Goal: Communication & Community: Answer question/provide support

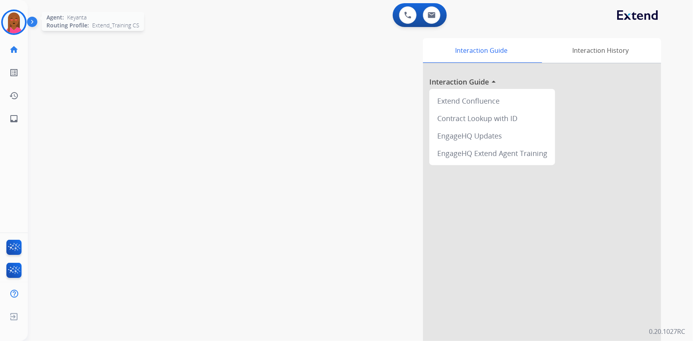
click at [20, 23] on img at bounding box center [14, 22] width 22 height 22
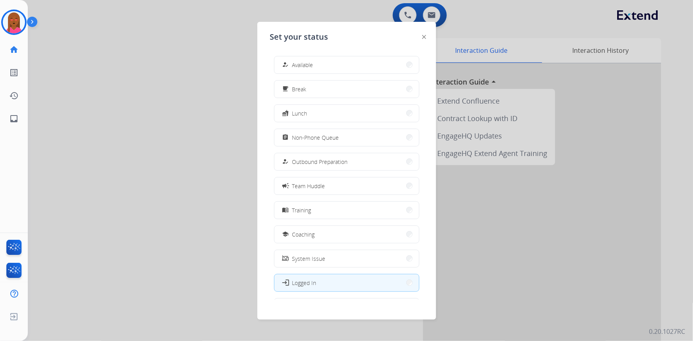
click at [320, 68] on button "how_to_reg Available" at bounding box center [347, 64] width 145 height 17
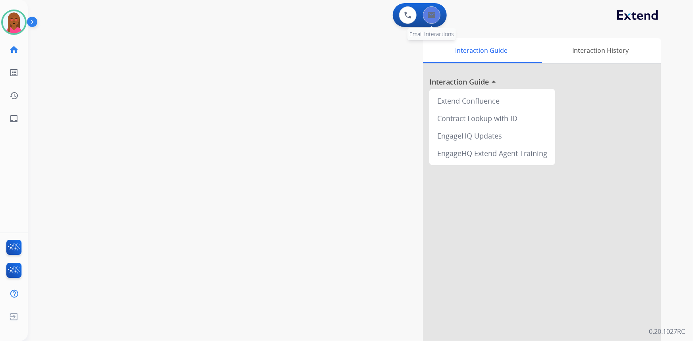
click at [425, 20] on button at bounding box center [431, 14] width 17 height 17
click at [438, 17] on button at bounding box center [431, 14] width 17 height 17
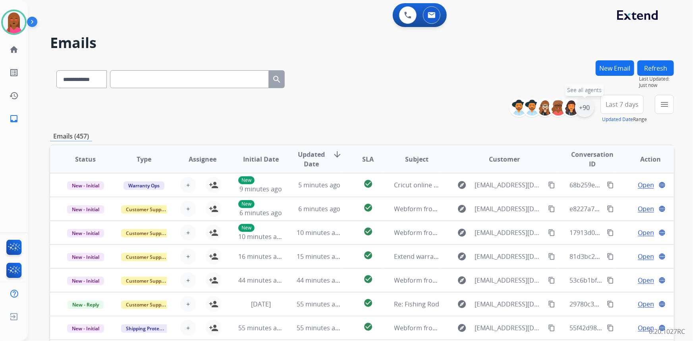
click at [588, 107] on div "+90" at bounding box center [584, 107] width 19 height 19
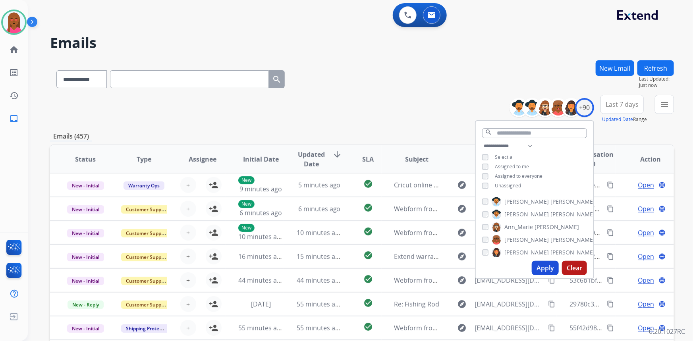
click at [507, 182] on span "Unassigned" at bounding box center [508, 185] width 26 height 7
click at [537, 263] on button "Apply" at bounding box center [545, 268] width 27 height 14
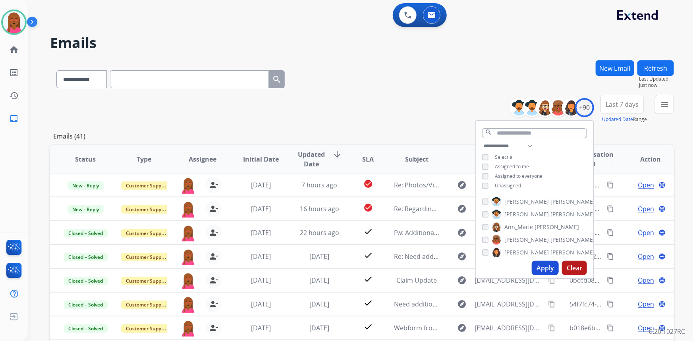
click at [613, 104] on span "Last 7 days" at bounding box center [622, 104] width 33 height 3
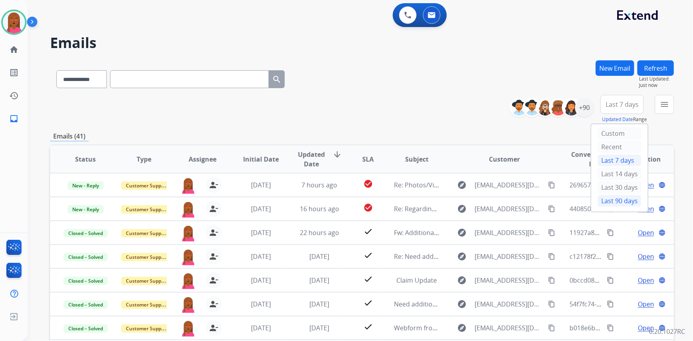
click at [606, 197] on div "Last 90 days" at bounding box center [620, 201] width 44 height 12
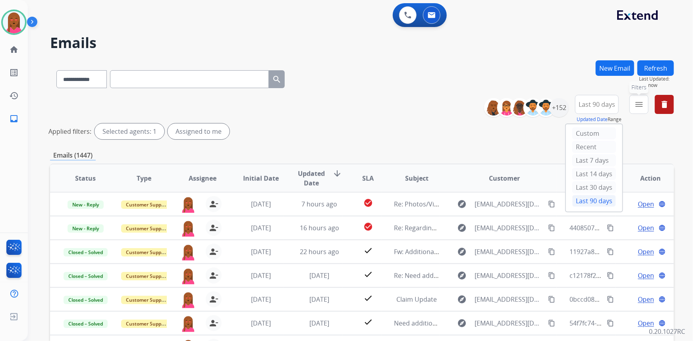
click at [634, 107] on button "menu Filters" at bounding box center [639, 104] width 19 height 19
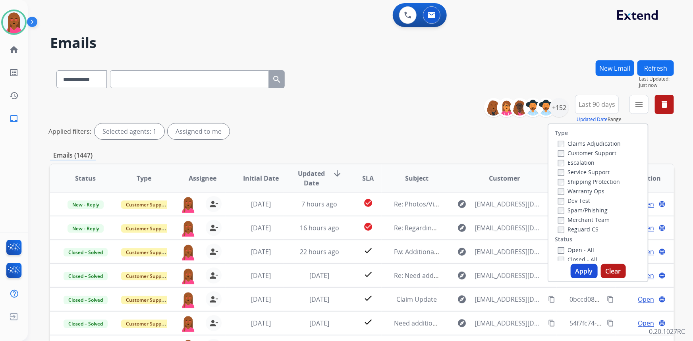
click at [596, 151] on label "Customer Support" at bounding box center [587, 153] width 58 height 8
click at [596, 181] on label "Shipping Protection" at bounding box center [589, 182] width 62 height 8
click at [576, 231] on label "Reguard CS" at bounding box center [578, 230] width 41 height 8
drag, startPoint x: 573, startPoint y: 247, endPoint x: 578, endPoint y: 264, distance: 17.9
click at [573, 248] on label "Open - All" at bounding box center [576, 250] width 36 height 8
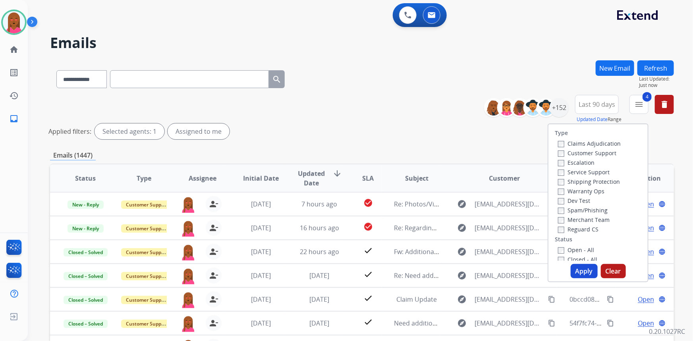
click at [579, 272] on button "Apply" at bounding box center [584, 271] width 27 height 14
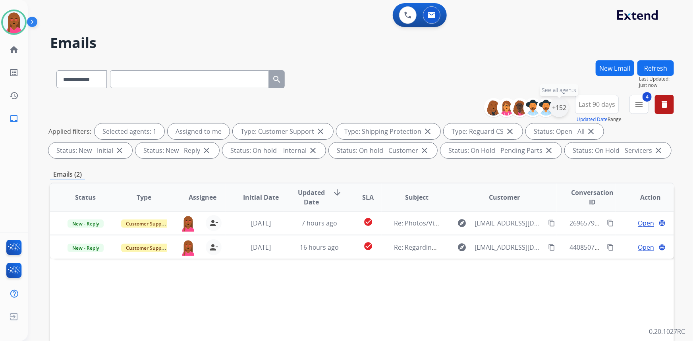
click at [563, 110] on div "+152" at bounding box center [559, 107] width 19 height 19
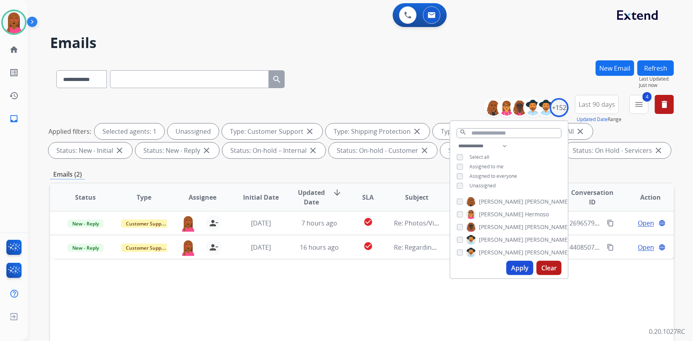
click at [510, 267] on button "Apply" at bounding box center [520, 268] width 27 height 14
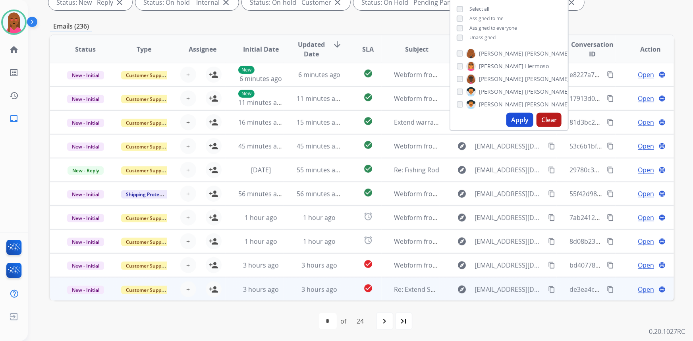
scroll to position [149, 0]
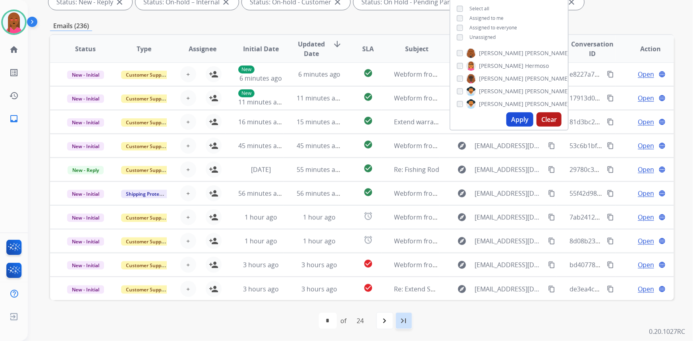
click at [402, 318] on mat-icon "last_page" at bounding box center [404, 321] width 10 height 10
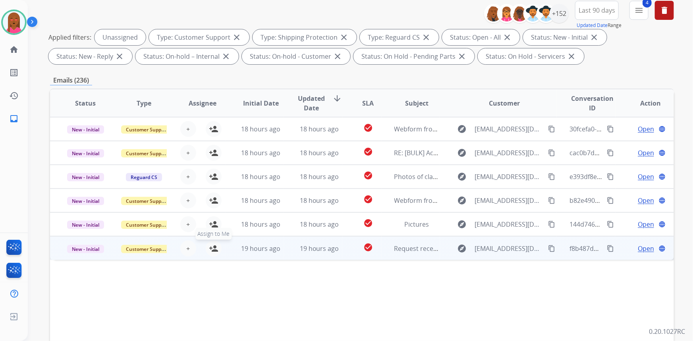
scroll to position [144, 0]
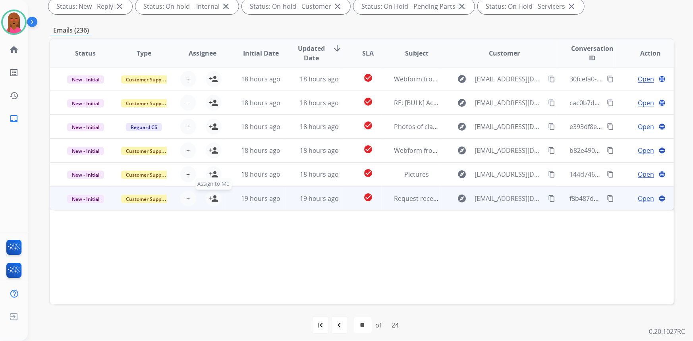
click at [211, 198] on mat-icon "person_add" at bounding box center [214, 199] width 10 height 10
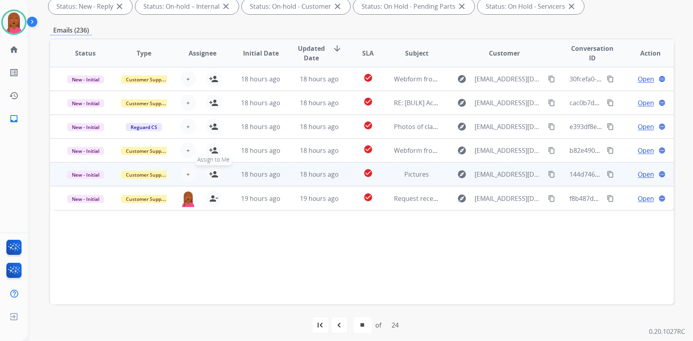
click at [212, 171] on mat-icon "person_add" at bounding box center [214, 175] width 10 height 10
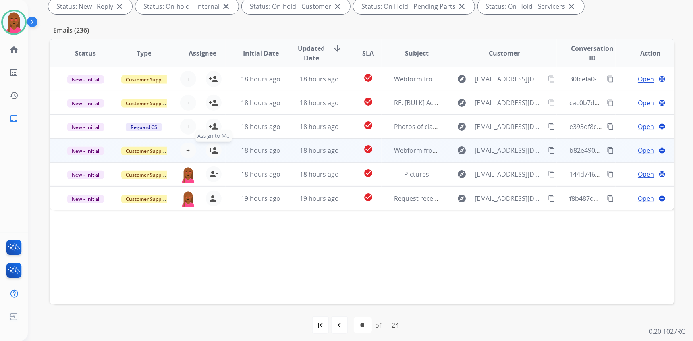
click at [213, 152] on mat-icon "person_add" at bounding box center [214, 151] width 10 height 10
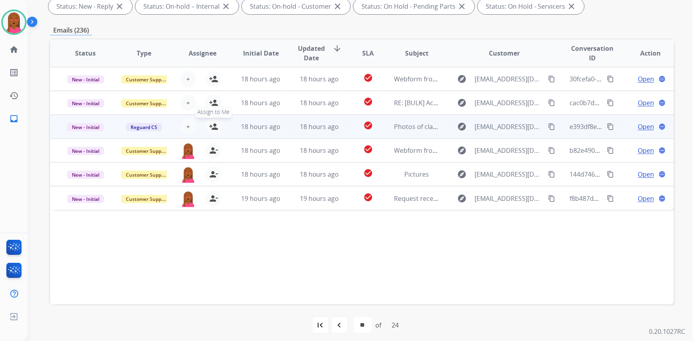
click at [209, 128] on mat-icon "person_add" at bounding box center [214, 127] width 10 height 10
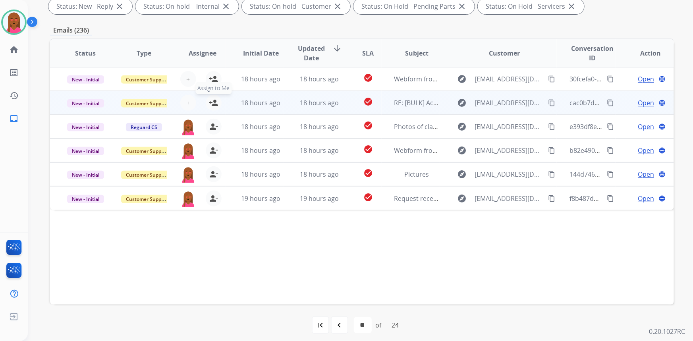
click at [213, 99] on mat-icon "person_add" at bounding box center [214, 103] width 10 height 10
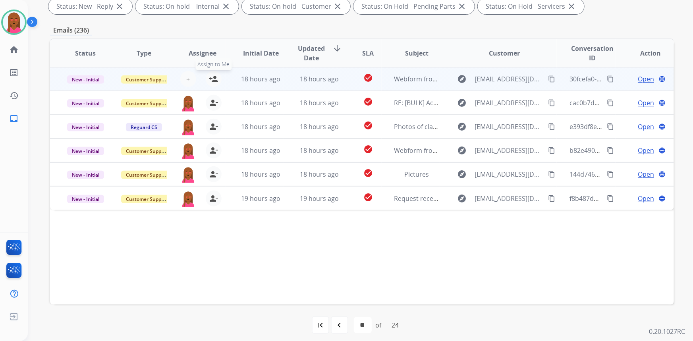
click at [213, 74] on mat-icon "person_add" at bounding box center [214, 79] width 10 height 10
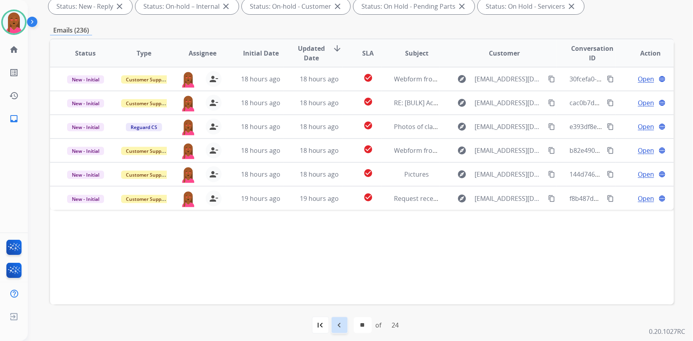
click at [331, 325] on div "navigate_before" at bounding box center [339, 325] width 17 height 17
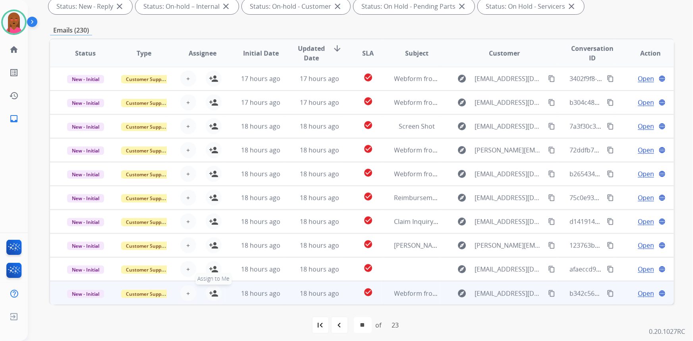
click at [216, 291] on mat-icon "person_add" at bounding box center [214, 294] width 10 height 10
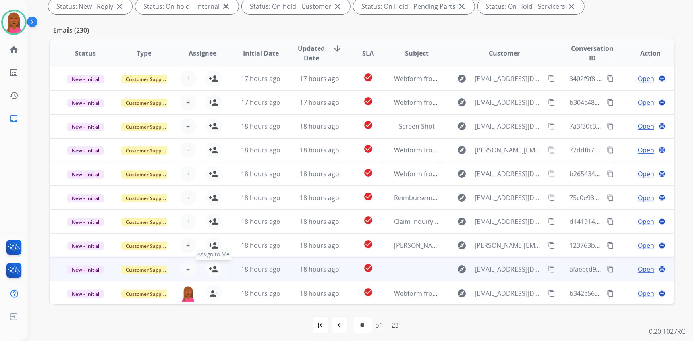
click at [215, 265] on mat-icon "person_add" at bounding box center [214, 270] width 10 height 10
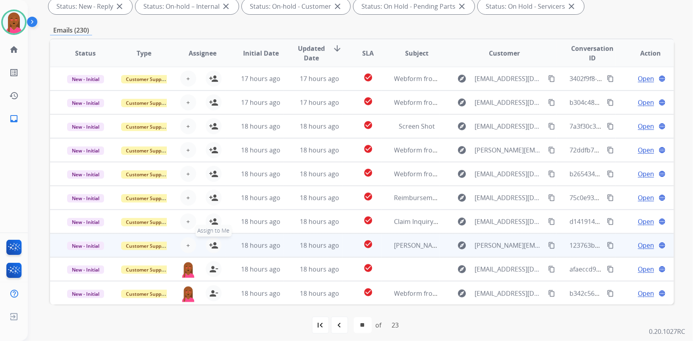
click at [212, 246] on mat-icon "person_add" at bounding box center [214, 246] width 10 height 10
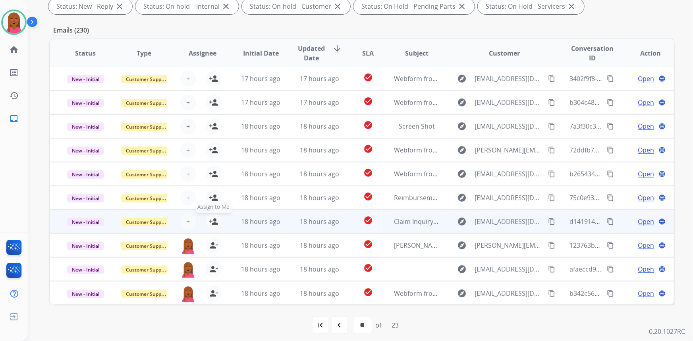
click at [211, 219] on mat-icon "person_add" at bounding box center [214, 222] width 10 height 10
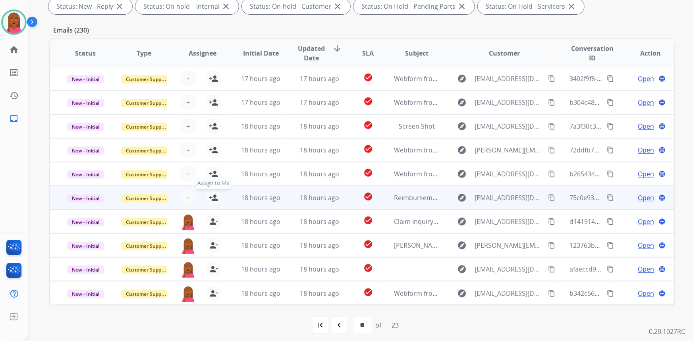
click at [214, 192] on button "person_add Assign to Me" at bounding box center [214, 198] width 16 height 16
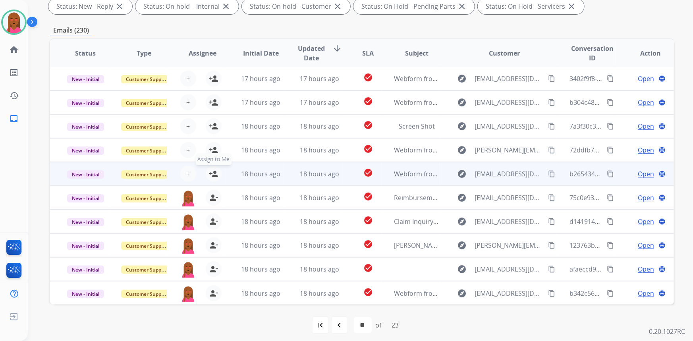
click at [210, 172] on mat-icon "person_add" at bounding box center [214, 174] width 10 height 10
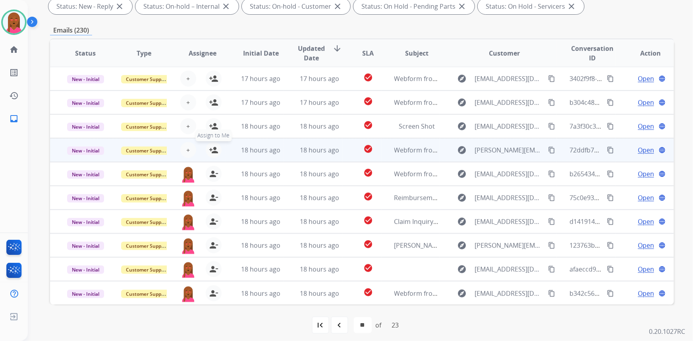
click at [215, 145] on mat-icon "person_add" at bounding box center [214, 150] width 10 height 10
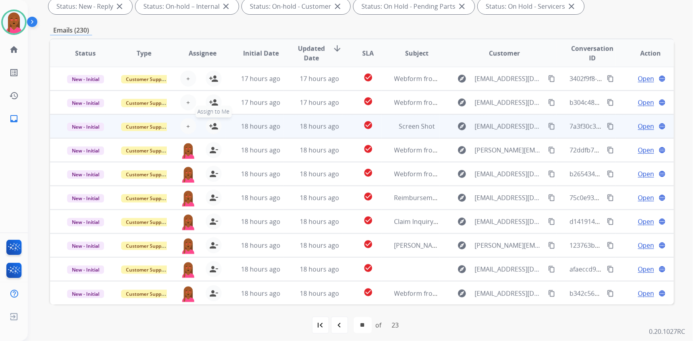
click at [212, 124] on mat-icon "person_add" at bounding box center [214, 127] width 10 height 10
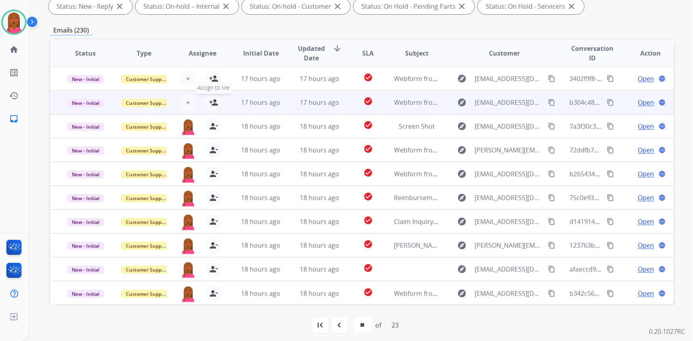
click at [212, 99] on mat-icon "person_add" at bounding box center [214, 103] width 10 height 10
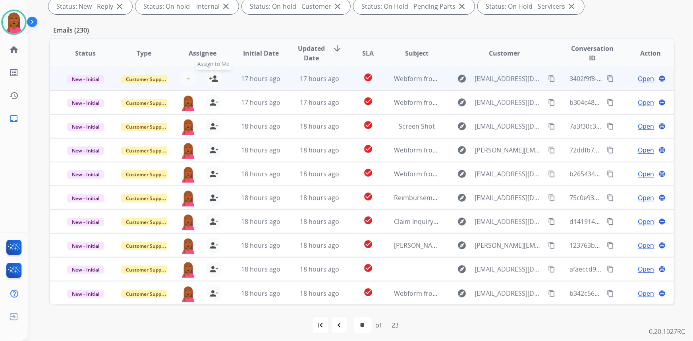
click at [215, 76] on mat-icon "person_add" at bounding box center [214, 79] width 10 height 10
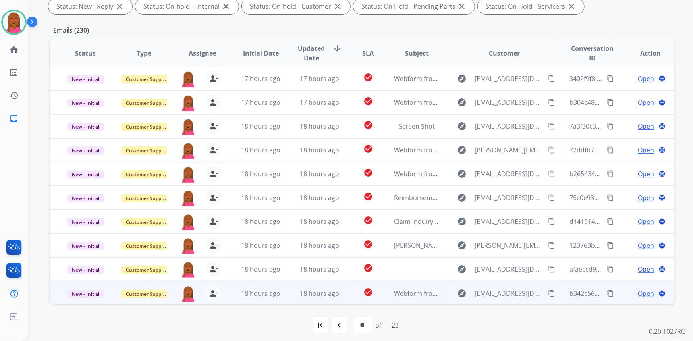
scroll to position [149, 0]
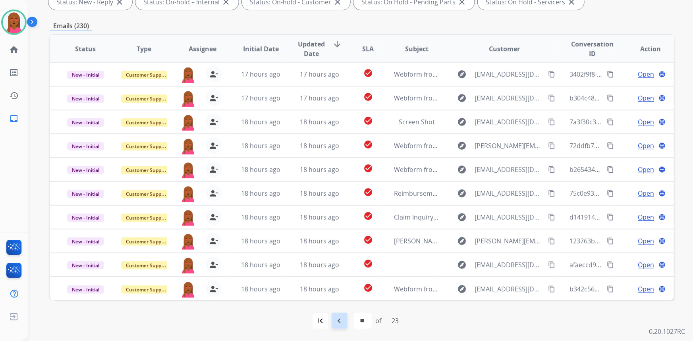
click at [335, 318] on mat-icon "navigate_before" at bounding box center [340, 321] width 10 height 10
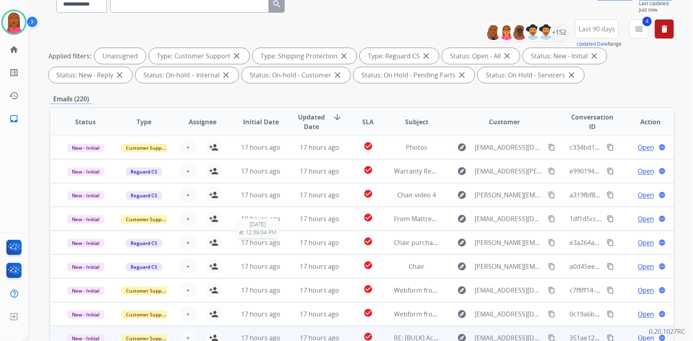
scroll to position [144, 0]
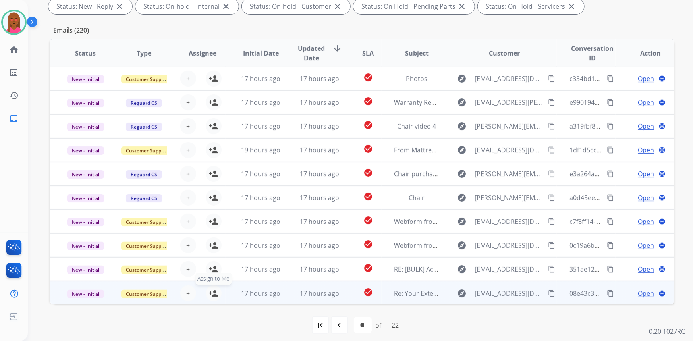
click at [212, 289] on mat-icon "person_add" at bounding box center [214, 294] width 10 height 10
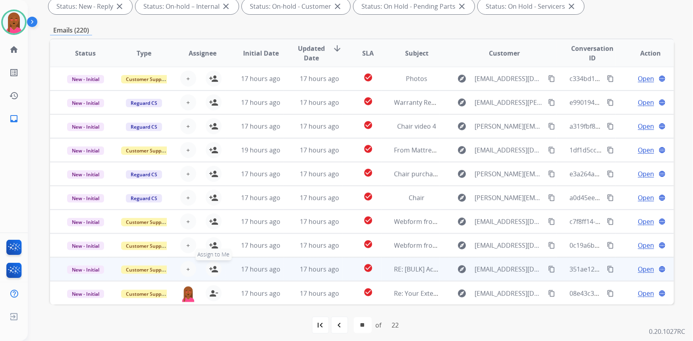
click at [215, 265] on mat-icon "person_add" at bounding box center [214, 270] width 10 height 10
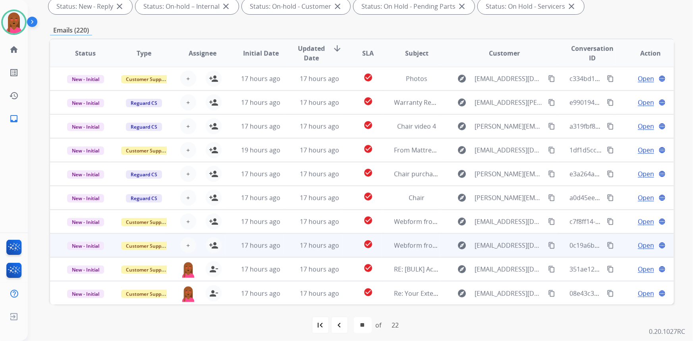
click at [209, 235] on div "+ Select agent person_add Assign to Me" at bounding box center [196, 245] width 58 height 22
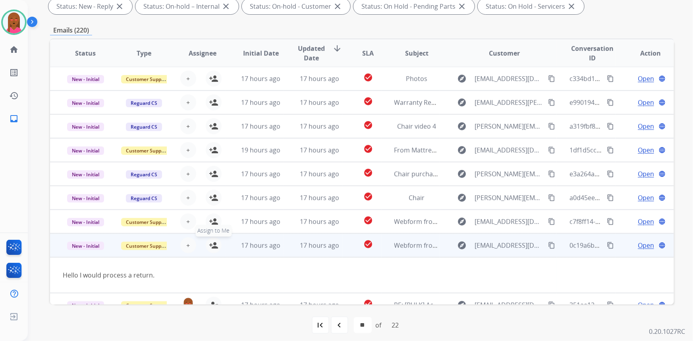
click at [208, 242] on tbody "New - Initial Customer Support + Select agent person_add Assign to Me 17 hours …" at bounding box center [362, 264] width 624 height 60
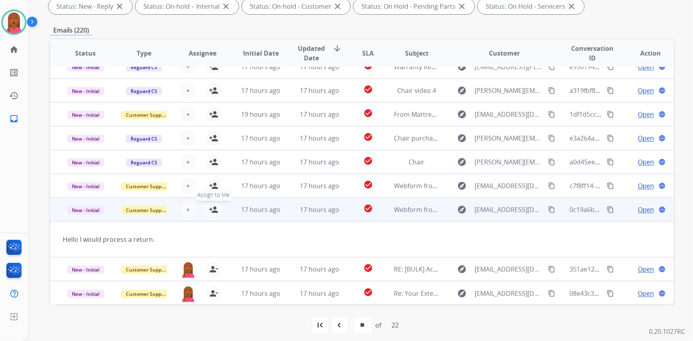
click at [217, 205] on mat-icon "person_add" at bounding box center [214, 210] width 10 height 10
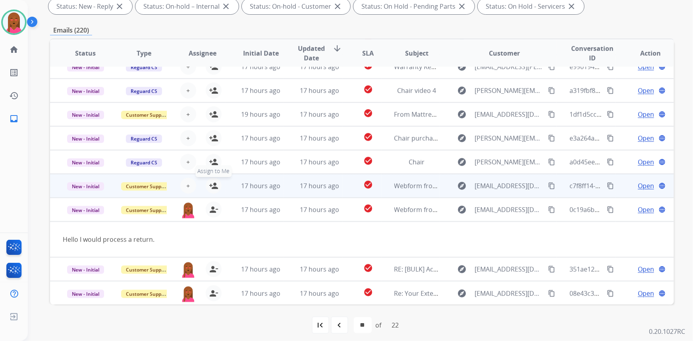
click at [216, 188] on mat-icon "person_add" at bounding box center [214, 186] width 10 height 10
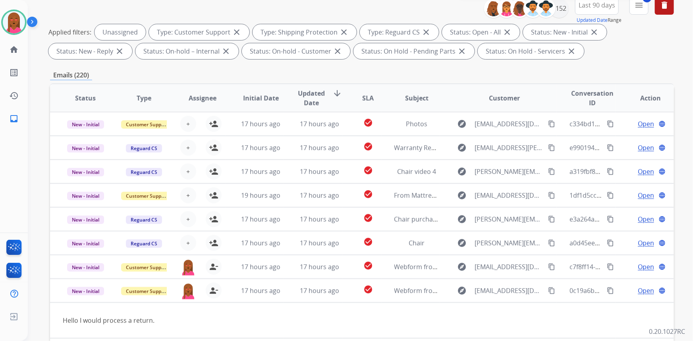
scroll to position [36, 0]
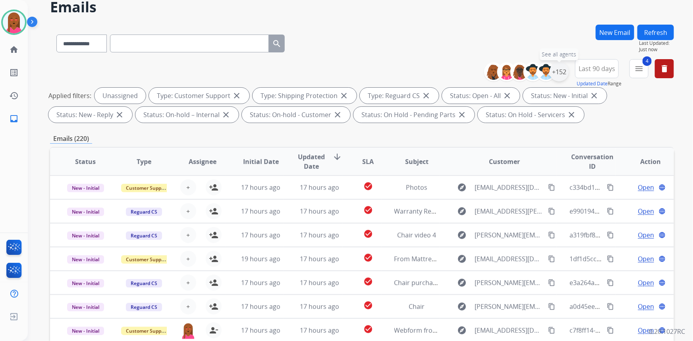
click at [554, 74] on div "+152" at bounding box center [559, 71] width 19 height 19
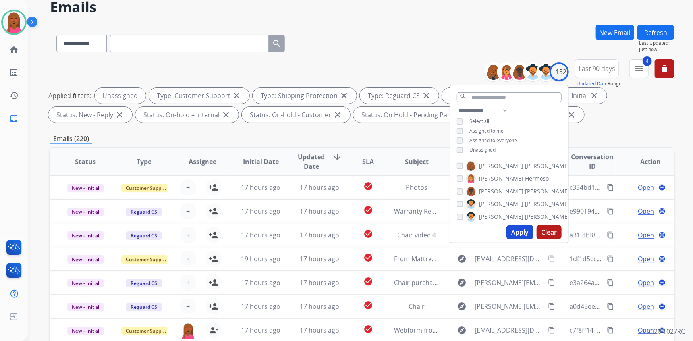
click at [475, 150] on span "Unassigned" at bounding box center [483, 150] width 26 height 7
drag, startPoint x: 487, startPoint y: 129, endPoint x: 509, endPoint y: 227, distance: 100.5
click at [487, 132] on span "Assigned to me" at bounding box center [487, 131] width 34 height 7
click at [517, 228] on button "Apply" at bounding box center [520, 232] width 27 height 14
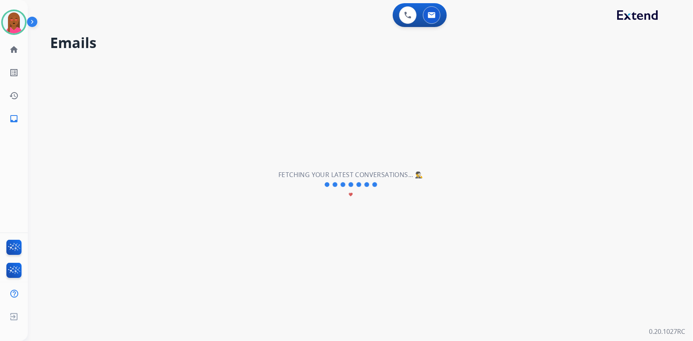
scroll to position [0, 0]
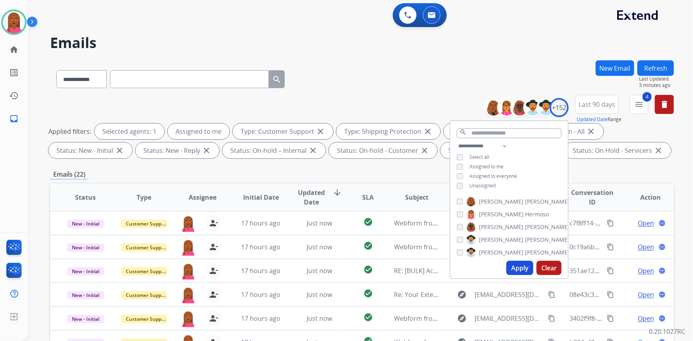
click at [602, 27] on div "0 Voice Interactions 0 Email Interactions" at bounding box center [355, 15] width 637 height 25
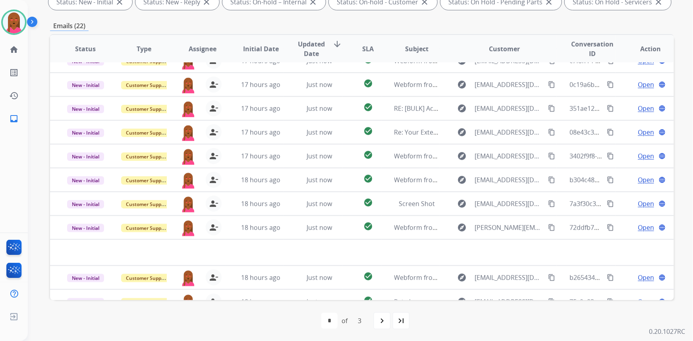
scroll to position [27, 0]
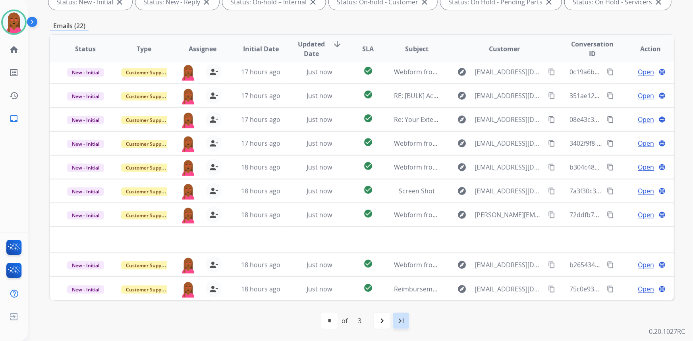
click at [404, 317] on mat-icon "last_page" at bounding box center [402, 321] width 10 height 10
select select "*"
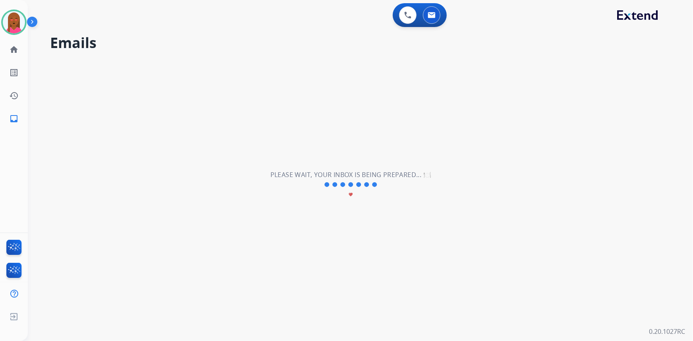
scroll to position [0, 0]
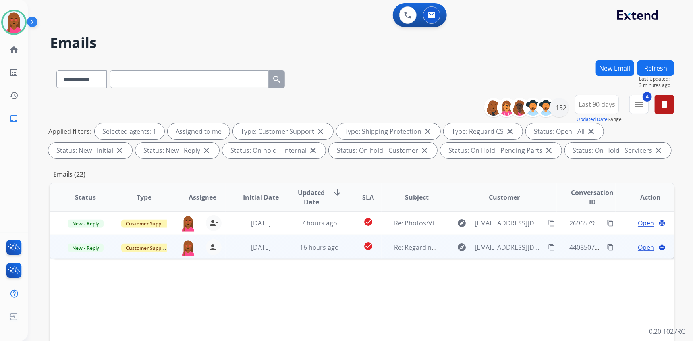
click at [638, 248] on span "Open" at bounding box center [646, 248] width 16 height 10
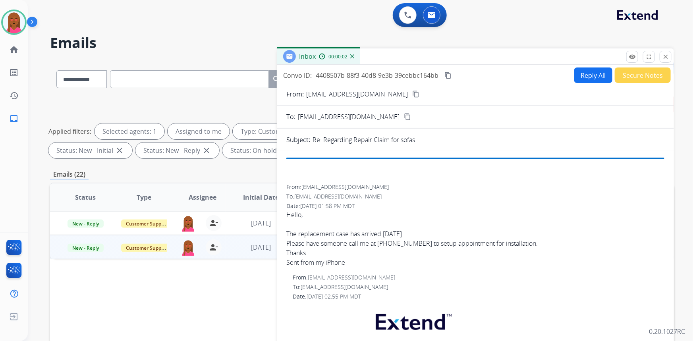
click at [413, 93] on mat-icon "content_copy" at bounding box center [416, 94] width 7 height 7
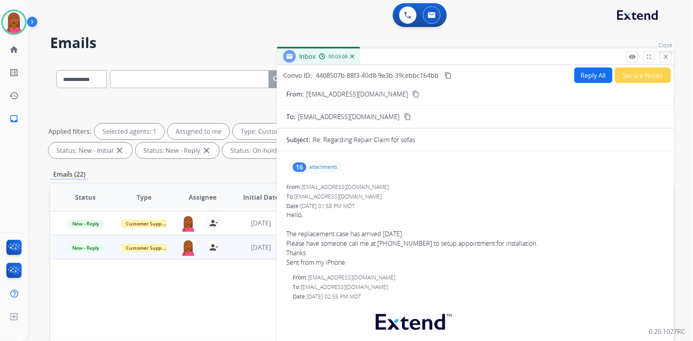
click at [668, 57] on mat-icon "close" at bounding box center [665, 56] width 7 height 7
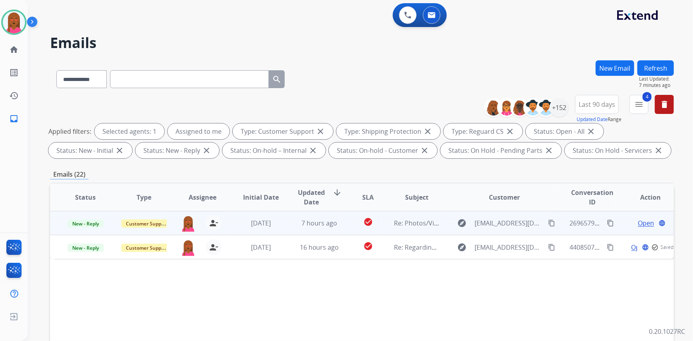
click at [639, 222] on span "Open" at bounding box center [646, 224] width 16 height 10
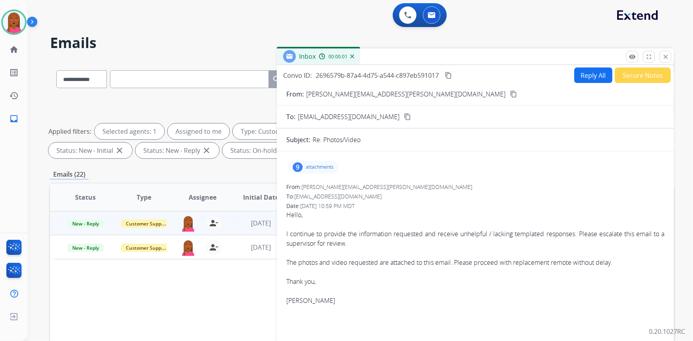
drag, startPoint x: 385, startPoint y: 91, endPoint x: 31, endPoint y: 28, distance: 359.2
click at [510, 93] on mat-icon "content_copy" at bounding box center [513, 94] width 7 height 7
click at [324, 170] on p "attachments" at bounding box center [320, 167] width 28 height 6
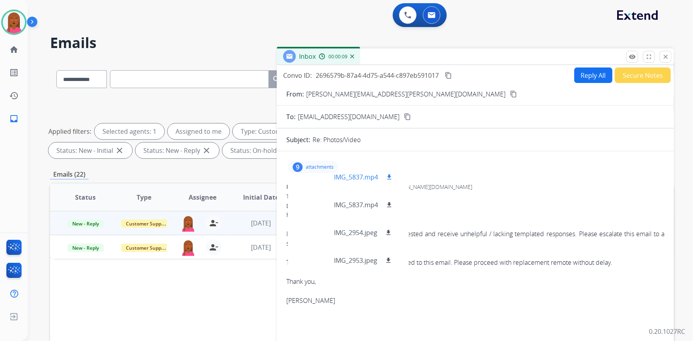
scroll to position [151, 0]
click at [305, 165] on div "9 attachments IMG_3216 (1).jpeg download IMG_6327 (1).jpeg download IMG_3215 (1…" at bounding box center [313, 167] width 50 height 13
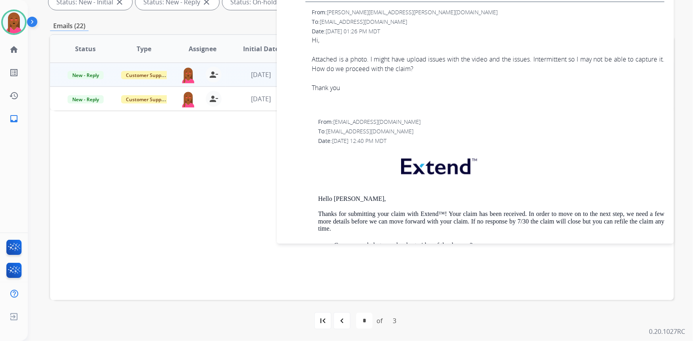
scroll to position [859, 0]
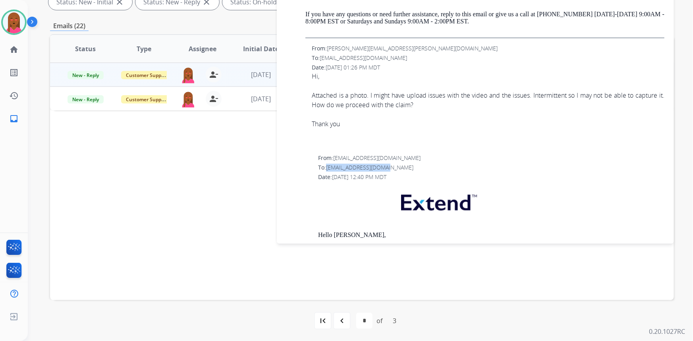
drag, startPoint x: 391, startPoint y: 164, endPoint x: 327, endPoint y: 167, distance: 63.7
click at [327, 167] on div "To: [EMAIL_ADDRESS][DOMAIN_NAME]" at bounding box center [491, 168] width 347 height 8
drag, startPoint x: 327, startPoint y: 168, endPoint x: 347, endPoint y: 164, distance: 20.3
click at [347, 164] on span "[EMAIL_ADDRESS][DOMAIN_NAME]" at bounding box center [369, 168] width 87 height 8
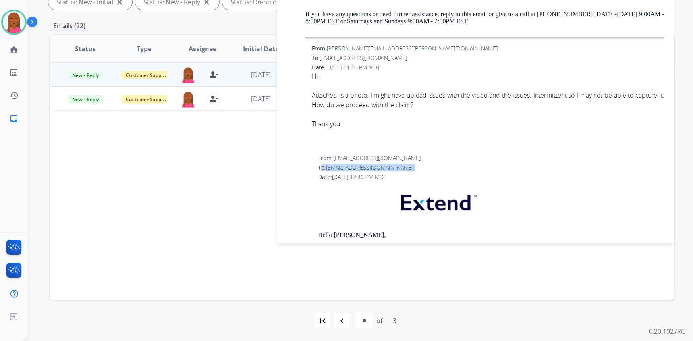
click at [347, 164] on span "[EMAIL_ADDRESS][DOMAIN_NAME]" at bounding box center [369, 168] width 87 height 8
drag, startPoint x: 356, startPoint y: 164, endPoint x: 368, endPoint y: 161, distance: 12.3
click at [360, 164] on span "[EMAIL_ADDRESS][DOMAIN_NAME]" at bounding box center [369, 168] width 87 height 8
drag, startPoint x: 388, startPoint y: 165, endPoint x: 325, endPoint y: 168, distance: 62.4
click at [325, 168] on div "To: [EMAIL_ADDRESS][DOMAIN_NAME]" at bounding box center [491, 168] width 347 height 8
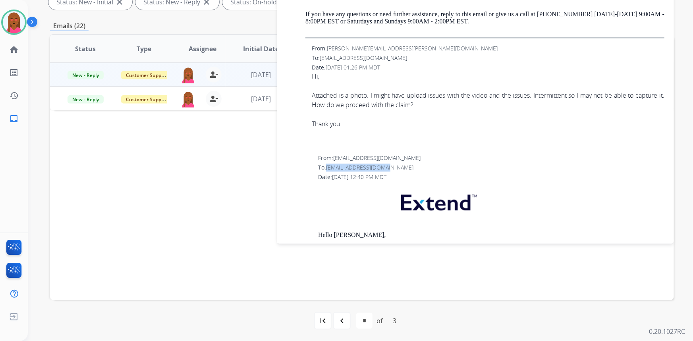
click at [339, 165] on span "[EMAIL_ADDRESS][DOMAIN_NAME]" at bounding box center [369, 168] width 87 height 8
click at [387, 166] on span "[EMAIL_ADDRESS][DOMAIN_NAME]" at bounding box center [369, 168] width 87 height 8
click at [389, 166] on div "To: [EMAIL_ADDRESS][DOMAIN_NAME]" at bounding box center [491, 168] width 347 height 8
drag, startPoint x: 389, startPoint y: 166, endPoint x: 337, endPoint y: 166, distance: 52.1
click at [337, 166] on div "To: [EMAIL_ADDRESS][DOMAIN_NAME]" at bounding box center [491, 168] width 347 height 8
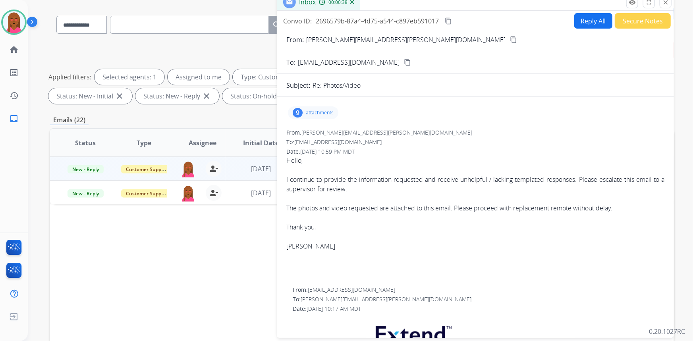
scroll to position [4, 0]
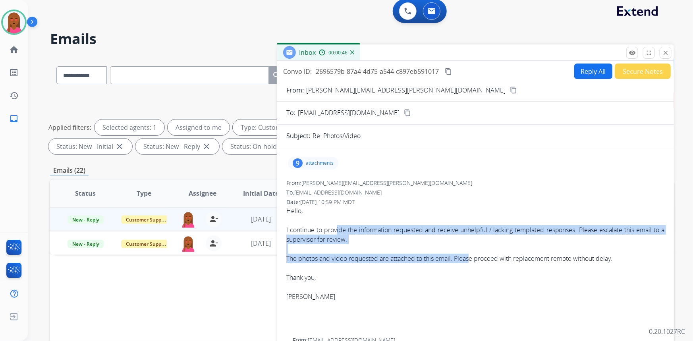
drag, startPoint x: 337, startPoint y: 234, endPoint x: 552, endPoint y: 106, distance: 250.3
click at [477, 252] on div "Hello, I continue to provide the information requested and receive unhelpful / …" at bounding box center [476, 258] width 378 height 105
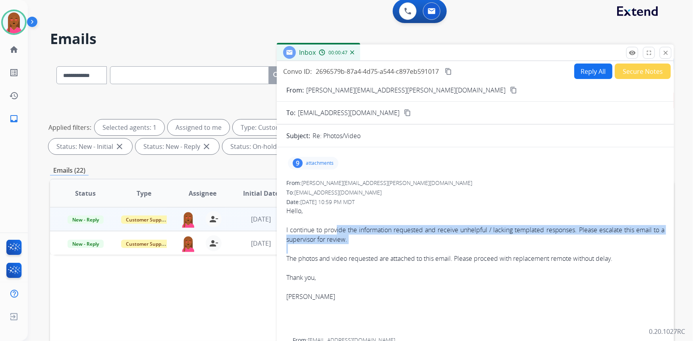
click at [588, 72] on button "Reply All" at bounding box center [594, 71] width 38 height 15
select select "**********"
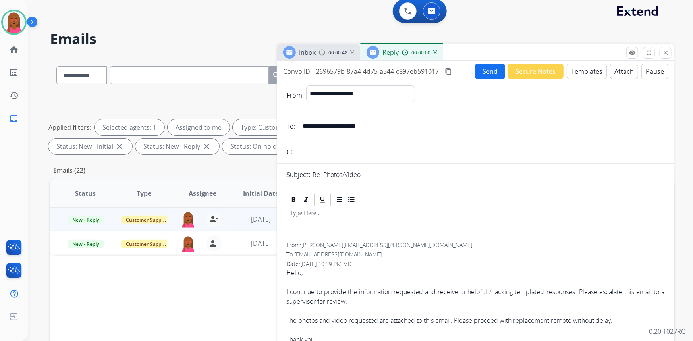
click at [574, 71] on button "Templates" at bounding box center [587, 71] width 40 height 15
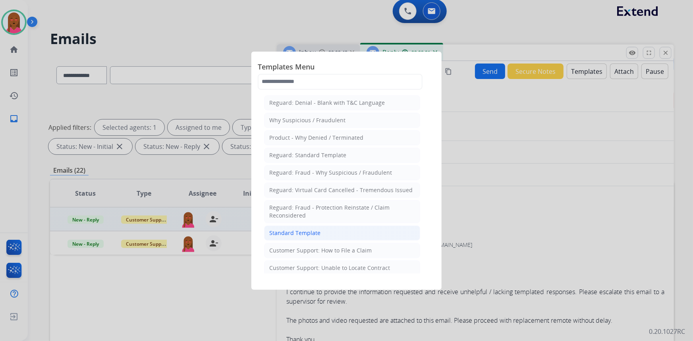
click at [310, 232] on div "Standard Template" at bounding box center [294, 233] width 51 height 8
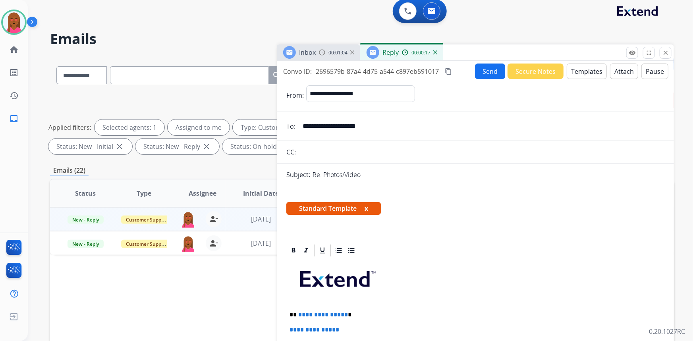
drag, startPoint x: 449, startPoint y: 71, endPoint x: 436, endPoint y: 70, distance: 13.6
click at [449, 71] on mat-icon "content_copy" at bounding box center [448, 71] width 7 height 7
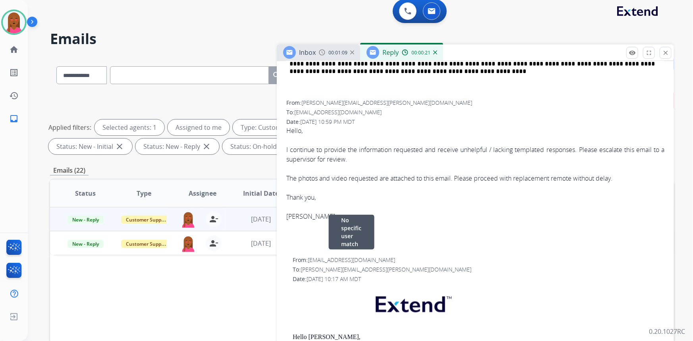
scroll to position [361, 0]
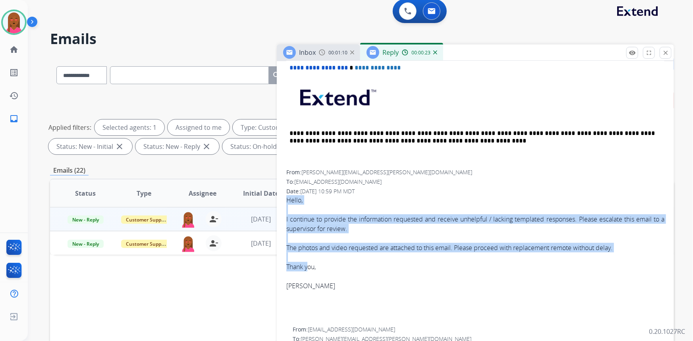
drag, startPoint x: 289, startPoint y: 196, endPoint x: 309, endPoint y: 269, distance: 75.5
click at [309, 269] on div "Hello, I continue to provide the information requested and receive unhelpful / …" at bounding box center [476, 248] width 378 height 105
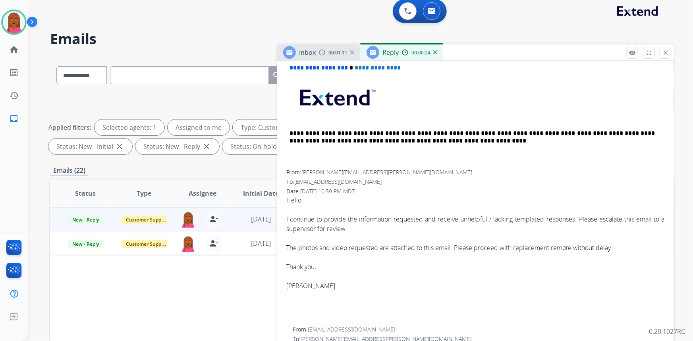
click at [323, 267] on div "Thank you," at bounding box center [476, 267] width 378 height 10
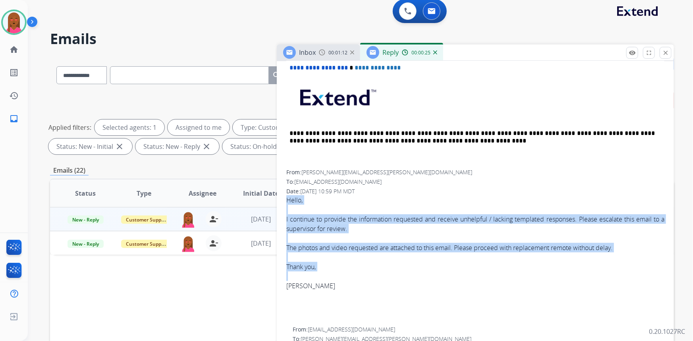
drag, startPoint x: 322, startPoint y: 267, endPoint x: 287, endPoint y: 198, distance: 76.6
click at [287, 198] on div "Hello, I continue to provide the information requested and receive unhelpful / …" at bounding box center [476, 248] width 378 height 105
copy div "Hello, I continue to provide the information requested and receive unhelpful / …"
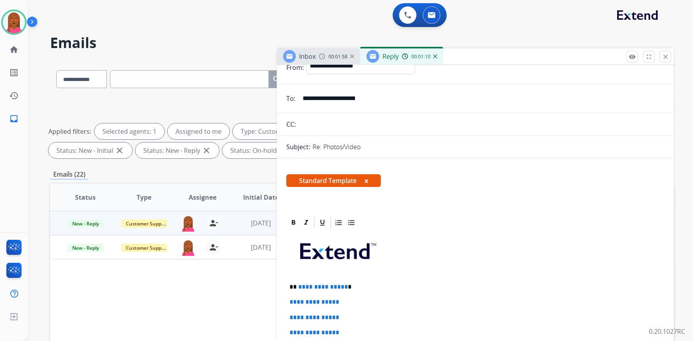
scroll to position [36, 0]
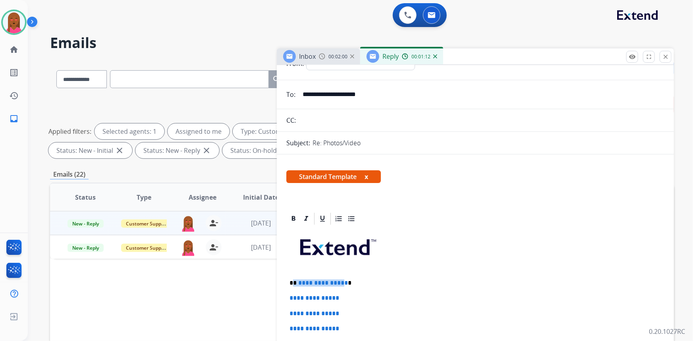
drag, startPoint x: 335, startPoint y: 282, endPoint x: 294, endPoint y: 279, distance: 40.6
click at [294, 280] on p "**********" at bounding box center [473, 283] width 366 height 7
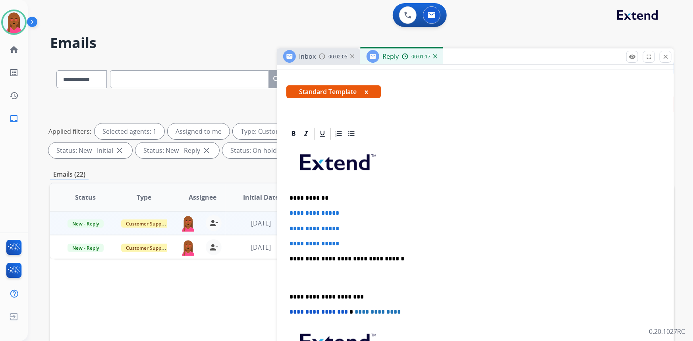
scroll to position [217, 0]
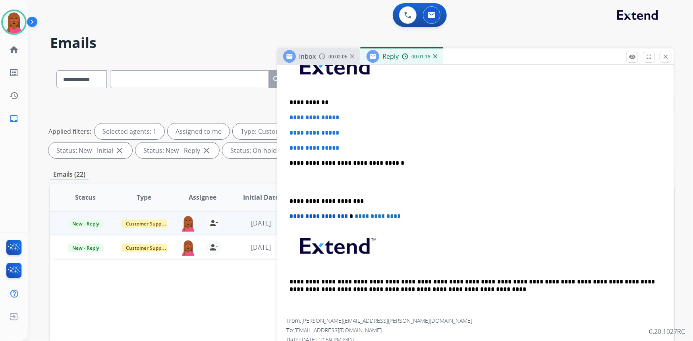
click at [320, 182] on p at bounding box center [476, 182] width 372 height 15
click at [304, 189] on div "**********" at bounding box center [476, 181] width 378 height 273
click at [296, 187] on p at bounding box center [476, 182] width 372 height 15
click at [292, 185] on p at bounding box center [476, 182] width 372 height 15
click at [290, 187] on p at bounding box center [476, 182] width 372 height 15
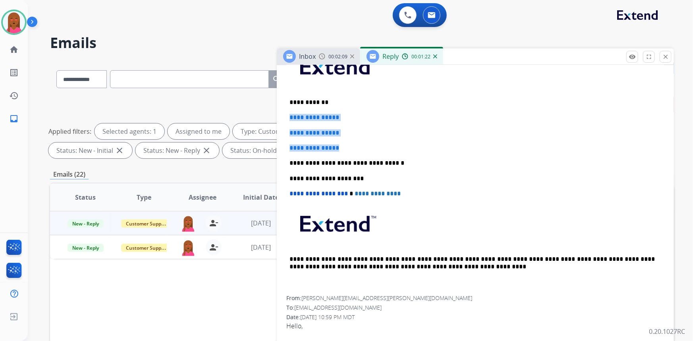
drag, startPoint x: 353, startPoint y: 142, endPoint x: 285, endPoint y: 108, distance: 75.9
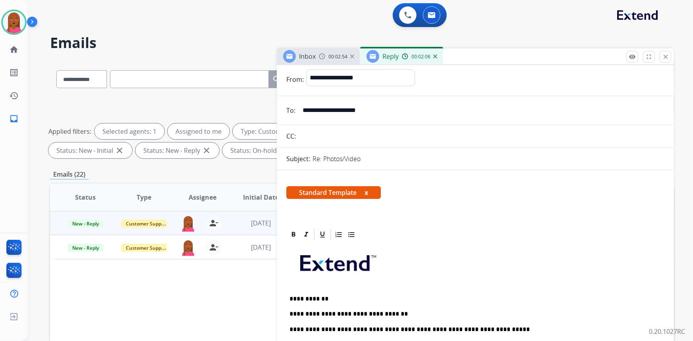
scroll to position [0, 0]
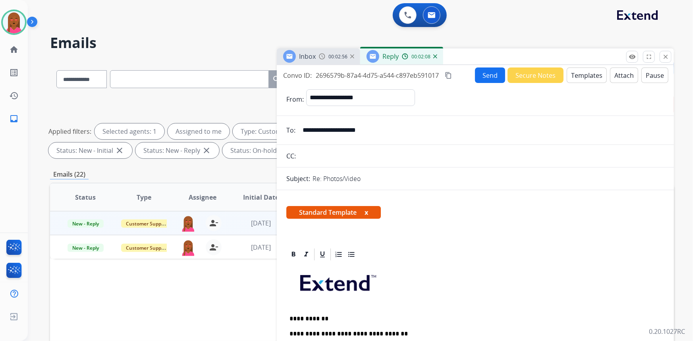
click at [487, 78] on button "Send" at bounding box center [490, 75] width 30 height 15
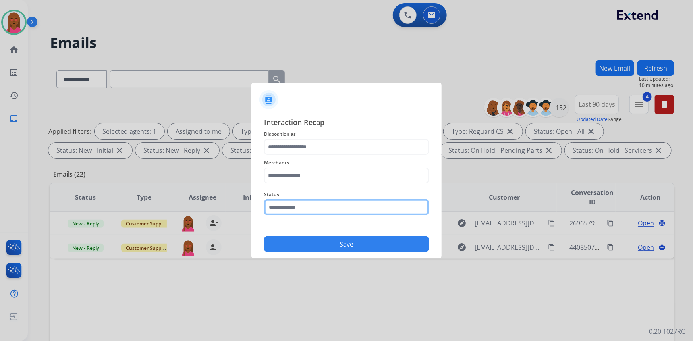
click at [302, 211] on input "text" at bounding box center [346, 208] width 165 height 16
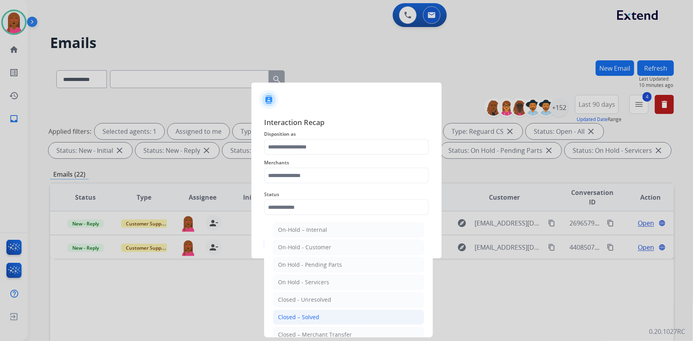
click at [323, 317] on li "Closed – Solved" at bounding box center [348, 317] width 151 height 15
type input "**********"
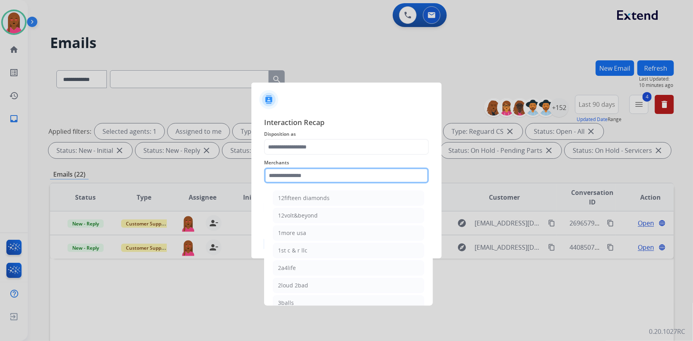
click at [322, 173] on input "text" at bounding box center [346, 176] width 165 height 16
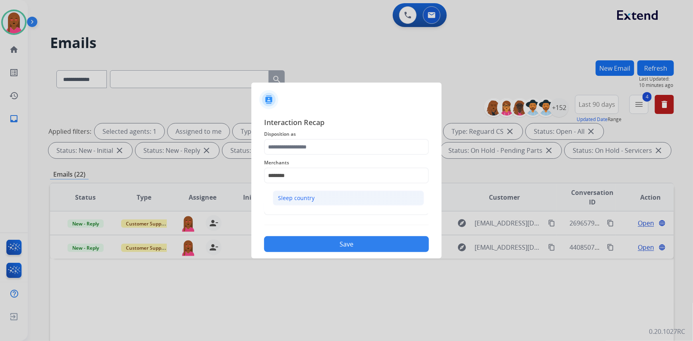
click at [283, 196] on div "Sleep country" at bounding box center [296, 198] width 37 height 8
type input "**********"
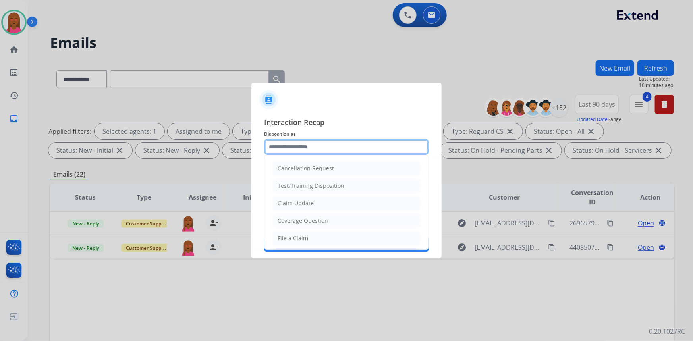
click at [304, 148] on input "text" at bounding box center [346, 147] width 165 height 16
click at [317, 203] on li "Claim Update" at bounding box center [347, 203] width 148 height 15
type input "**********"
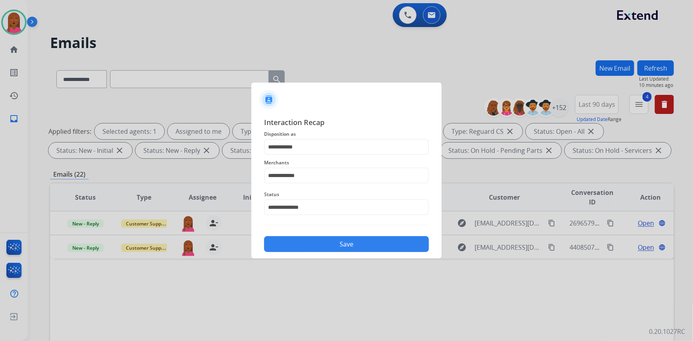
drag, startPoint x: 324, startPoint y: 242, endPoint x: 390, endPoint y: 222, distance: 69.1
click at [325, 242] on button "Save" at bounding box center [346, 244] width 165 height 16
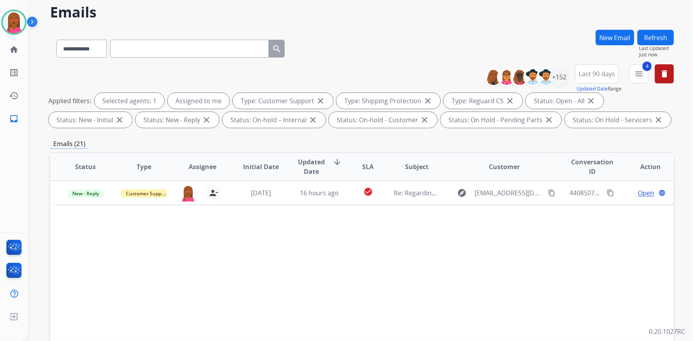
scroll to position [149, 0]
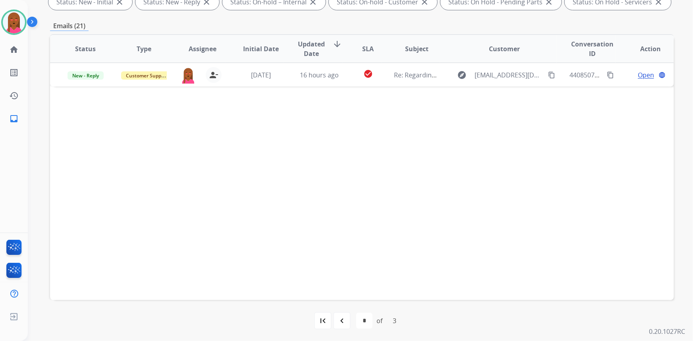
click at [349, 319] on div "navigate_before" at bounding box center [341, 320] width 17 height 17
select select "*"
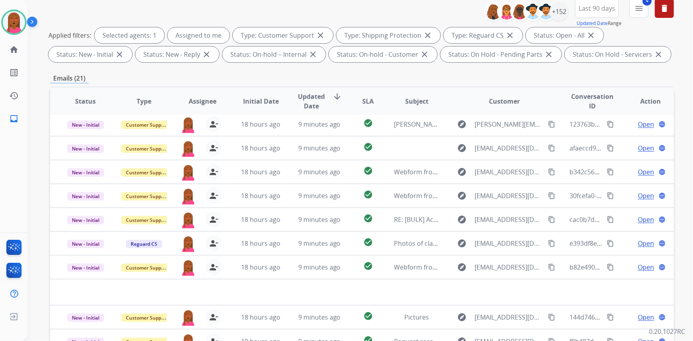
scroll to position [144, 0]
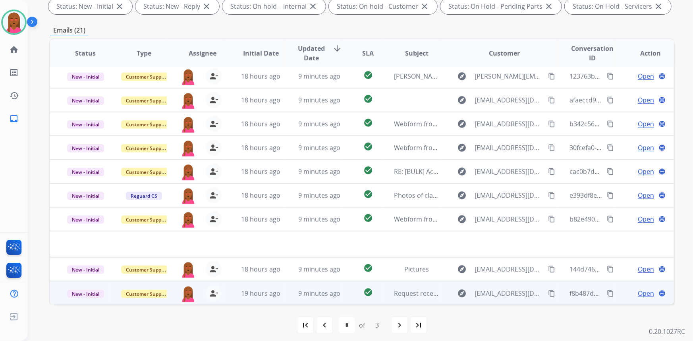
click at [643, 294] on span "Open" at bounding box center [646, 294] width 16 height 10
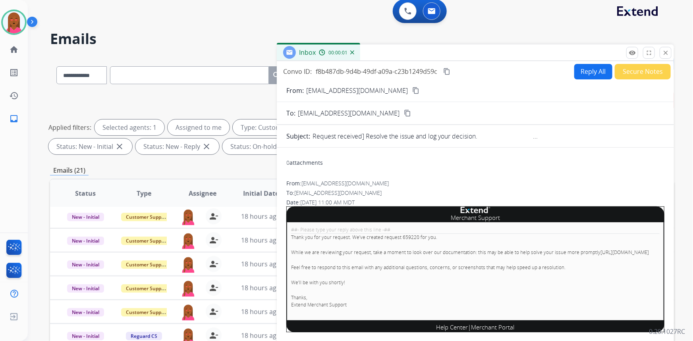
scroll to position [0, 0]
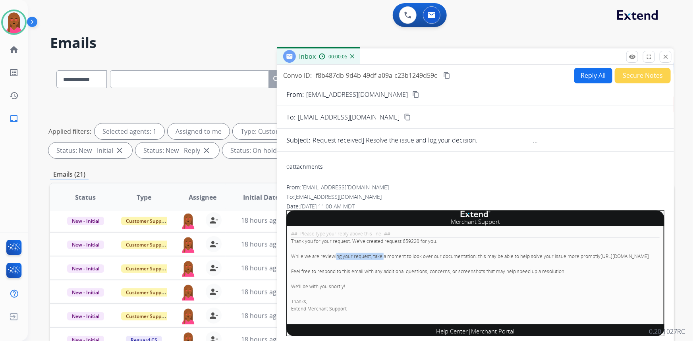
drag, startPoint x: 370, startPoint y: 246, endPoint x: 397, endPoint y: 246, distance: 27.0
click at [397, 246] on div "##- Please type your reply above this line -## Thank you for your request. We’v…" at bounding box center [476, 276] width 378 height 98
drag, startPoint x: 342, startPoint y: 244, endPoint x: 447, endPoint y: 265, distance: 107.7
click at [447, 265] on div "##- Please type your reply above this line -## Thank you for your request. We’v…" at bounding box center [476, 276] width 378 height 98
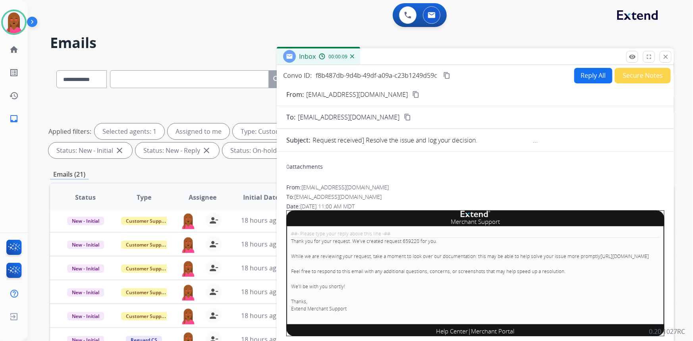
drag, startPoint x: 334, startPoint y: 192, endPoint x: 339, endPoint y: 195, distance: 6.2
click at [339, 195] on div "From: [EMAIL_ADDRESS][DOMAIN_NAME] To: [EMAIL_ADDRESS][DOMAIN_NAME] Date: [DATE…" at bounding box center [476, 265] width 378 height 163
click at [625, 79] on button "Secure Notes" at bounding box center [643, 75] width 56 height 15
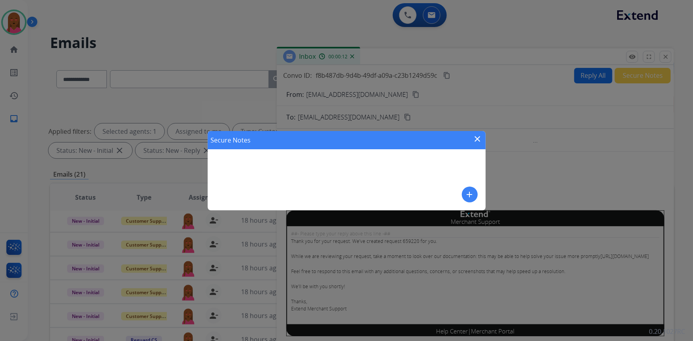
click at [461, 194] on div "Secure Notes close add" at bounding box center [347, 170] width 278 height 79
click at [379, 182] on div "Secure Notes close add" at bounding box center [347, 170] width 278 height 79
click at [473, 192] on mat-icon "add" at bounding box center [470, 195] width 10 height 10
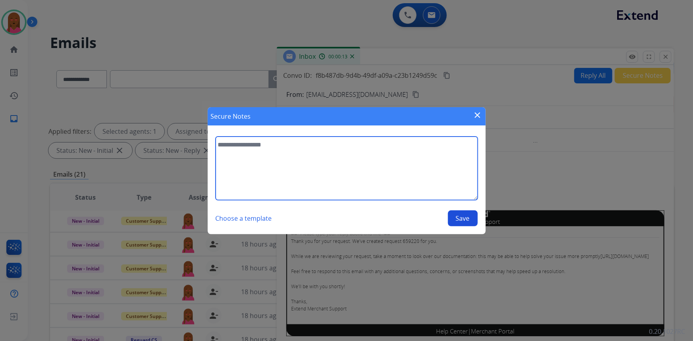
click at [364, 175] on textarea at bounding box center [347, 169] width 262 height 64
type textarea "**********"
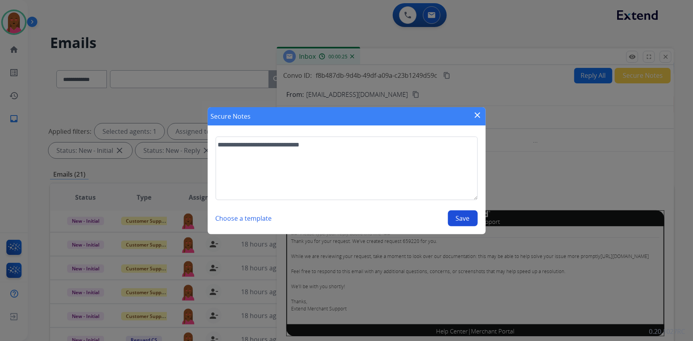
click at [467, 213] on button "Save" at bounding box center [463, 219] width 30 height 16
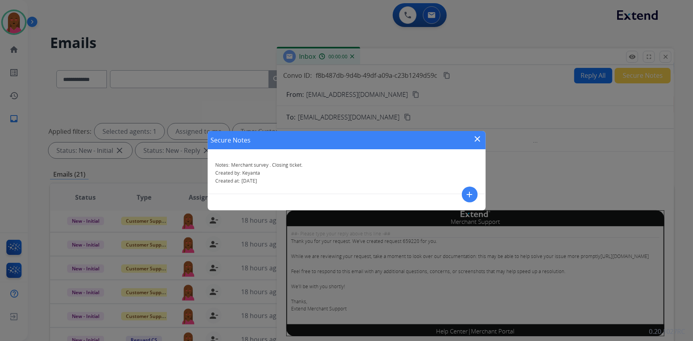
drag, startPoint x: 479, startPoint y: 139, endPoint x: 482, endPoint y: 134, distance: 6.2
click at [481, 134] on mat-icon "close" at bounding box center [478, 139] width 10 height 10
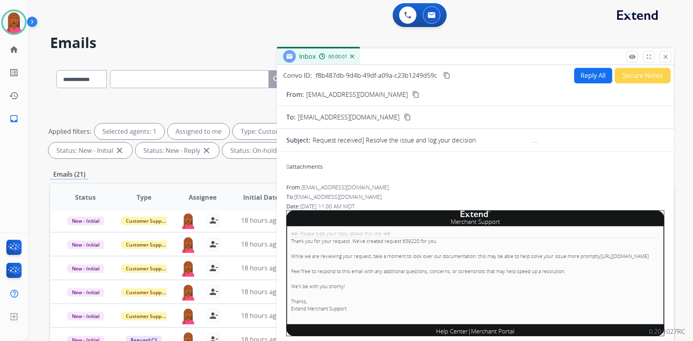
click at [664, 53] on mat-icon "close" at bounding box center [665, 56] width 7 height 7
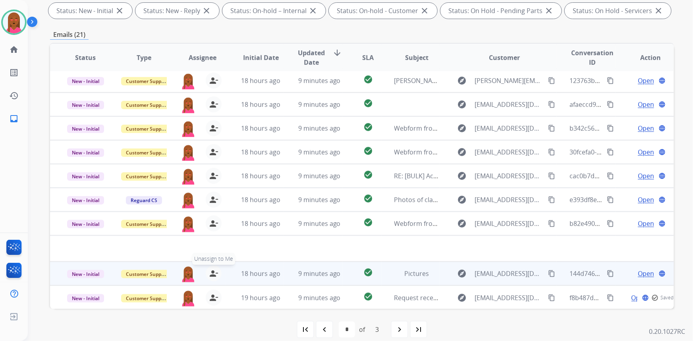
scroll to position [149, 0]
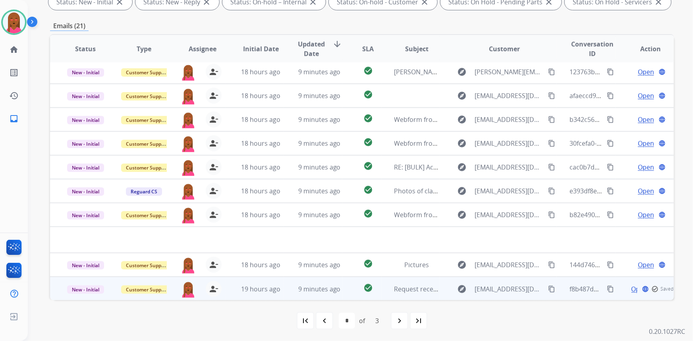
click at [94, 281] on td "New - Initial" at bounding box center [79, 289] width 58 height 24
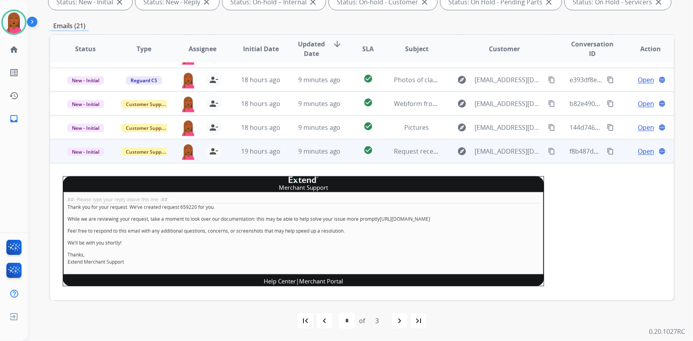
click at [83, 260] on div "##- Please type your reply above this line -## Thank you for your request. We’v…" at bounding box center [304, 233] width 482 height 82
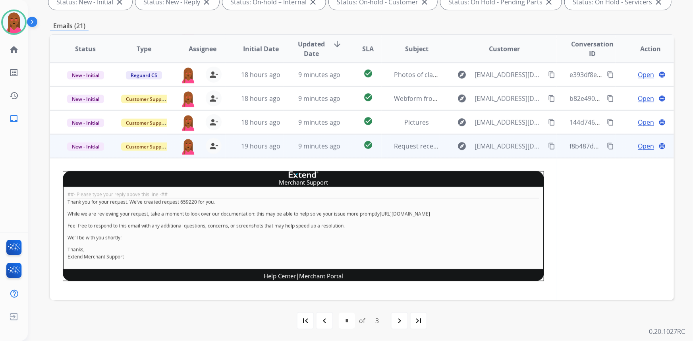
scroll to position [146, 0]
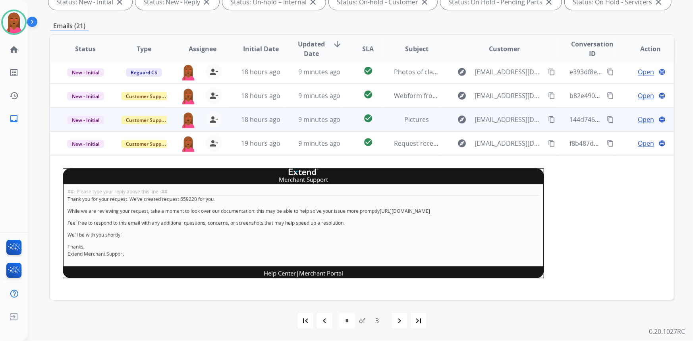
click at [53, 129] on td "New - Initial" at bounding box center [79, 120] width 58 height 24
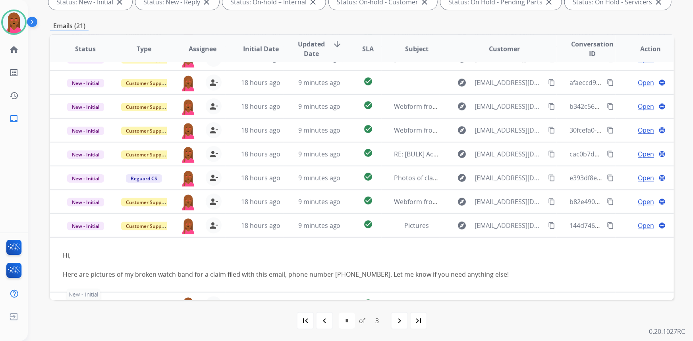
scroll to position [56, 0]
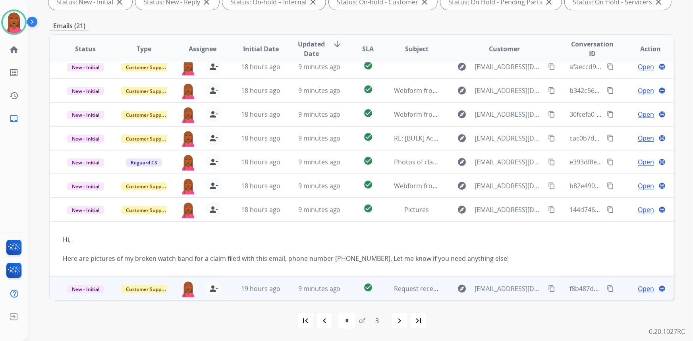
click at [87, 288] on span "New - Initial" at bounding box center [85, 289] width 37 height 8
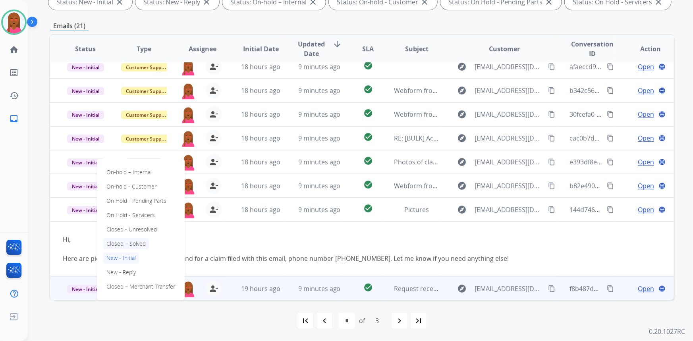
click at [134, 244] on p "Closed – Solved" at bounding box center [126, 243] width 46 height 11
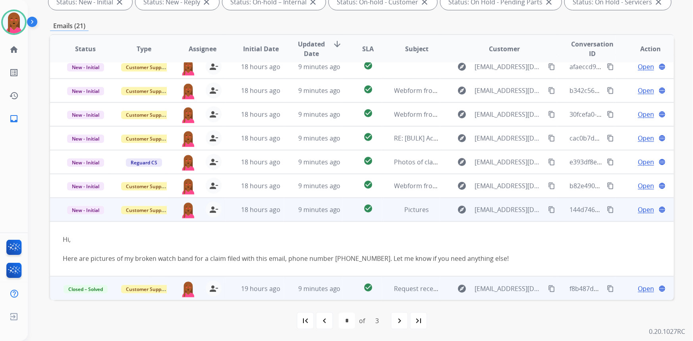
click at [638, 210] on span "Open" at bounding box center [646, 210] width 16 height 10
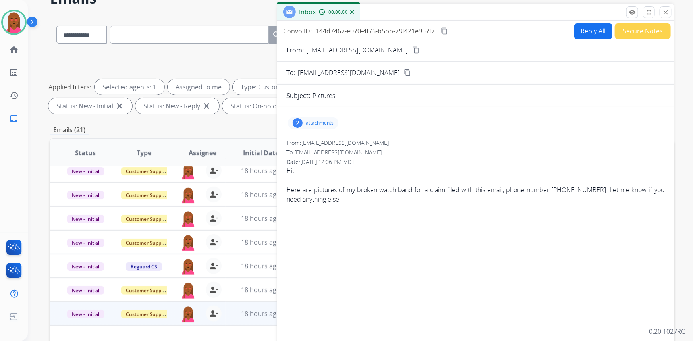
scroll to position [40, 0]
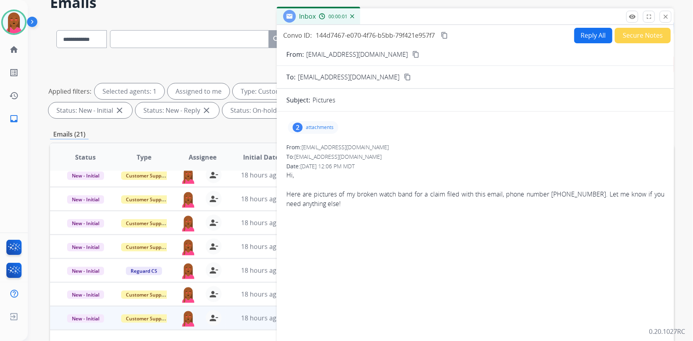
click at [413, 51] on mat-icon "content_copy" at bounding box center [416, 54] width 7 height 7
click at [580, 34] on button "Reply All" at bounding box center [594, 35] width 38 height 15
select select "**********"
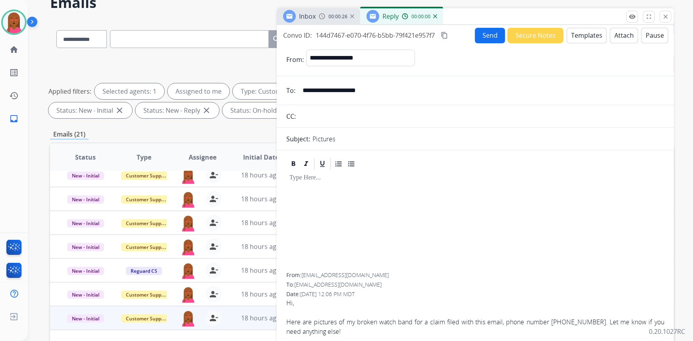
click at [581, 35] on button "Templates" at bounding box center [587, 35] width 40 height 15
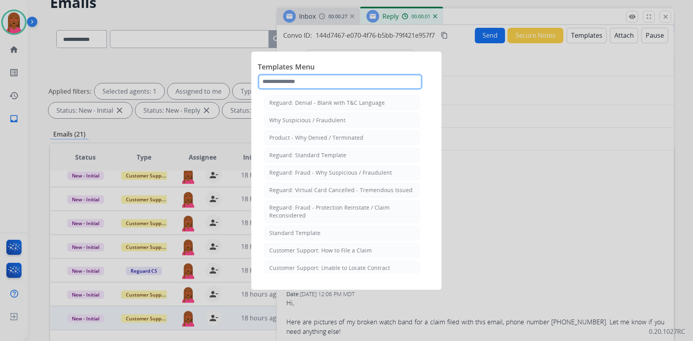
click at [285, 79] on input "text" at bounding box center [340, 82] width 165 height 16
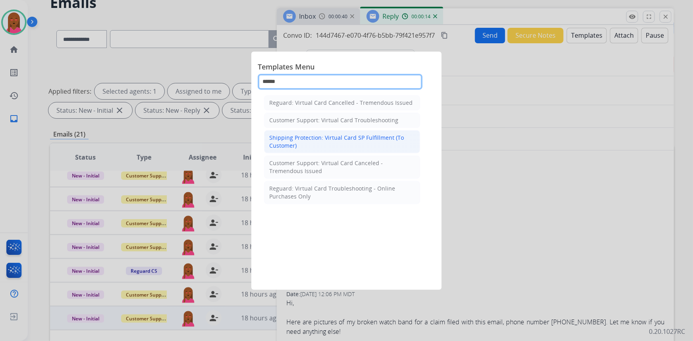
type input "******"
click at [367, 140] on div "Shipping Protection: Virtual Card SP Fulfillment (To Customer)" at bounding box center [342, 142] width 146 height 16
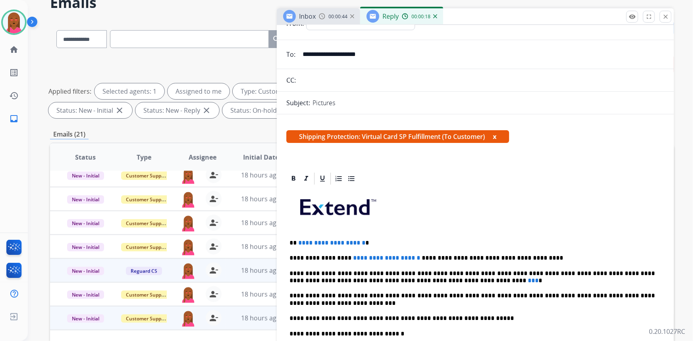
scroll to position [55, 0]
drag, startPoint x: 374, startPoint y: 240, endPoint x: 292, endPoint y: 240, distance: 81.9
click at [293, 240] on p "**********" at bounding box center [473, 243] width 366 height 7
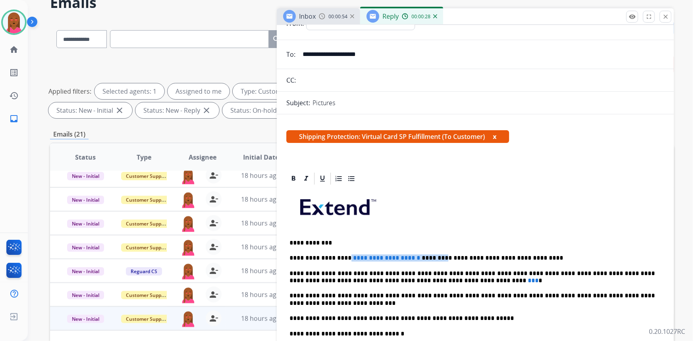
drag, startPoint x: 422, startPoint y: 257, endPoint x: 342, endPoint y: 258, distance: 80.3
click at [342, 258] on p "**********" at bounding box center [473, 258] width 366 height 7
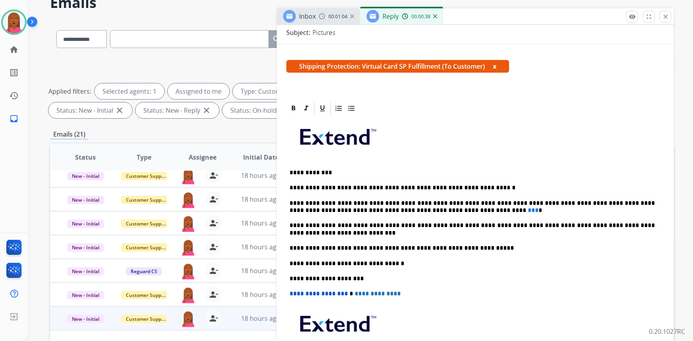
scroll to position [108, 0]
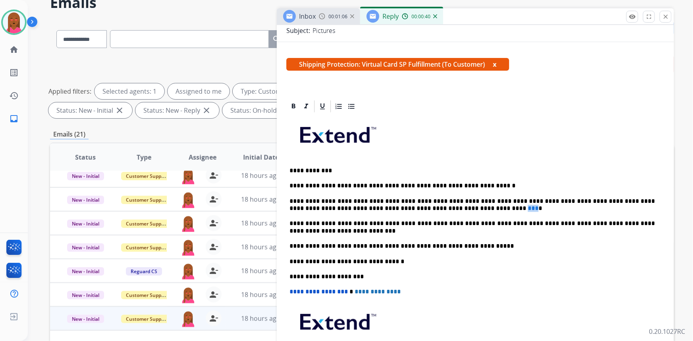
drag, startPoint x: 421, startPoint y: 204, endPoint x: 413, endPoint y: 207, distance: 8.2
click at [528, 207] on span "***" at bounding box center [533, 208] width 11 height 6
click at [405, 252] on div "**********" at bounding box center [476, 254] width 378 height 281
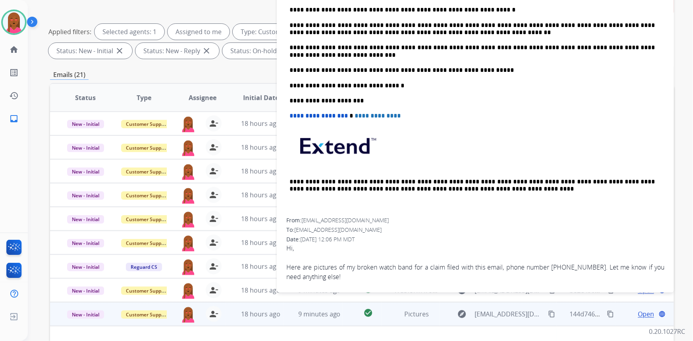
scroll to position [149, 0]
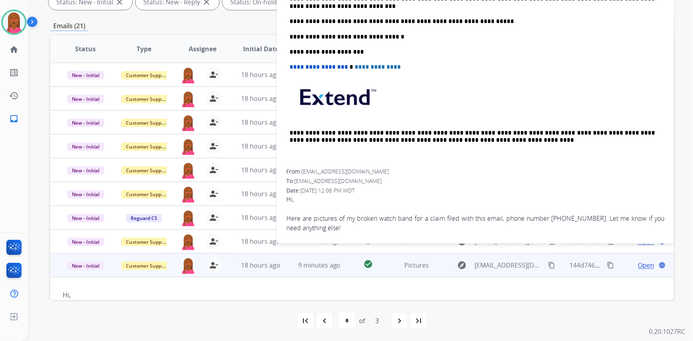
click at [356, 221] on div "Here are pictures of my broken watch band for a claim filed with this email, ph…" at bounding box center [476, 223] width 378 height 19
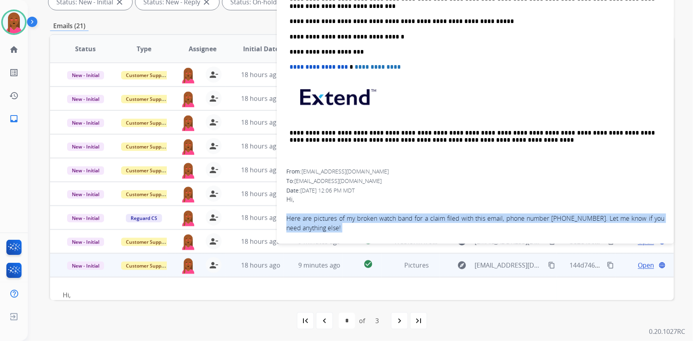
click at [356, 221] on div "Here are pictures of my broken watch band for a claim filed with this email, ph…" at bounding box center [476, 223] width 378 height 19
copy app-emails-table "Here are pictures of my broken watch band for a claim filed with this email, ph…"
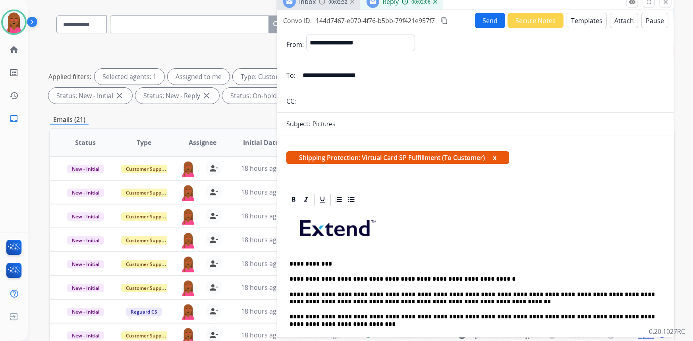
scroll to position [0, 0]
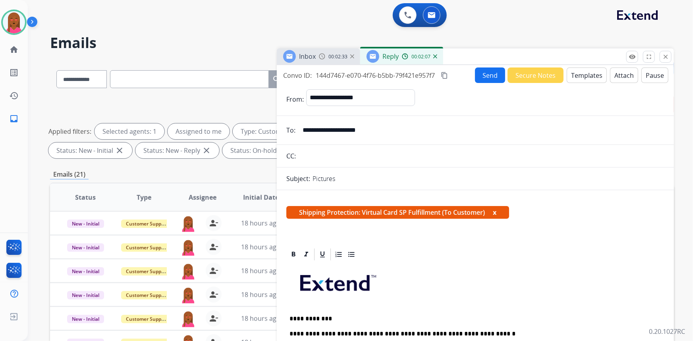
drag, startPoint x: 448, startPoint y: 74, endPoint x: 283, endPoint y: 40, distance: 168.4
click at [448, 74] on mat-icon "content_copy" at bounding box center [444, 75] width 7 height 7
click at [487, 76] on button "Send" at bounding box center [490, 75] width 30 height 15
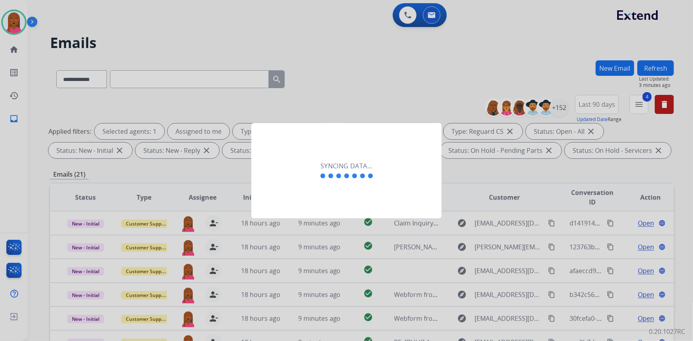
click at [310, 196] on div "Syncing data..." at bounding box center [347, 170] width 190 height 95
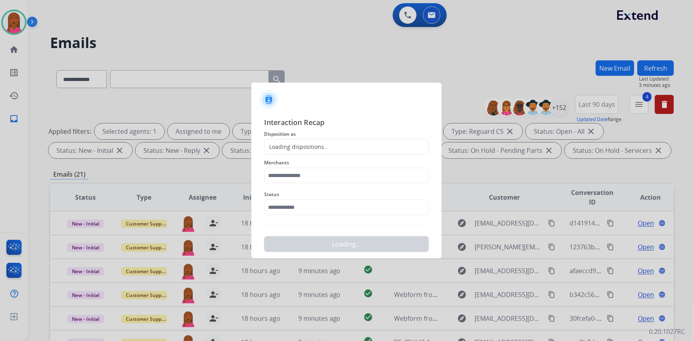
click at [291, 216] on div "Status" at bounding box center [346, 203] width 165 height 32
click at [293, 209] on input "text" at bounding box center [346, 208] width 165 height 16
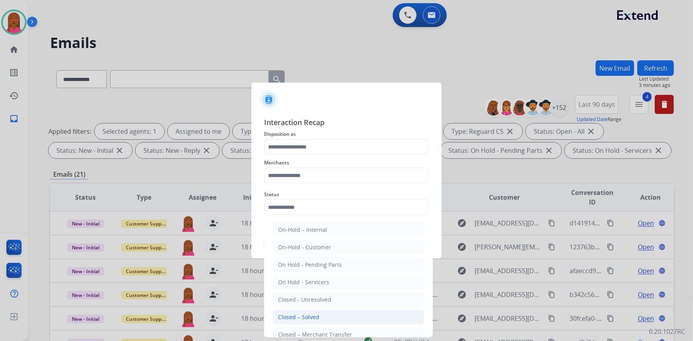
click at [316, 315] on div "Closed – Solved" at bounding box center [298, 318] width 41 height 8
type input "**********"
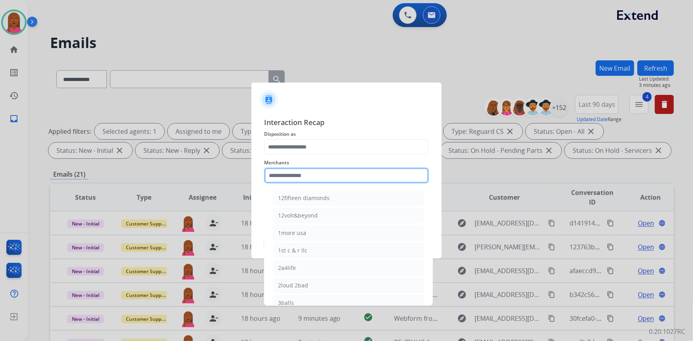
click at [291, 179] on input "text" at bounding box center [346, 176] width 165 height 16
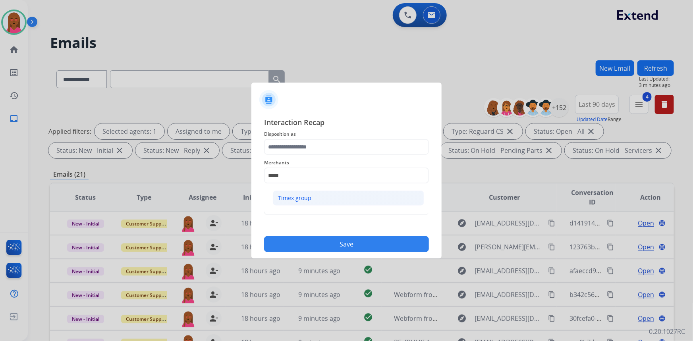
click at [287, 200] on div "Timex group" at bounding box center [294, 198] width 33 height 8
type input "**********"
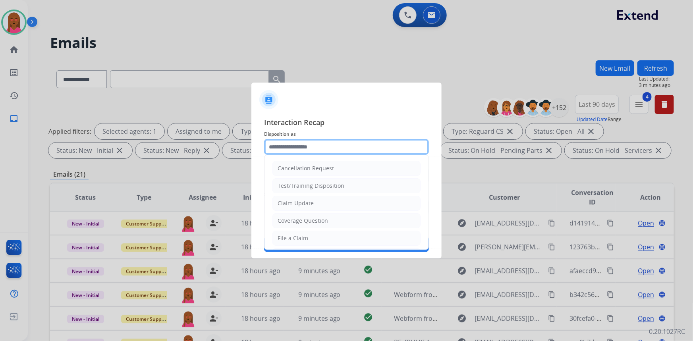
click at [307, 146] on input "text" at bounding box center [346, 147] width 165 height 16
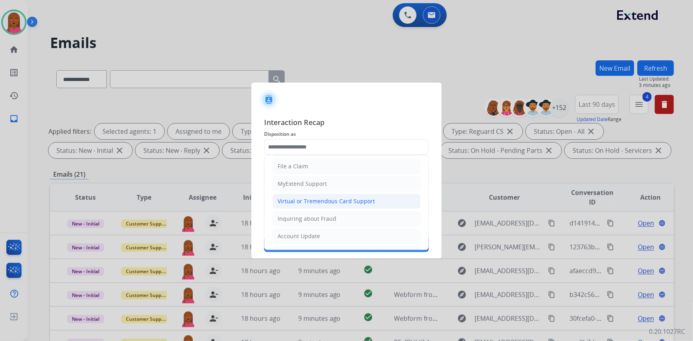
click at [335, 202] on div "Virtual or Tremendous Card Support" at bounding box center [326, 202] width 97 height 8
type input "**********"
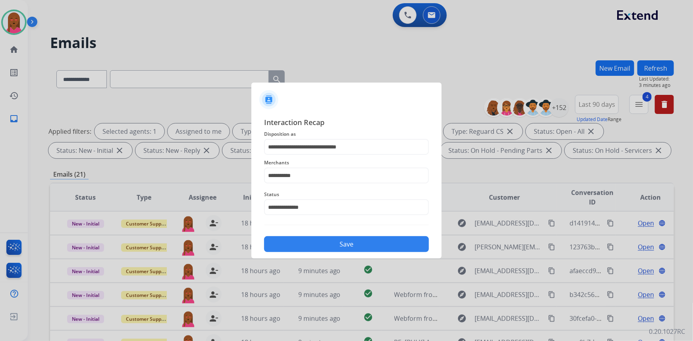
click at [338, 238] on button "Save" at bounding box center [346, 244] width 165 height 16
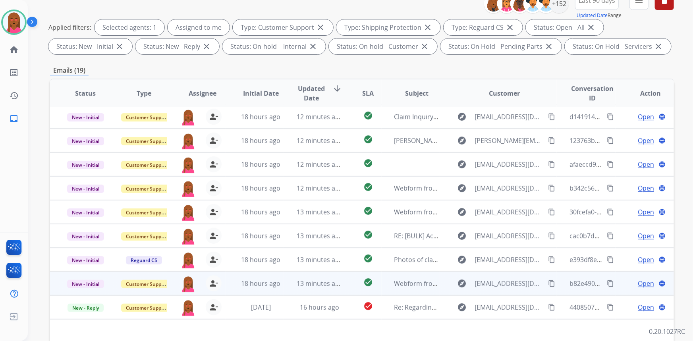
scroll to position [144, 0]
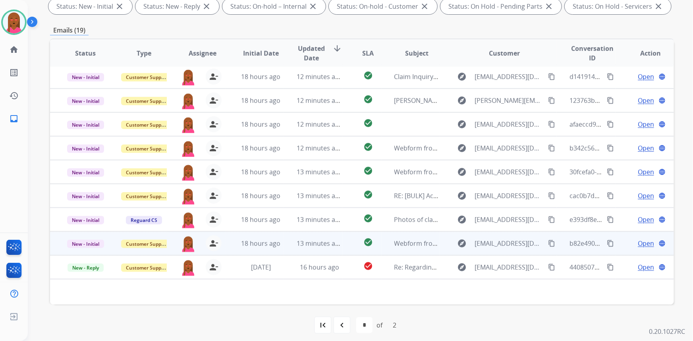
click at [639, 242] on span "Open" at bounding box center [646, 244] width 16 height 10
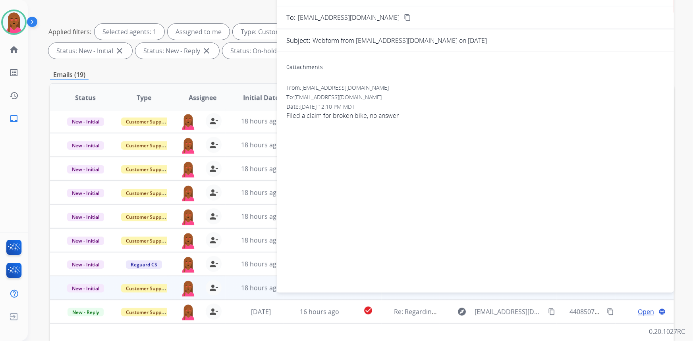
scroll to position [36, 0]
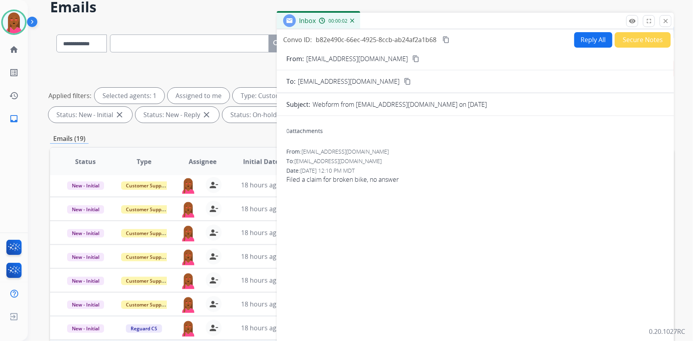
drag, startPoint x: 384, startPoint y: 59, endPoint x: 118, endPoint y: 9, distance: 270.5
click at [413, 59] on mat-icon "content_copy" at bounding box center [416, 58] width 7 height 7
click at [370, 176] on span "Filed a claim for broken bike, no answer" at bounding box center [476, 180] width 378 height 10
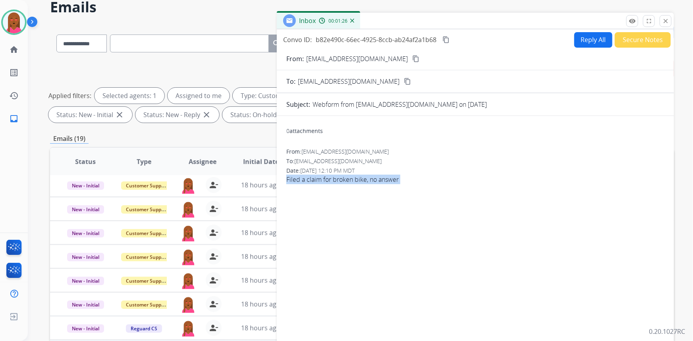
copy app-emails-table "Filed a claim for broken bike, no answer remove_[MEDICAL_DATA] Logs fullscreen …"
click at [449, 39] on mat-icon "content_copy" at bounding box center [446, 39] width 7 height 7
click at [587, 40] on button "Reply All" at bounding box center [594, 39] width 38 height 15
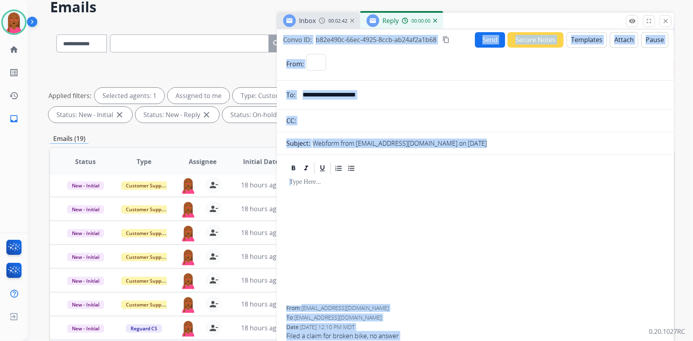
select select "**********"
click at [578, 41] on button "Templates" at bounding box center [587, 39] width 40 height 15
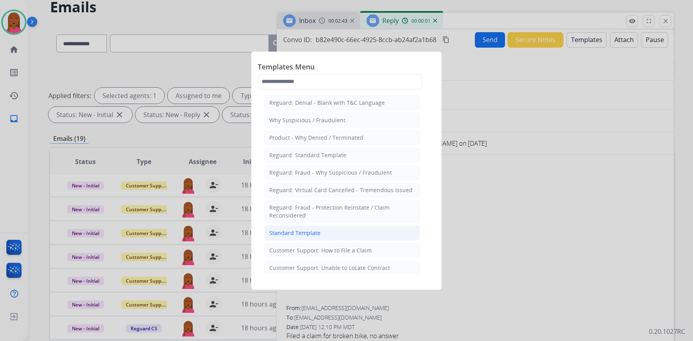
click at [317, 236] on div "Standard Template" at bounding box center [294, 233] width 51 height 8
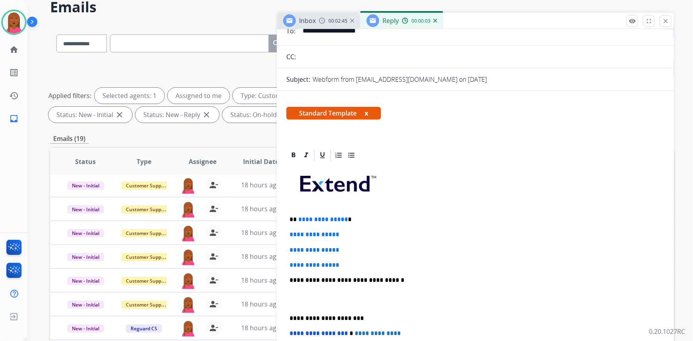
scroll to position [144, 0]
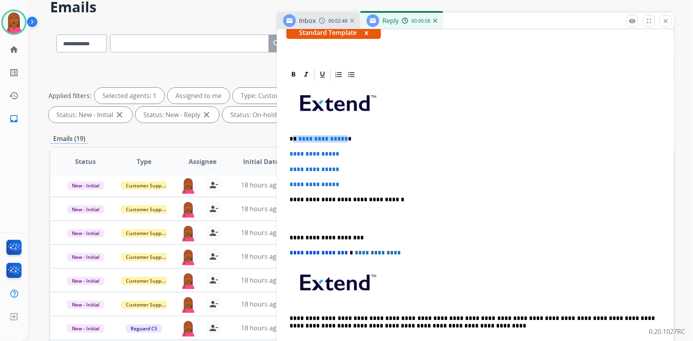
drag, startPoint x: 343, startPoint y: 136, endPoint x: 292, endPoint y: 132, distance: 51.5
click at [292, 132] on div "**********" at bounding box center [476, 218] width 378 height 273
click at [298, 220] on p at bounding box center [476, 219] width 372 height 15
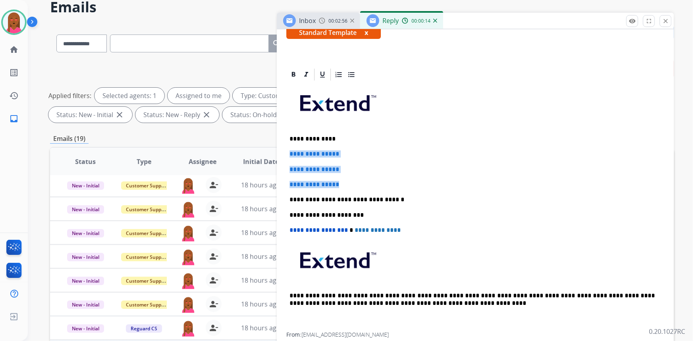
drag, startPoint x: 341, startPoint y: 180, endPoint x: 274, endPoint y: 148, distance: 74.7
click at [272, 147] on div "**********" at bounding box center [362, 240] width 624 height 430
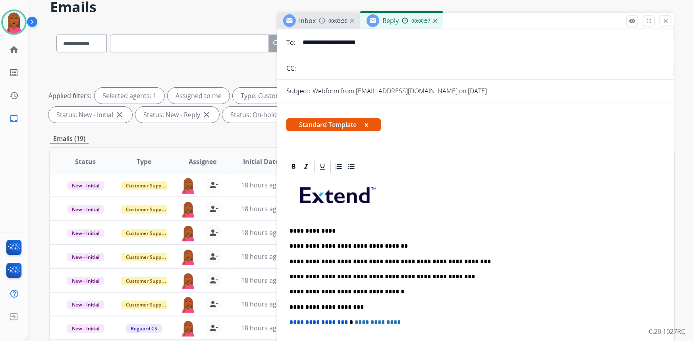
scroll to position [0, 0]
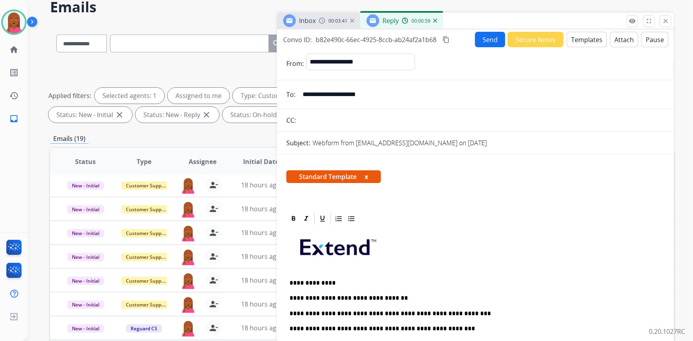
click at [477, 40] on button "Send" at bounding box center [490, 39] width 30 height 15
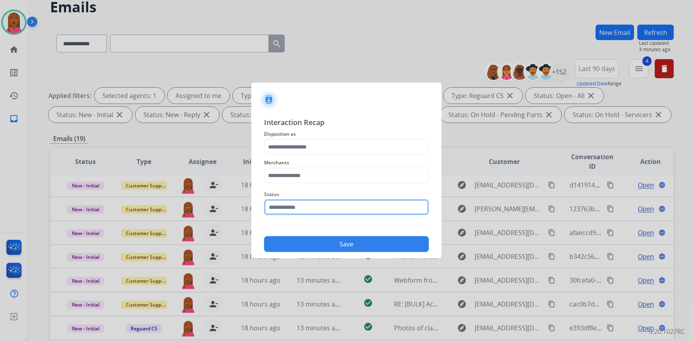
drag, startPoint x: 291, startPoint y: 207, endPoint x: 293, endPoint y: 211, distance: 4.1
click at [291, 207] on input "text" at bounding box center [346, 208] width 165 height 16
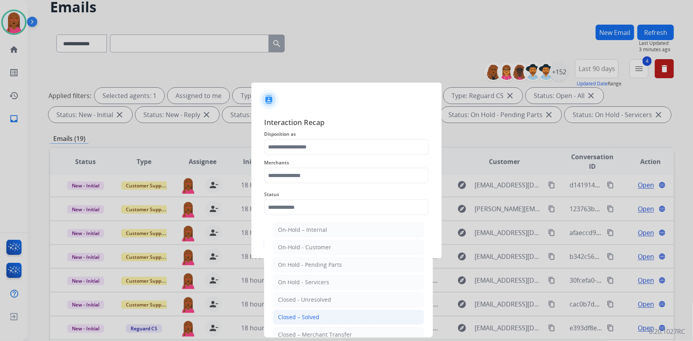
click at [332, 318] on li "Closed – Solved" at bounding box center [348, 317] width 151 height 15
type input "**********"
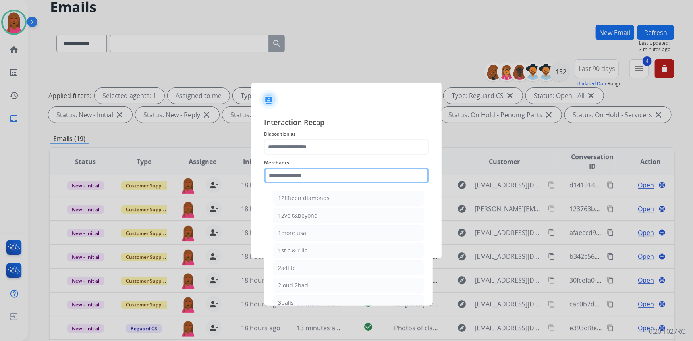
click at [324, 172] on input "text" at bounding box center [346, 176] width 165 height 16
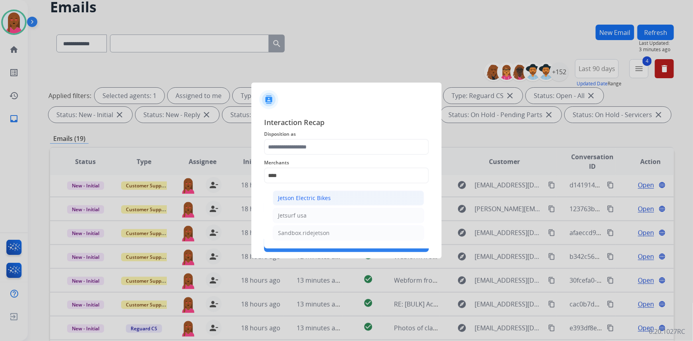
click at [324, 198] on div "Jetson Electric Bikes" at bounding box center [304, 198] width 53 height 8
type input "**********"
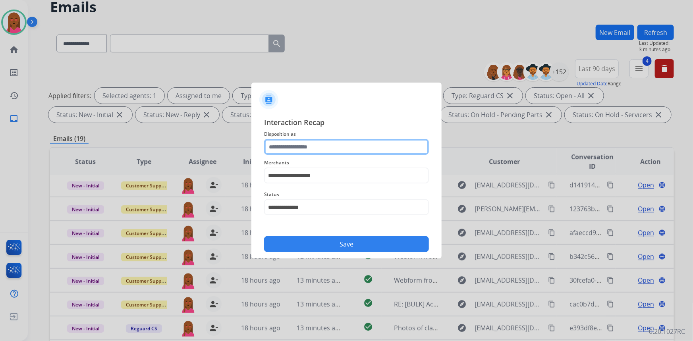
click at [336, 150] on input "text" at bounding box center [346, 147] width 165 height 16
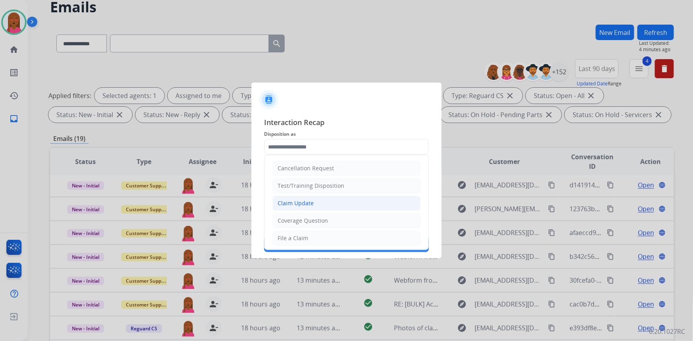
click at [327, 203] on li "Claim Update" at bounding box center [347, 203] width 148 height 15
type input "**********"
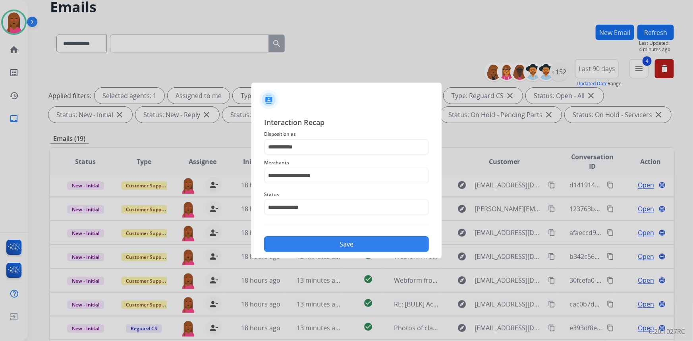
click at [329, 239] on button "Save" at bounding box center [346, 244] width 165 height 16
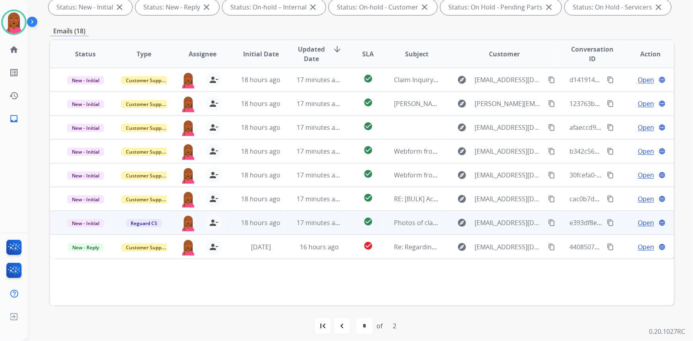
scroll to position [149, 0]
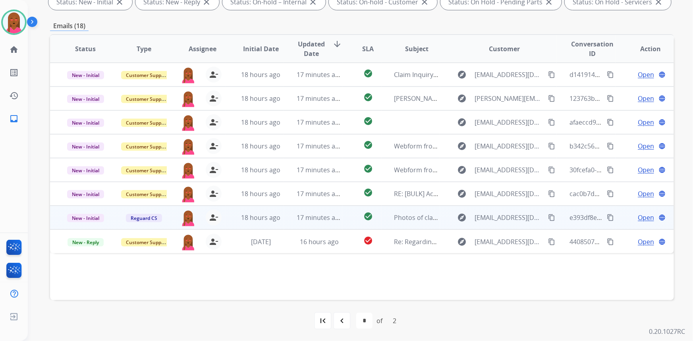
click at [639, 215] on span "Open" at bounding box center [646, 218] width 16 height 10
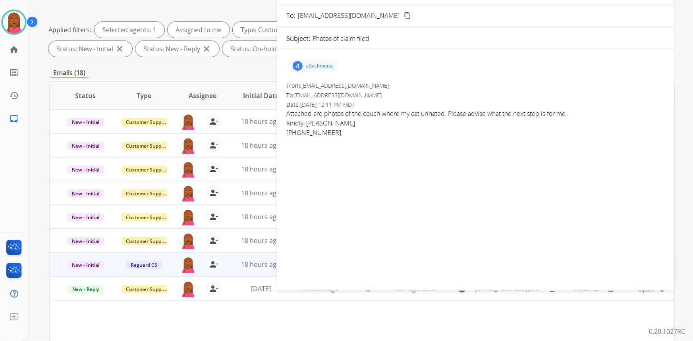
scroll to position [40, 0]
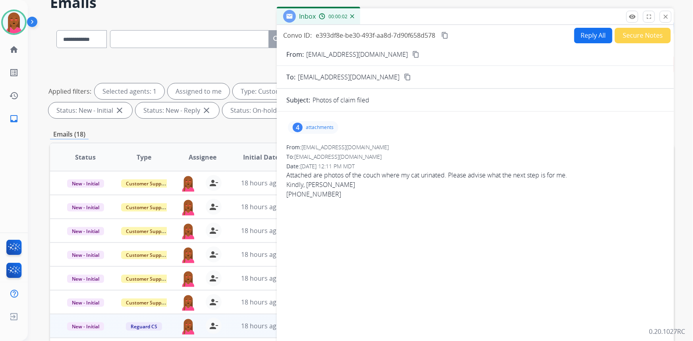
click at [413, 56] on mat-icon "content_copy" at bounding box center [416, 54] width 7 height 7
click at [298, 128] on div "4" at bounding box center [298, 128] width 10 height 10
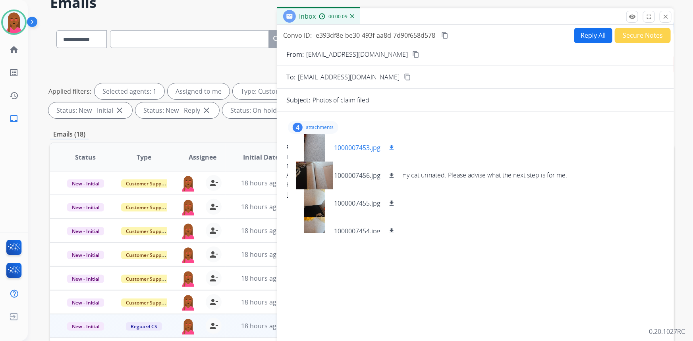
click at [309, 147] on div at bounding box center [314, 148] width 40 height 28
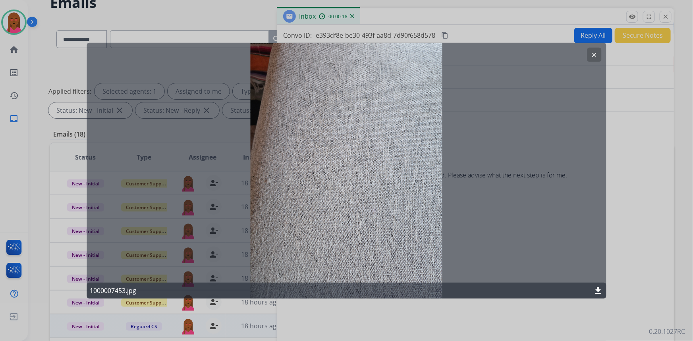
click at [592, 51] on button "clear" at bounding box center [595, 54] width 14 height 14
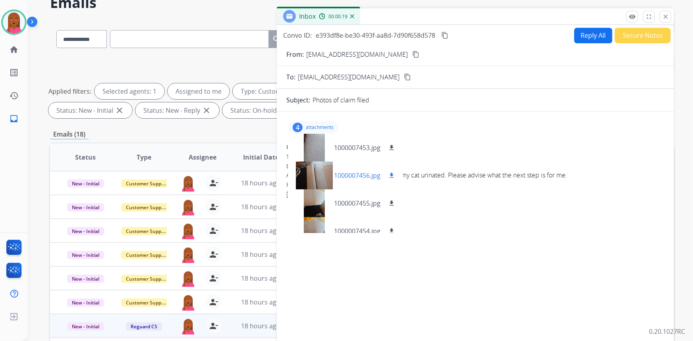
click at [318, 172] on div at bounding box center [314, 176] width 40 height 28
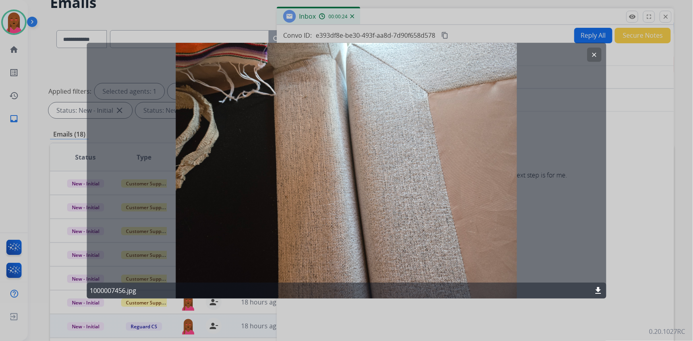
click at [596, 52] on mat-icon "clear" at bounding box center [594, 54] width 7 height 7
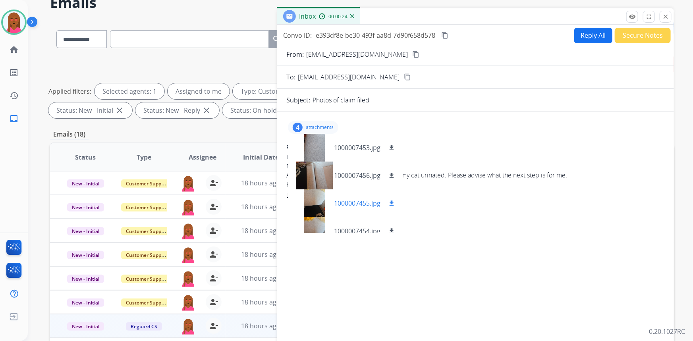
scroll to position [12, 0]
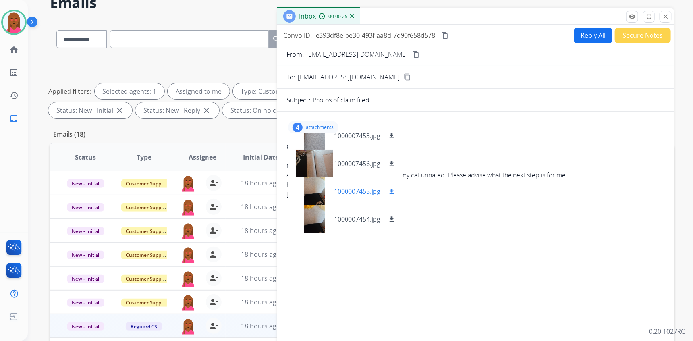
click at [320, 190] on div at bounding box center [314, 192] width 40 height 28
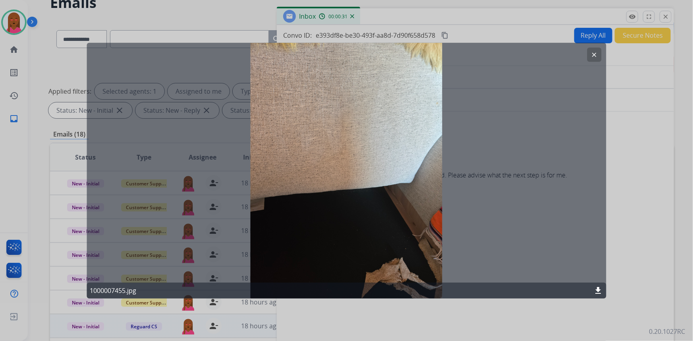
click at [600, 52] on button "clear" at bounding box center [595, 54] width 14 height 14
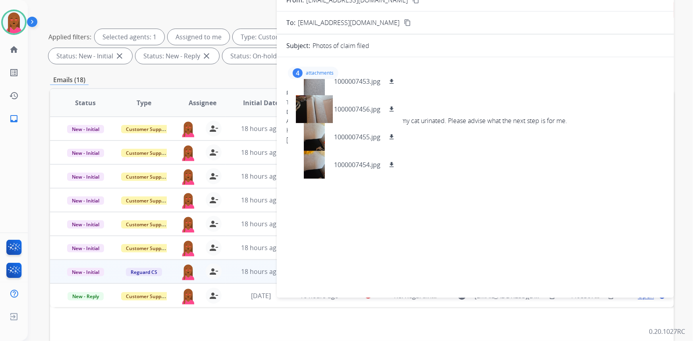
scroll to position [112, 0]
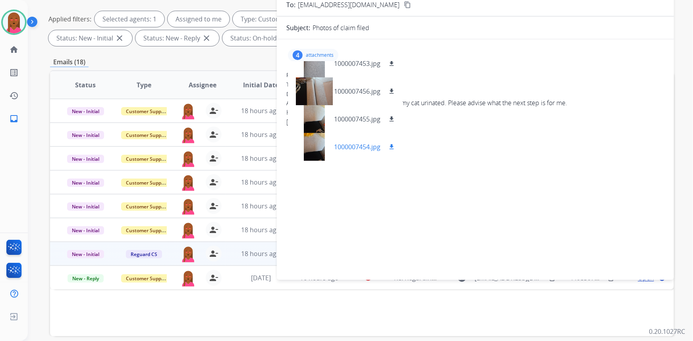
click at [313, 143] on div at bounding box center [314, 147] width 40 height 28
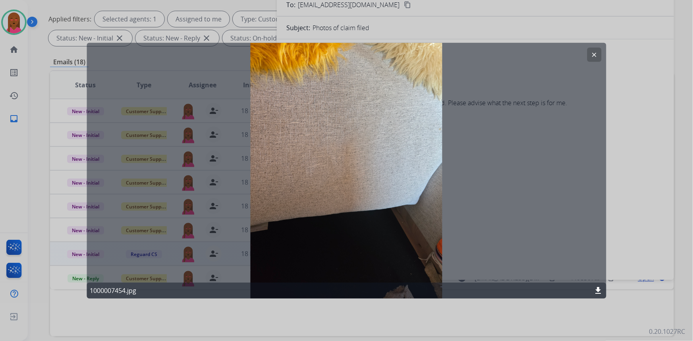
click at [591, 50] on button "clear" at bounding box center [595, 54] width 14 height 14
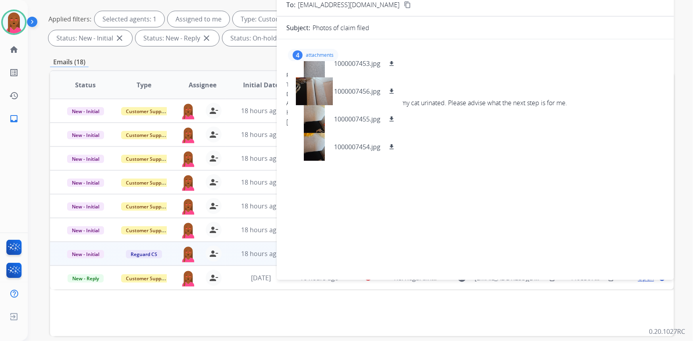
click at [318, 52] on p "attachments" at bounding box center [320, 55] width 28 height 6
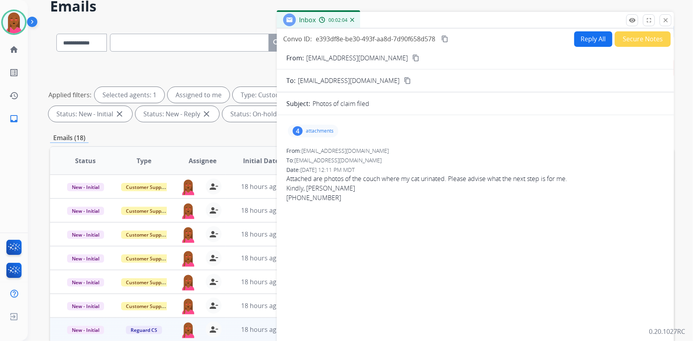
scroll to position [0, 0]
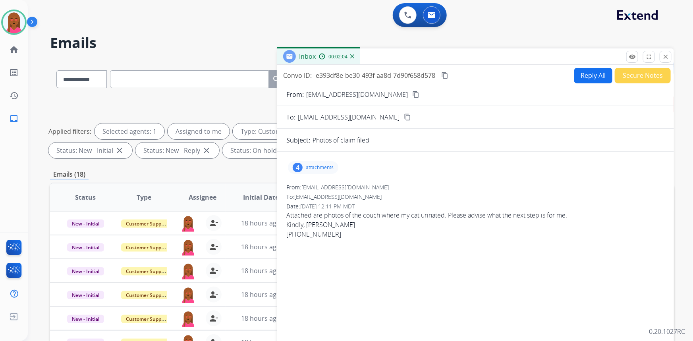
click at [591, 72] on button "Reply All" at bounding box center [594, 75] width 38 height 15
select select "**********"
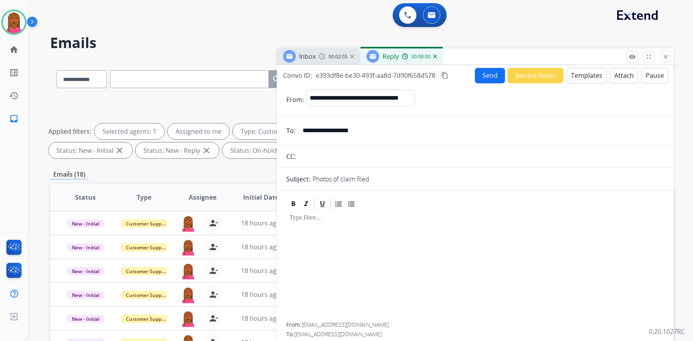
click at [591, 76] on button "Templates" at bounding box center [587, 75] width 40 height 15
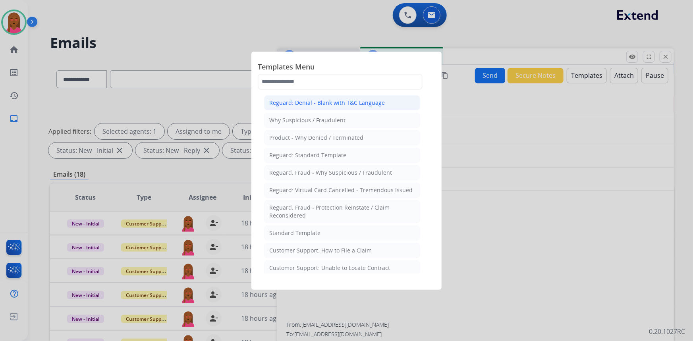
click at [346, 103] on div "Reguard: Denial - Blank with T&C Language" at bounding box center [327, 103] width 116 height 8
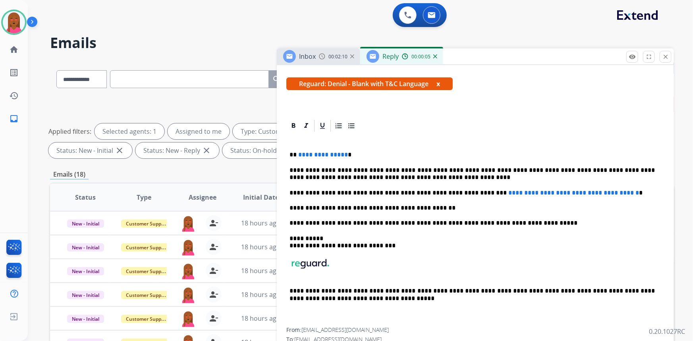
scroll to position [130, 0]
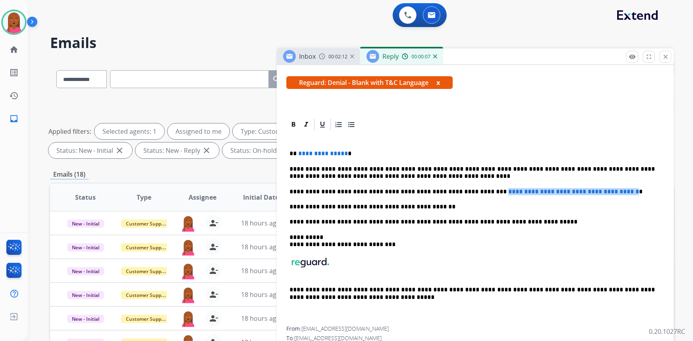
drag, startPoint x: 620, startPoint y: 192, endPoint x: 465, endPoint y: 188, distance: 155.0
click at [465, 188] on p "**********" at bounding box center [473, 191] width 366 height 7
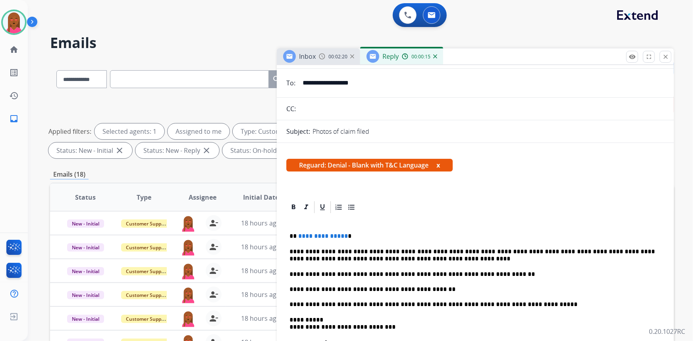
scroll to position [0, 0]
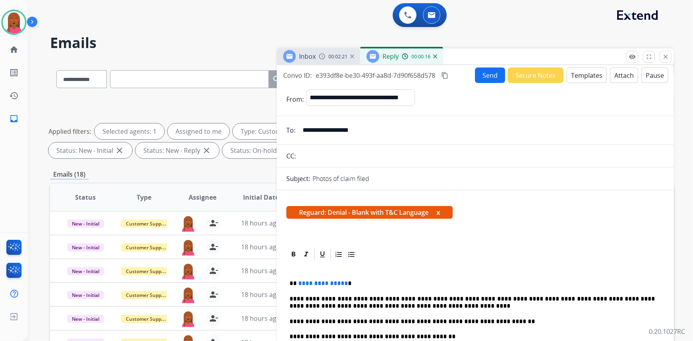
click at [619, 74] on button "Attach" at bounding box center [624, 75] width 28 height 15
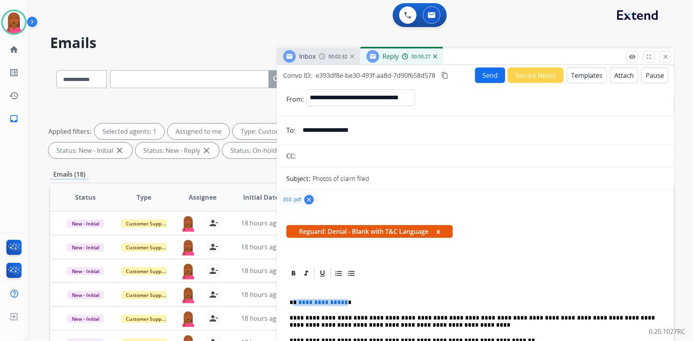
drag, startPoint x: 343, startPoint y: 300, endPoint x: 295, endPoint y: 305, distance: 48.4
click at [294, 305] on p "**********" at bounding box center [473, 302] width 366 height 7
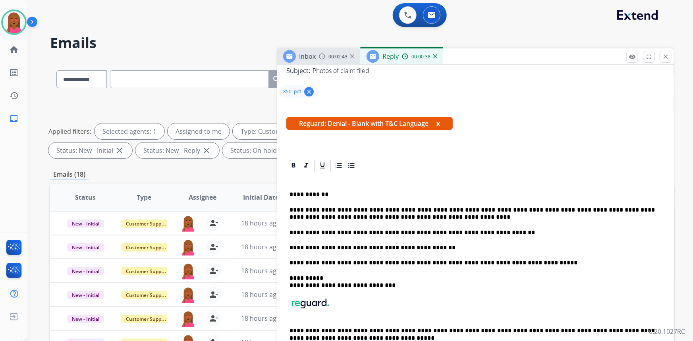
click at [548, 292] on div "**********" at bounding box center [476, 270] width 378 height 195
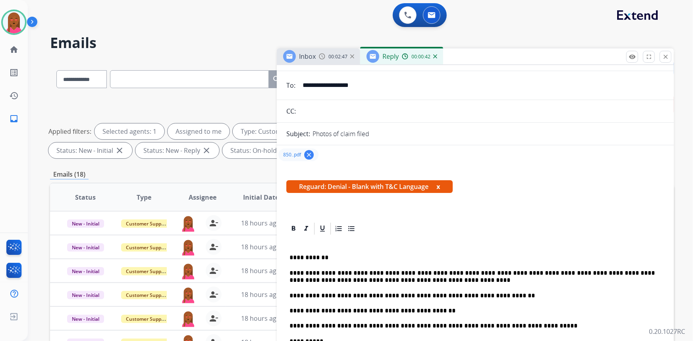
scroll to position [0, 0]
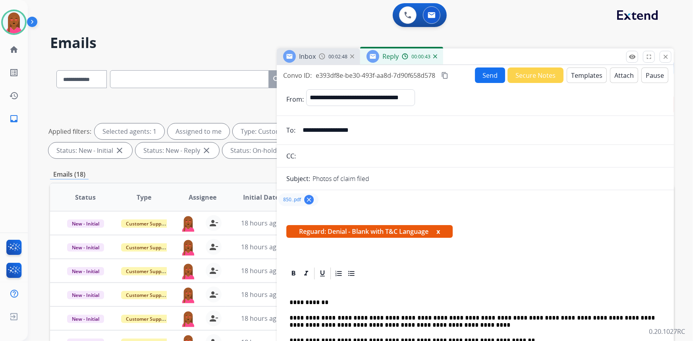
click at [445, 72] on mat-icon "content_copy" at bounding box center [445, 75] width 7 height 7
drag, startPoint x: 492, startPoint y: 70, endPoint x: 444, endPoint y: 64, distance: 49.0
click at [492, 70] on button "Send" at bounding box center [490, 75] width 30 height 15
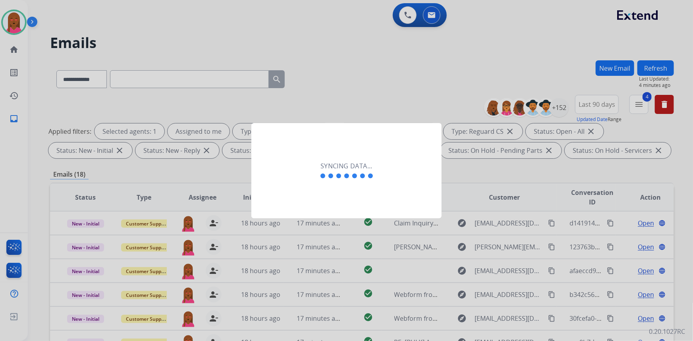
click at [340, 200] on div "Syncing data..." at bounding box center [347, 170] width 190 height 95
click at [298, 197] on div "Syncing data..." at bounding box center [347, 170] width 190 height 95
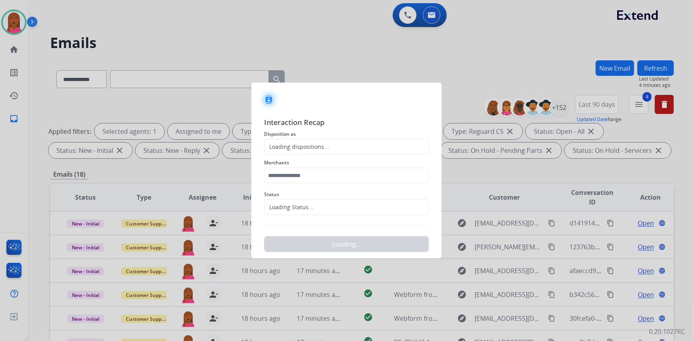
click at [292, 204] on div "Loading Status..." at bounding box center [289, 207] width 49 height 8
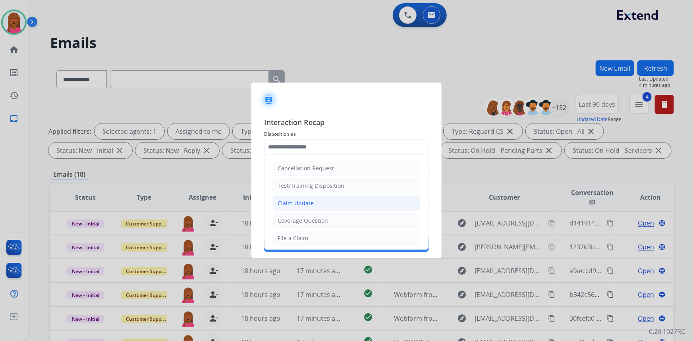
click at [301, 200] on div "Claim Update" at bounding box center [296, 204] width 36 height 8
type input "**********"
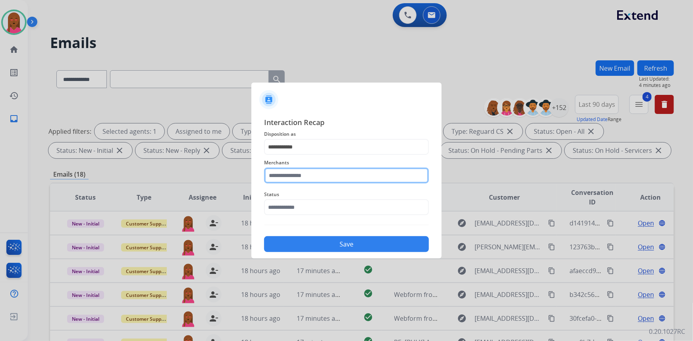
click at [313, 176] on input "text" at bounding box center [346, 176] width 165 height 16
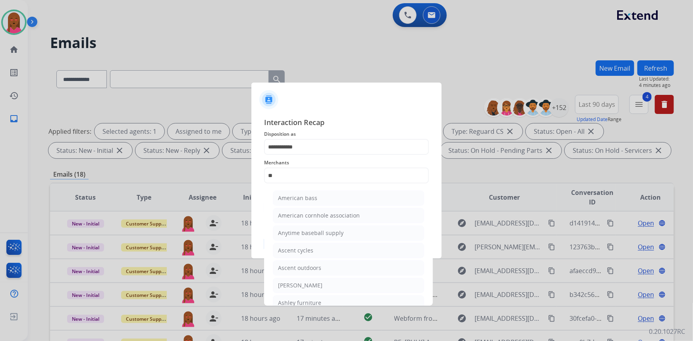
drag, startPoint x: 313, startPoint y: 285, endPoint x: 312, endPoint y: 222, distance: 63.2
click at [313, 284] on div "[PERSON_NAME]" at bounding box center [300, 286] width 45 height 8
type input "**********"
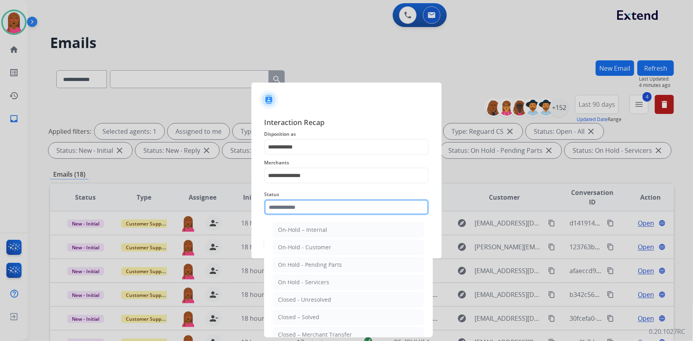
click at [317, 209] on input "text" at bounding box center [346, 208] width 165 height 16
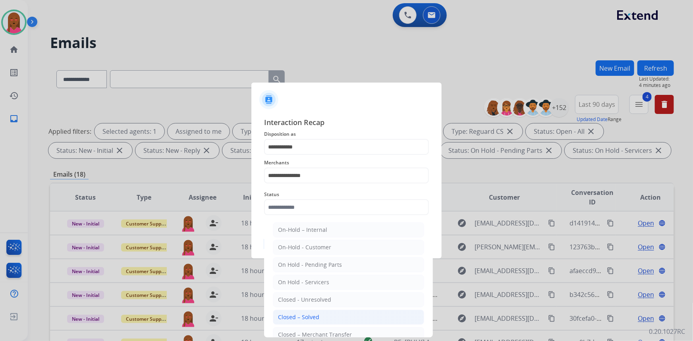
click at [307, 314] on div "Closed – Solved" at bounding box center [298, 318] width 41 height 8
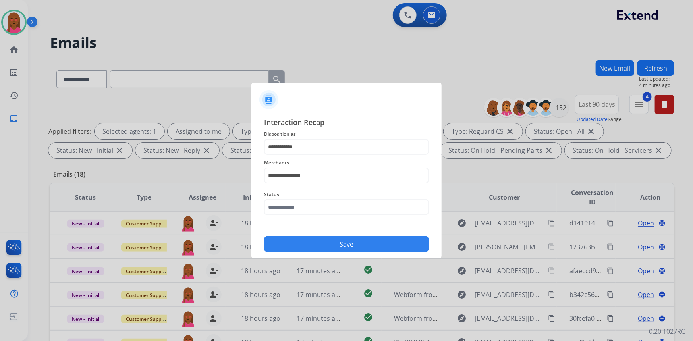
type input "**********"
click at [335, 244] on button "Save" at bounding box center [346, 244] width 165 height 16
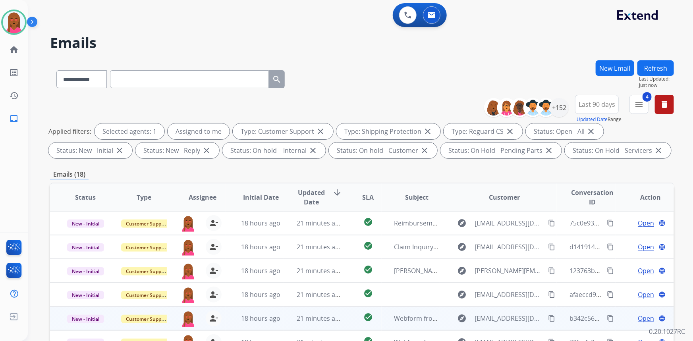
scroll to position [144, 0]
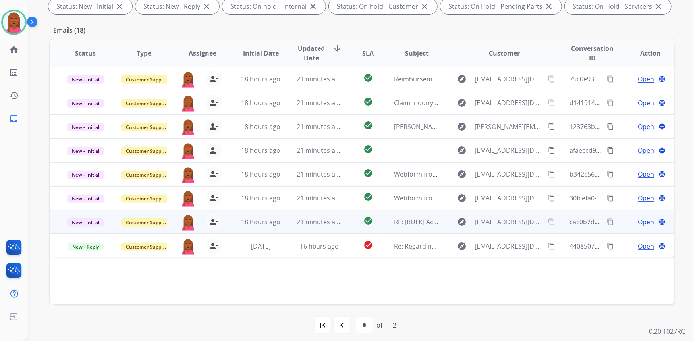
click at [638, 221] on span "Open" at bounding box center [646, 222] width 16 height 10
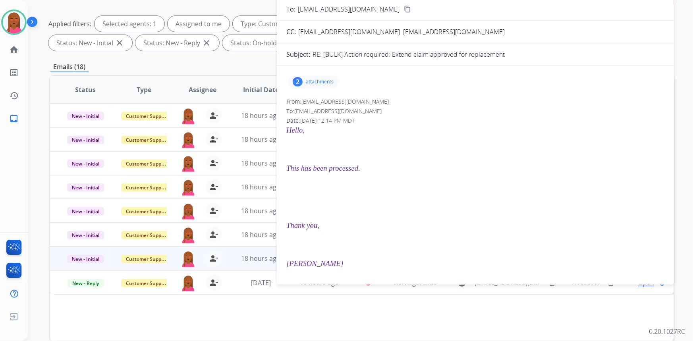
scroll to position [36, 0]
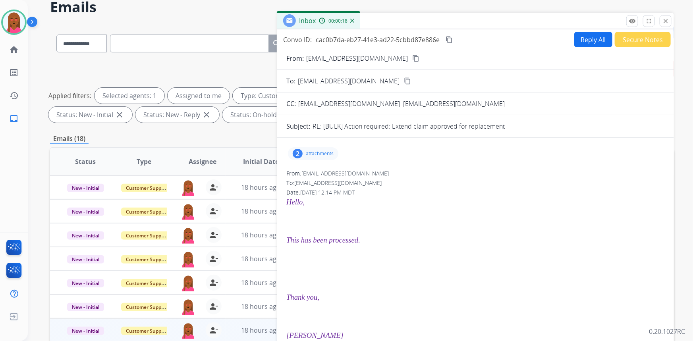
click at [635, 32] on button "Secure Notes" at bounding box center [643, 39] width 56 height 15
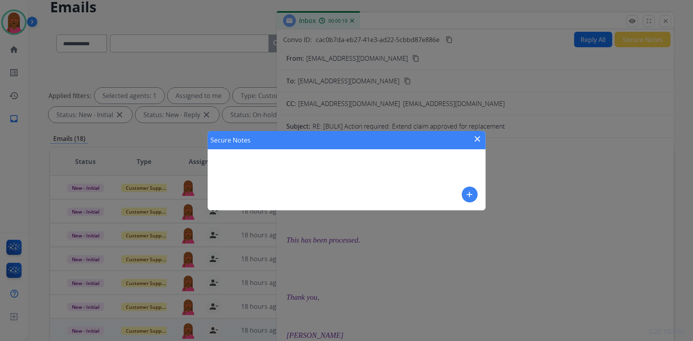
click at [472, 198] on mat-icon "add" at bounding box center [470, 195] width 10 height 10
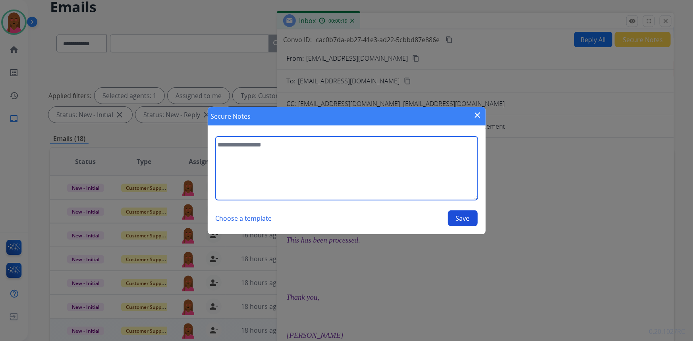
click at [398, 186] on textarea at bounding box center [347, 169] width 262 height 64
type textarea "**********"
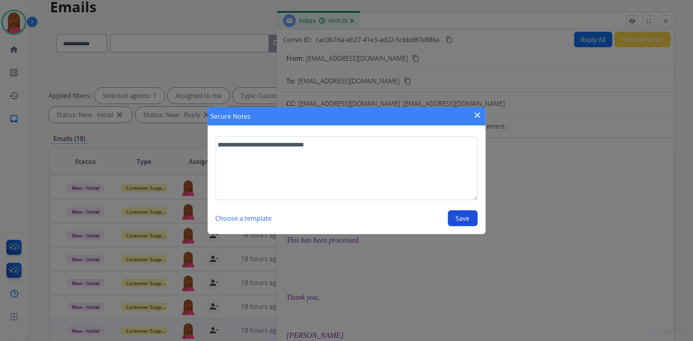
click at [465, 214] on button "Save" at bounding box center [463, 219] width 30 height 16
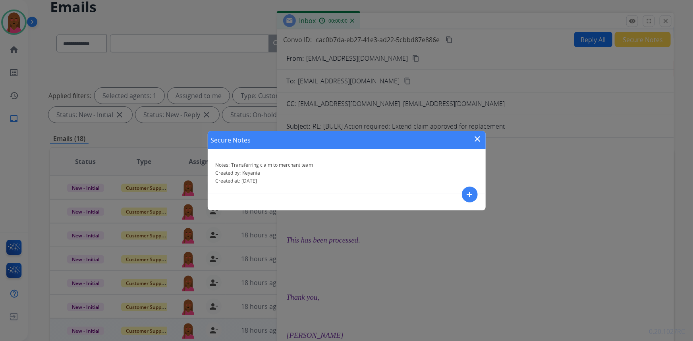
click at [475, 137] on mat-icon "close" at bounding box center [478, 139] width 10 height 10
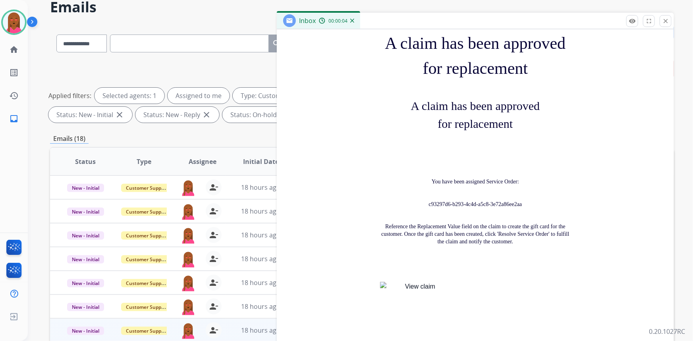
scroll to position [397, 0]
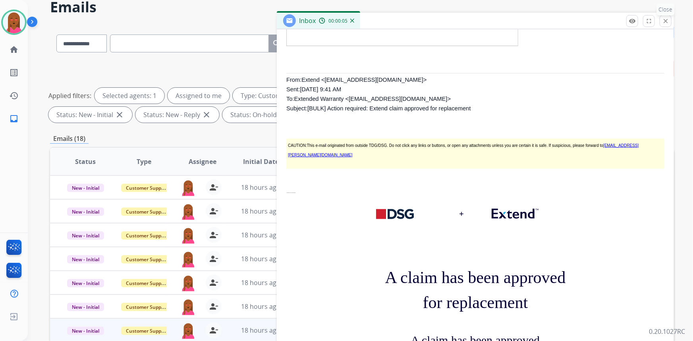
click at [664, 24] on button "close Close" at bounding box center [666, 21] width 12 height 12
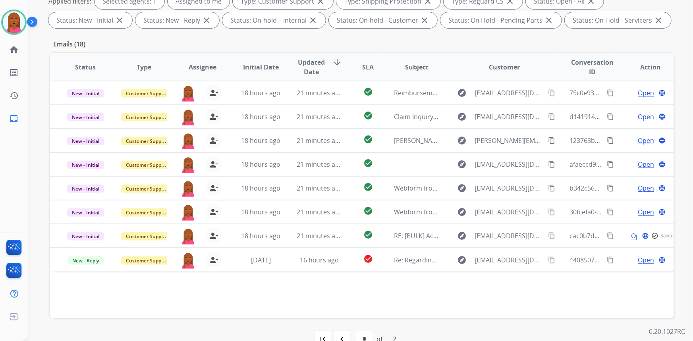
scroll to position [149, 0]
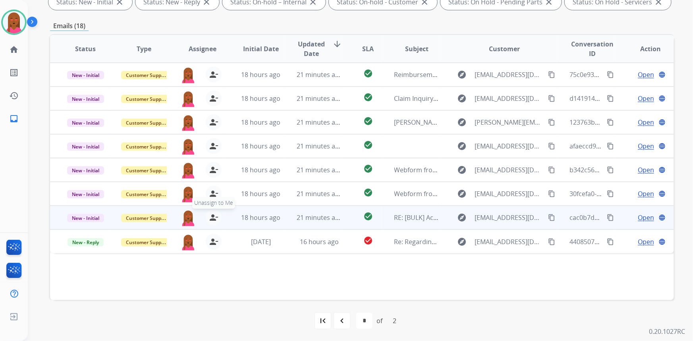
click at [209, 217] on mat-icon "person_remove" at bounding box center [214, 218] width 10 height 10
drag, startPoint x: 146, startPoint y: 215, endPoint x: 263, endPoint y: 217, distance: 116.9
click at [147, 215] on span "Customer Support" at bounding box center [147, 218] width 52 height 8
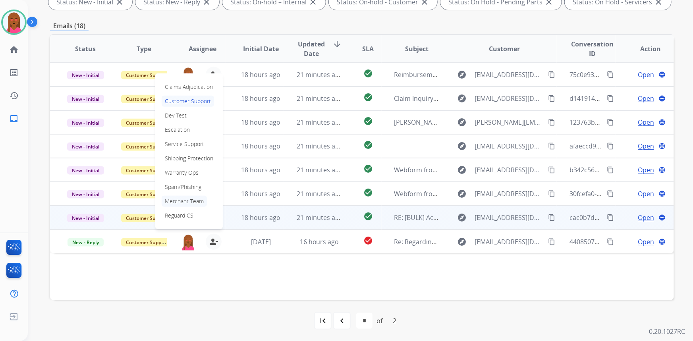
click at [200, 202] on p "Merchant Team" at bounding box center [184, 201] width 45 height 11
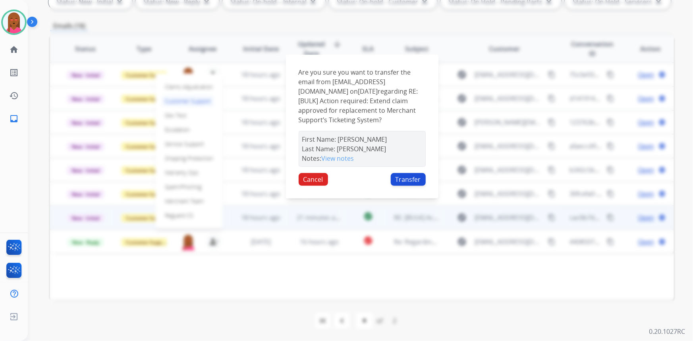
click at [413, 186] on button "Transfer" at bounding box center [408, 179] width 35 height 13
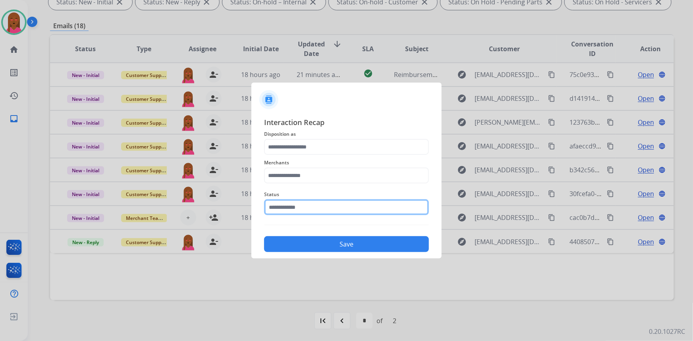
click at [331, 207] on input "text" at bounding box center [346, 208] width 165 height 16
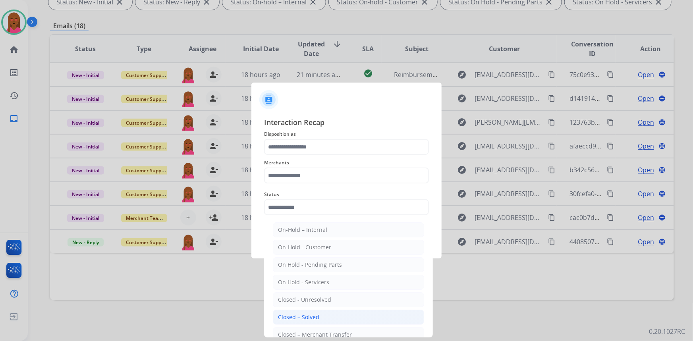
click at [305, 317] on div "Closed – Solved" at bounding box center [298, 318] width 41 height 8
type input "**********"
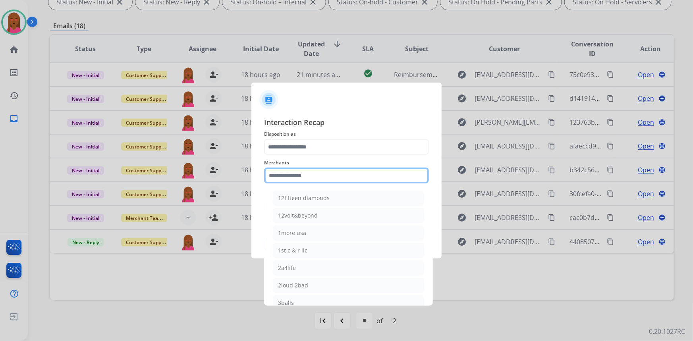
click at [328, 180] on input "text" at bounding box center [346, 176] width 165 height 16
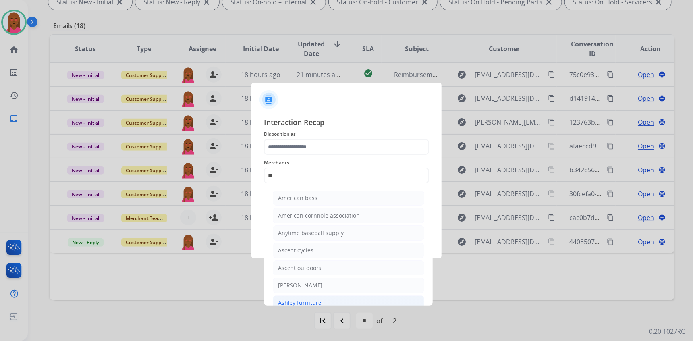
click at [319, 302] on div "Ashley furniture" at bounding box center [299, 303] width 43 height 8
type input "**********"
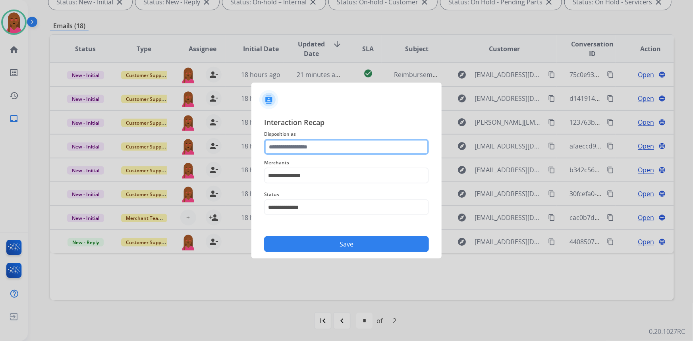
click at [333, 145] on input "text" at bounding box center [346, 147] width 165 height 16
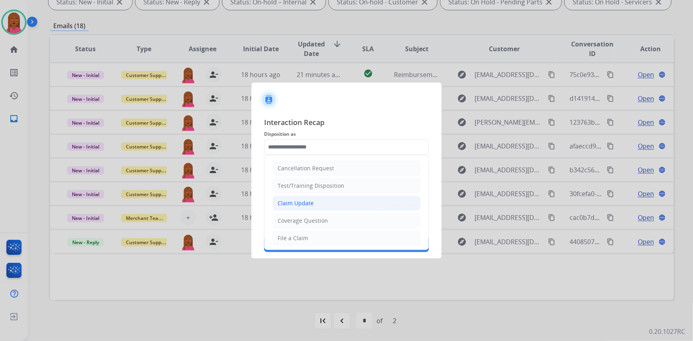
click at [331, 211] on li "Claim Update" at bounding box center [347, 203] width 148 height 15
type input "**********"
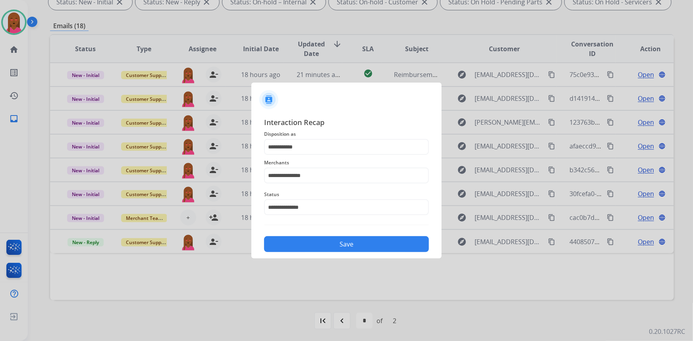
click at [351, 244] on button "Save" at bounding box center [346, 244] width 165 height 16
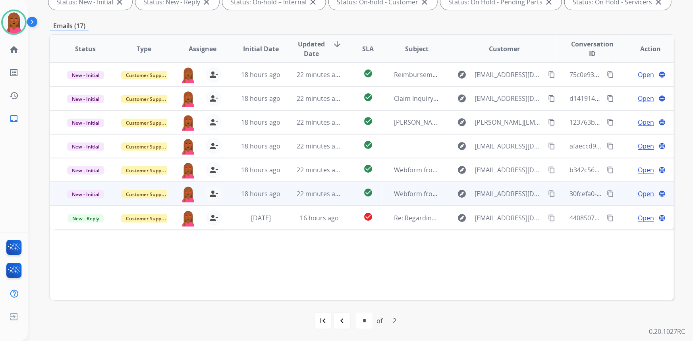
click at [645, 197] on span "Open" at bounding box center [646, 194] width 16 height 10
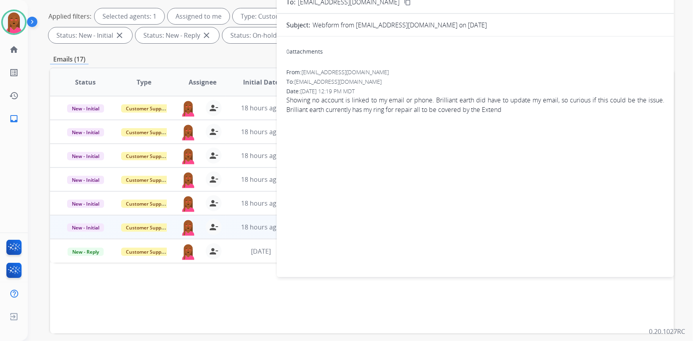
scroll to position [76, 0]
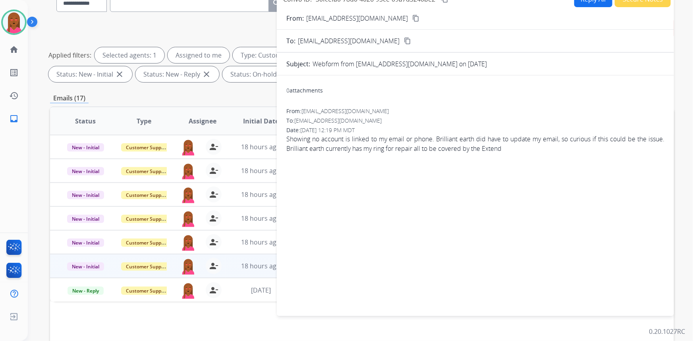
click at [413, 15] on mat-icon "content_copy" at bounding box center [416, 18] width 7 height 7
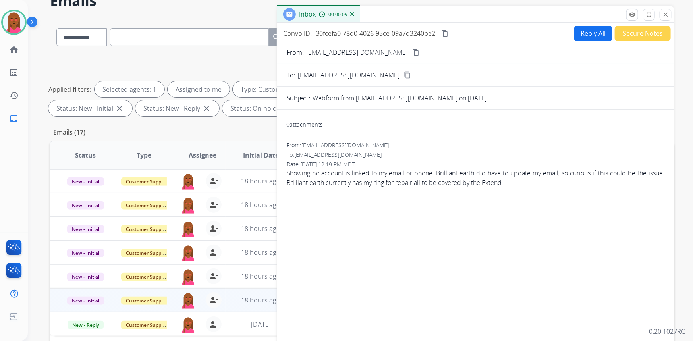
scroll to position [0, 0]
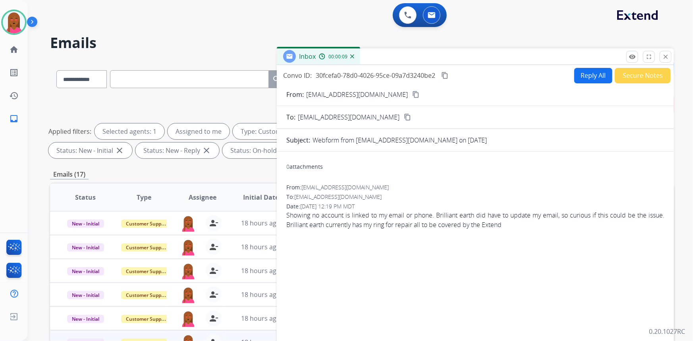
click at [625, 73] on button "Secure Notes" at bounding box center [643, 75] width 56 height 15
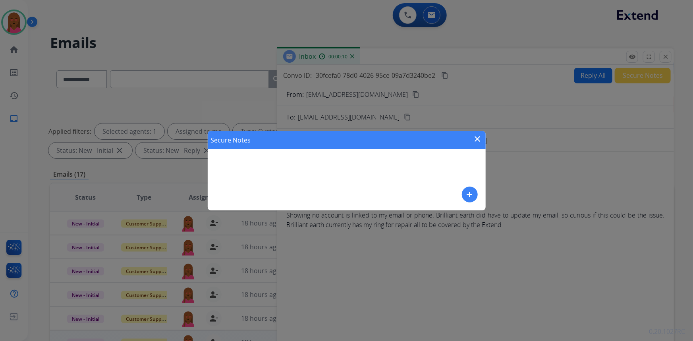
click at [468, 191] on mat-icon "add" at bounding box center [470, 195] width 10 height 10
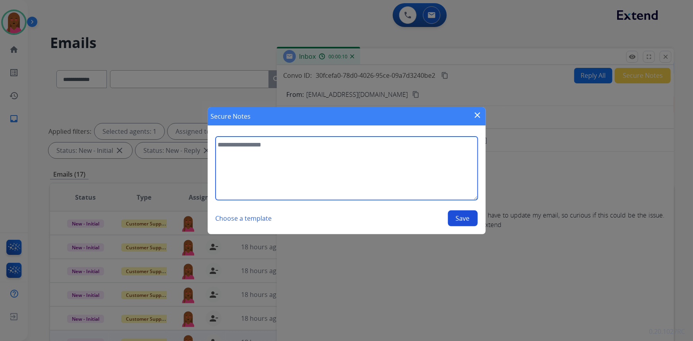
click at [330, 169] on textarea at bounding box center [347, 169] width 262 height 64
type textarea "**********"
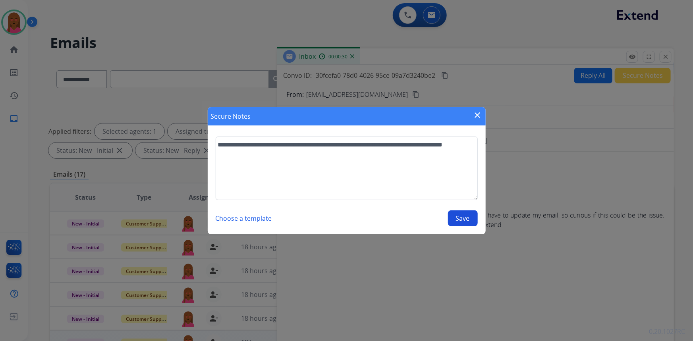
click at [474, 225] on button "Save" at bounding box center [463, 219] width 30 height 16
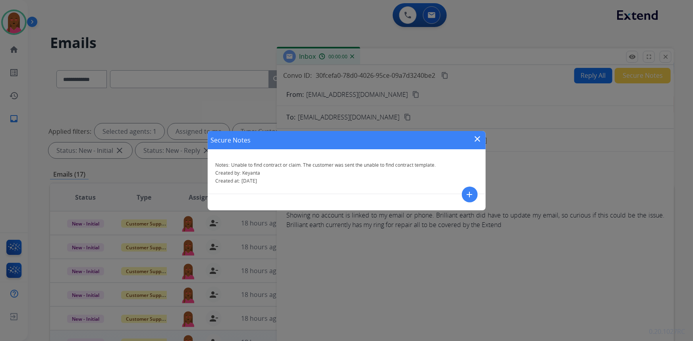
click at [476, 135] on mat-icon "close" at bounding box center [478, 139] width 10 height 10
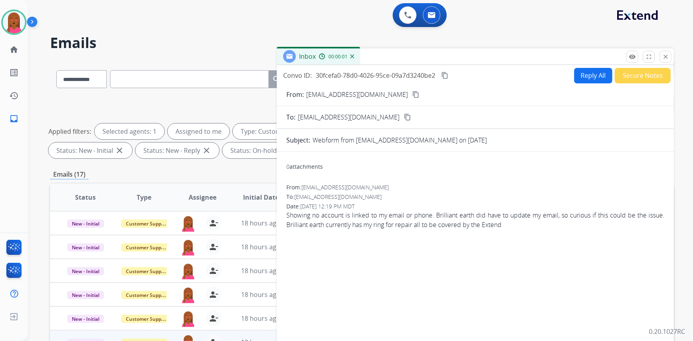
click at [591, 81] on button "Reply All" at bounding box center [594, 75] width 38 height 15
select select "**********"
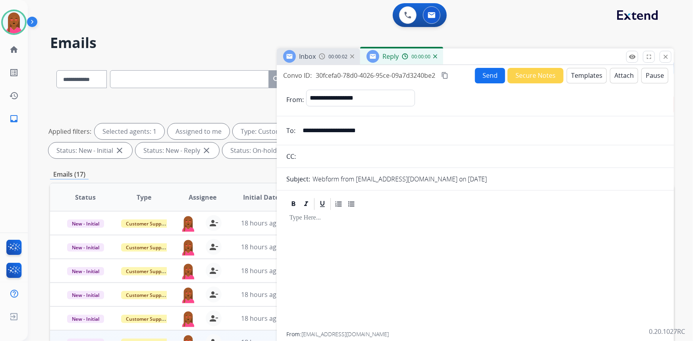
click at [580, 75] on button "Templates" at bounding box center [587, 75] width 40 height 15
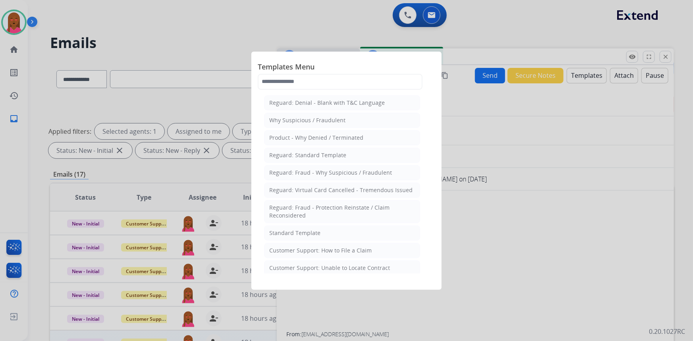
drag, startPoint x: 360, startPoint y: 277, endPoint x: 324, endPoint y: 262, distance: 39.5
click at [355, 267] on div "Customer Support: Unable to Locate Contract" at bounding box center [329, 268] width 121 height 8
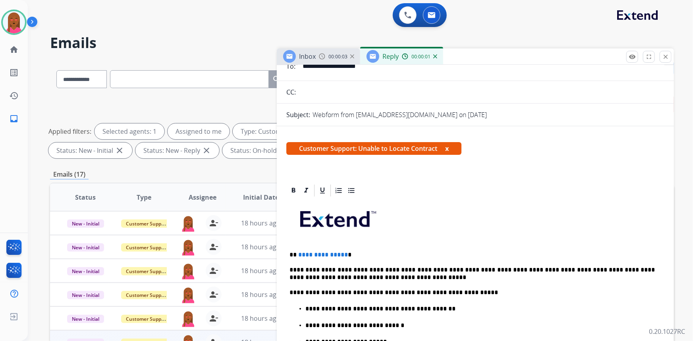
scroll to position [72, 0]
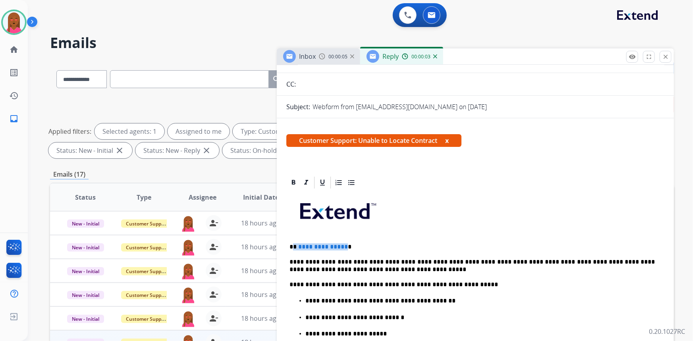
drag, startPoint x: 343, startPoint y: 246, endPoint x: 294, endPoint y: 246, distance: 48.5
click at [294, 246] on p "**********" at bounding box center [473, 247] width 366 height 7
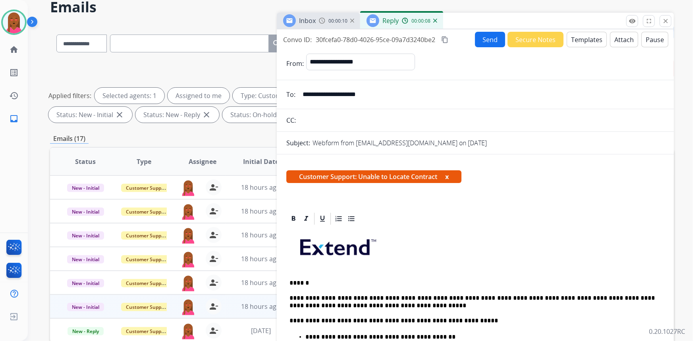
scroll to position [0, 0]
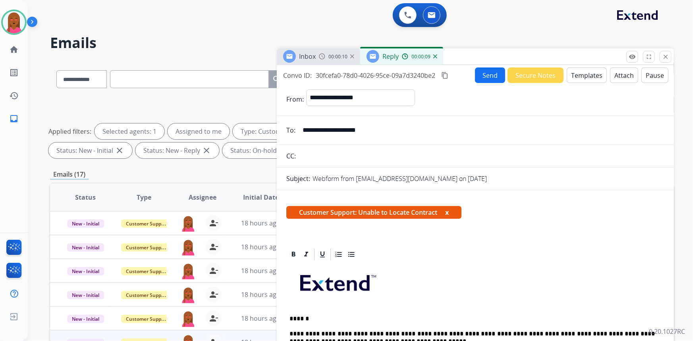
click at [485, 76] on button "Send" at bounding box center [490, 75] width 30 height 15
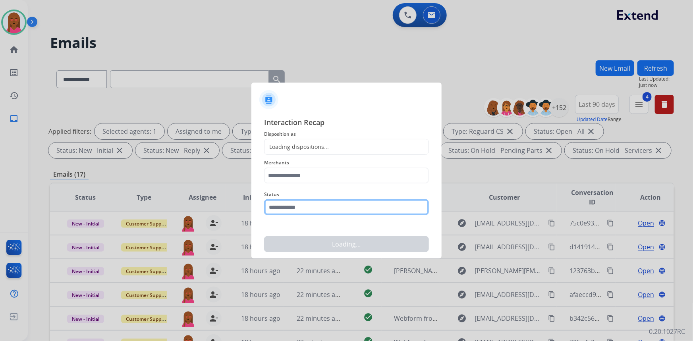
click at [301, 207] on input "text" at bounding box center [346, 208] width 165 height 16
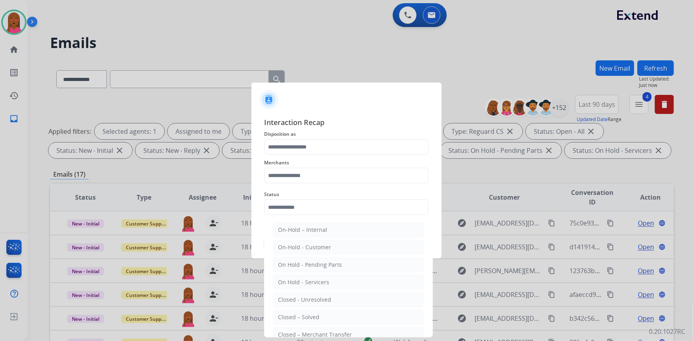
drag, startPoint x: 310, startPoint y: 320, endPoint x: 330, endPoint y: 167, distance: 154.0
click at [310, 316] on div "Closed – Solved" at bounding box center [298, 318] width 41 height 8
type input "**********"
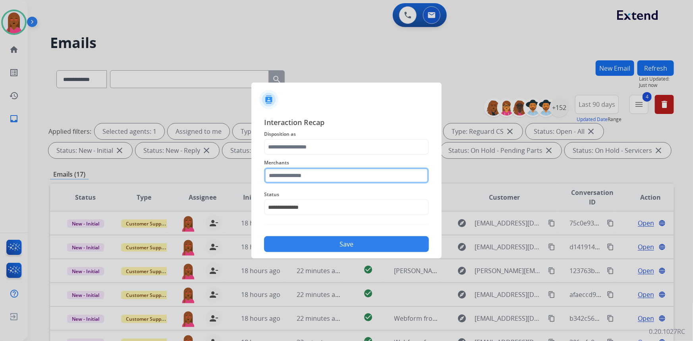
click at [330, 170] on input "text" at bounding box center [346, 176] width 165 height 16
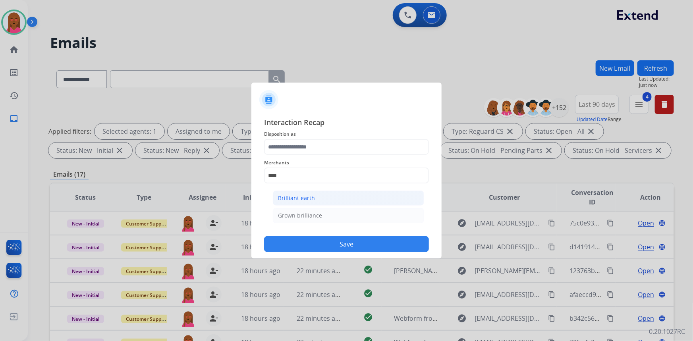
click at [322, 194] on li "Brilliant earth" at bounding box center [348, 198] width 151 height 15
type input "**********"
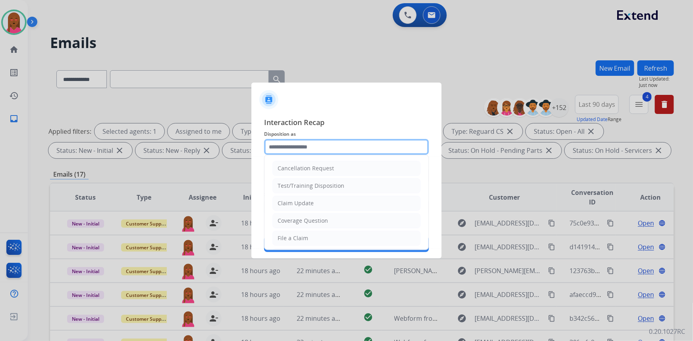
click at [330, 146] on input "text" at bounding box center [346, 147] width 165 height 16
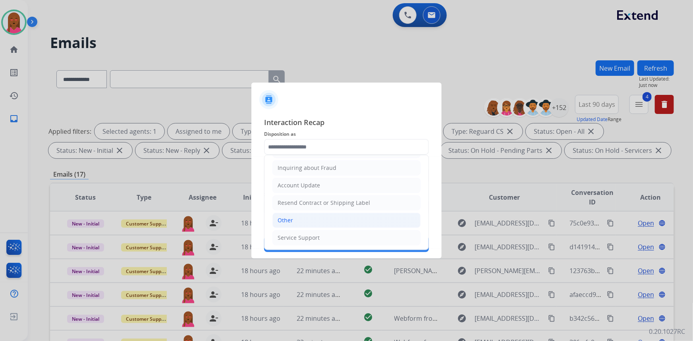
click at [331, 220] on li "Other" at bounding box center [347, 220] width 148 height 15
type input "*****"
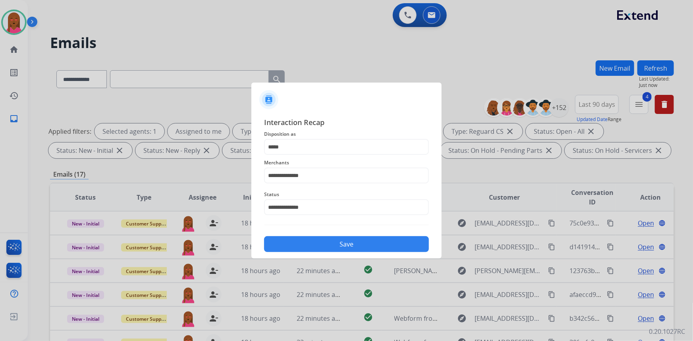
click at [329, 242] on button "Save" at bounding box center [346, 244] width 165 height 16
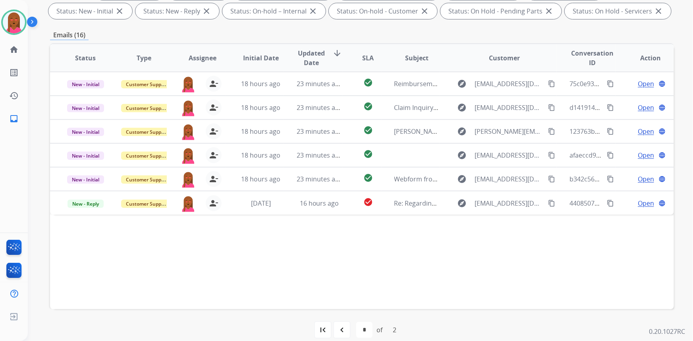
scroll to position [149, 0]
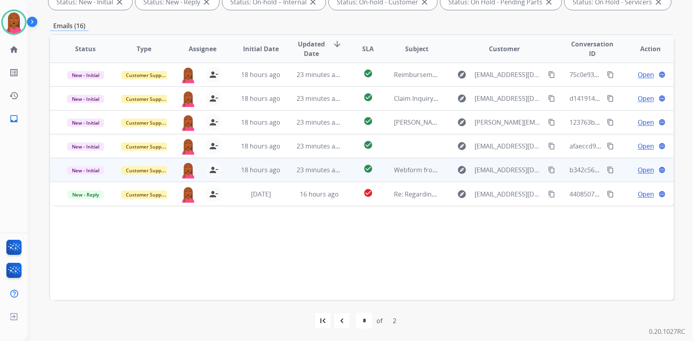
click at [643, 170] on span "Open" at bounding box center [646, 170] width 16 height 10
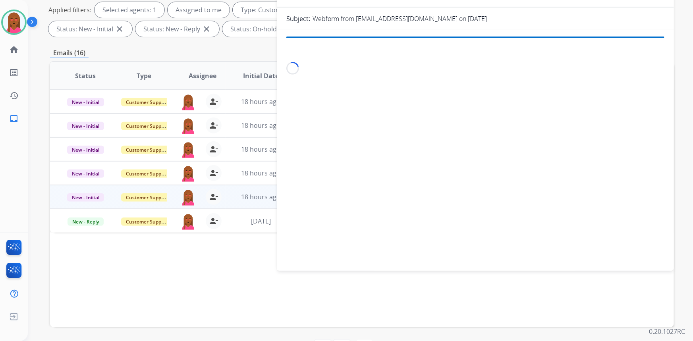
scroll to position [40, 0]
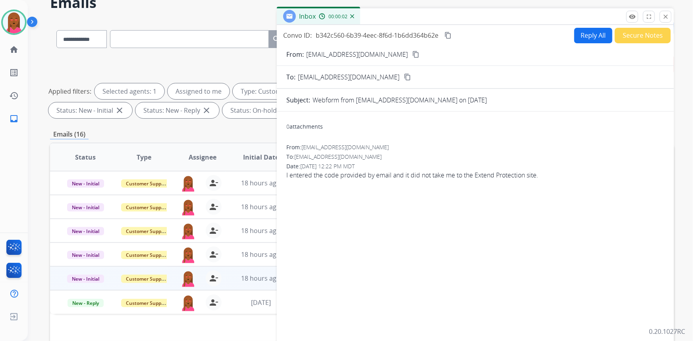
click at [413, 54] on mat-icon "content_copy" at bounding box center [416, 54] width 7 height 7
click at [420, 165] on div "Date: [DATE] 12:22 PM MDT" at bounding box center [476, 167] width 378 height 8
click at [416, 174] on span "I entered the code provided by email and it did not take me to the Extend Prote…" at bounding box center [476, 175] width 378 height 10
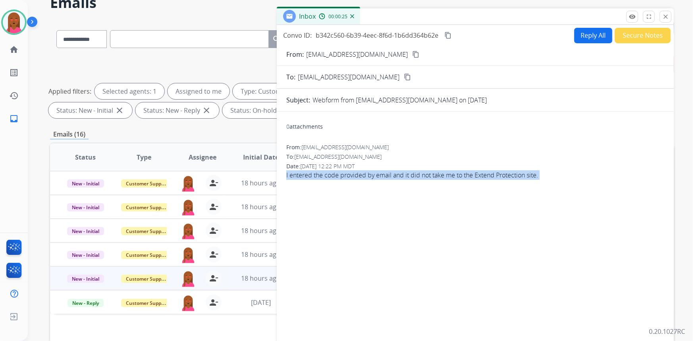
click at [416, 174] on span "I entered the code provided by email and it did not take me to the Extend Prote…" at bounding box center [476, 175] width 378 height 10
copy app-emails-table "I entered the code provided by email and it did not take me to the Extend Prote…"
click at [448, 32] on mat-icon "content_copy" at bounding box center [448, 35] width 7 height 7
click at [575, 33] on button "Reply All" at bounding box center [594, 35] width 38 height 15
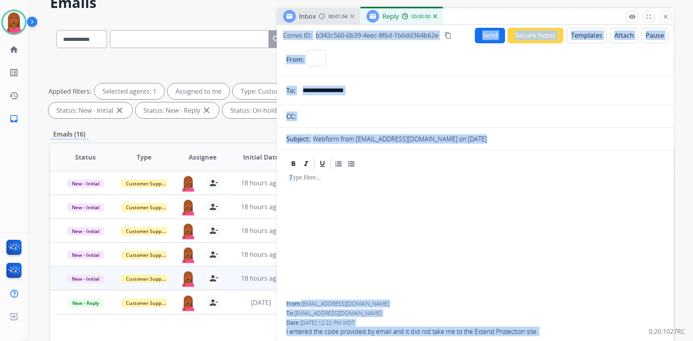
select select "**********"
click at [590, 31] on button "Templates" at bounding box center [587, 35] width 40 height 15
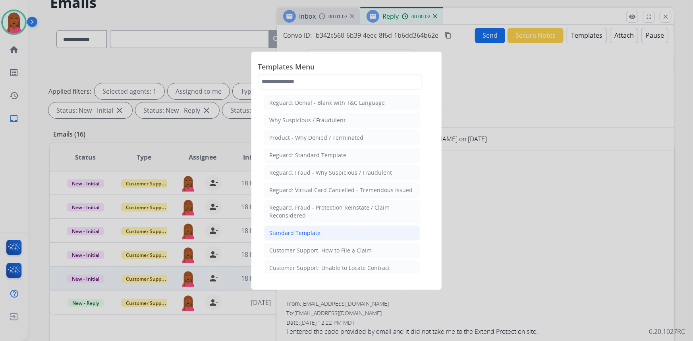
click at [325, 228] on li "Standard Template" at bounding box center [342, 233] width 156 height 15
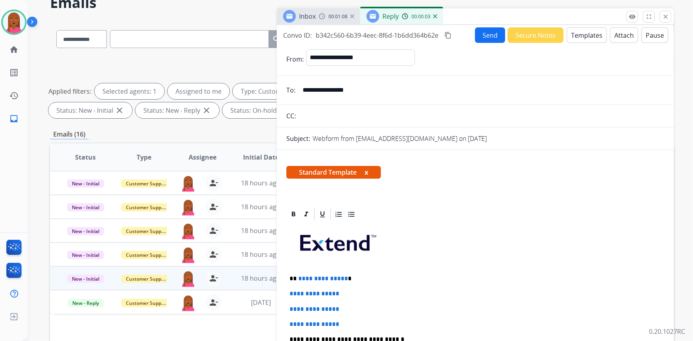
scroll to position [144, 0]
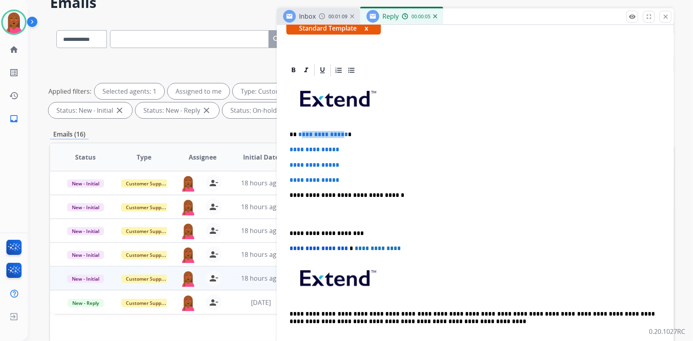
drag, startPoint x: 342, startPoint y: 132, endPoint x: 321, endPoint y: 131, distance: 21.1
click at [302, 133] on span "**********" at bounding box center [323, 135] width 50 height 6
drag, startPoint x: 343, startPoint y: 131, endPoint x: 294, endPoint y: 131, distance: 48.5
click at [294, 131] on p "**********" at bounding box center [473, 134] width 366 height 7
drag, startPoint x: 347, startPoint y: 180, endPoint x: 285, endPoint y: 150, distance: 69.5
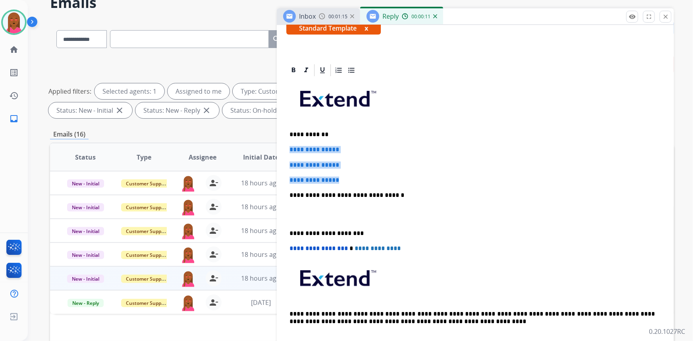
click at [285, 150] on div "**********" at bounding box center [475, 227] width 397 height 329
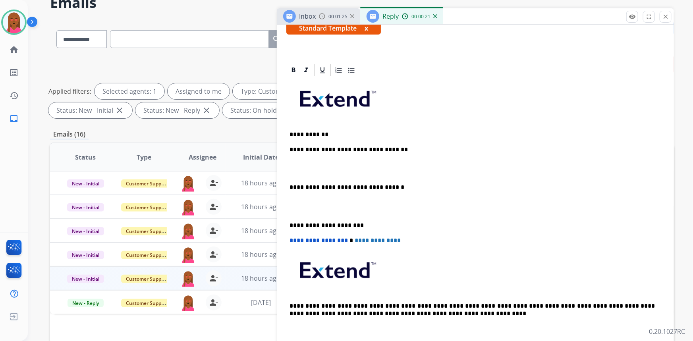
click at [295, 207] on p at bounding box center [476, 207] width 372 height 15
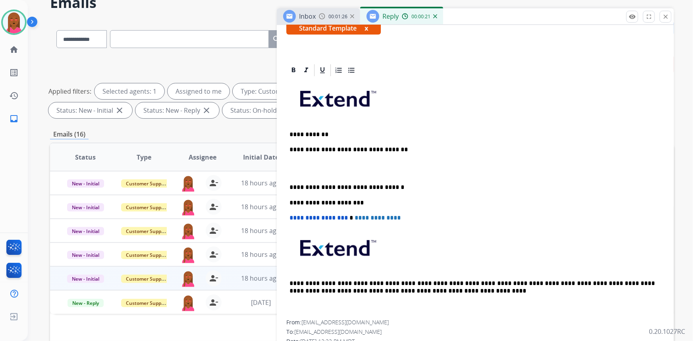
click at [295, 164] on div "**********" at bounding box center [476, 198] width 378 height 243
click at [302, 159] on p "**********" at bounding box center [473, 153] width 366 height 15
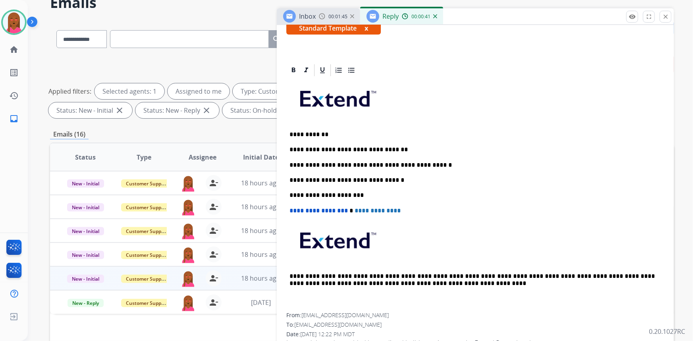
click at [424, 165] on p "**********" at bounding box center [473, 165] width 366 height 7
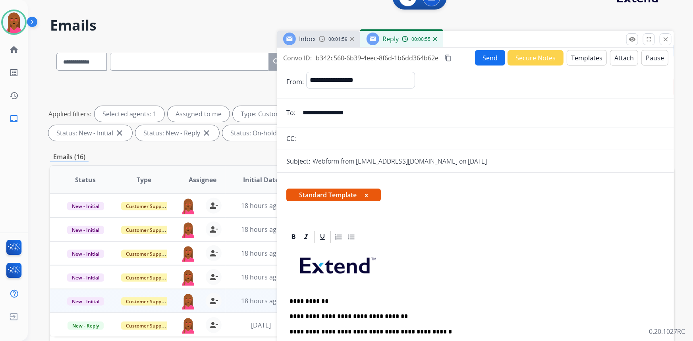
scroll to position [0, 0]
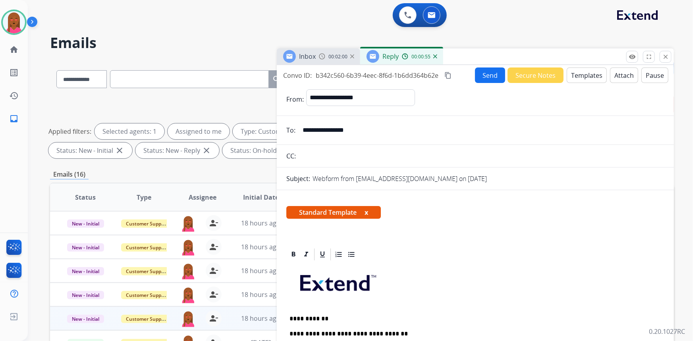
click at [482, 74] on button "Send" at bounding box center [490, 75] width 30 height 15
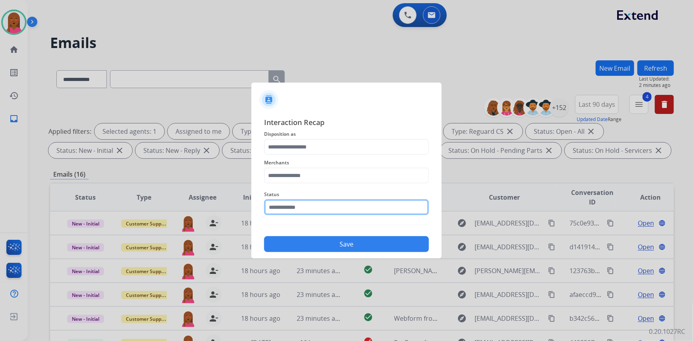
click at [311, 209] on input "text" at bounding box center [346, 208] width 165 height 16
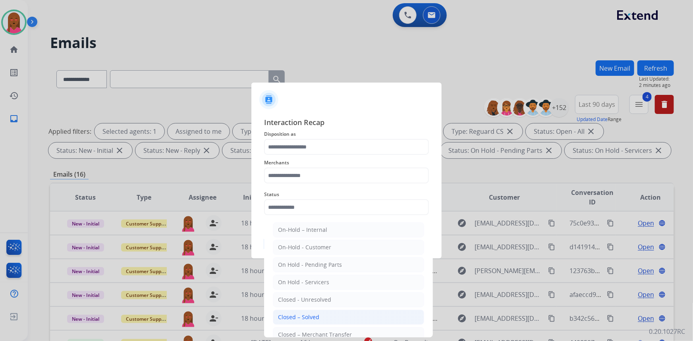
click at [319, 313] on li "Closed – Solved" at bounding box center [348, 317] width 151 height 15
type input "**********"
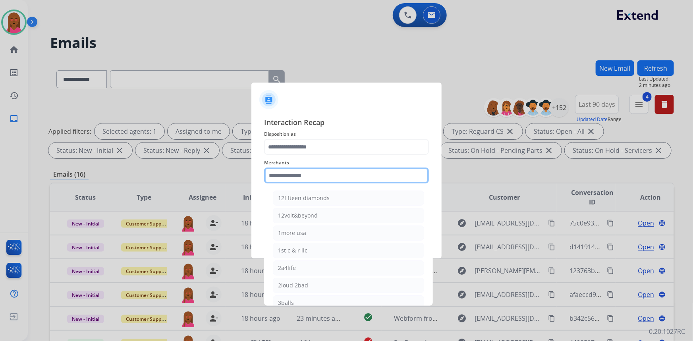
click at [308, 173] on input "text" at bounding box center [346, 176] width 165 height 16
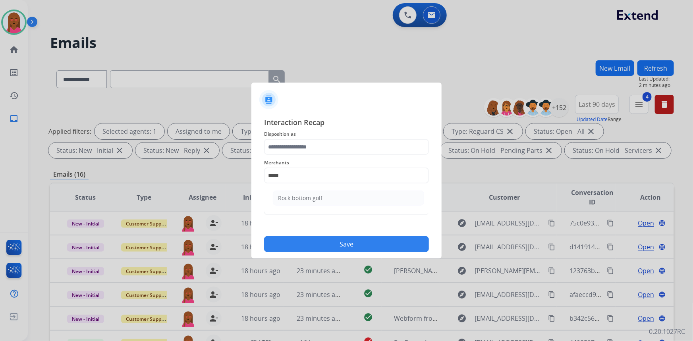
drag, startPoint x: 297, startPoint y: 196, endPoint x: 300, endPoint y: 184, distance: 12.1
click at [297, 196] on div "Rock bottom golf" at bounding box center [300, 198] width 45 height 8
type input "**********"
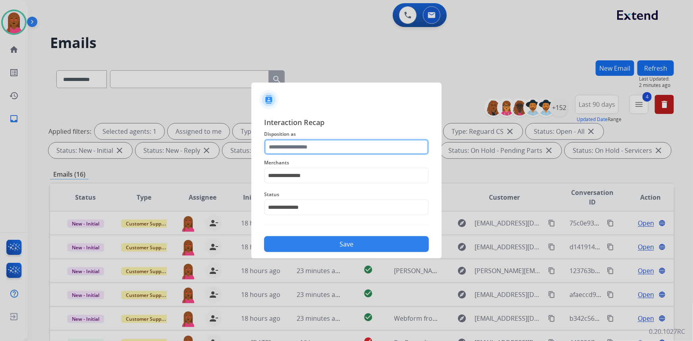
click at [322, 150] on input "text" at bounding box center [346, 147] width 165 height 16
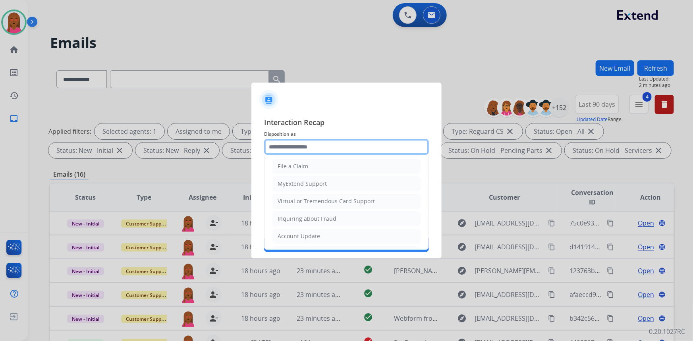
scroll to position [51, 0]
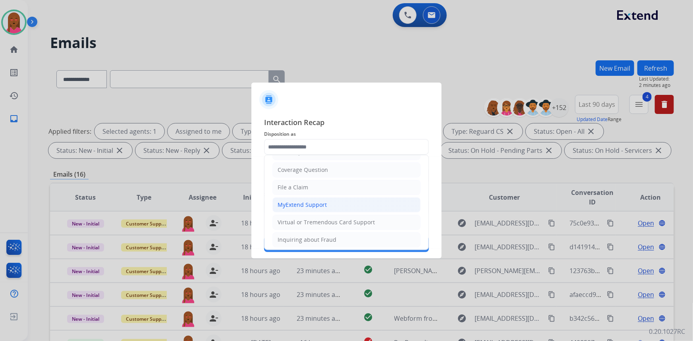
click at [350, 205] on li "MyExtend Support" at bounding box center [347, 205] width 148 height 15
type input "**********"
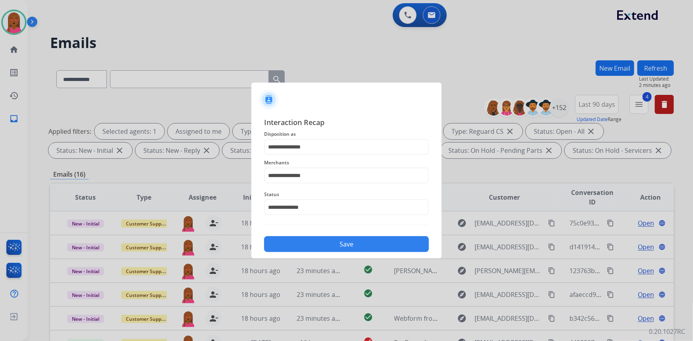
click at [335, 248] on button "Save" at bounding box center [346, 244] width 165 height 16
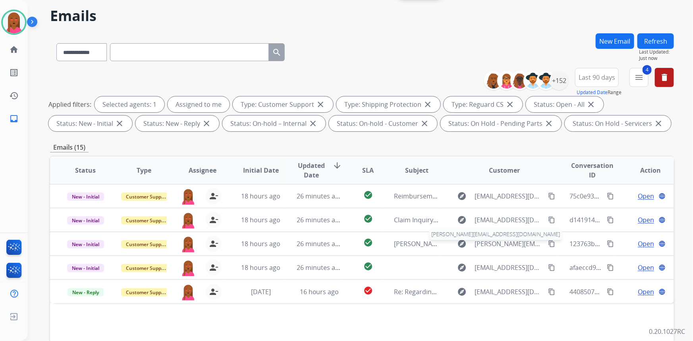
scroll to position [72, 0]
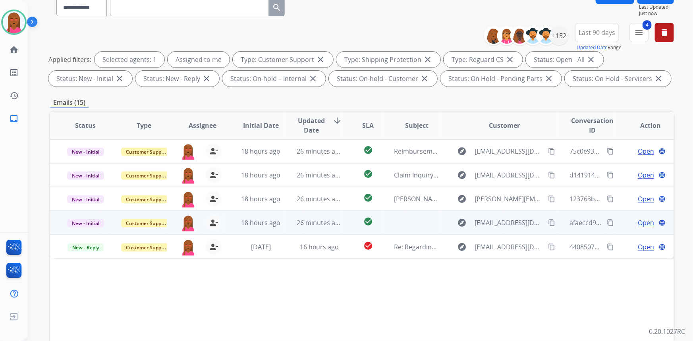
click at [647, 221] on span "Open" at bounding box center [646, 223] width 16 height 10
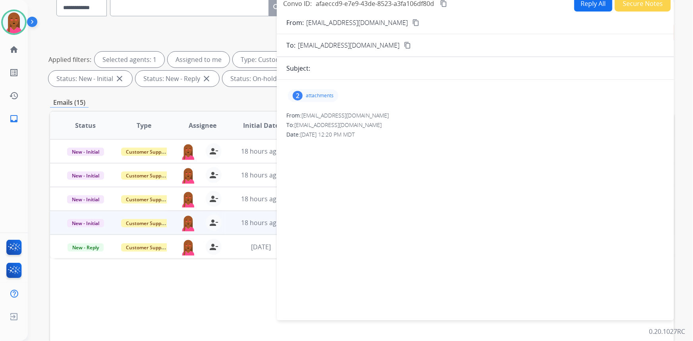
click at [413, 19] on mat-icon "content_copy" at bounding box center [416, 22] width 7 height 7
click at [302, 95] on div "2" at bounding box center [298, 96] width 10 height 10
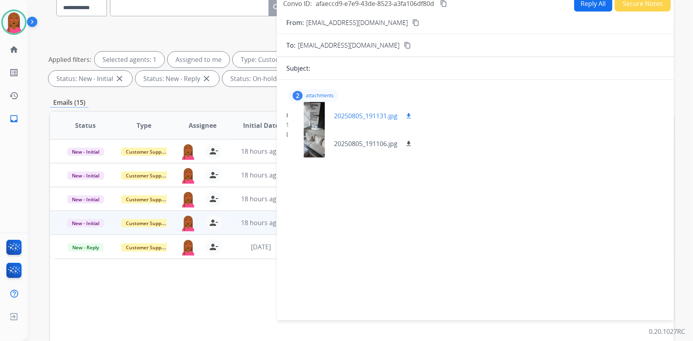
click at [317, 116] on div at bounding box center [314, 116] width 40 height 28
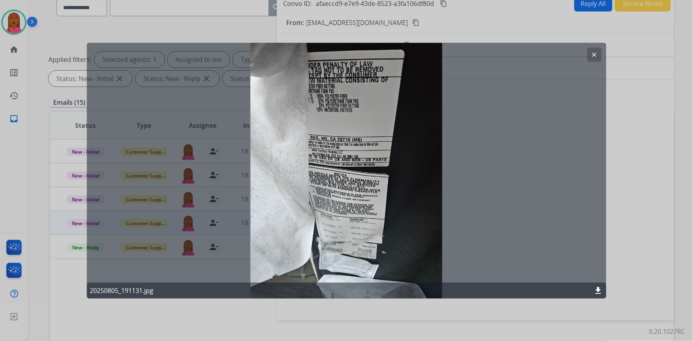
click at [593, 52] on mat-icon "clear" at bounding box center [594, 54] width 7 height 7
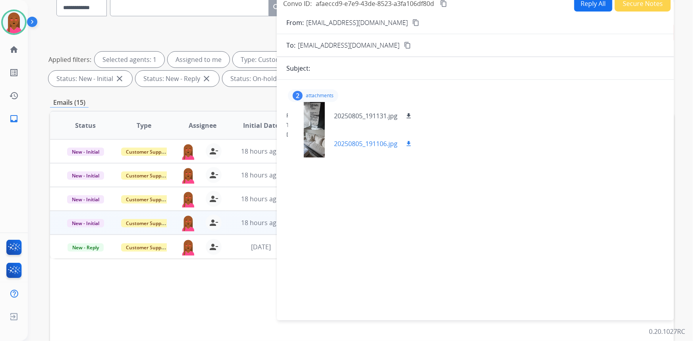
click at [319, 144] on div at bounding box center [314, 144] width 40 height 28
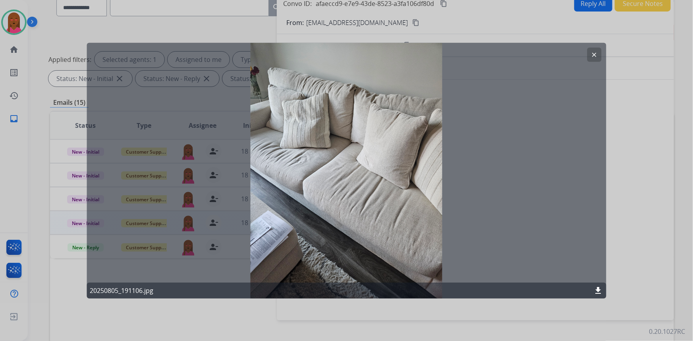
click at [597, 54] on mat-icon "clear" at bounding box center [594, 54] width 7 height 7
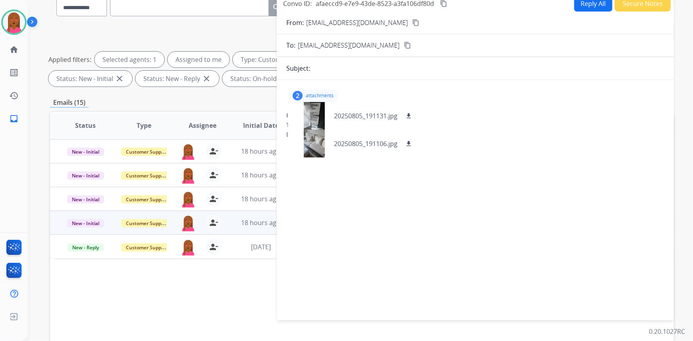
click at [297, 91] on div "2" at bounding box center [298, 96] width 10 height 10
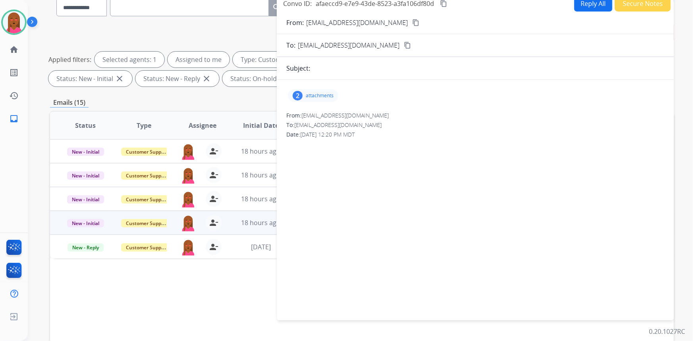
click at [598, 191] on div "2 attachments From: [EMAIL_ADDRESS][DOMAIN_NAME] To: [EMAIL_ADDRESS][DOMAIN_NAM…" at bounding box center [475, 198] width 397 height 225
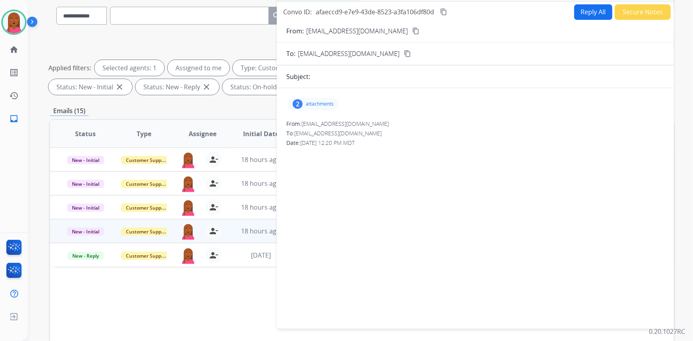
scroll to position [0, 0]
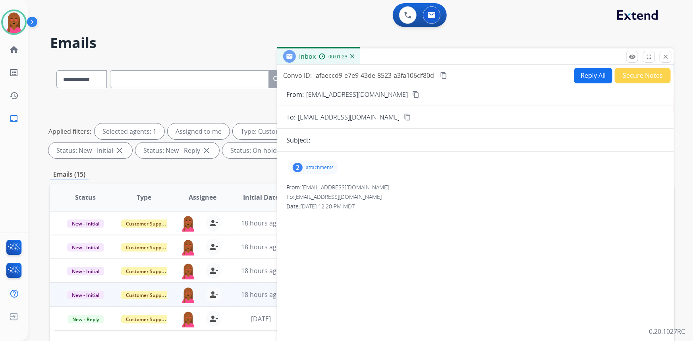
click at [591, 74] on button "Reply All" at bounding box center [594, 75] width 38 height 15
select select "**********"
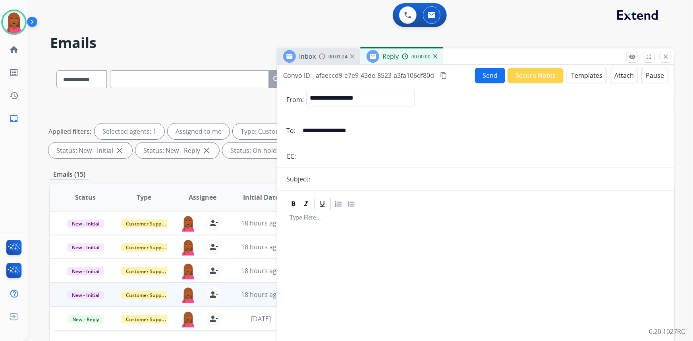
click at [588, 78] on button "Templates" at bounding box center [587, 75] width 40 height 15
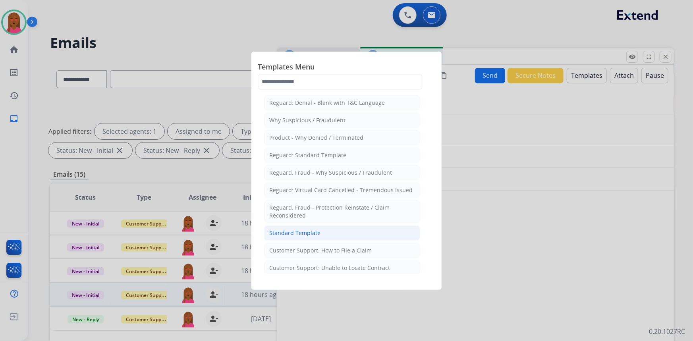
click at [310, 236] on li "Standard Template" at bounding box center [342, 233] width 156 height 15
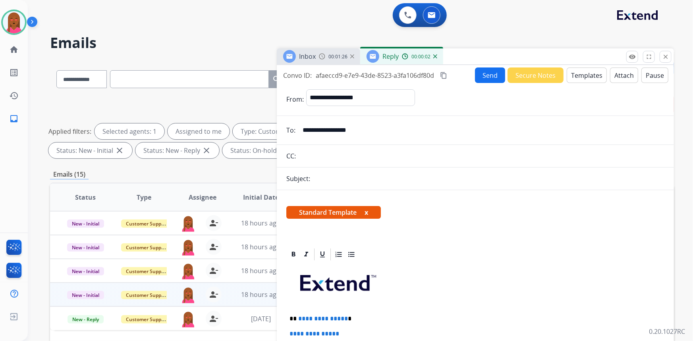
scroll to position [144, 0]
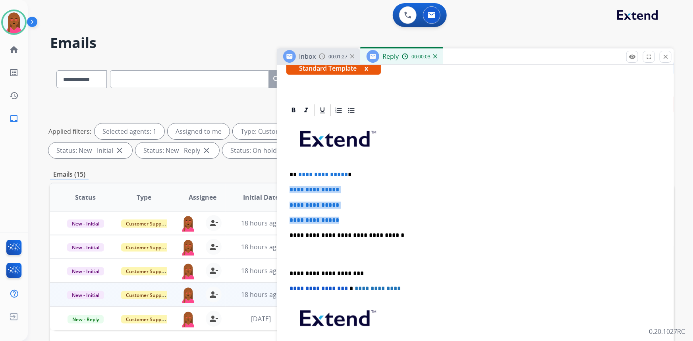
drag, startPoint x: 343, startPoint y: 220, endPoint x: 285, endPoint y: 189, distance: 65.9
click at [285, 189] on div "**********" at bounding box center [475, 263] width 397 height 320
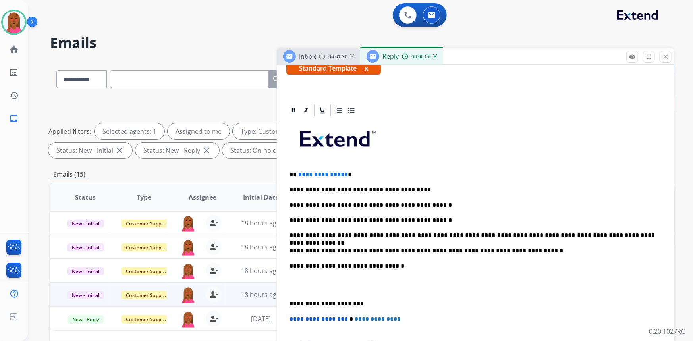
click at [296, 287] on p at bounding box center [476, 285] width 372 height 15
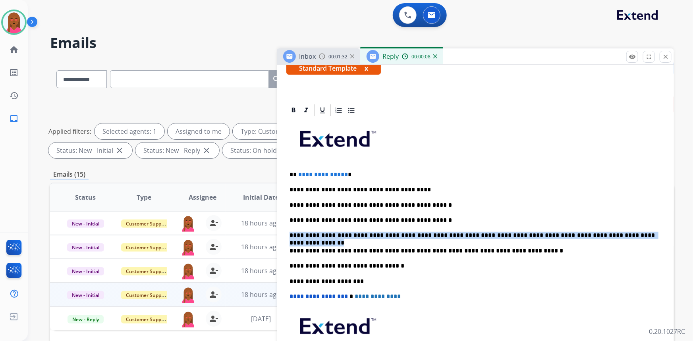
drag, startPoint x: 636, startPoint y: 232, endPoint x: 283, endPoint y: 233, distance: 353.3
click at [283, 233] on div "**********" at bounding box center [475, 266] width 397 height 327
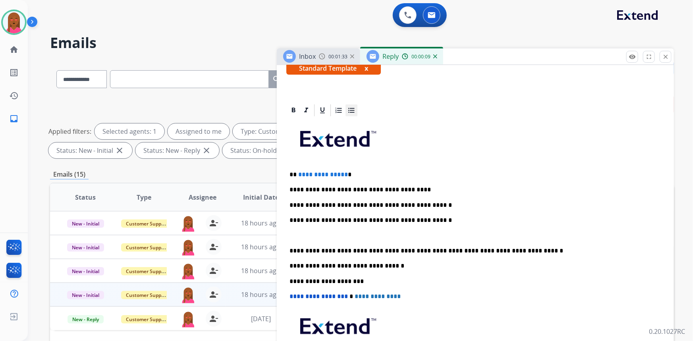
click at [349, 112] on icon at bounding box center [352, 111] width 8 height 8
drag, startPoint x: 343, startPoint y: 173, endPoint x: 294, endPoint y: 169, distance: 49.9
click at [294, 169] on div "**********" at bounding box center [476, 258] width 378 height 281
drag, startPoint x: 314, startPoint y: 172, endPoint x: 307, endPoint y: 172, distance: 7.6
click at [307, 172] on p "**********" at bounding box center [473, 174] width 366 height 7
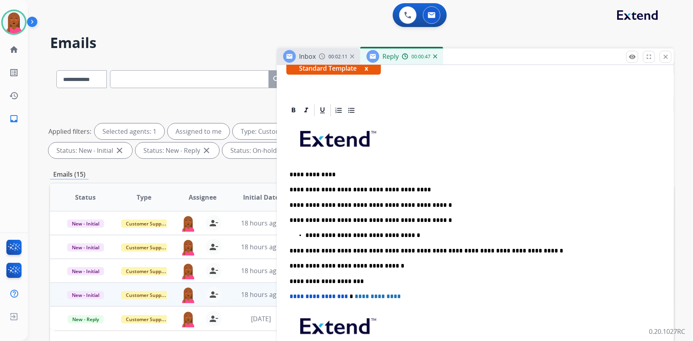
click at [415, 173] on p "**********" at bounding box center [473, 174] width 366 height 7
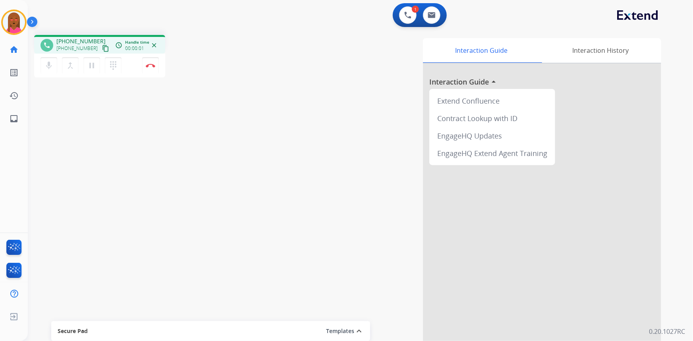
click at [102, 48] on mat-icon "content_copy" at bounding box center [105, 48] width 7 height 7
click at [102, 46] on mat-icon "content_copy" at bounding box center [105, 48] width 7 height 7
click at [151, 62] on button "Disconnect" at bounding box center [150, 65] width 17 height 17
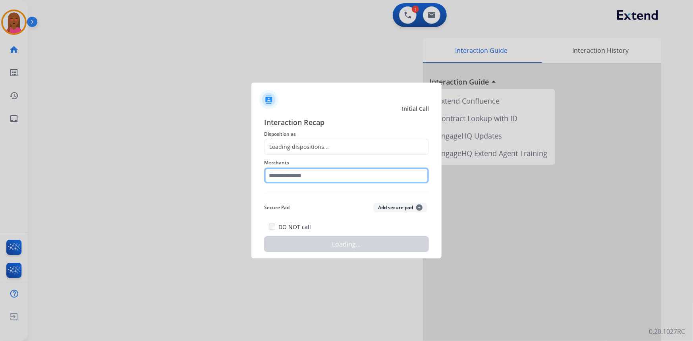
click at [369, 178] on input "text" at bounding box center [346, 176] width 165 height 16
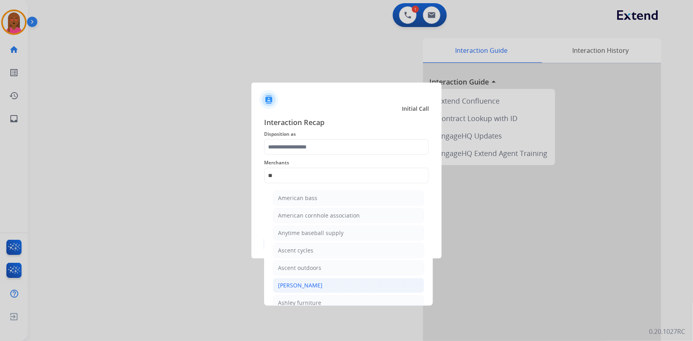
click at [331, 283] on li "[PERSON_NAME]" at bounding box center [348, 285] width 151 height 15
type input "**********"
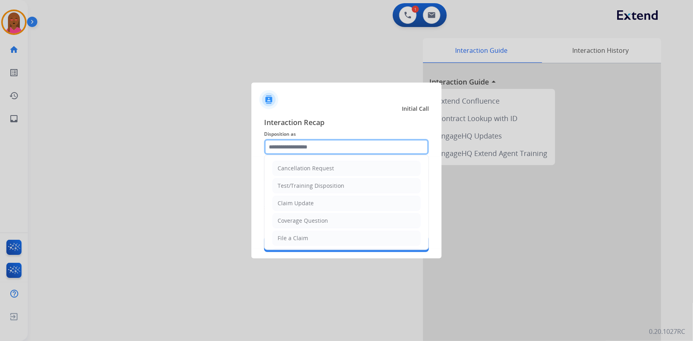
click at [323, 149] on input "text" at bounding box center [346, 147] width 165 height 16
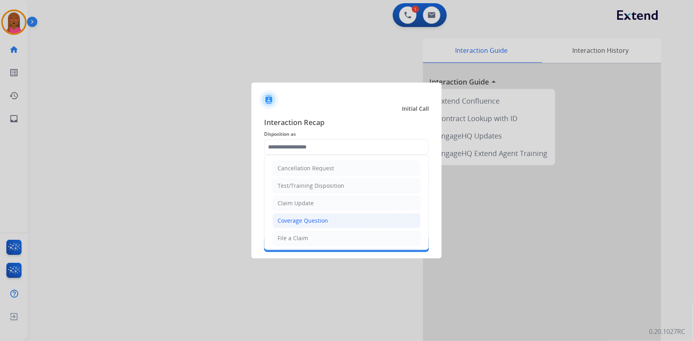
click at [311, 219] on div "Coverage Question" at bounding box center [303, 221] width 50 height 8
type input "**********"
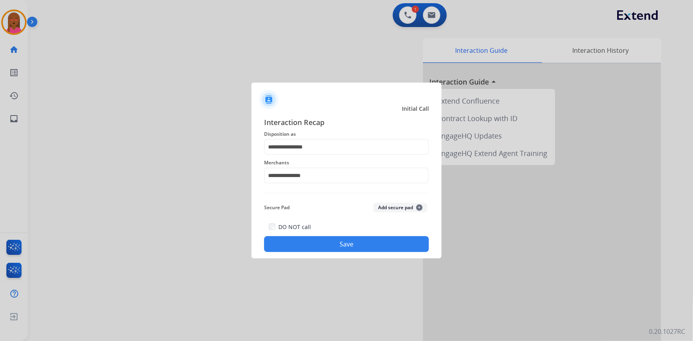
click at [319, 246] on button "Save" at bounding box center [346, 244] width 165 height 16
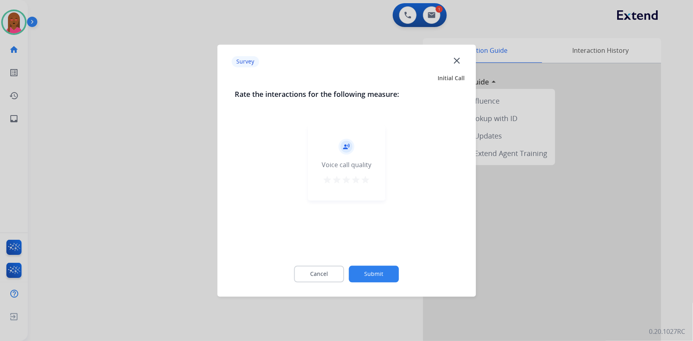
click at [458, 60] on mat-icon "close" at bounding box center [457, 60] width 10 height 10
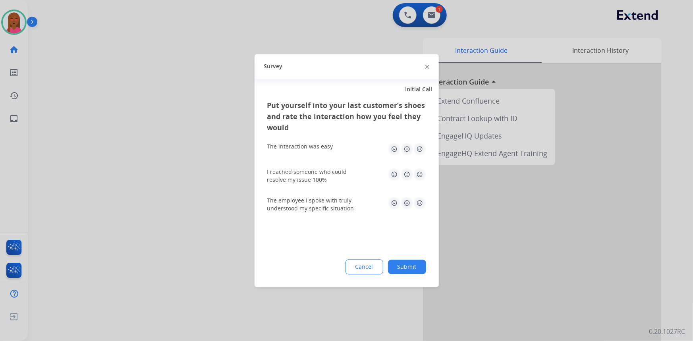
click at [426, 63] on div at bounding box center [428, 67] width 4 height 10
click at [425, 68] on div "Survey" at bounding box center [347, 66] width 184 height 25
click at [427, 67] on img at bounding box center [428, 67] width 4 height 4
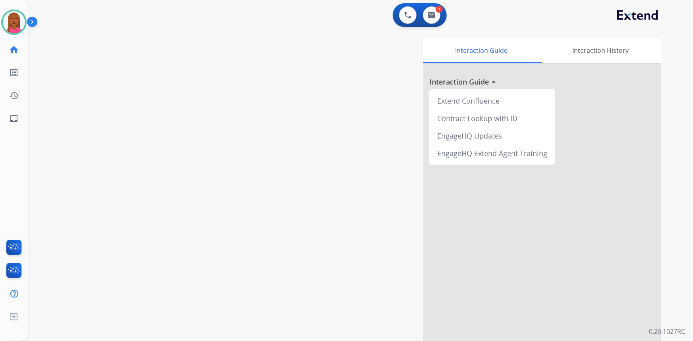
click at [435, 4] on div "0 Voice Interactions 1 Email Interactions" at bounding box center [420, 15] width 54 height 24
click at [430, 14] on img at bounding box center [432, 15] width 8 height 6
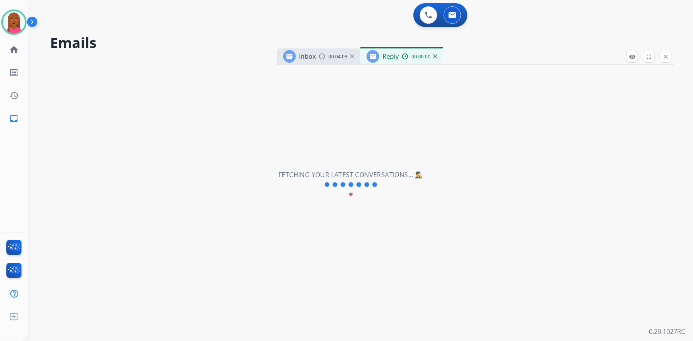
select select "**********"
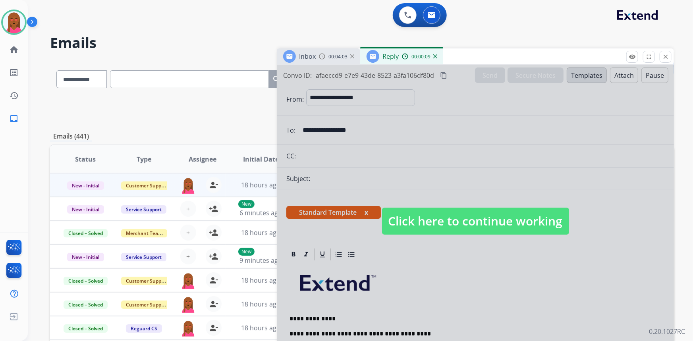
click at [466, 202] on div at bounding box center [475, 213] width 397 height 297
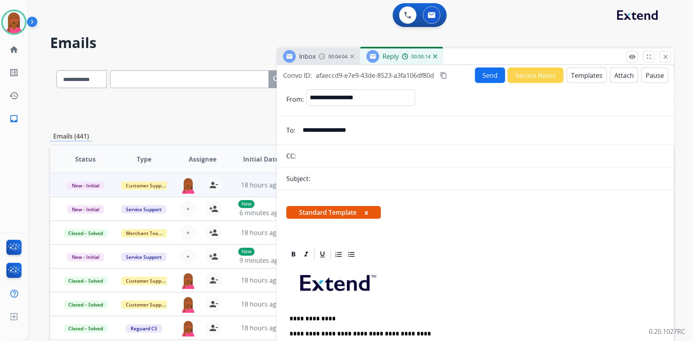
click at [479, 71] on button "Send" at bounding box center [490, 75] width 30 height 15
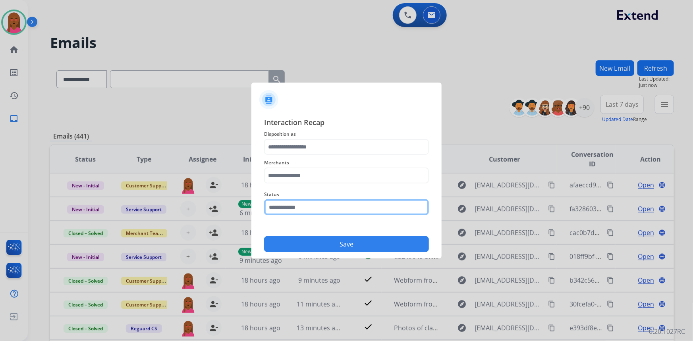
click at [285, 207] on input "text" at bounding box center [346, 208] width 165 height 16
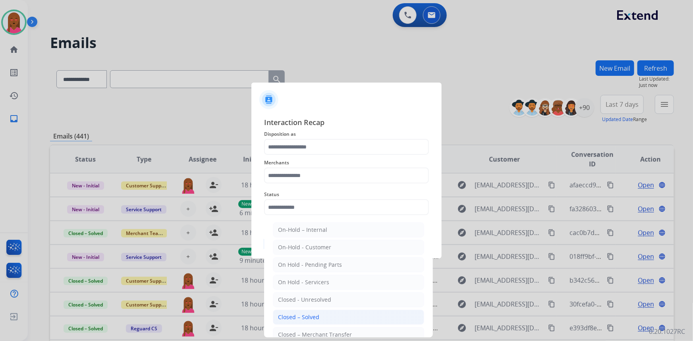
click at [303, 316] on div "Closed – Solved" at bounding box center [298, 318] width 41 height 8
type input "**********"
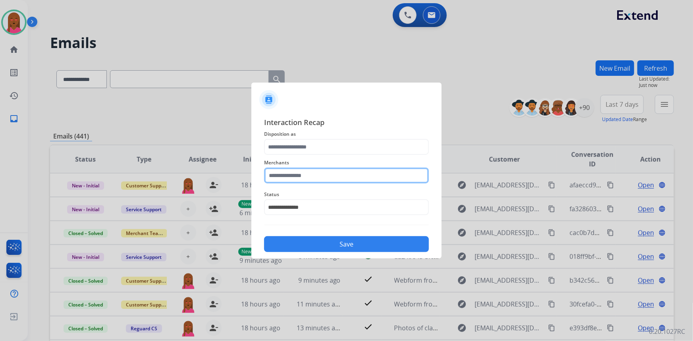
click at [298, 170] on input "text" at bounding box center [346, 176] width 165 height 16
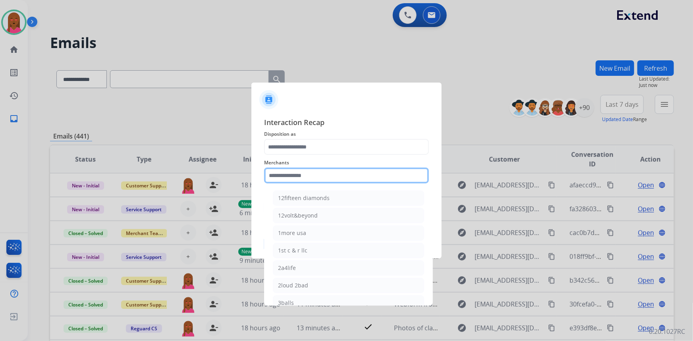
click at [298, 172] on input "text" at bounding box center [346, 176] width 165 height 16
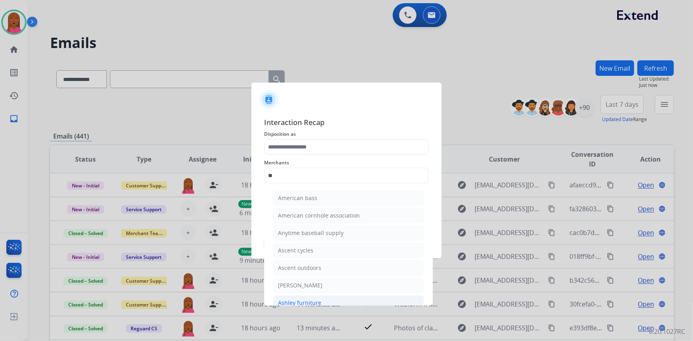
click at [333, 298] on li "Ashley furniture" at bounding box center [348, 303] width 151 height 15
type input "**********"
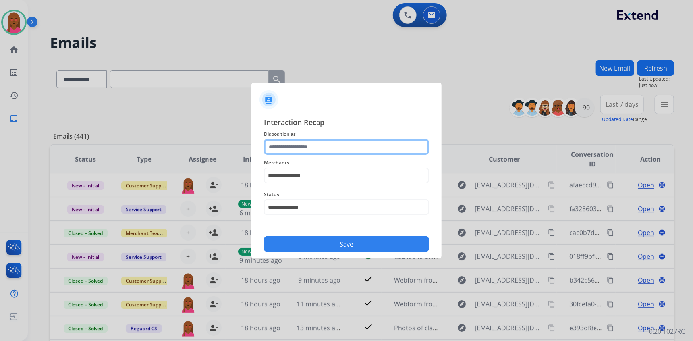
click at [353, 151] on input "text" at bounding box center [346, 147] width 165 height 16
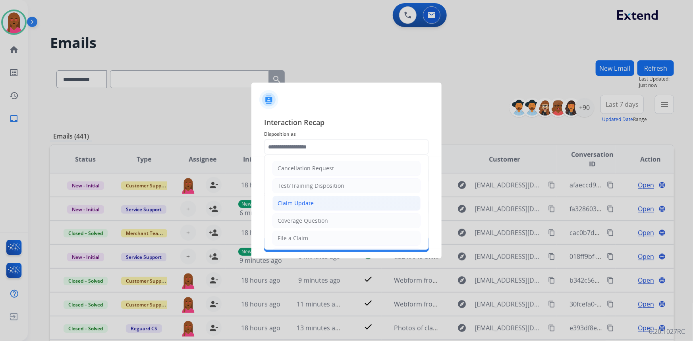
click at [336, 204] on li "Claim Update" at bounding box center [347, 203] width 148 height 15
type input "**********"
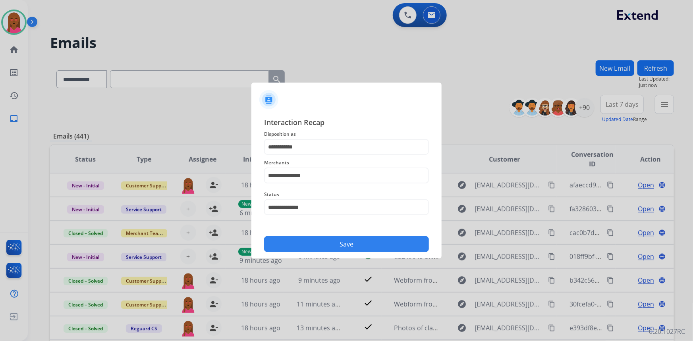
click at [340, 246] on button "Save" at bounding box center [346, 244] width 165 height 16
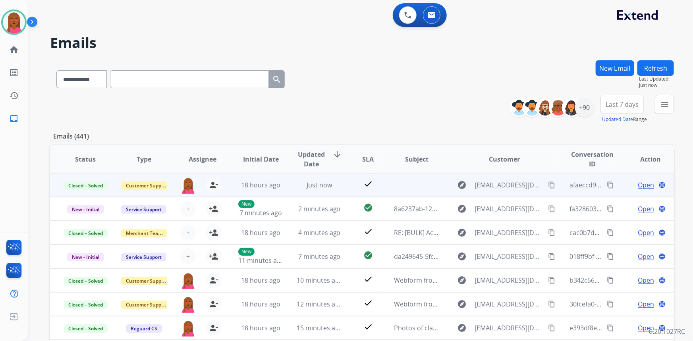
click at [607, 179] on div "afaeccd9-e7e9-43de-8523-a3fa106df80d content_copy" at bounding box center [592, 185] width 45 height 22
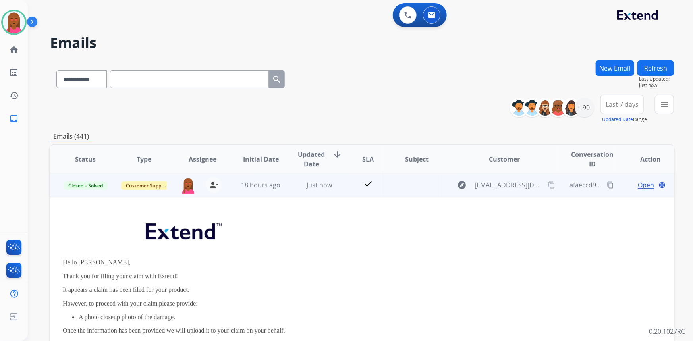
drag, startPoint x: 605, startPoint y: 183, endPoint x: 597, endPoint y: 183, distance: 7.6
click at [607, 184] on mat-icon "content_copy" at bounding box center [610, 185] width 7 height 7
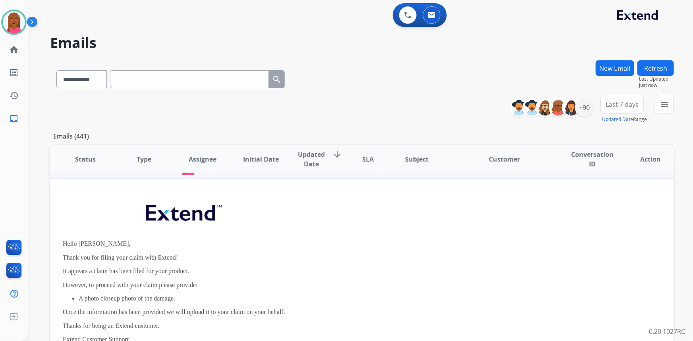
scroll to position [36, 0]
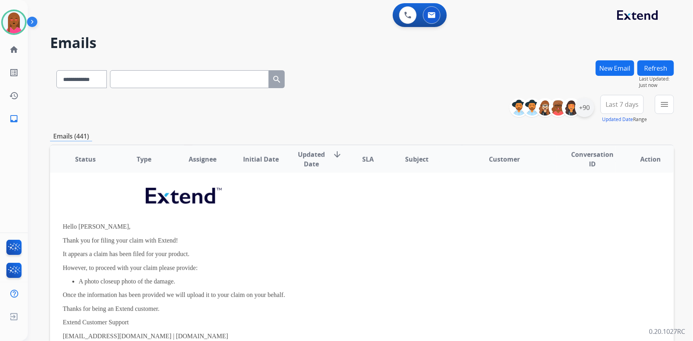
click at [585, 108] on div "+90" at bounding box center [584, 107] width 19 height 19
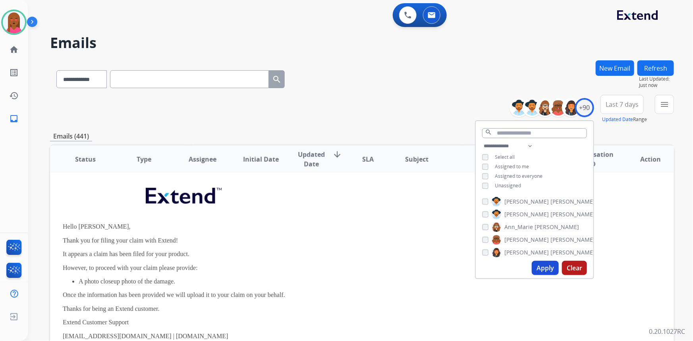
click at [509, 184] on span "Unassigned" at bounding box center [508, 185] width 26 height 7
click at [537, 267] on button "Apply" at bounding box center [545, 268] width 27 height 14
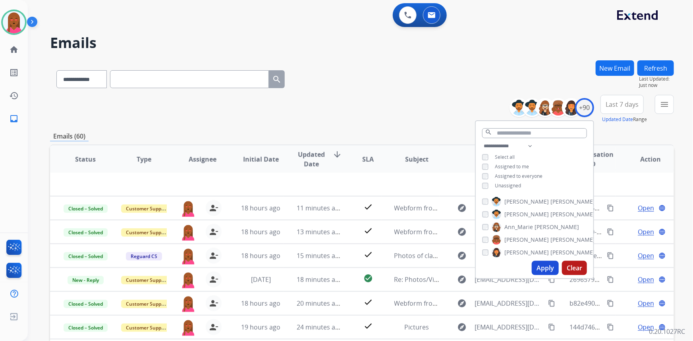
scroll to position [27, 0]
drag, startPoint x: 618, startPoint y: 101, endPoint x: 618, endPoint y: 107, distance: 6.4
click at [618, 103] on span "Last 7 days" at bounding box center [622, 104] width 33 height 3
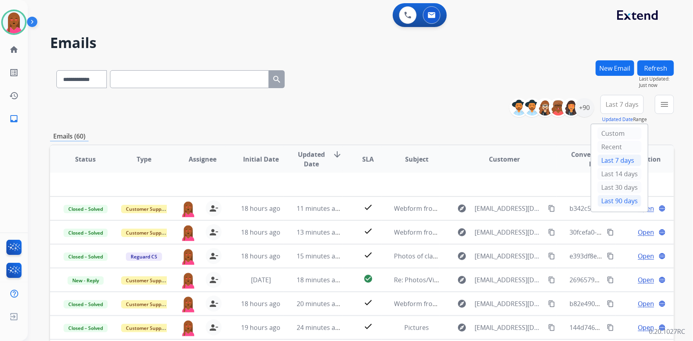
click at [618, 198] on div "Last 90 days" at bounding box center [620, 201] width 44 height 12
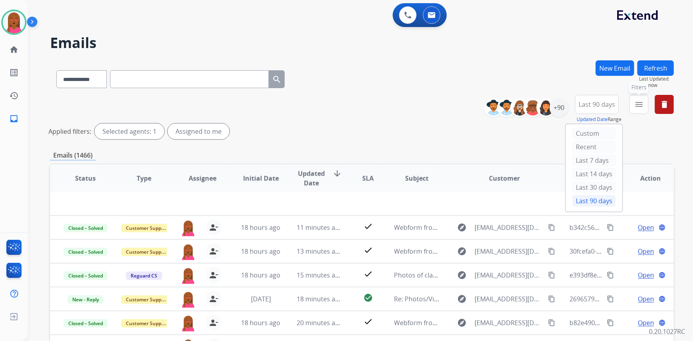
click at [640, 109] on button "menu Filters" at bounding box center [639, 104] width 19 height 19
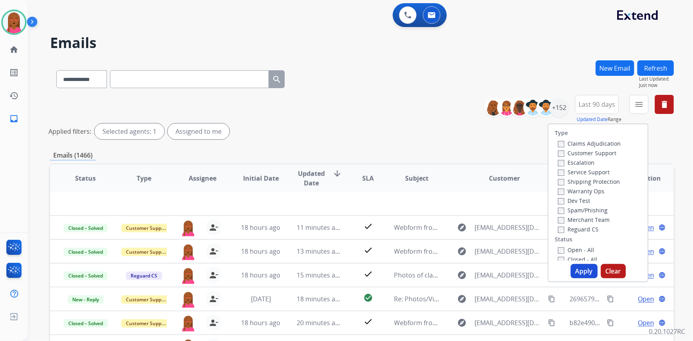
click at [596, 151] on label "Customer Support" at bounding box center [587, 153] width 58 height 8
click at [593, 183] on label "Shipping Protection" at bounding box center [589, 182] width 62 height 8
click at [591, 230] on label "Reguard CS" at bounding box center [578, 230] width 41 height 8
click at [586, 252] on label "Open - All" at bounding box center [576, 250] width 36 height 8
click at [583, 269] on button "Apply" at bounding box center [584, 271] width 27 height 14
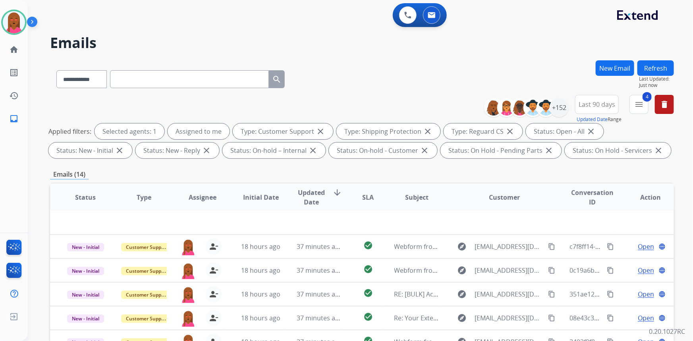
click at [620, 170] on div "Emails (14)" at bounding box center [362, 175] width 624 height 10
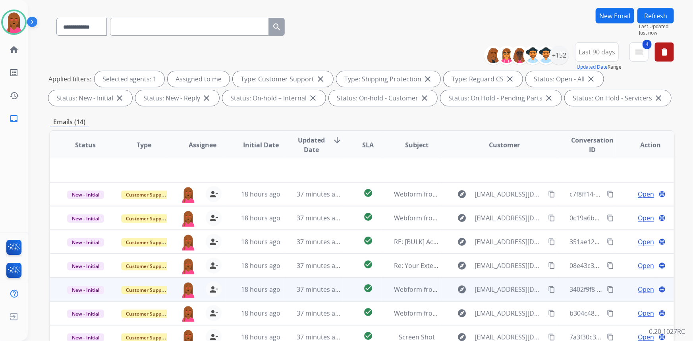
scroll to position [149, 0]
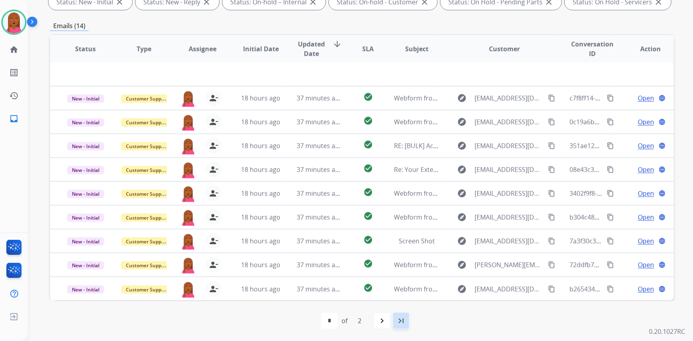
click at [405, 320] on mat-icon "last_page" at bounding box center [402, 321] width 10 height 10
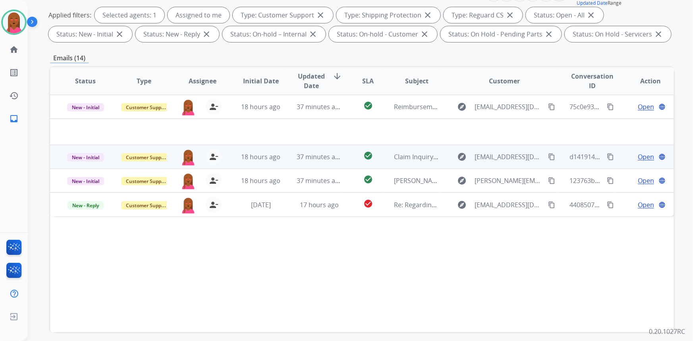
scroll to position [72, 0]
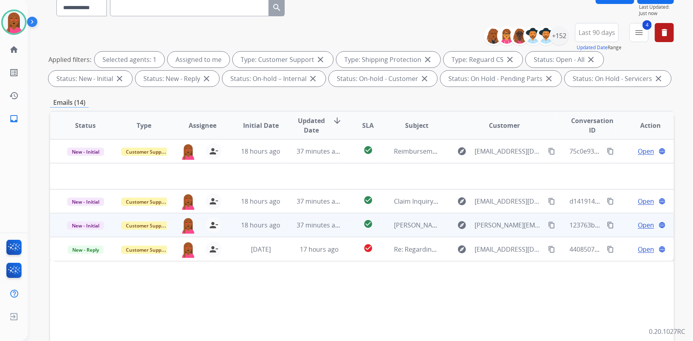
click at [641, 221] on span "Open" at bounding box center [646, 226] width 16 height 10
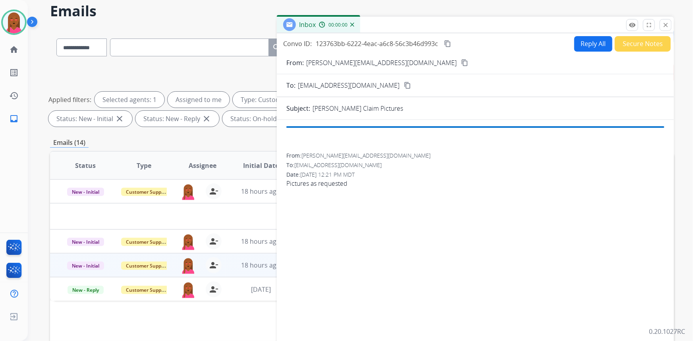
scroll to position [0, 0]
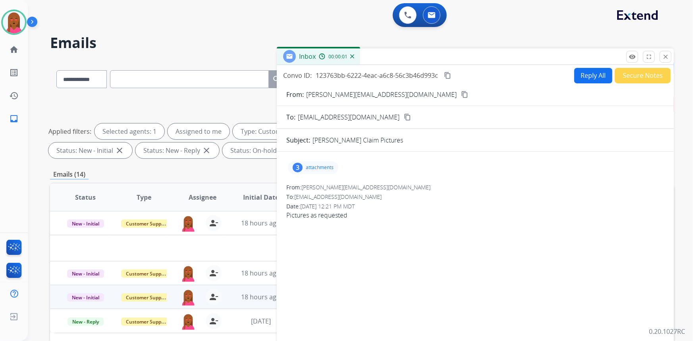
click at [461, 93] on mat-icon "content_copy" at bounding box center [464, 94] width 7 height 7
click at [310, 175] on div "3 attachments" at bounding box center [476, 167] width 378 height 19
click at [298, 157] on div "3 attachments From: [PERSON_NAME][EMAIL_ADDRESS][DOMAIN_NAME] To: [EMAIL_ADDRES…" at bounding box center [475, 271] width 397 height 238
click at [304, 171] on div "3 attachments" at bounding box center [313, 167] width 50 height 13
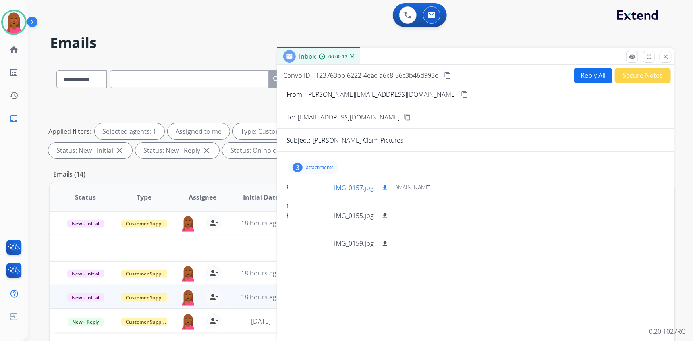
click at [310, 189] on div at bounding box center [314, 188] width 40 height 28
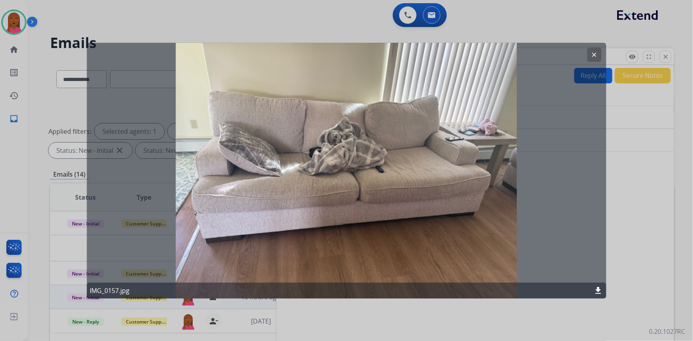
click at [595, 57] on mat-icon "clear" at bounding box center [594, 54] width 7 height 7
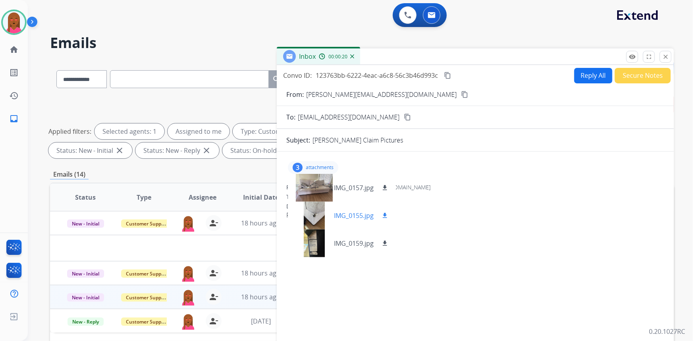
click at [320, 214] on div at bounding box center [314, 216] width 40 height 28
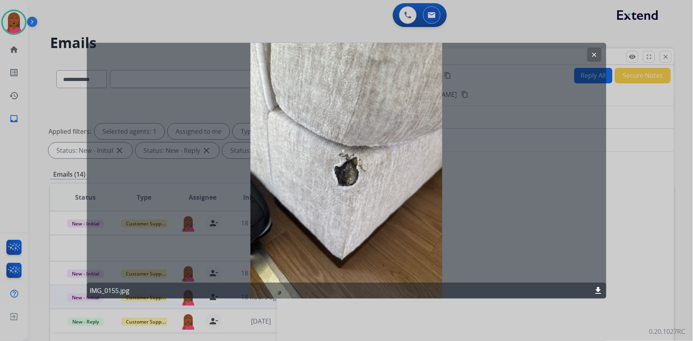
drag, startPoint x: 595, startPoint y: 51, endPoint x: 455, endPoint y: 74, distance: 141.8
click at [595, 51] on button "clear" at bounding box center [595, 54] width 14 height 14
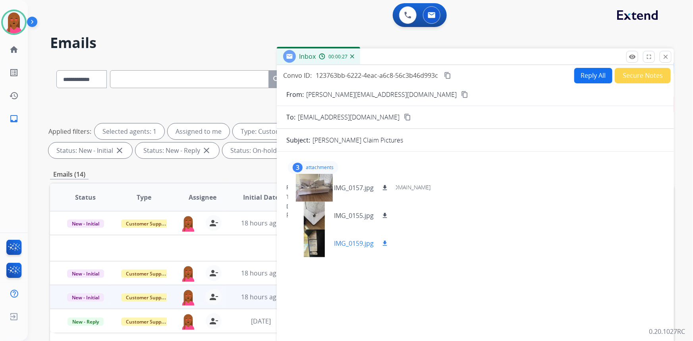
click at [307, 245] on div at bounding box center [314, 244] width 40 height 28
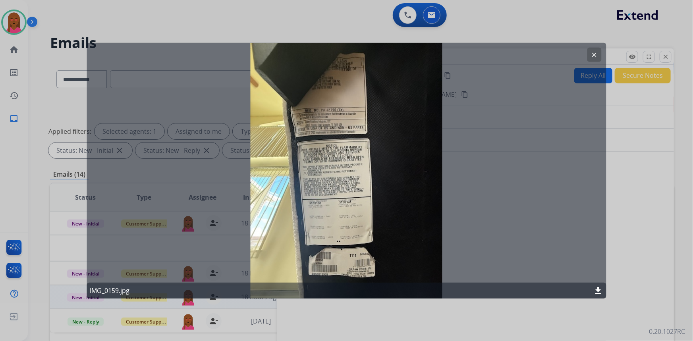
click at [596, 52] on mat-icon "clear" at bounding box center [594, 54] width 7 height 7
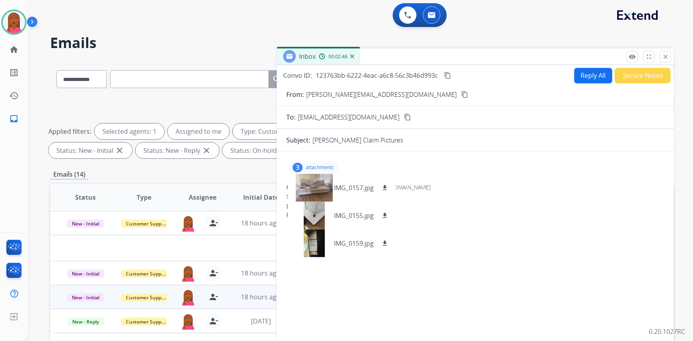
click at [664, 274] on div "3 attachments IMG_0157.jpg download IMG_0155.jpg download IMG_0159.jpg download…" at bounding box center [475, 270] width 397 height 225
click at [312, 220] on div at bounding box center [314, 216] width 40 height 28
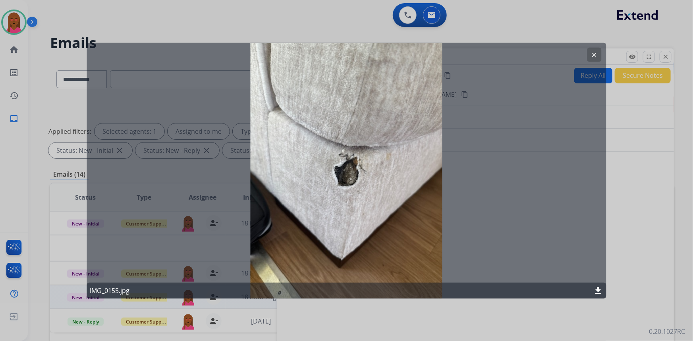
click at [598, 53] on mat-icon "clear" at bounding box center [594, 54] width 7 height 7
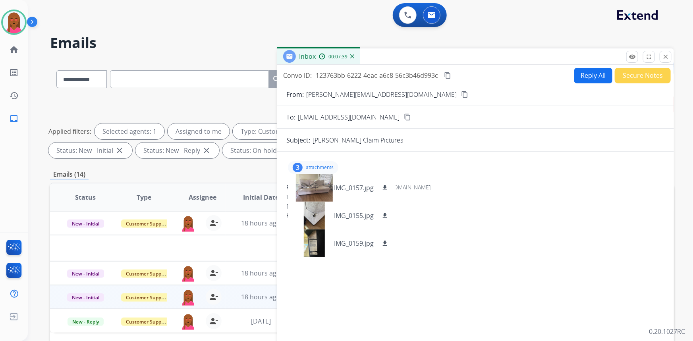
click at [602, 219] on div "Pictures as requested" at bounding box center [476, 216] width 378 height 10
click at [328, 168] on p "attachments" at bounding box center [320, 168] width 28 height 6
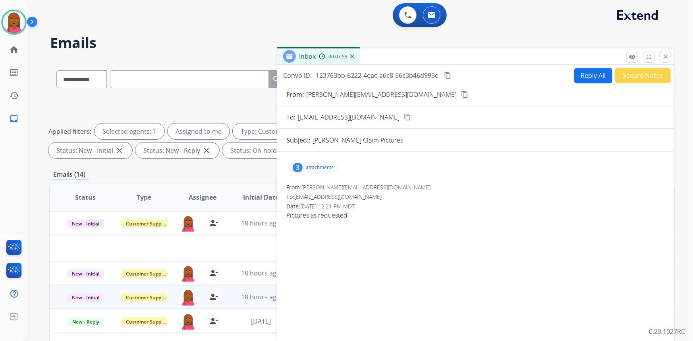
click at [515, 167] on div "3 attachments" at bounding box center [476, 167] width 378 height 19
click at [587, 73] on button "Reply All" at bounding box center [594, 75] width 38 height 15
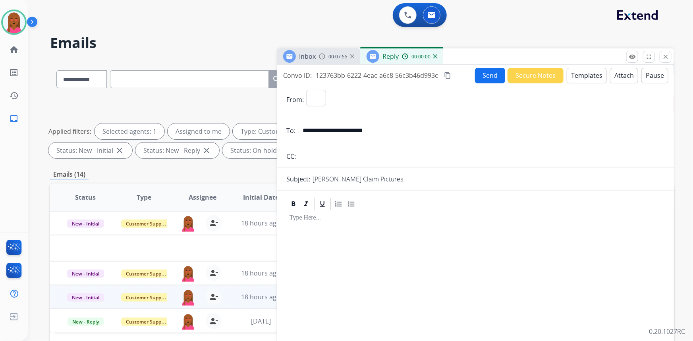
select select "**********"
click at [588, 74] on button "Templates" at bounding box center [587, 75] width 40 height 15
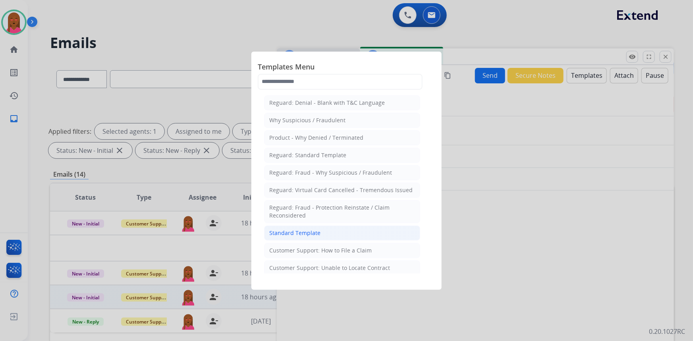
click at [367, 234] on li "Standard Template" at bounding box center [342, 233] width 156 height 15
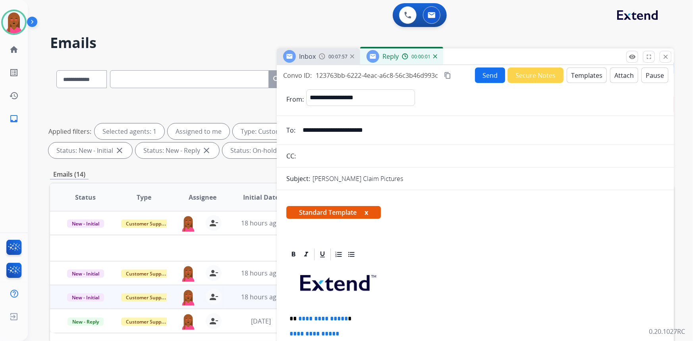
scroll to position [72, 0]
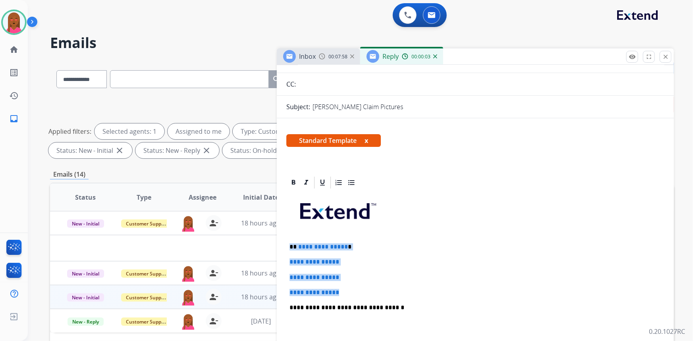
drag, startPoint x: 350, startPoint y: 291, endPoint x: 287, endPoint y: 246, distance: 78.0
click at [287, 246] on div "**********" at bounding box center [476, 326] width 378 height 273
paste div
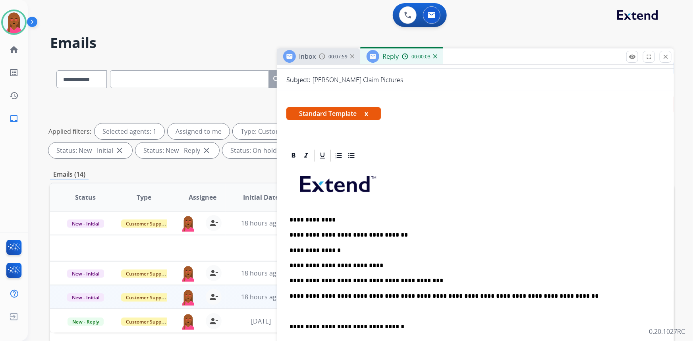
scroll to position [144, 0]
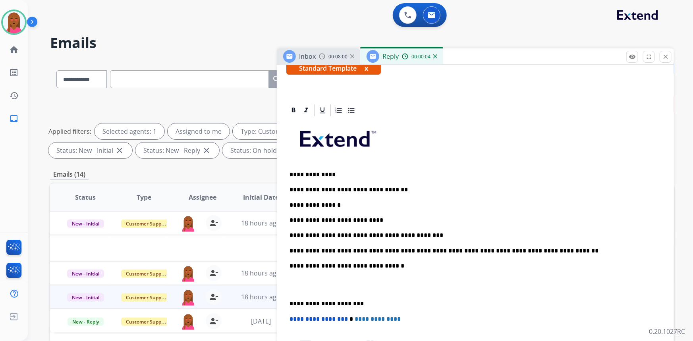
click at [294, 284] on p at bounding box center [476, 285] width 372 height 15
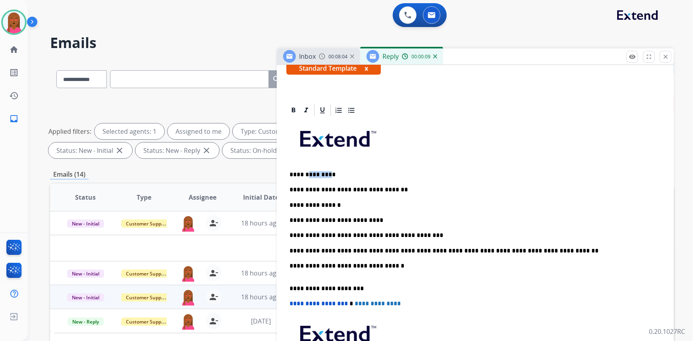
drag, startPoint x: 325, startPoint y: 173, endPoint x: 307, endPoint y: 171, distance: 18.0
click at [307, 171] on p "**********" at bounding box center [473, 174] width 366 height 7
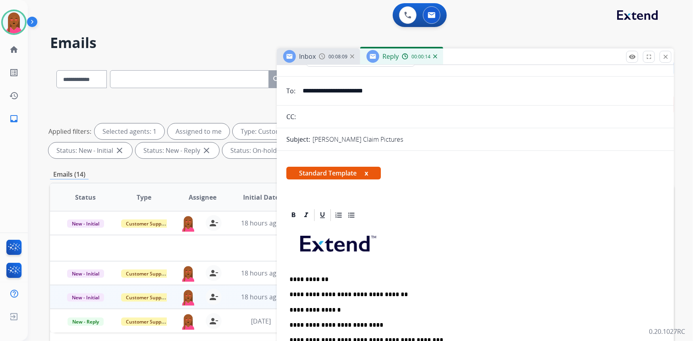
scroll to position [0, 0]
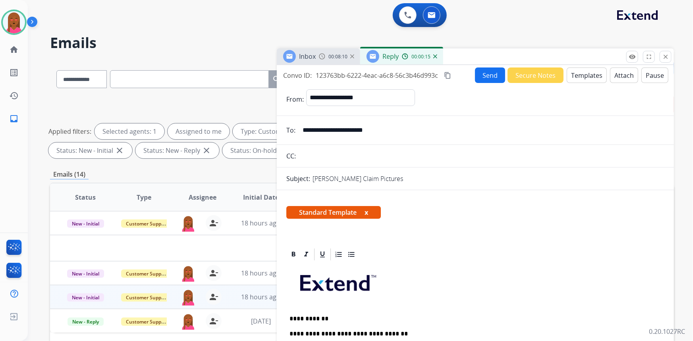
click at [490, 75] on button "Send" at bounding box center [490, 75] width 30 height 15
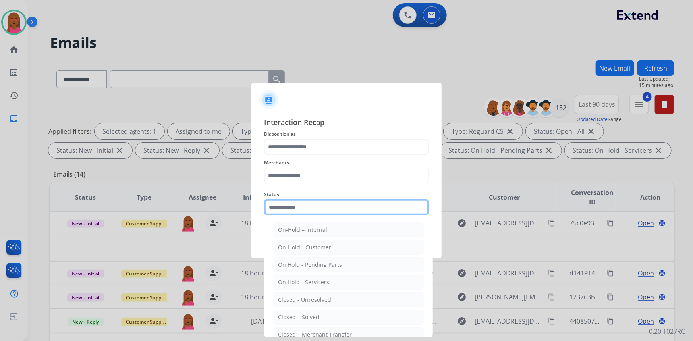
click at [304, 212] on input "text" at bounding box center [346, 208] width 165 height 16
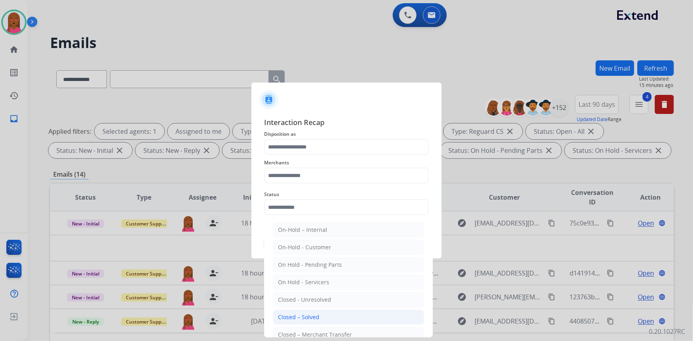
click at [316, 318] on div "Closed – Solved" at bounding box center [298, 318] width 41 height 8
type input "**********"
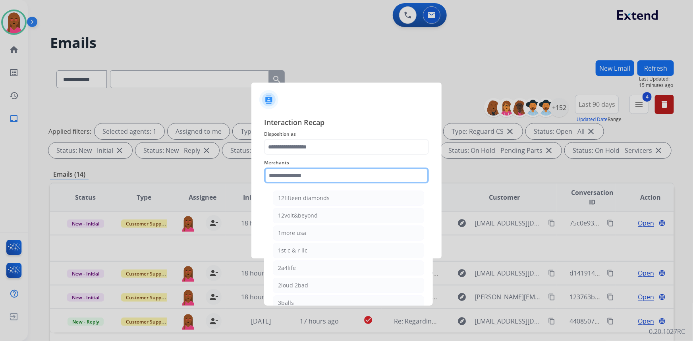
click at [340, 182] on input "text" at bounding box center [346, 176] width 165 height 16
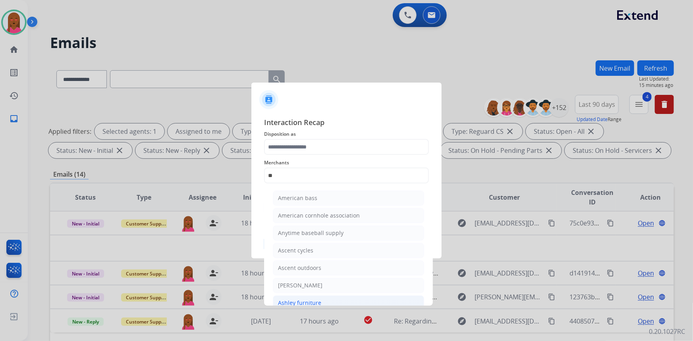
click at [302, 298] on li "Ashley furniture" at bounding box center [348, 303] width 151 height 15
type input "**********"
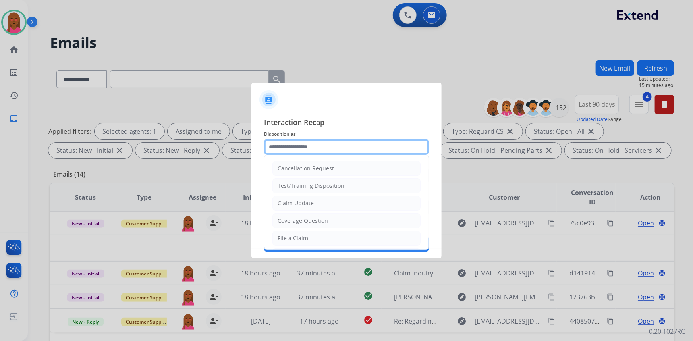
click at [330, 146] on input "text" at bounding box center [346, 147] width 165 height 16
click at [309, 201] on div "Claim Update" at bounding box center [296, 204] width 36 height 8
type input "**********"
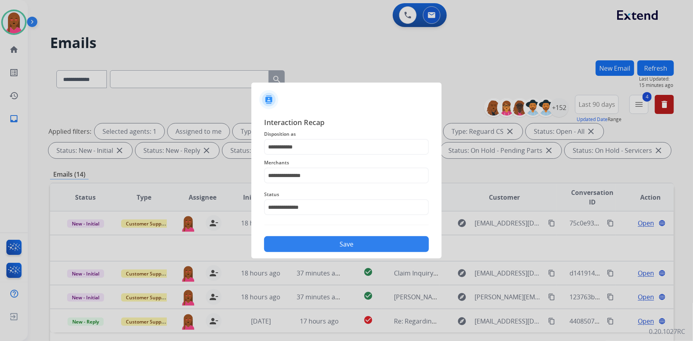
click at [346, 246] on button "Save" at bounding box center [346, 244] width 165 height 16
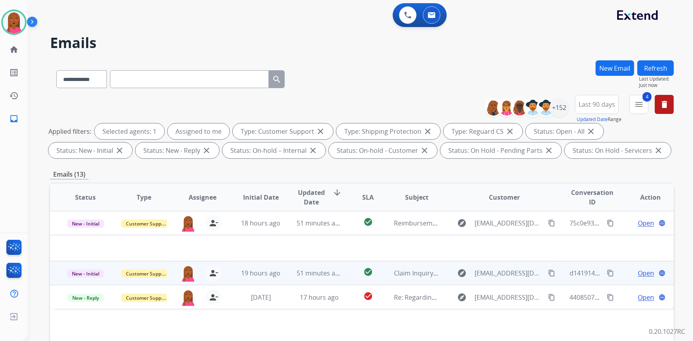
click at [639, 271] on span "Open" at bounding box center [646, 274] width 16 height 10
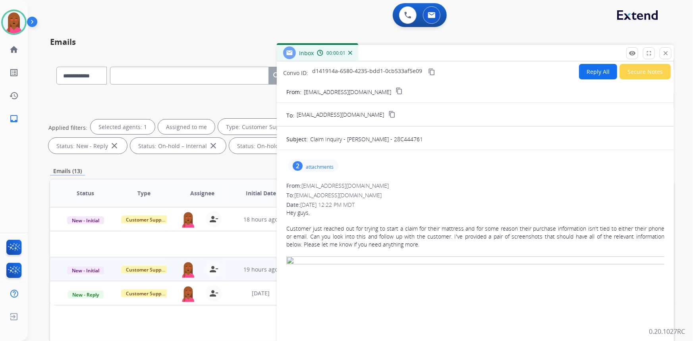
click at [396, 91] on mat-icon "content_copy" at bounding box center [399, 90] width 7 height 7
click at [314, 165] on p "attachments" at bounding box center [320, 167] width 28 height 6
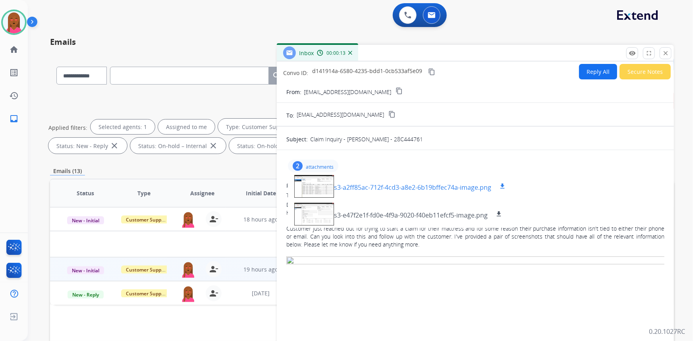
click at [328, 183] on div at bounding box center [314, 186] width 40 height 28
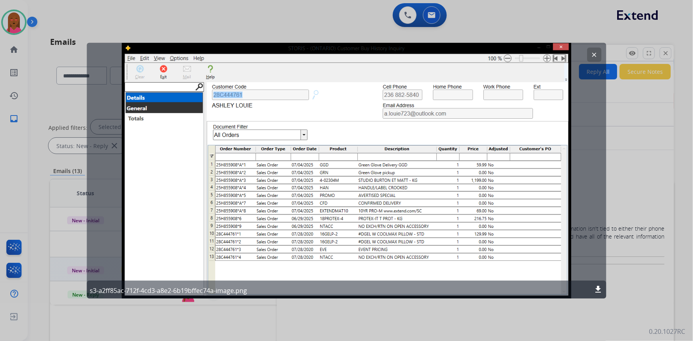
click at [400, 111] on div "clear s3-a2ff85ac-712f-4cd3-a8e2-6b19bffec74a-image.png download" at bounding box center [347, 171] width 520 height 256
click at [400, 112] on div "clear s3-a2ff85ac-712f-4cd3-a8e2-6b19bffec74a-image.png download" at bounding box center [347, 171] width 520 height 256
drag, startPoint x: 593, startPoint y: 51, endPoint x: 575, endPoint y: 56, distance: 19.4
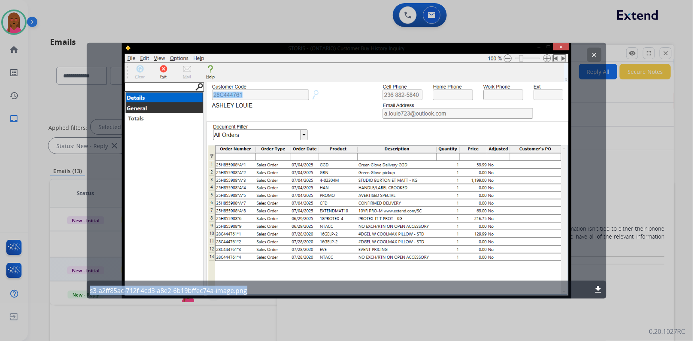
click at [593, 51] on mat-icon "clear" at bounding box center [594, 54] width 7 height 7
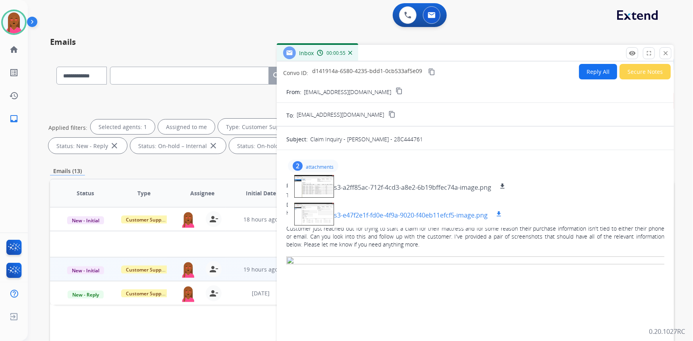
click at [308, 214] on div at bounding box center [314, 214] width 40 height 28
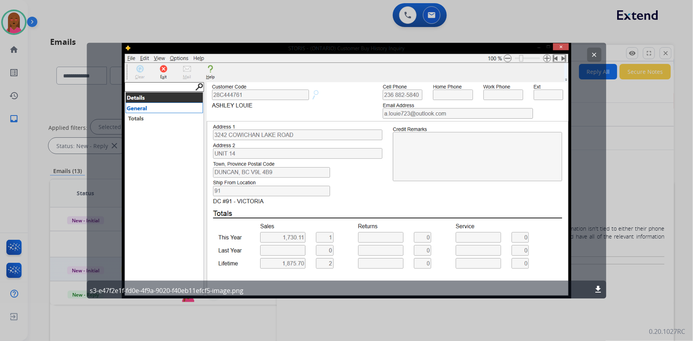
click at [596, 57] on mat-icon "clear" at bounding box center [594, 54] width 7 height 7
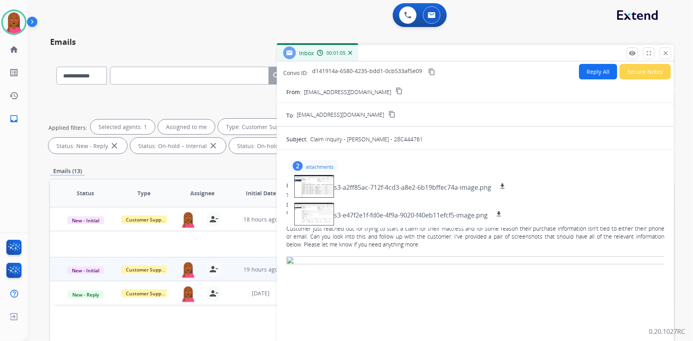
click at [640, 74] on button "Secure Notes" at bounding box center [645, 71] width 51 height 15
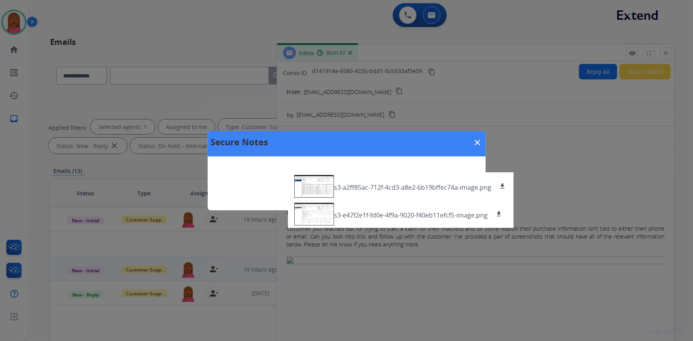
click at [480, 141] on mat-icon "close" at bounding box center [478, 143] width 10 height 10
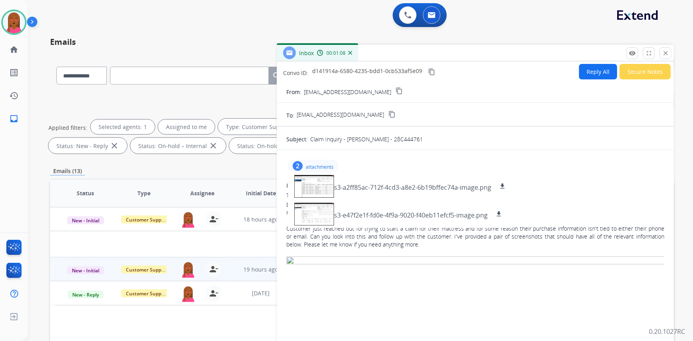
click at [312, 163] on div "2 attachments s3-a2ff85ac-712f-4cd3-a8e2-6b19bffec74a-image.png download s3-e47…" at bounding box center [313, 166] width 50 height 13
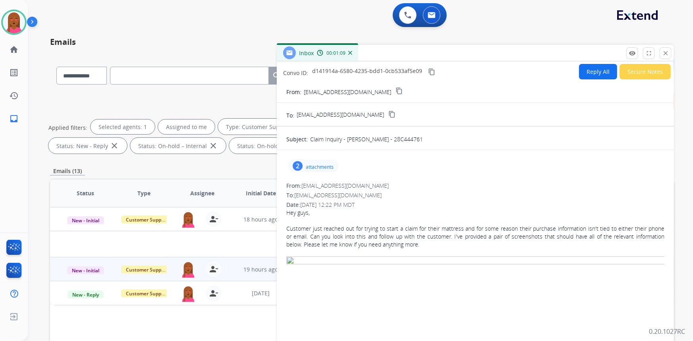
click at [644, 68] on button "Secure Notes" at bounding box center [645, 71] width 51 height 15
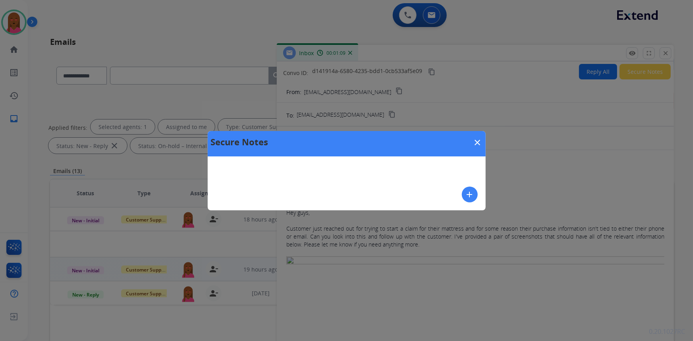
click at [465, 195] on button "add" at bounding box center [470, 195] width 16 height 16
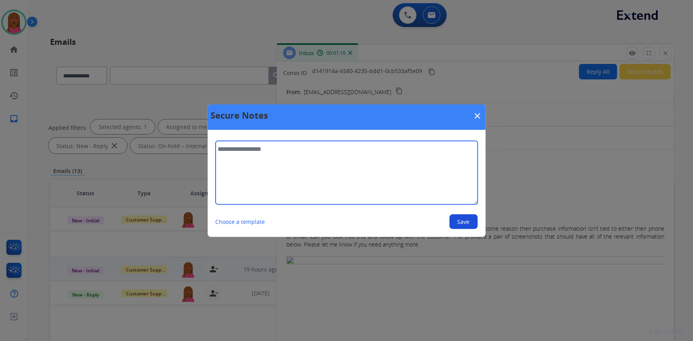
click at [468, 196] on textarea at bounding box center [347, 173] width 262 height 64
click at [414, 179] on textarea at bounding box center [347, 173] width 262 height 64
type textarea "**********"
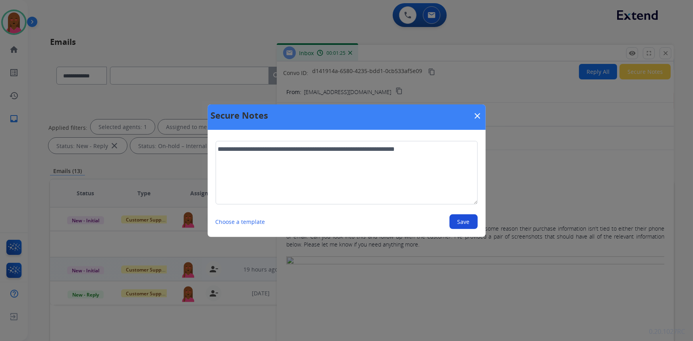
click at [457, 227] on button "Save" at bounding box center [464, 222] width 28 height 15
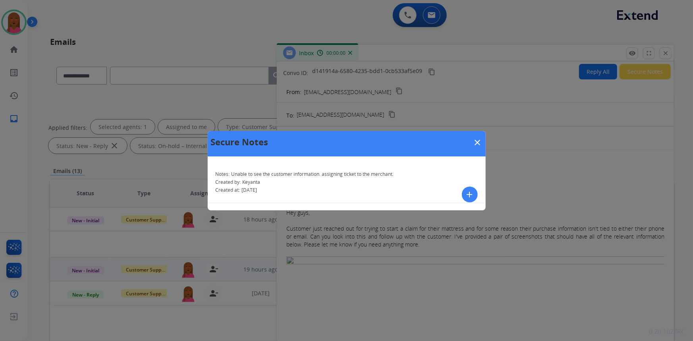
click at [473, 143] on div "Secure Notes close" at bounding box center [347, 143] width 278 height 25
click at [480, 143] on mat-icon "close" at bounding box center [478, 143] width 10 height 10
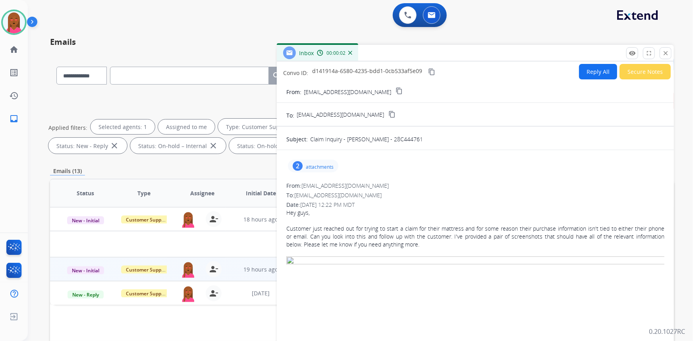
click at [664, 53] on mat-icon "close" at bounding box center [665, 53] width 7 height 7
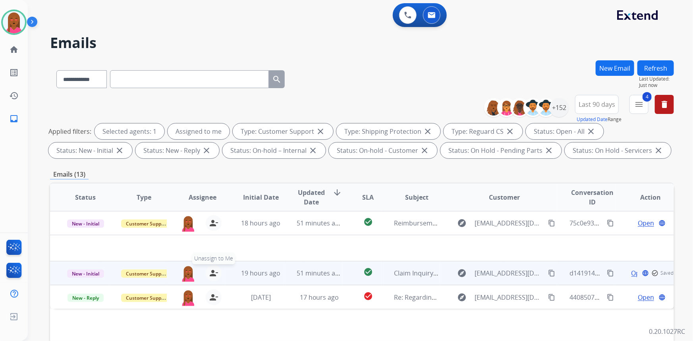
click at [211, 271] on mat-icon "person_remove" at bounding box center [214, 274] width 10 height 10
click at [148, 274] on span "Customer Support" at bounding box center [147, 274] width 52 height 8
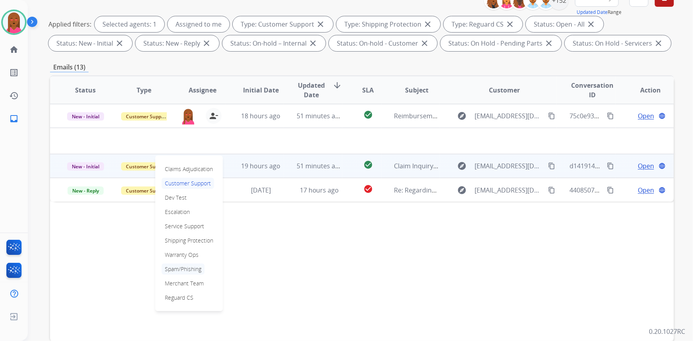
scroll to position [108, 0]
click at [198, 282] on p "Merchant Team" at bounding box center [184, 282] width 45 height 11
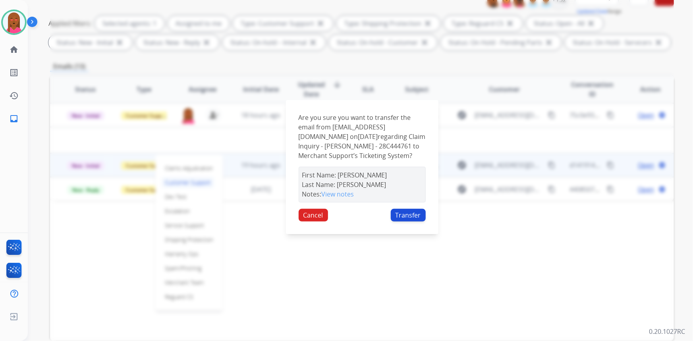
click at [420, 215] on button "Transfer" at bounding box center [408, 215] width 35 height 13
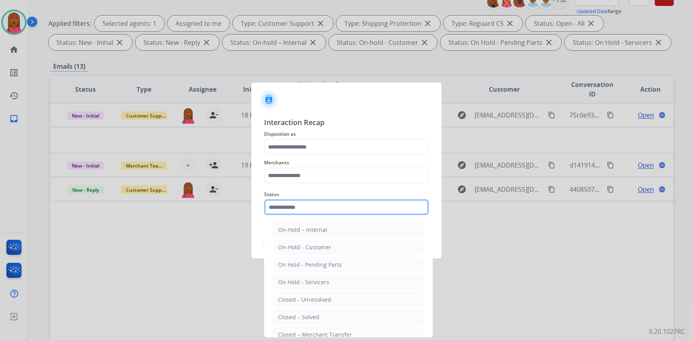
click at [324, 211] on input "text" at bounding box center [346, 208] width 165 height 16
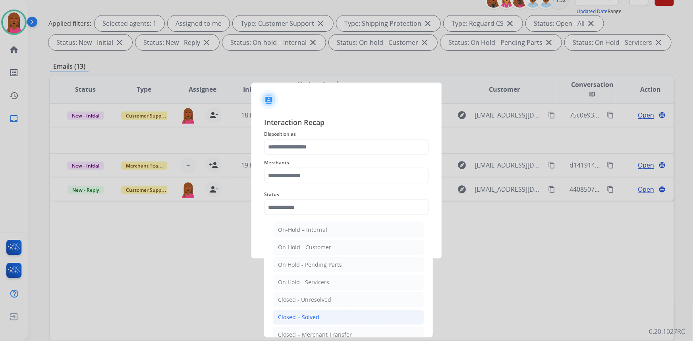
click at [351, 320] on li "Closed – Solved" at bounding box center [348, 317] width 151 height 15
type input "**********"
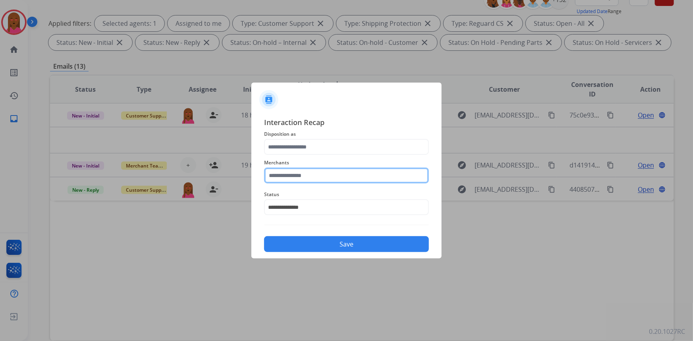
click at [345, 182] on input "text" at bounding box center [346, 176] width 165 height 16
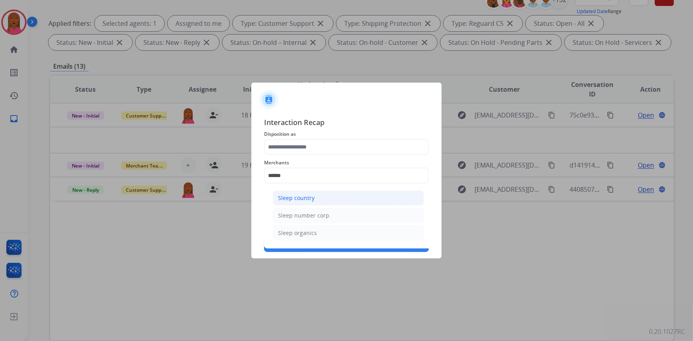
click at [334, 196] on li "Sleep country" at bounding box center [348, 198] width 151 height 15
type input "**********"
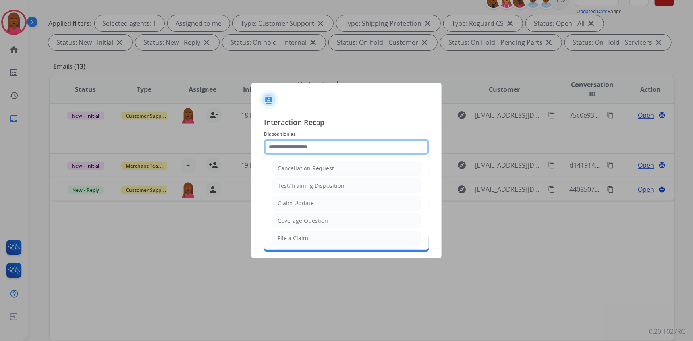
click at [337, 150] on input "text" at bounding box center [346, 147] width 165 height 16
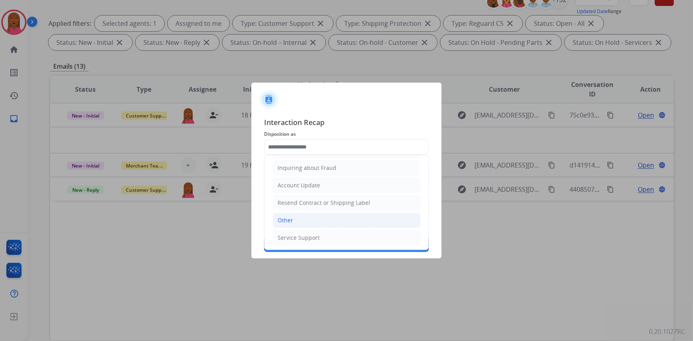
click at [324, 218] on li "Other" at bounding box center [347, 220] width 148 height 15
type input "*****"
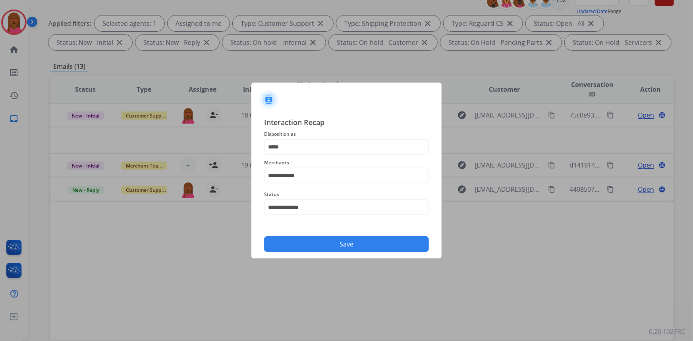
drag, startPoint x: 349, startPoint y: 250, endPoint x: 352, endPoint y: 244, distance: 6.9
click at [351, 248] on button "Save" at bounding box center [346, 244] width 165 height 16
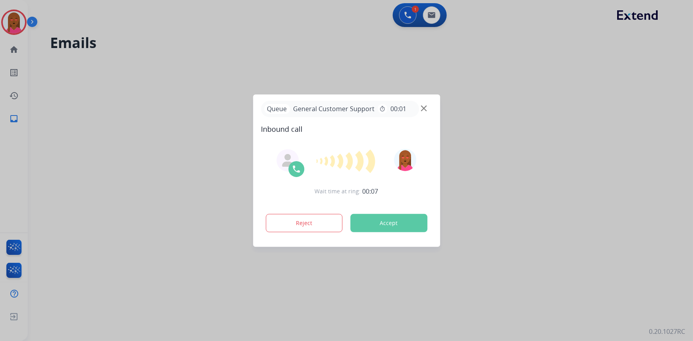
scroll to position [0, 0]
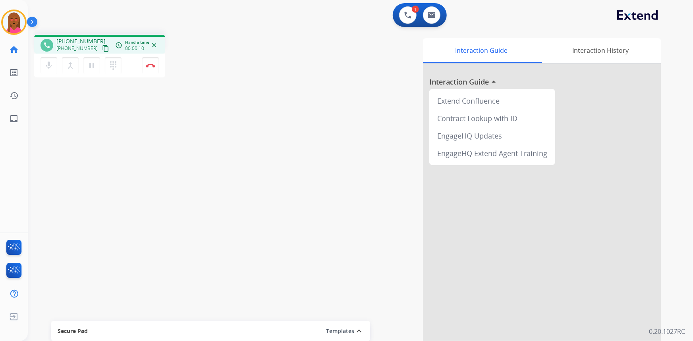
click at [102, 45] on mat-icon "content_copy" at bounding box center [105, 48] width 7 height 7
click at [342, 161] on div "Interaction Guide Interaction History Interaction Guide arrow_drop_up Extend Co…" at bounding box center [458, 199] width 407 height 322
click at [154, 69] on button "Disconnect" at bounding box center [150, 65] width 17 height 17
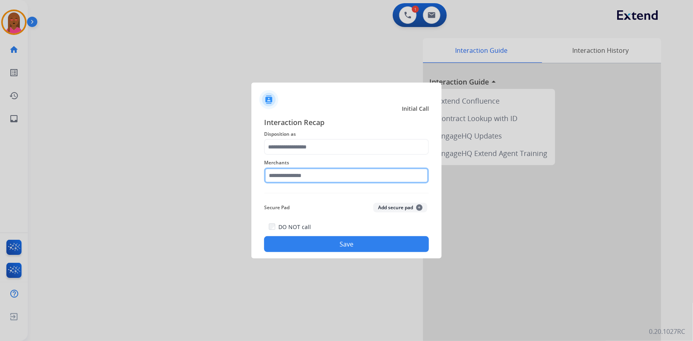
click at [337, 181] on input "text" at bounding box center [346, 176] width 165 height 16
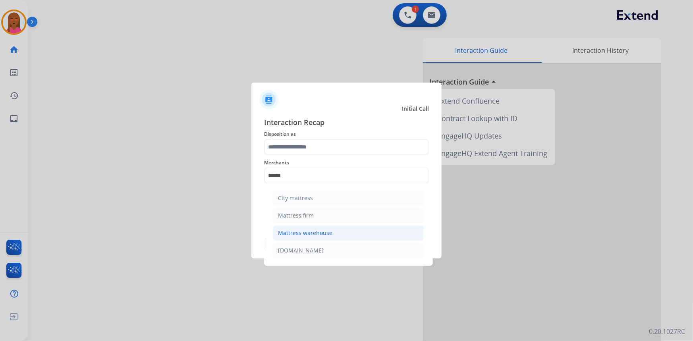
click at [333, 234] on li "Mattress warehouse" at bounding box center [348, 233] width 151 height 15
type input "**********"
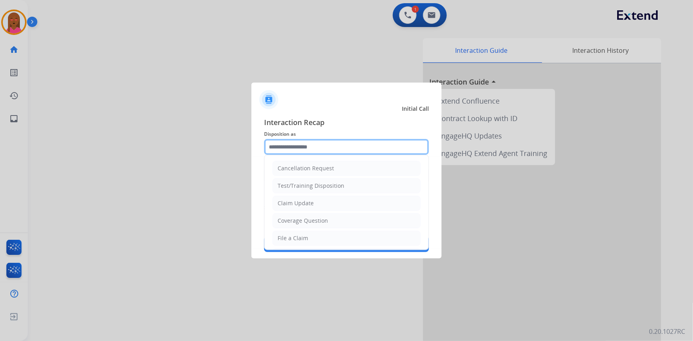
click at [330, 149] on input "text" at bounding box center [346, 147] width 165 height 16
drag, startPoint x: 330, startPoint y: 221, endPoint x: 332, endPoint y: 240, distance: 19.2
click at [330, 224] on li "Coverage Question" at bounding box center [347, 220] width 148 height 15
type input "**********"
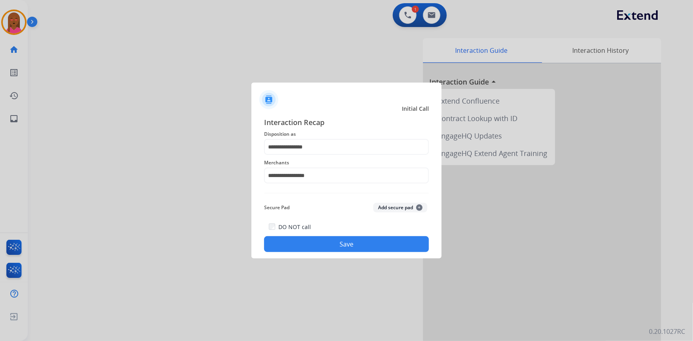
click at [333, 245] on button "Save" at bounding box center [346, 244] width 165 height 16
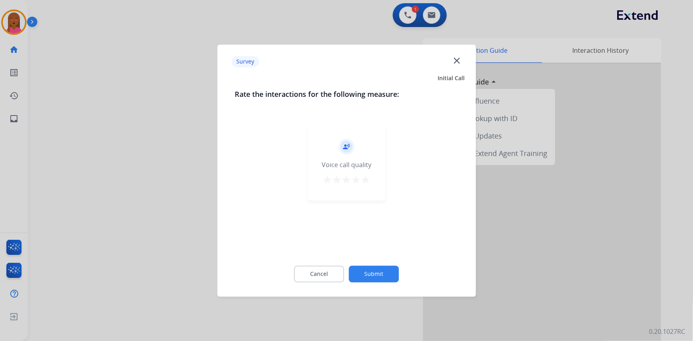
click at [456, 60] on mat-icon "close" at bounding box center [457, 60] width 10 height 10
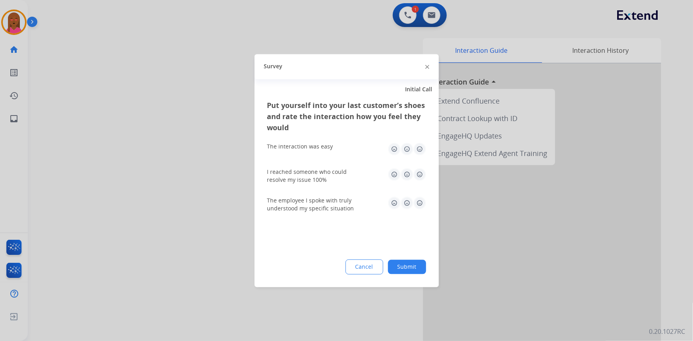
click at [434, 23] on div at bounding box center [346, 170] width 693 height 341
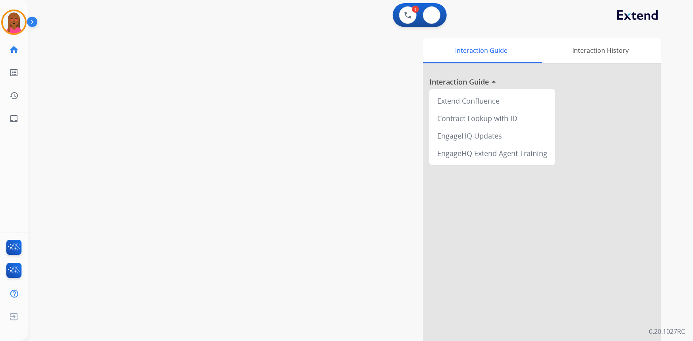
click at [434, 23] on button at bounding box center [431, 14] width 17 height 17
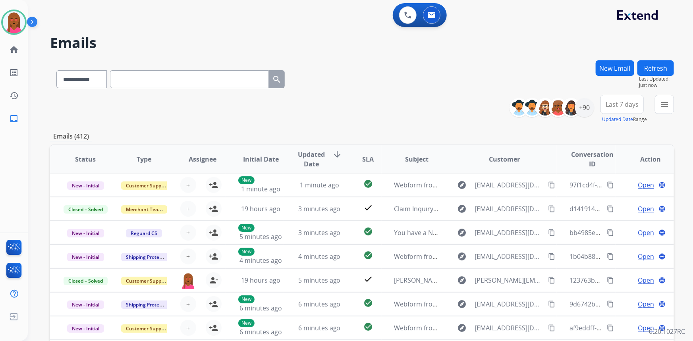
click at [573, 21] on div "0 Voice Interactions 0 Email Interactions" at bounding box center [355, 15] width 637 height 25
click at [583, 104] on div "+90" at bounding box center [584, 107] width 19 height 19
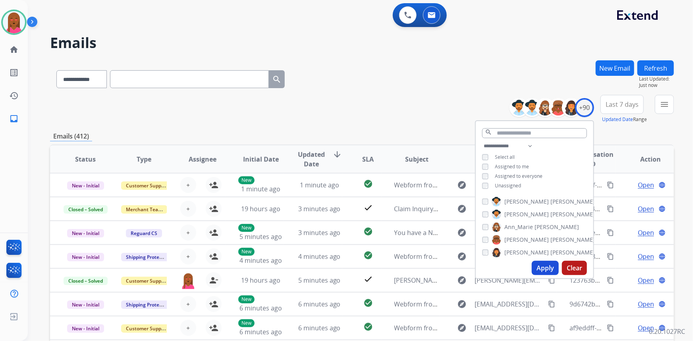
click at [513, 187] on span "Unassigned" at bounding box center [508, 185] width 26 height 7
click at [538, 264] on button "Apply" at bounding box center [545, 268] width 27 height 14
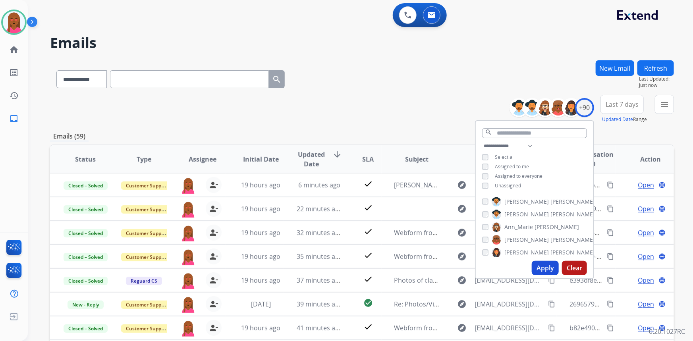
drag, startPoint x: 614, startPoint y: 104, endPoint x: 630, endPoint y: 167, distance: 65.3
click at [616, 106] on span "Last 7 days" at bounding box center [622, 104] width 33 height 3
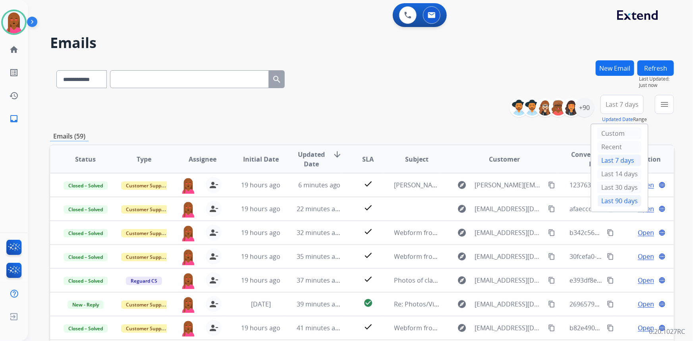
click at [618, 202] on div "Last 90 days" at bounding box center [620, 201] width 44 height 12
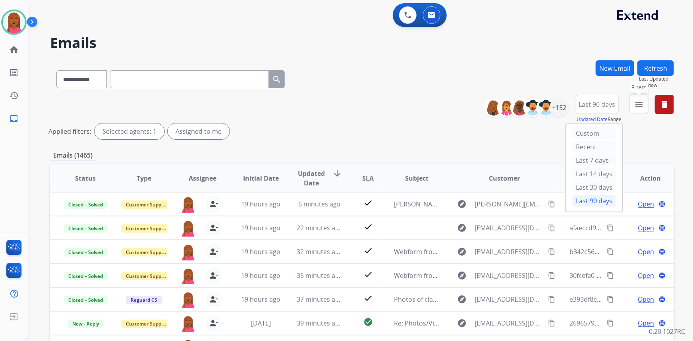
click at [639, 105] on mat-icon "menu" at bounding box center [640, 105] width 10 height 10
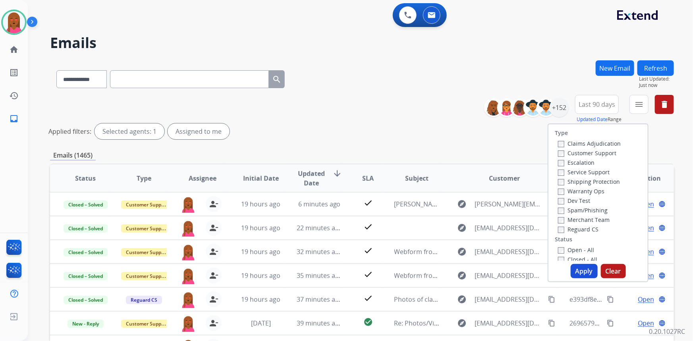
click at [603, 151] on label "Customer Support" at bounding box center [587, 153] width 58 height 8
click at [608, 178] on div "Shipping Protection" at bounding box center [589, 182] width 63 height 10
click at [599, 178] on label "Shipping Protection" at bounding box center [589, 182] width 62 height 8
click at [582, 228] on label "Reguard CS" at bounding box center [578, 230] width 41 height 8
click at [578, 249] on label "Open - All" at bounding box center [576, 250] width 36 height 8
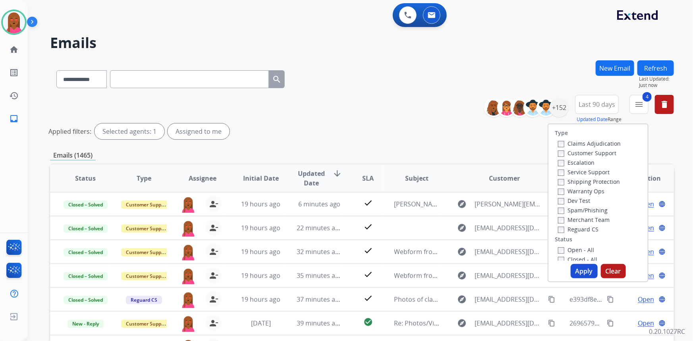
click at [577, 273] on button "Apply" at bounding box center [584, 271] width 27 height 14
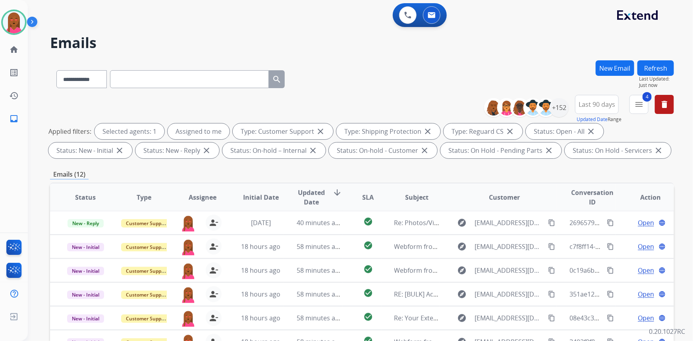
scroll to position [149, 0]
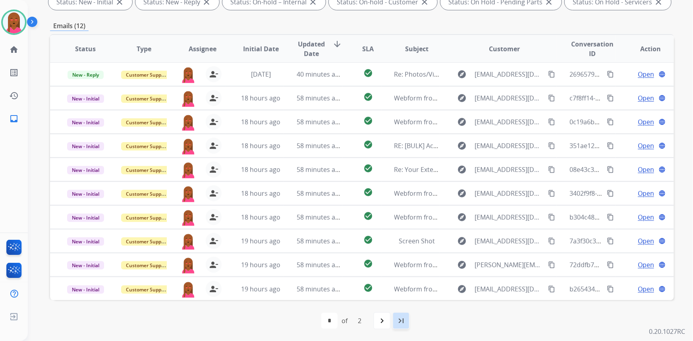
click at [406, 322] on div "last_page" at bounding box center [401, 320] width 17 height 17
select select "*"
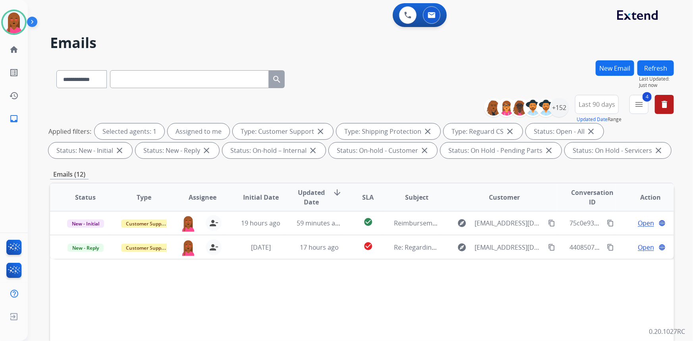
scroll to position [0, 0]
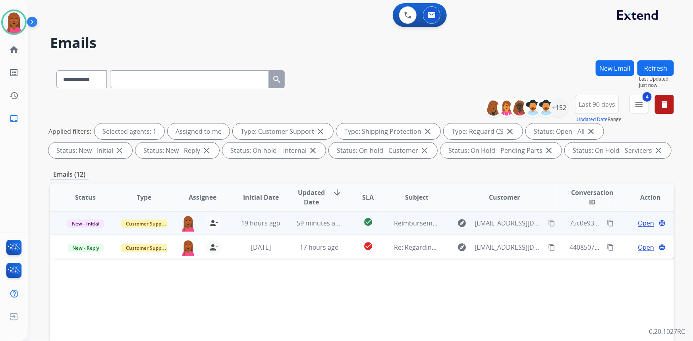
click at [643, 224] on span "Open" at bounding box center [646, 224] width 16 height 10
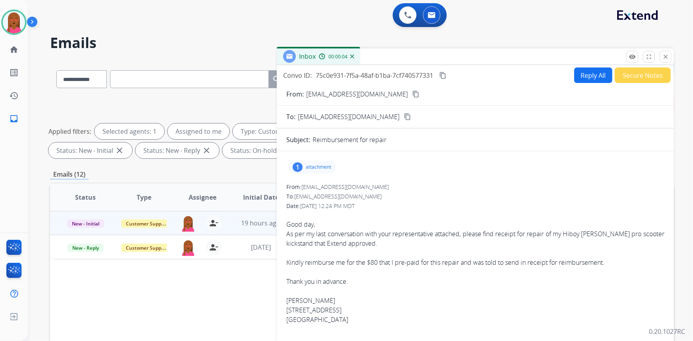
drag, startPoint x: 393, startPoint y: 96, endPoint x: 388, endPoint y: 95, distance: 4.9
click at [413, 96] on mat-icon "content_copy" at bounding box center [416, 94] width 7 height 7
click at [302, 164] on div "1" at bounding box center [298, 168] width 10 height 10
click at [310, 182] on div at bounding box center [314, 188] width 40 height 28
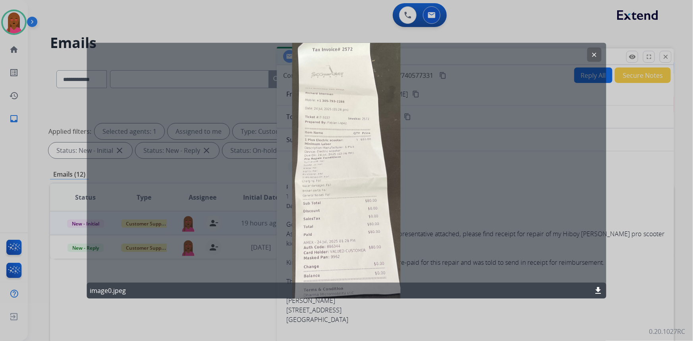
drag, startPoint x: 598, startPoint y: 52, endPoint x: 516, endPoint y: 36, distance: 83.9
click at [598, 52] on mat-icon "clear" at bounding box center [594, 54] width 7 height 7
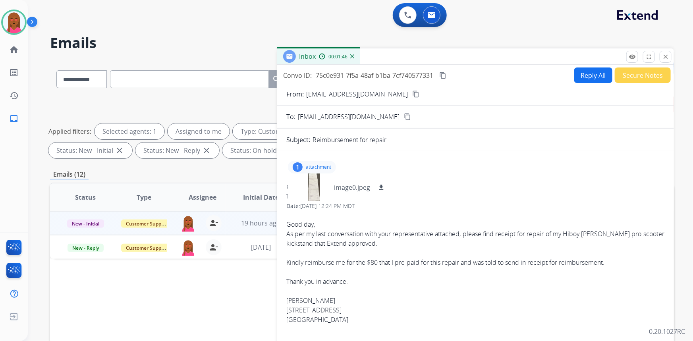
click at [442, 74] on mat-icon "content_copy" at bounding box center [443, 75] width 7 height 7
click at [313, 163] on div "1 attachment image0.jpeg download" at bounding box center [312, 167] width 48 height 13
click at [599, 74] on button "Reply All" at bounding box center [594, 75] width 38 height 15
select select "**********"
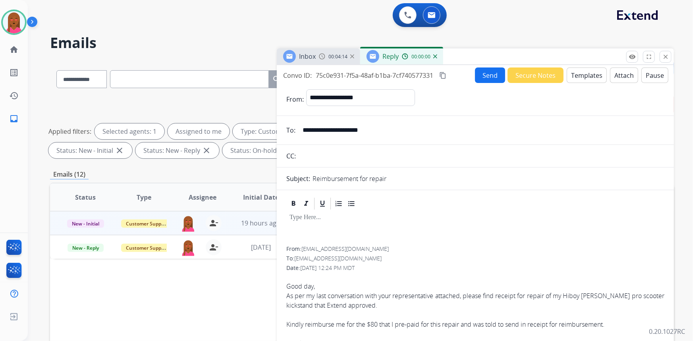
click at [576, 76] on button "Templates" at bounding box center [587, 75] width 40 height 15
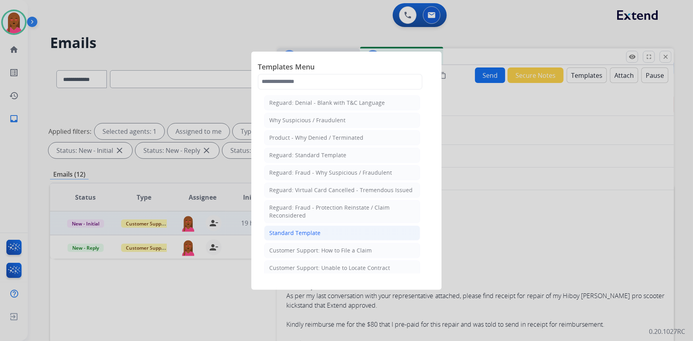
click at [310, 233] on div "Standard Template" at bounding box center [294, 233] width 51 height 8
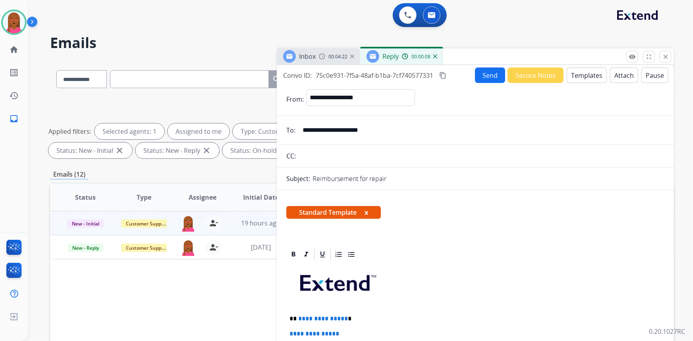
drag, startPoint x: 478, startPoint y: 256, endPoint x: 376, endPoint y: 280, distance: 104.7
click at [478, 256] on div at bounding box center [476, 255] width 378 height 14
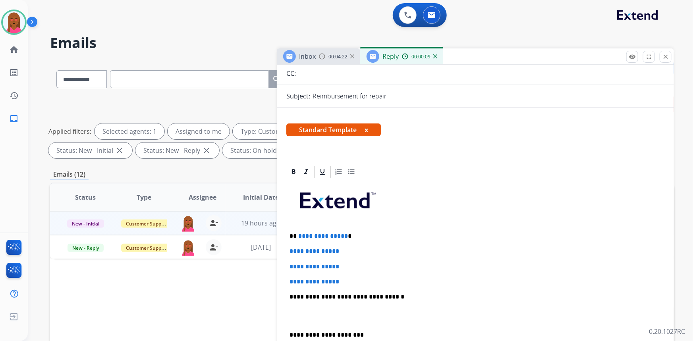
scroll to position [108, 0]
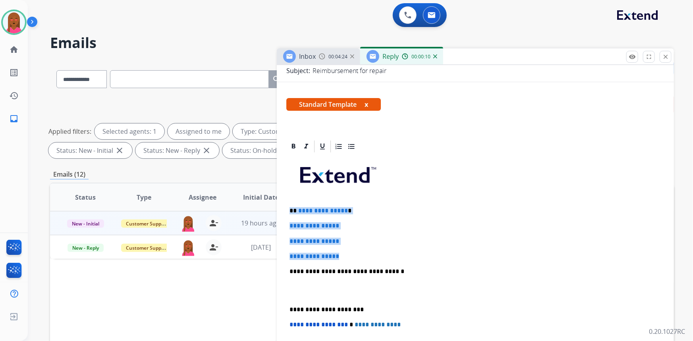
drag, startPoint x: 346, startPoint y: 256, endPoint x: 291, endPoint y: 210, distance: 71.8
click at [291, 210] on div "**********" at bounding box center [476, 290] width 378 height 273
paste div
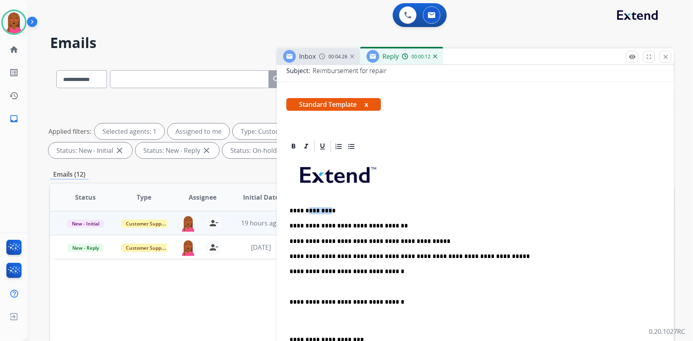
drag, startPoint x: 326, startPoint y: 208, endPoint x: 307, endPoint y: 208, distance: 18.7
click at [307, 208] on p "**********" at bounding box center [473, 210] width 366 height 7
drag, startPoint x: 294, startPoint y: 286, endPoint x: 288, endPoint y: 269, distance: 18.0
click at [288, 269] on div "**********" at bounding box center [476, 306] width 378 height 304
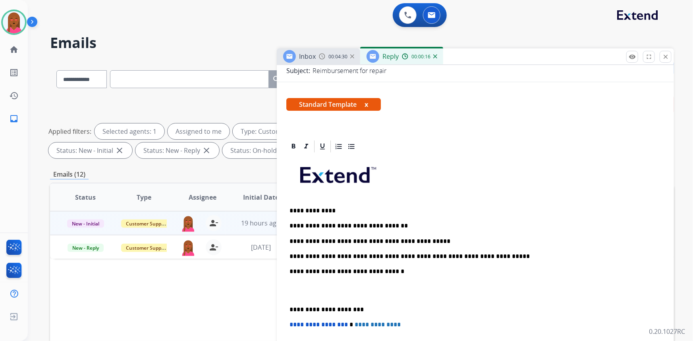
click at [295, 295] on p at bounding box center [476, 291] width 372 height 15
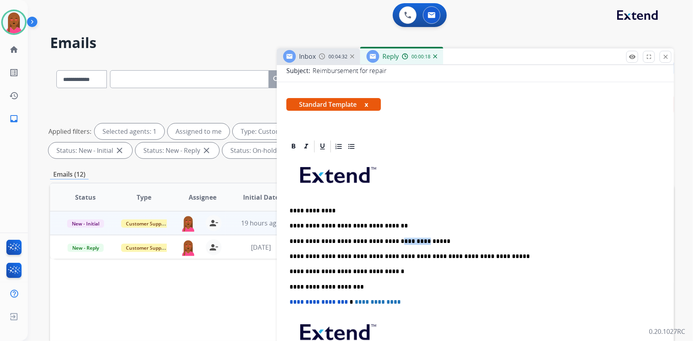
drag, startPoint x: 400, startPoint y: 238, endPoint x: 380, endPoint y: 238, distance: 19.5
click at [380, 238] on p "**********" at bounding box center [473, 241] width 366 height 7
drag, startPoint x: 382, startPoint y: 256, endPoint x: 370, endPoint y: 254, distance: 12.4
click at [370, 254] on p "**********" at bounding box center [473, 256] width 366 height 7
drag, startPoint x: 344, startPoint y: 255, endPoint x: 322, endPoint y: 256, distance: 22.3
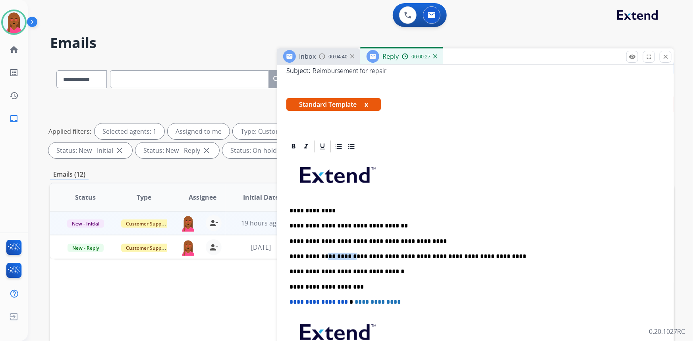
click at [322, 256] on p "**********" at bounding box center [473, 256] width 366 height 7
click at [321, 257] on p "**********" at bounding box center [473, 256] width 366 height 7
drag, startPoint x: 365, startPoint y: 255, endPoint x: 374, endPoint y: 265, distance: 13.5
click at [374, 265] on div "**********" at bounding box center [476, 279] width 378 height 251
click at [365, 255] on p "**********" at bounding box center [473, 256] width 366 height 7
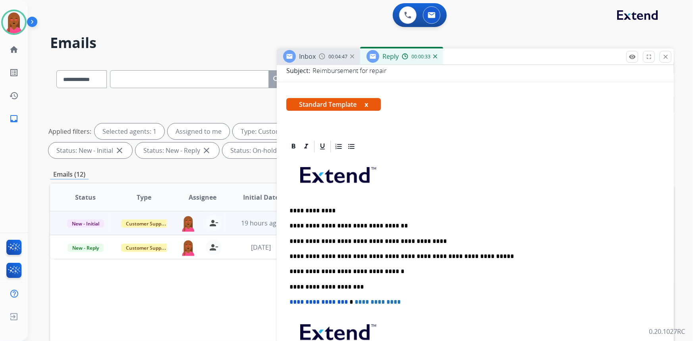
click at [366, 255] on p "**********" at bounding box center [473, 256] width 366 height 7
click at [487, 217] on div "**********" at bounding box center [476, 279] width 378 height 251
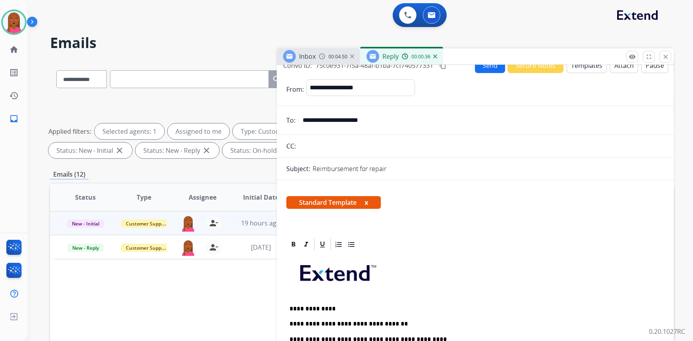
scroll to position [0, 0]
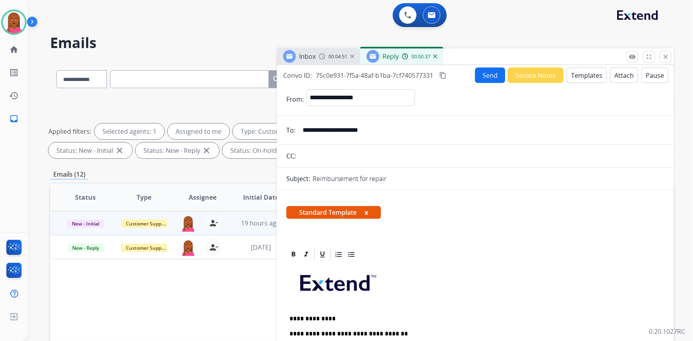
click at [484, 75] on button "Send" at bounding box center [490, 75] width 30 height 15
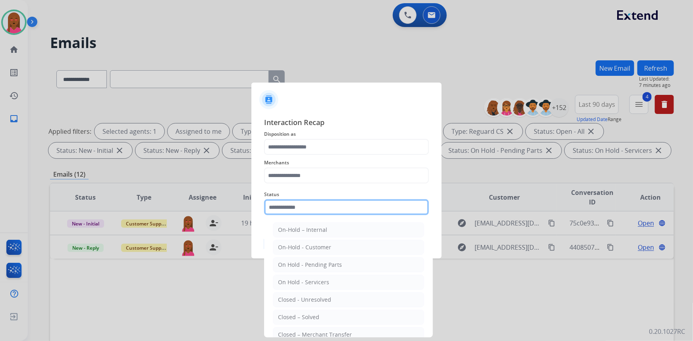
click at [312, 207] on input "text" at bounding box center [346, 208] width 165 height 16
drag, startPoint x: 308, startPoint y: 318, endPoint x: 308, endPoint y: 305, distance: 12.3
click at [308, 310] on li "Closed – Solved" at bounding box center [348, 317] width 151 height 15
type input "**********"
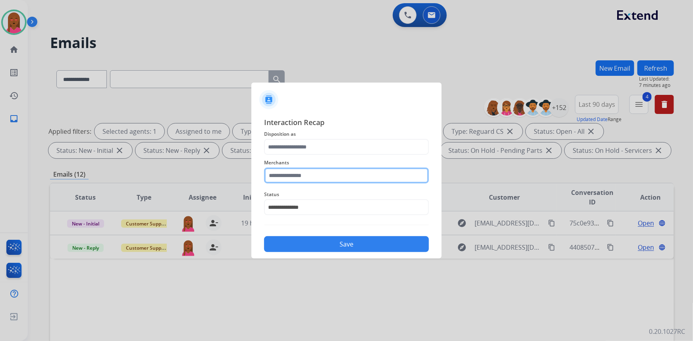
click at [302, 178] on input "text" at bounding box center [346, 176] width 165 height 16
drag, startPoint x: 312, startPoint y: 199, endPoint x: 313, endPoint y: 192, distance: 7.2
click at [312, 198] on li "hiboy ca" at bounding box center [348, 198] width 151 height 15
type input "********"
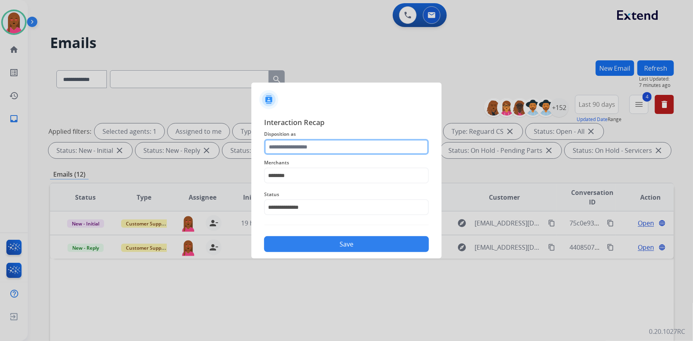
click at [331, 148] on input "text" at bounding box center [346, 147] width 165 height 16
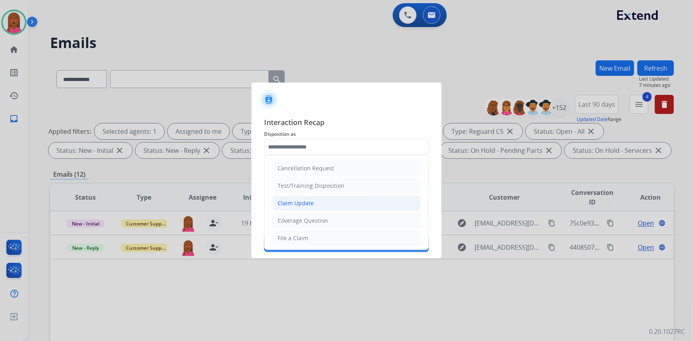
click at [339, 203] on li "Claim Update" at bounding box center [347, 203] width 148 height 15
type input "**********"
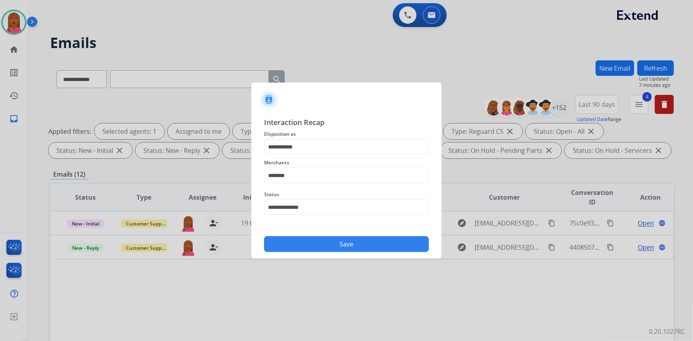
drag, startPoint x: 343, startPoint y: 235, endPoint x: 335, endPoint y: 237, distance: 8.6
click at [343, 236] on div "Save" at bounding box center [346, 242] width 165 height 21
click at [311, 246] on button "Save" at bounding box center [346, 244] width 165 height 16
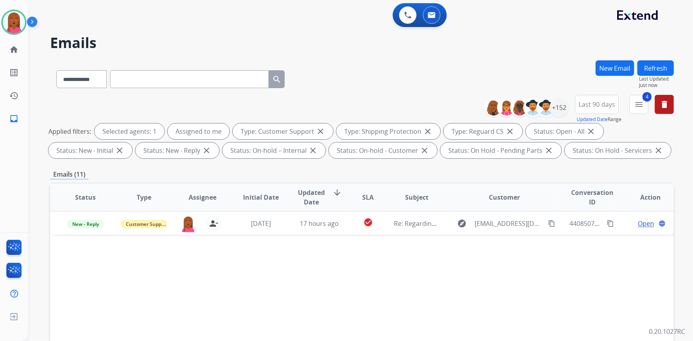
scroll to position [149, 0]
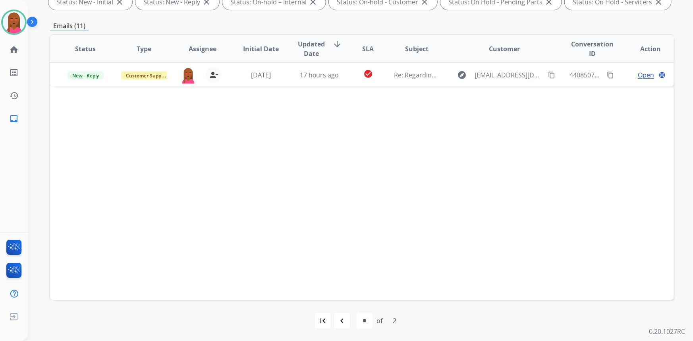
click at [338, 316] on mat-icon "navigate_before" at bounding box center [342, 321] width 10 height 10
select select "*"
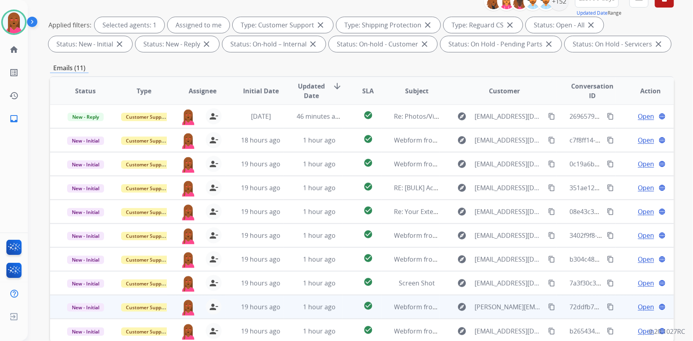
scroll to position [144, 0]
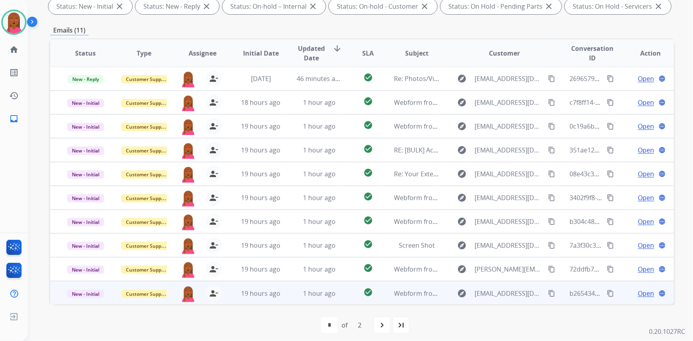
click at [644, 294] on span "Open" at bounding box center [646, 294] width 16 height 10
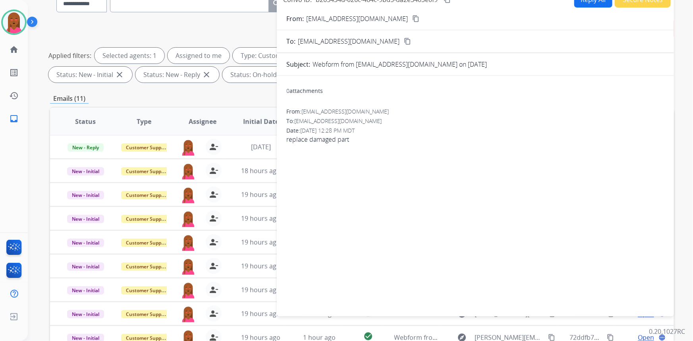
scroll to position [0, 0]
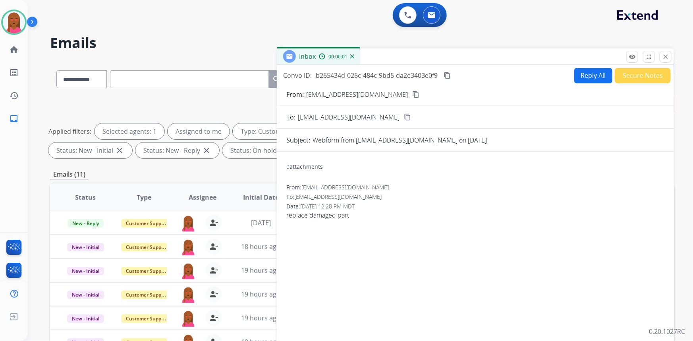
click at [413, 95] on mat-icon "content_copy" at bounding box center [416, 94] width 7 height 7
click at [619, 74] on button "Secure Notes" at bounding box center [643, 75] width 56 height 15
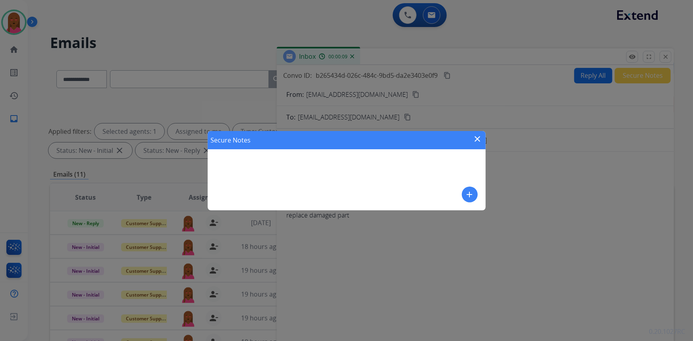
click at [469, 191] on mat-icon "add" at bounding box center [470, 195] width 10 height 10
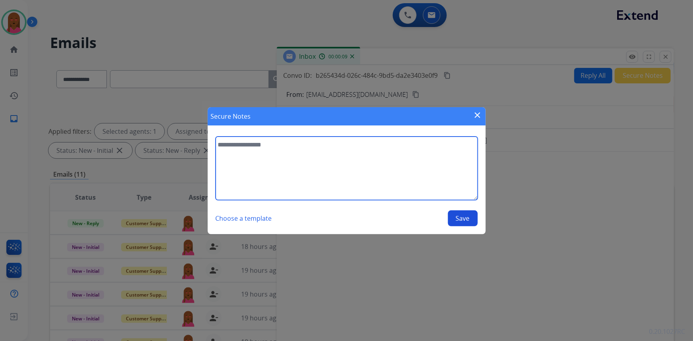
click at [329, 192] on textarea at bounding box center [347, 169] width 262 height 64
type textarea "**********"
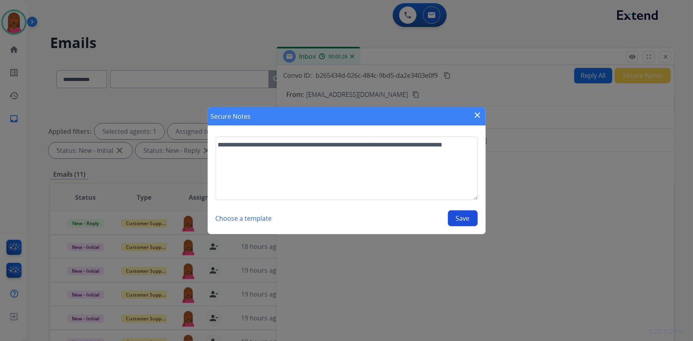
click at [461, 213] on button "Save" at bounding box center [463, 219] width 30 height 16
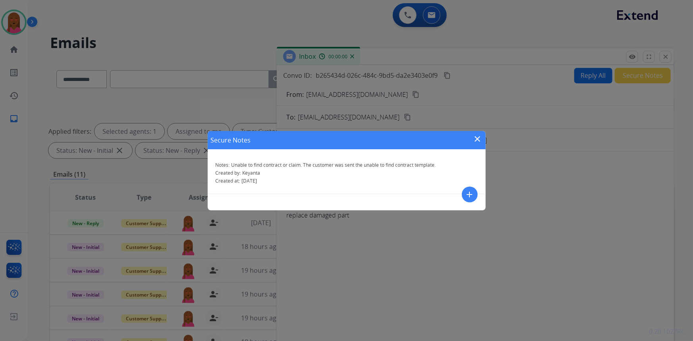
click at [479, 139] on mat-icon "close" at bounding box center [478, 139] width 10 height 10
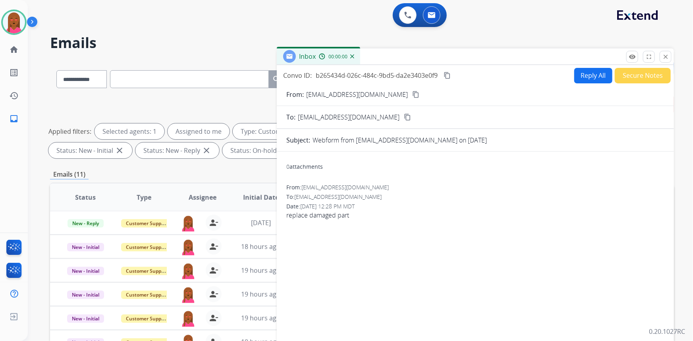
click at [590, 73] on button "Reply All" at bounding box center [594, 75] width 38 height 15
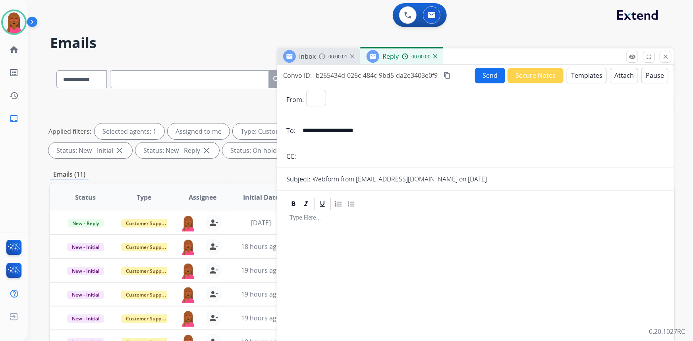
select select "**********"
click at [586, 75] on button "Templates" at bounding box center [587, 75] width 40 height 15
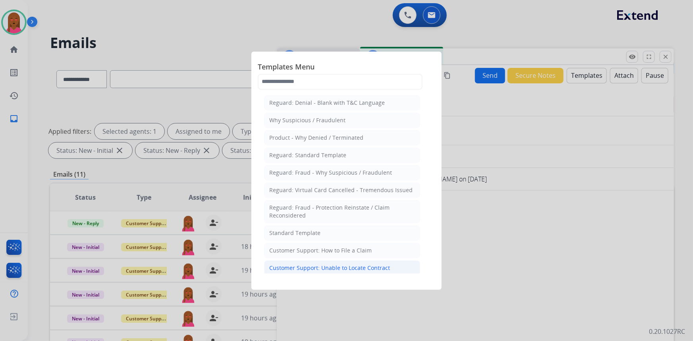
click at [341, 268] on div "Customer Support: Unable to Locate Contract" at bounding box center [329, 268] width 121 height 8
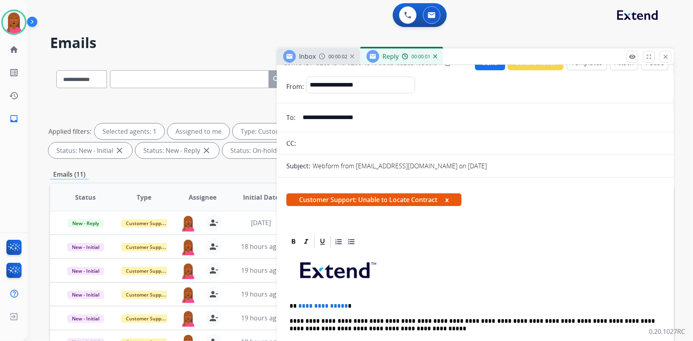
scroll to position [36, 0]
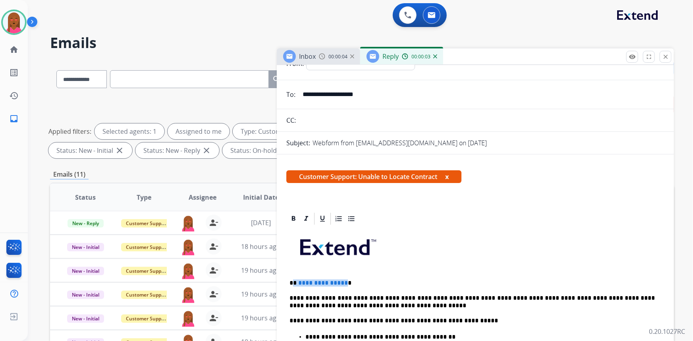
drag, startPoint x: 343, startPoint y: 284, endPoint x: 293, endPoint y: 282, distance: 50.1
click at [293, 282] on p "**********" at bounding box center [473, 283] width 366 height 7
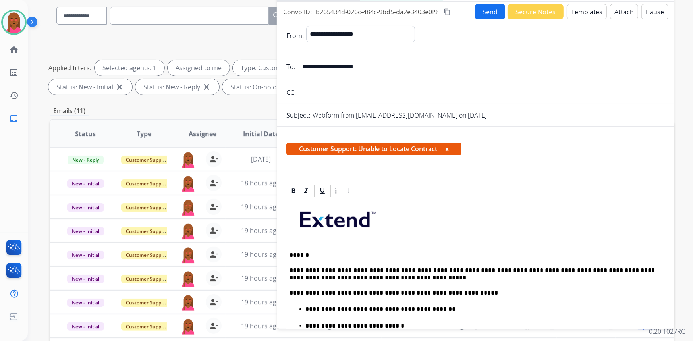
scroll to position [0, 0]
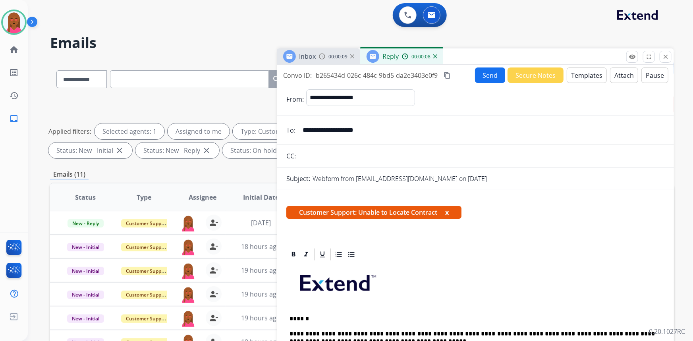
click at [489, 68] on button "Send" at bounding box center [490, 75] width 30 height 15
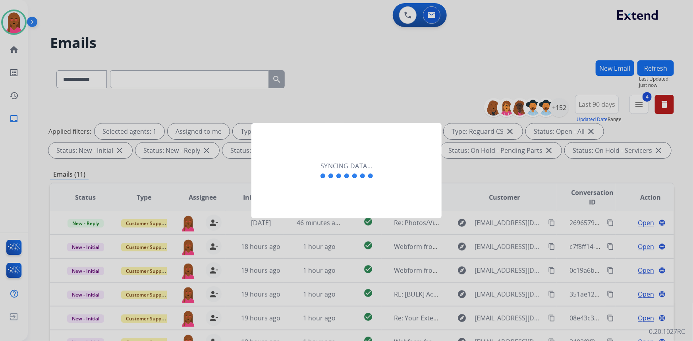
click at [345, 190] on div "Syncing data..." at bounding box center [347, 170] width 190 height 95
click at [341, 203] on div "Syncing data..." at bounding box center [347, 170] width 190 height 95
click at [335, 194] on div "Syncing data..." at bounding box center [347, 170] width 190 height 95
click at [318, 198] on div "Syncing data..." at bounding box center [347, 170] width 190 height 95
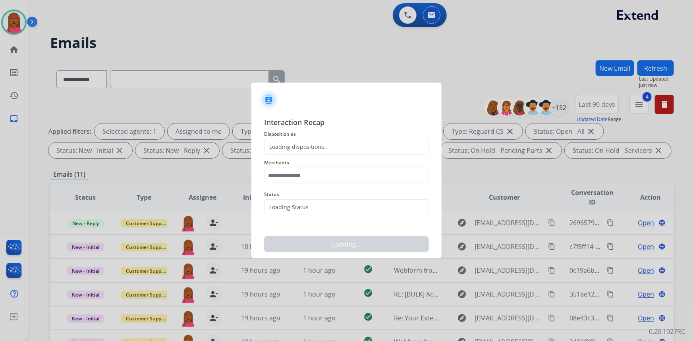
click at [313, 199] on span "Status" at bounding box center [346, 195] width 165 height 10
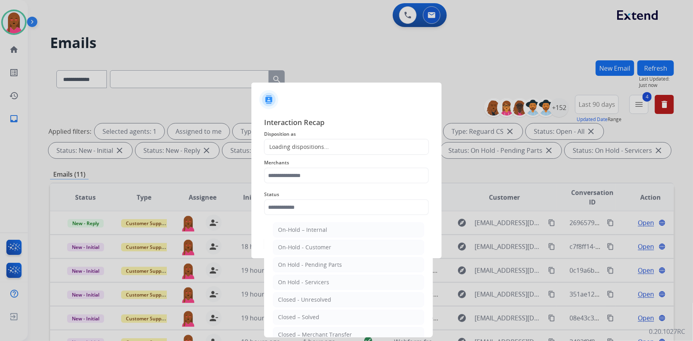
click at [304, 209] on input "text" at bounding box center [346, 208] width 165 height 16
drag, startPoint x: 309, startPoint y: 316, endPoint x: 308, endPoint y: 231, distance: 85.1
click at [309, 314] on div "Closed – Solved" at bounding box center [298, 318] width 41 height 8
type input "**********"
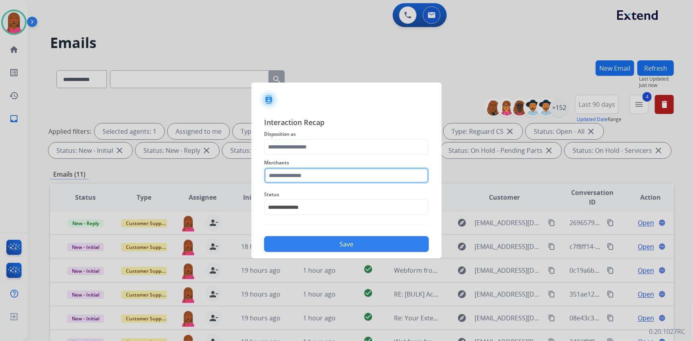
click at [337, 173] on input "text" at bounding box center [346, 176] width 165 height 16
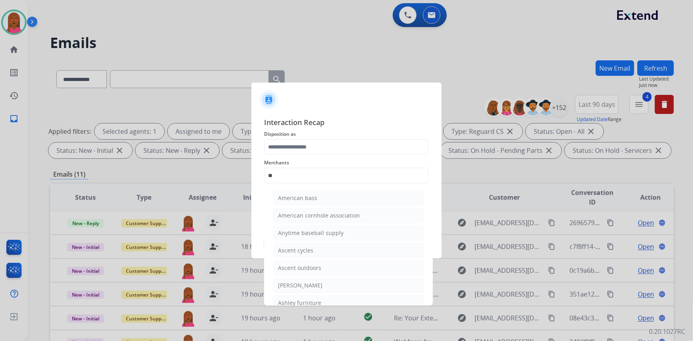
drag, startPoint x: 322, startPoint y: 301, endPoint x: 322, endPoint y: 287, distance: 13.9
click at [322, 299] on li "Ashley furniture" at bounding box center [348, 303] width 151 height 15
type input "**********"
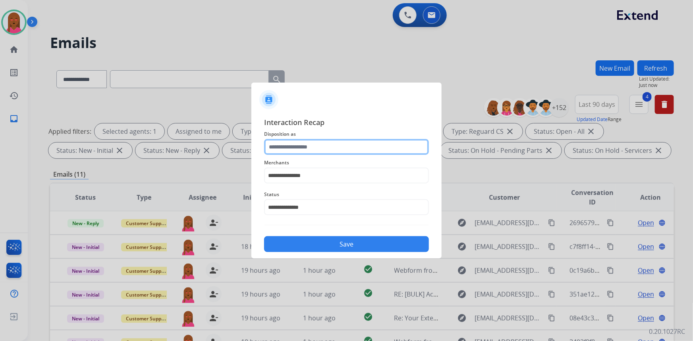
click at [325, 150] on input "text" at bounding box center [346, 147] width 165 height 16
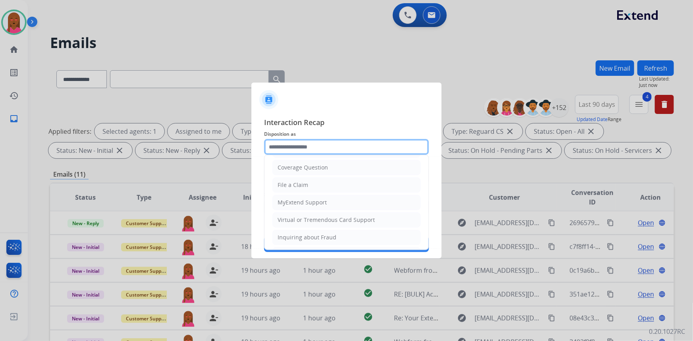
scroll to position [123, 0]
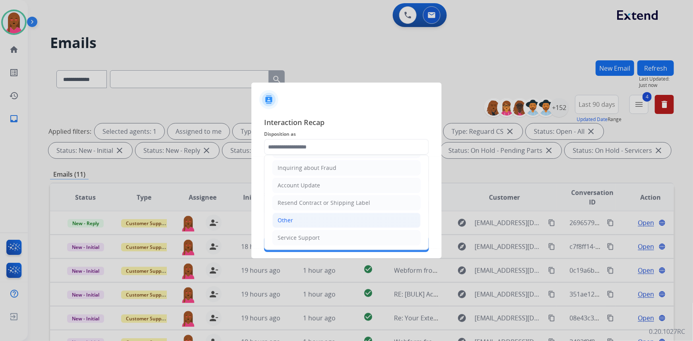
click at [326, 221] on li "Other" at bounding box center [347, 220] width 148 height 15
type input "*****"
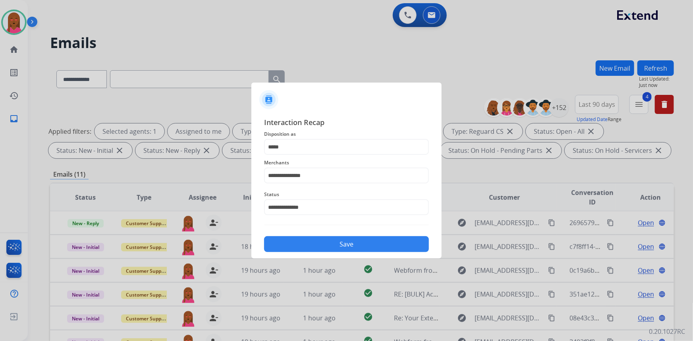
click at [335, 248] on button "Save" at bounding box center [346, 244] width 165 height 16
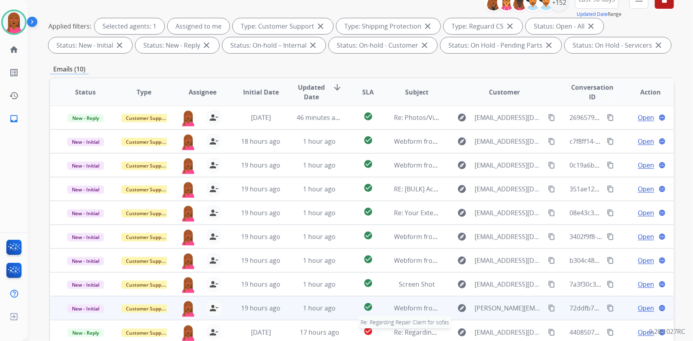
scroll to position [144, 0]
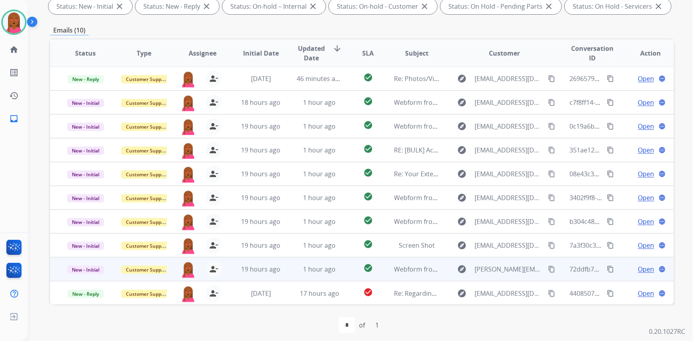
click at [647, 265] on span "Open" at bounding box center [646, 270] width 16 height 10
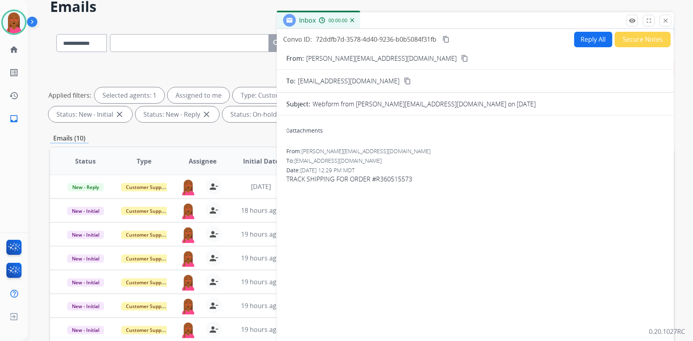
scroll to position [0, 0]
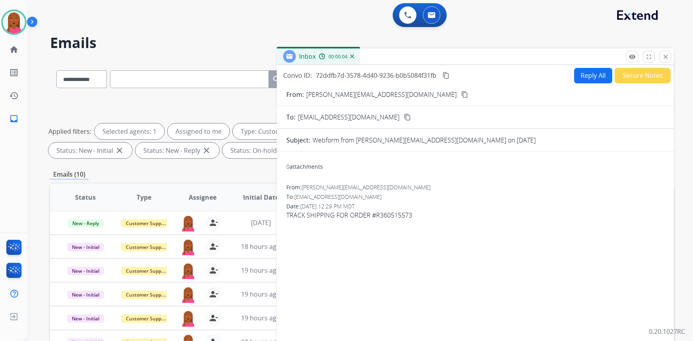
click at [461, 95] on mat-icon "content_copy" at bounding box center [464, 94] width 7 height 7
drag, startPoint x: 430, startPoint y: 217, endPoint x: 375, endPoint y: 217, distance: 54.8
click at [375, 217] on span "TRACK SHIPPING FOR ORDER #R360515573" at bounding box center [476, 216] width 378 height 10
copy span "R360515573"
click at [460, 93] on button "content_copy" at bounding box center [465, 95] width 10 height 10
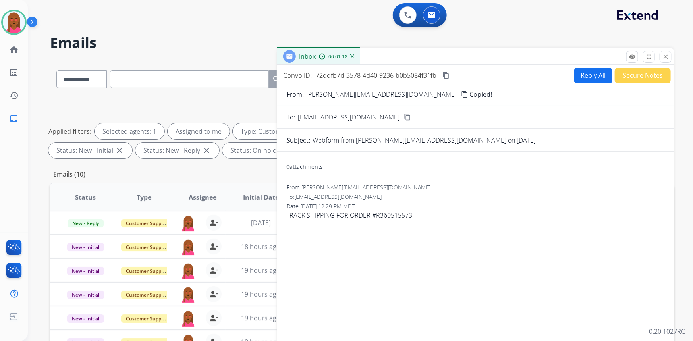
click at [174, 81] on input "text" at bounding box center [189, 79] width 159 height 18
paste input "**********"
type input "**********"
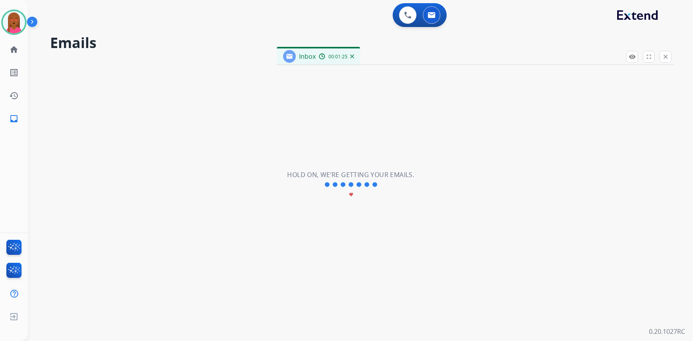
click at [461, 204] on div "**********" at bounding box center [351, 185] width 647 height 313
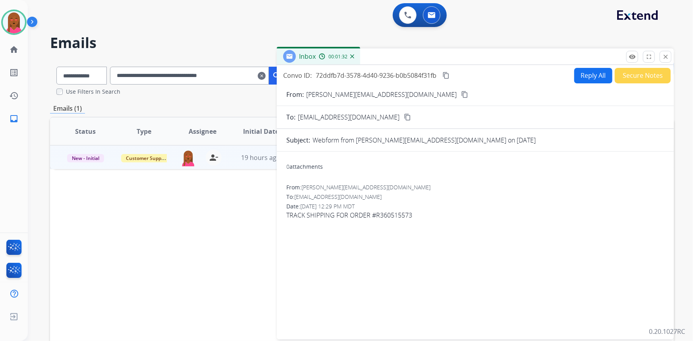
click at [382, 216] on span "TRACK SHIPPING FOR ORDER #R360515573" at bounding box center [476, 216] width 378 height 10
copy app-emails-table "TRACK SHIPPING FOR ORDER #R360515573 remove_red_eye Logs fullscreen Expand clos…"
click at [443, 73] on button "content_copy" at bounding box center [447, 76] width 10 height 10
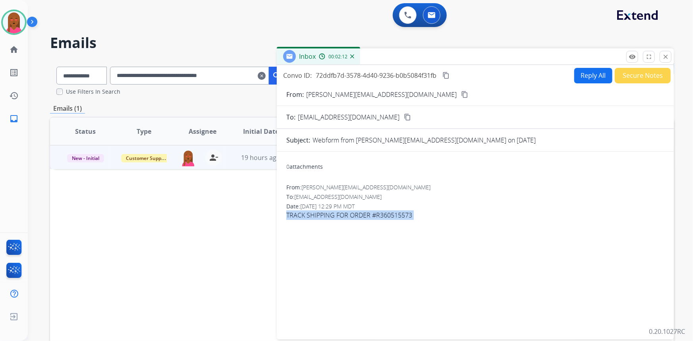
click at [592, 79] on button "Reply All" at bounding box center [594, 75] width 38 height 15
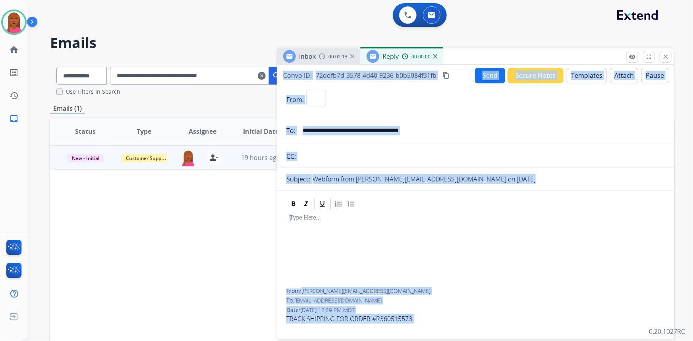
select select "**********"
click at [588, 77] on button "Templates" at bounding box center [587, 75] width 40 height 15
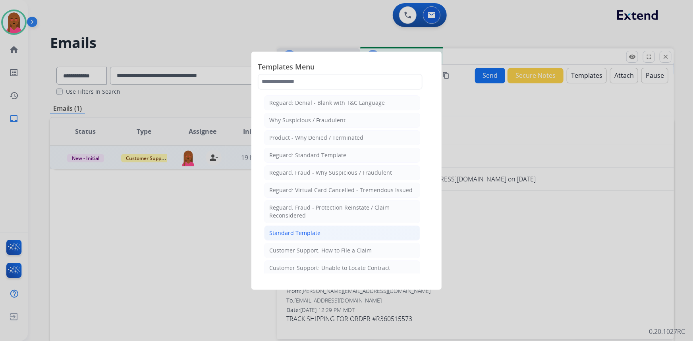
click at [333, 227] on li "Standard Template" at bounding box center [342, 233] width 156 height 15
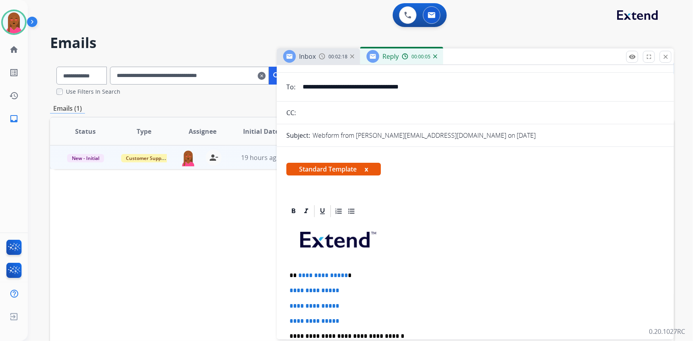
scroll to position [108, 0]
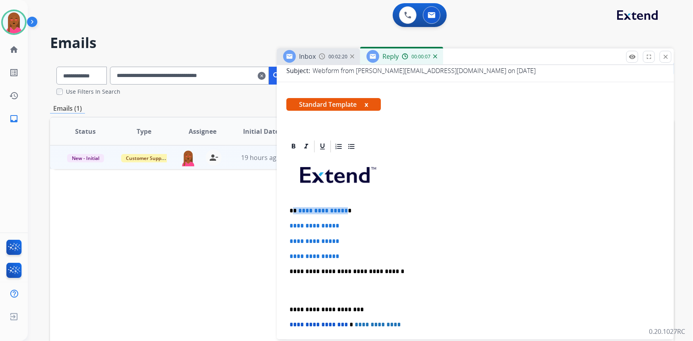
drag, startPoint x: 343, startPoint y: 212, endPoint x: 295, endPoint y: 211, distance: 48.5
click at [295, 211] on p "**********" at bounding box center [473, 210] width 366 height 7
drag, startPoint x: 354, startPoint y: 252, endPoint x: 288, endPoint y: 224, distance: 71.8
click at [288, 224] on div "**********" at bounding box center [476, 290] width 378 height 273
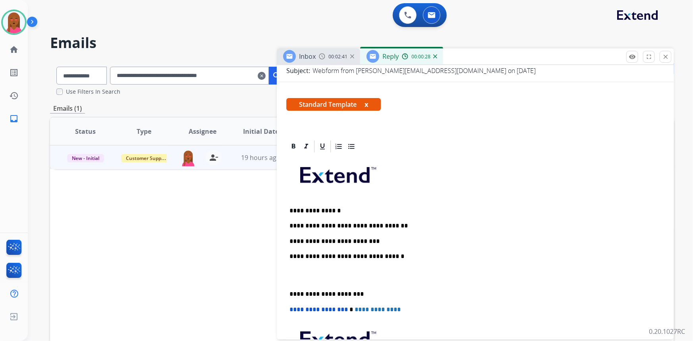
click at [316, 281] on p at bounding box center [476, 275] width 372 height 15
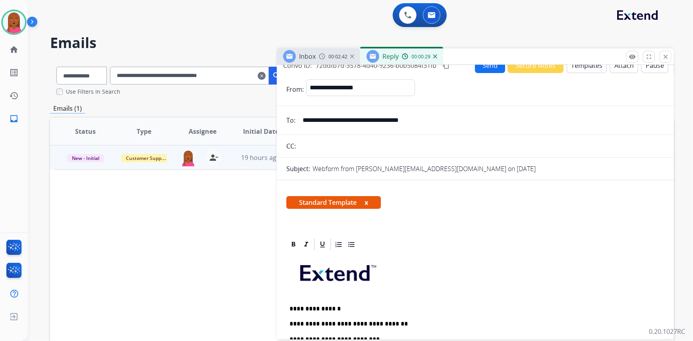
scroll to position [0, 0]
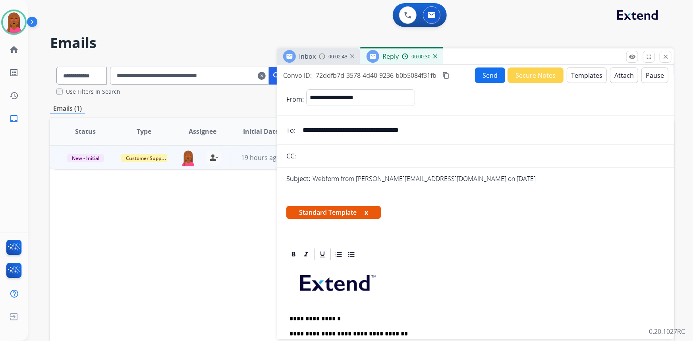
click at [492, 72] on button "Send" at bounding box center [490, 75] width 30 height 15
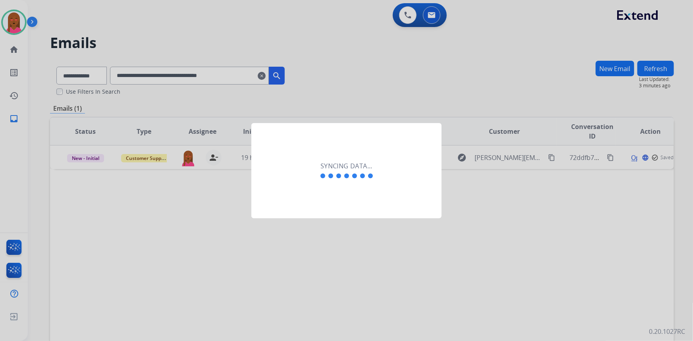
click at [361, 200] on div "Syncing data..." at bounding box center [347, 170] width 190 height 95
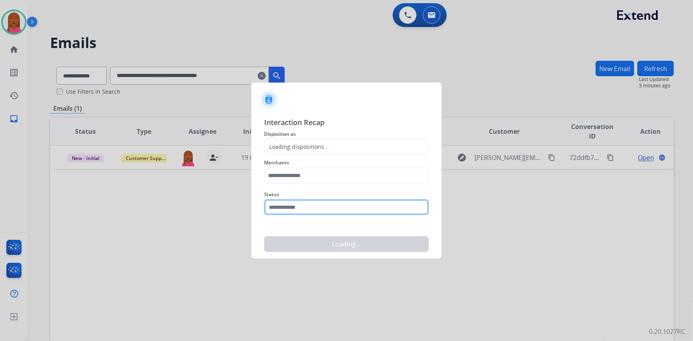
click at [318, 211] on input "text" at bounding box center [346, 208] width 165 height 16
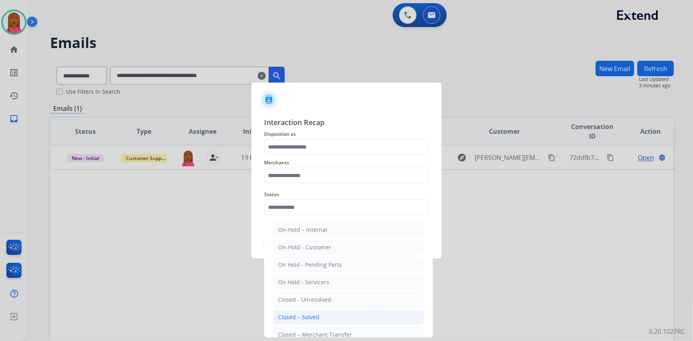
click at [325, 314] on li "Closed – Solved" at bounding box center [348, 317] width 151 height 15
type input "**********"
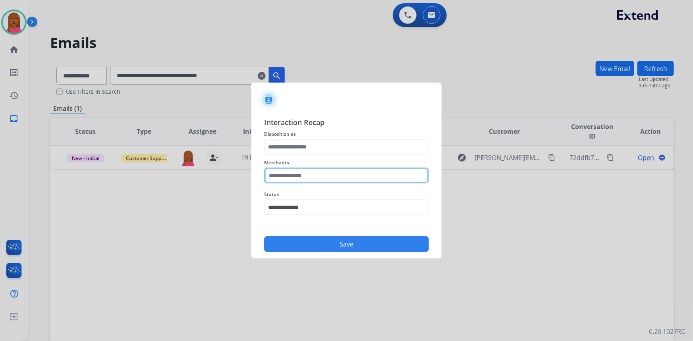
click at [314, 178] on input "text" at bounding box center [346, 176] width 165 height 16
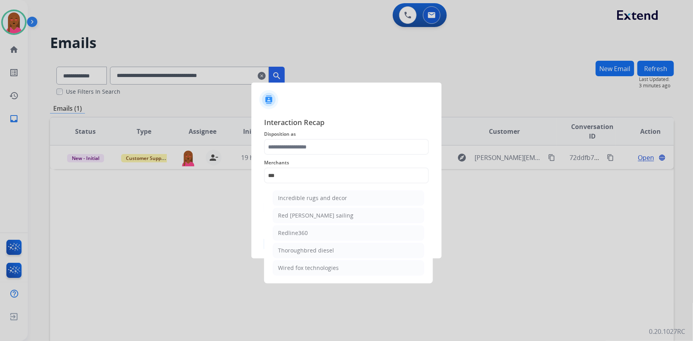
click at [324, 232] on li "Redline360" at bounding box center [348, 233] width 151 height 15
type input "**********"
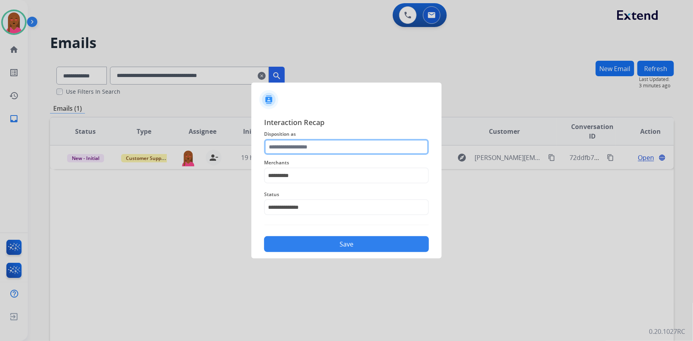
click at [339, 148] on input "text" at bounding box center [346, 147] width 165 height 16
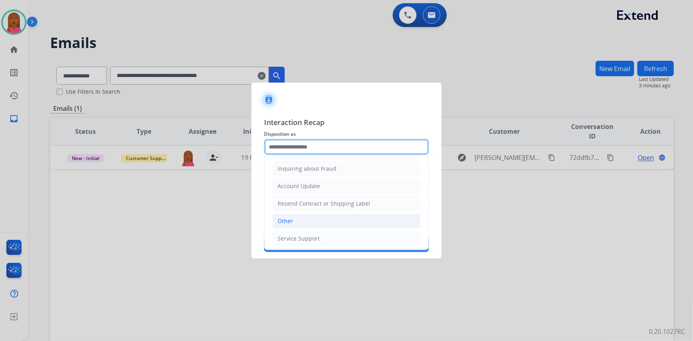
scroll to position [123, 0]
click at [323, 220] on li "Other" at bounding box center [347, 220] width 148 height 15
type input "*****"
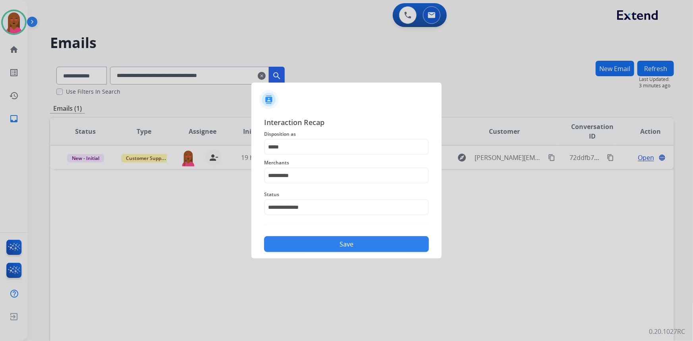
click at [340, 246] on button "Save" at bounding box center [346, 244] width 165 height 16
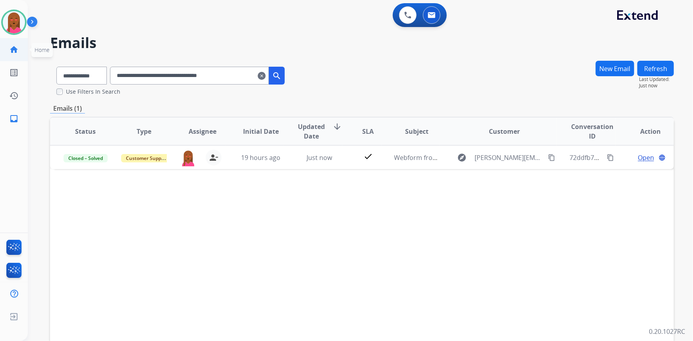
click at [6, 55] on link "home Home" at bounding box center [14, 50] width 22 height 22
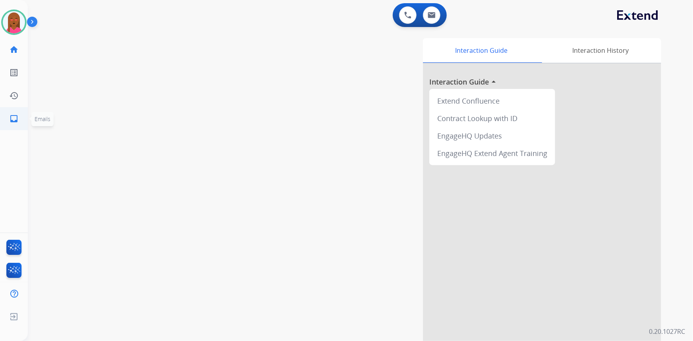
click at [15, 116] on mat-icon "inbox" at bounding box center [14, 119] width 10 height 10
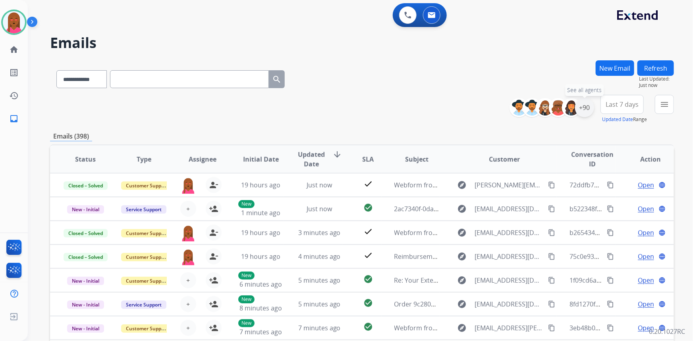
click at [582, 113] on div "+90" at bounding box center [584, 107] width 19 height 19
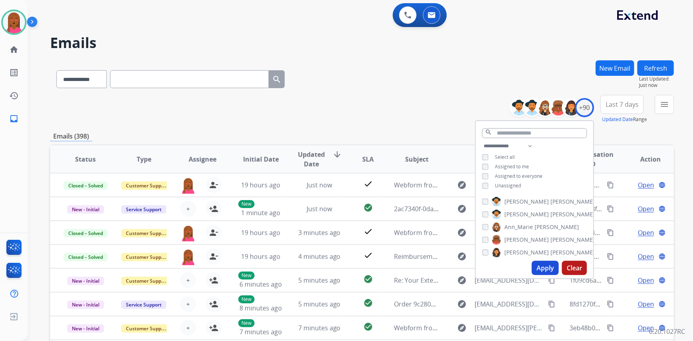
click at [509, 186] on span "Unassigned" at bounding box center [508, 185] width 26 height 7
click at [546, 267] on button "Apply" at bounding box center [545, 268] width 27 height 14
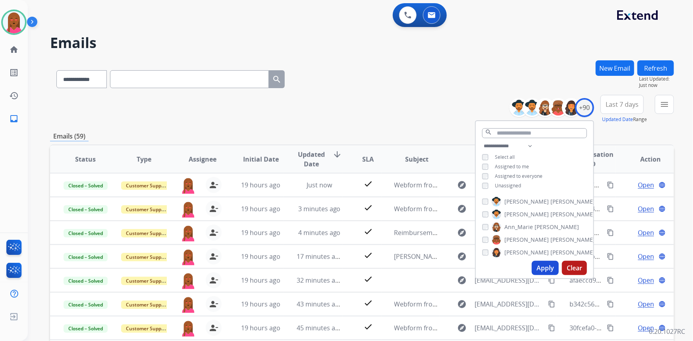
click at [618, 104] on span "Last 7 days" at bounding box center [622, 104] width 33 height 3
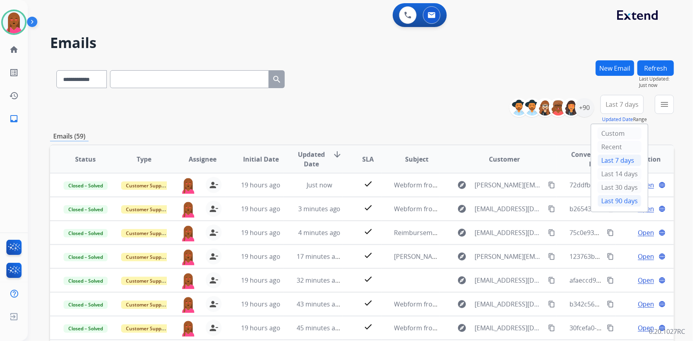
click at [611, 203] on div "Last 90 days" at bounding box center [620, 201] width 44 height 12
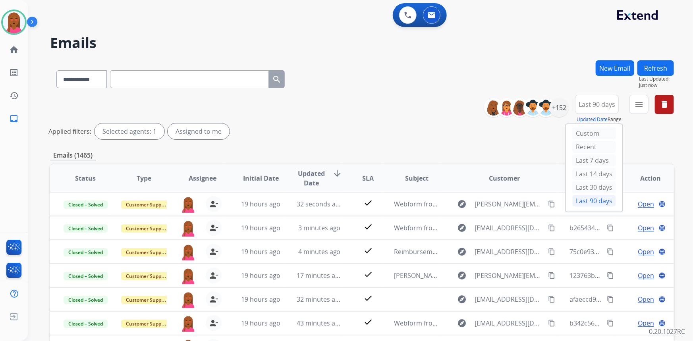
click at [587, 20] on div "0 Voice Interactions 0 Email Interactions" at bounding box center [355, 15] width 637 height 25
click at [637, 101] on mat-icon "menu" at bounding box center [640, 105] width 10 height 10
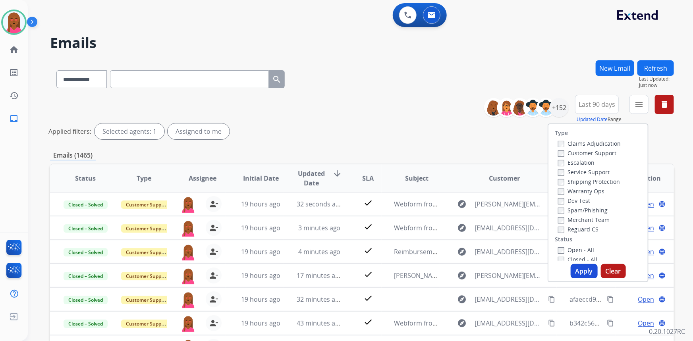
click at [597, 150] on label "Customer Support" at bounding box center [587, 153] width 58 height 8
click at [592, 182] on label "Shipping Protection" at bounding box center [589, 182] width 62 height 8
click at [587, 225] on div "Reguard CS" at bounding box center [589, 230] width 63 height 10
click at [587, 229] on label "Reguard CS" at bounding box center [578, 230] width 41 height 8
click at [586, 250] on label "Open - All" at bounding box center [576, 250] width 36 height 8
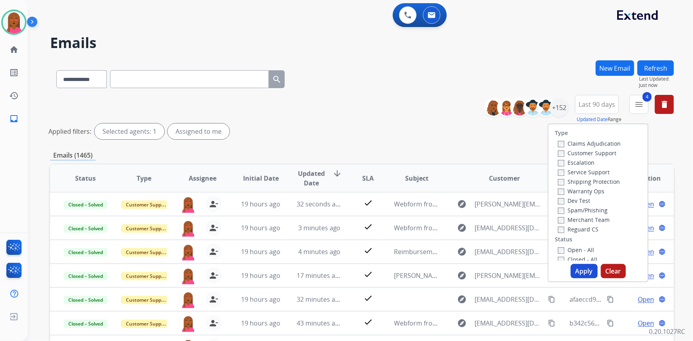
click at [584, 271] on button "Apply" at bounding box center [584, 271] width 27 height 14
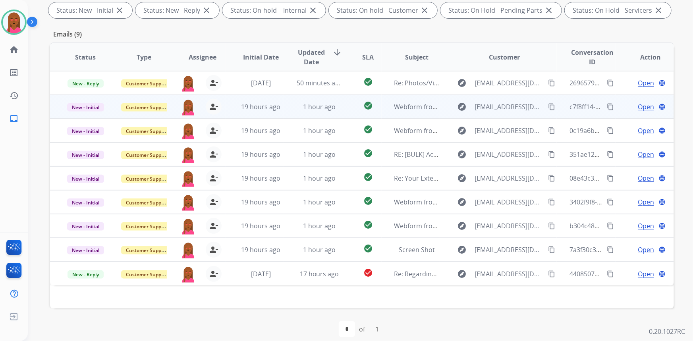
scroll to position [149, 0]
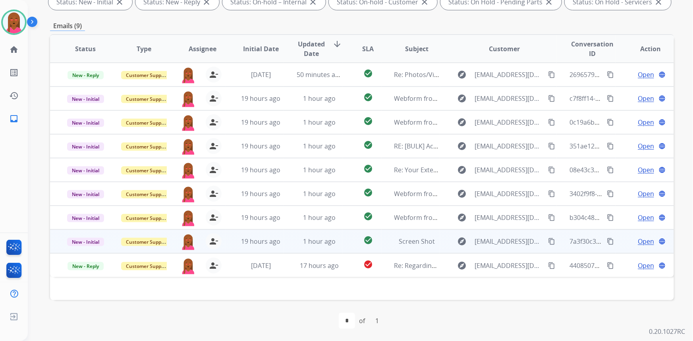
click at [641, 240] on span "Open" at bounding box center [646, 242] width 16 height 10
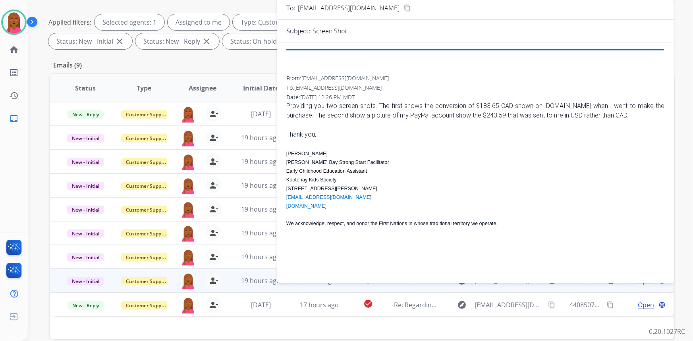
scroll to position [40, 0]
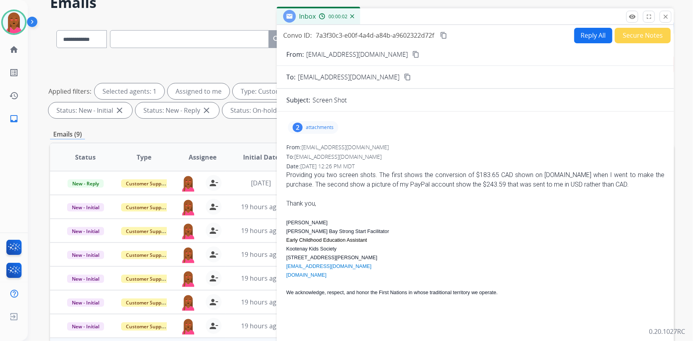
click at [420, 54] on mat-icon "content_copy" at bounding box center [416, 54] width 7 height 7
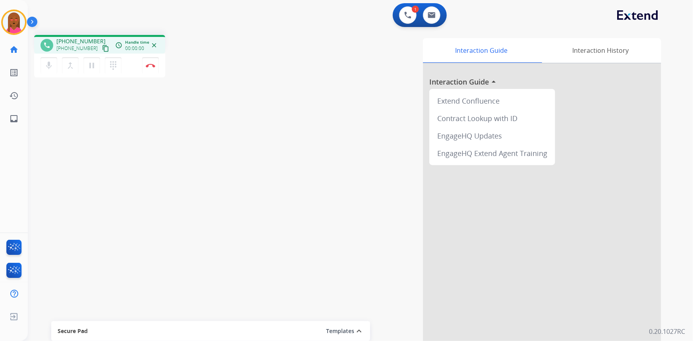
click at [102, 50] on mat-icon "content_copy" at bounding box center [105, 48] width 7 height 7
click at [342, 171] on div "Interaction Guide Interaction History Interaction Guide arrow_drop_up Extend Co…" at bounding box center [458, 199] width 407 height 322
click at [101, 44] on button "content_copy" at bounding box center [106, 49] width 10 height 10
click at [155, 68] on button "Disconnect" at bounding box center [150, 65] width 17 height 17
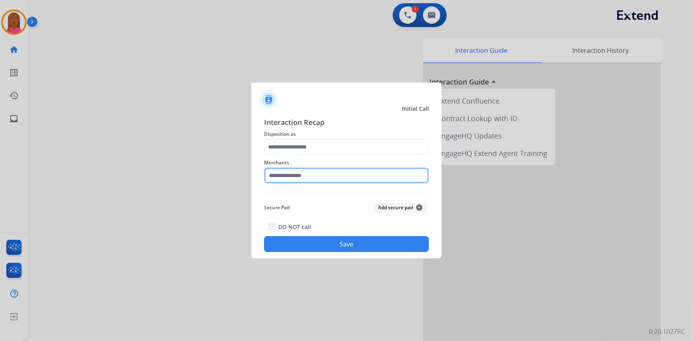
click at [327, 179] on input "text" at bounding box center [346, 176] width 165 height 16
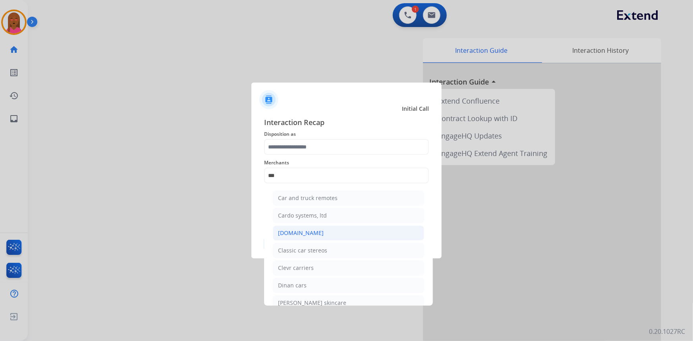
click at [307, 230] on div "[DOMAIN_NAME]" at bounding box center [301, 233] width 46 height 8
type input "**********"
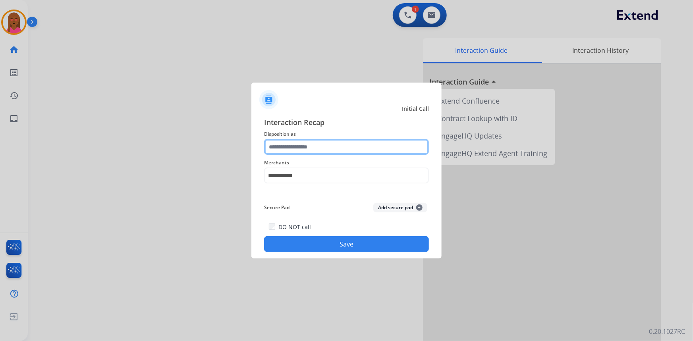
click at [322, 146] on input "text" at bounding box center [346, 147] width 165 height 16
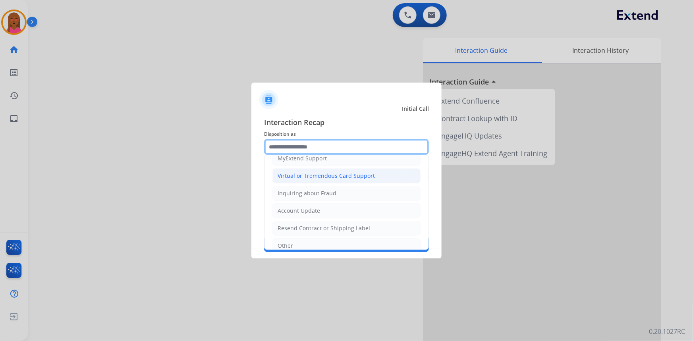
scroll to position [108, 0]
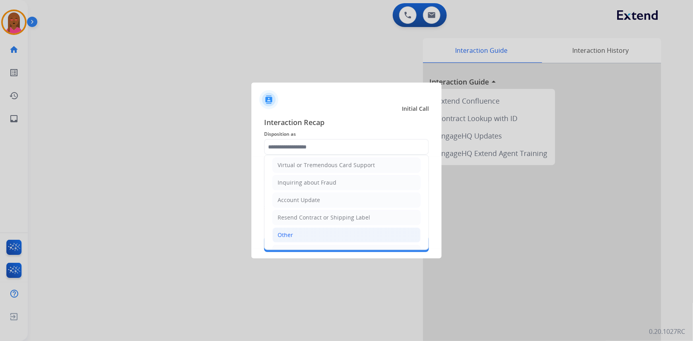
click at [305, 234] on li "Other" at bounding box center [347, 235] width 148 height 15
type input "*****"
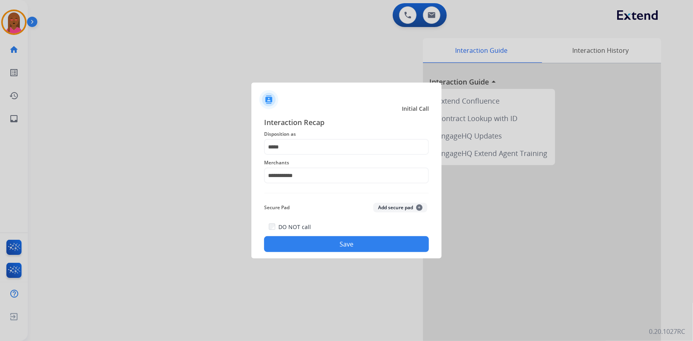
click at [315, 245] on button "Save" at bounding box center [346, 244] width 165 height 16
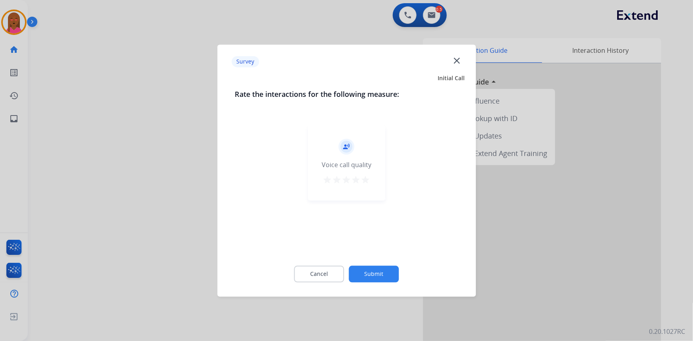
click at [457, 61] on mat-icon "close" at bounding box center [457, 60] width 10 height 10
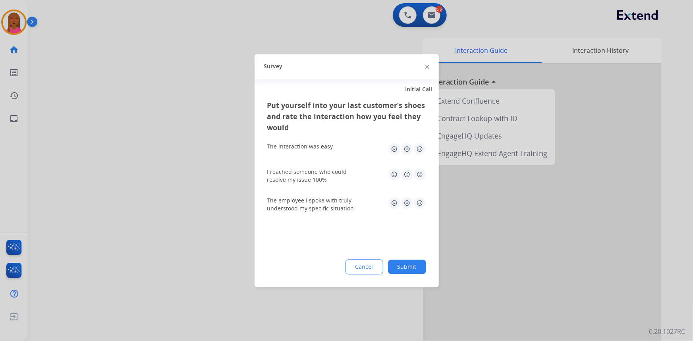
click at [427, 10] on div at bounding box center [346, 170] width 693 height 341
click at [427, 10] on button at bounding box center [431, 14] width 17 height 17
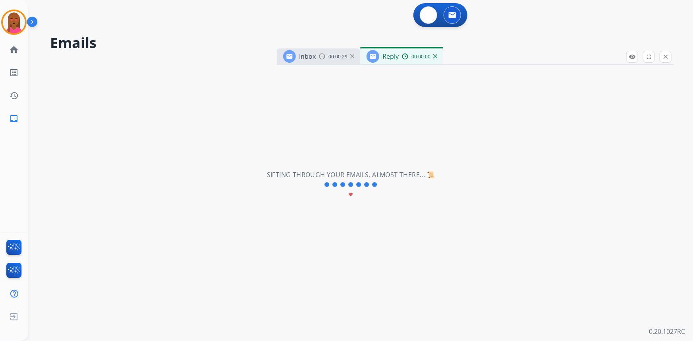
select select "**********"
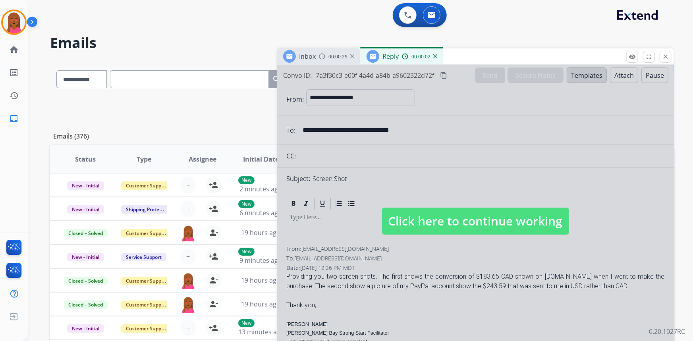
click at [468, 231] on span "Click here to continue working" at bounding box center [475, 221] width 187 height 27
select select
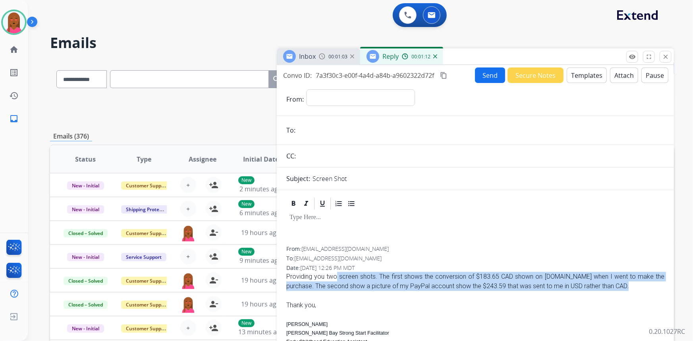
drag, startPoint x: 401, startPoint y: 275, endPoint x: 576, endPoint y: 291, distance: 176.0
click at [576, 291] on span "Providing you two screen shots. The first shows the conversion of $183.65 CAD s…" at bounding box center [476, 335] width 378 height 126
drag, startPoint x: 577, startPoint y: 279, endPoint x: 416, endPoint y: 289, distance: 160.9
click at [414, 292] on div at bounding box center [476, 296] width 378 height 10
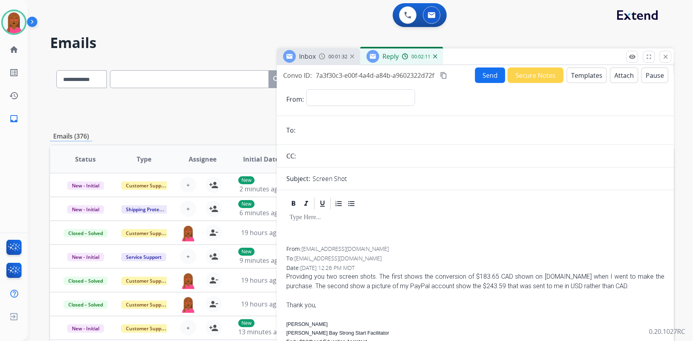
click at [416, 288] on div "Providing you two screen shots. The first shows the conversion of $183.65 CAD s…" at bounding box center [476, 281] width 378 height 19
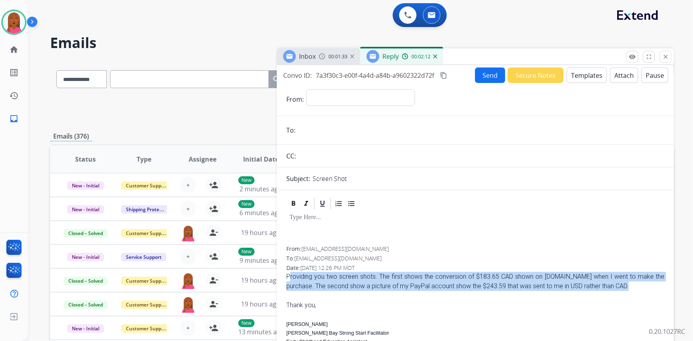
click at [416, 288] on div "Providing you two screen shots. The first shows the conversion of $183.65 CAD s…" at bounding box center [476, 281] width 378 height 19
copy span "Providing you two screen shots. The first shows the conversion of $183.65 CAD s…"
click at [342, 57] on span "00:03:04" at bounding box center [338, 57] width 19 height 6
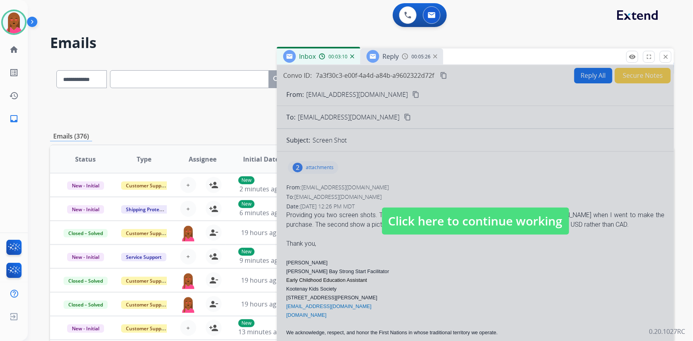
click at [399, 205] on div at bounding box center [475, 213] width 397 height 297
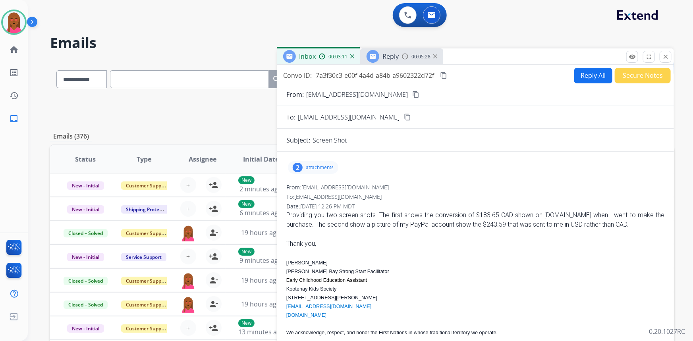
click at [310, 163] on div "2 attachments" at bounding box center [313, 167] width 50 height 13
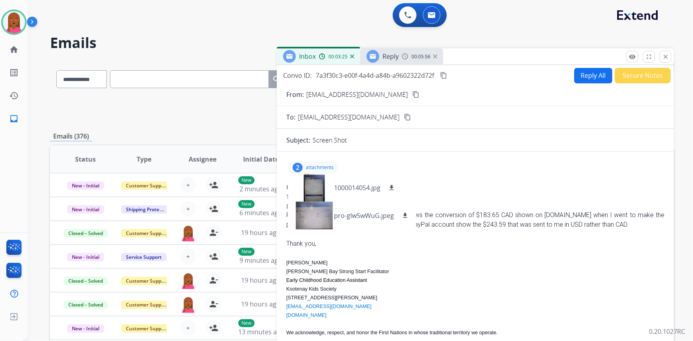
click at [327, 163] on div "2 attachments 1000014054.jpg download pro-gIwSwWuG.jpeg download" at bounding box center [313, 167] width 50 height 13
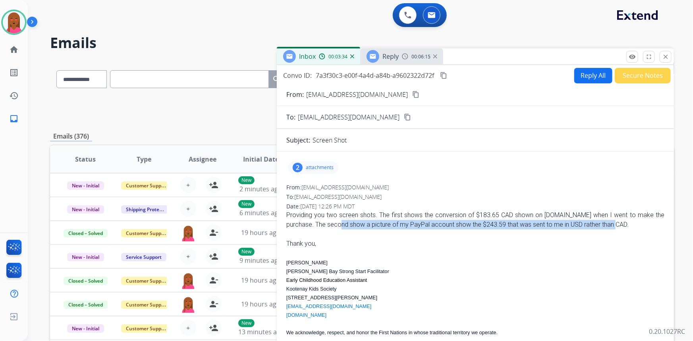
drag, startPoint x: 349, startPoint y: 220, endPoint x: 623, endPoint y: 227, distance: 273.5
click at [623, 227] on div "Providing you two screen shots. The first shows the conversion of $183.65 CAD s…" at bounding box center [476, 220] width 378 height 19
click at [509, 187] on div "From: [EMAIL_ADDRESS][DOMAIN_NAME]" at bounding box center [476, 188] width 378 height 8
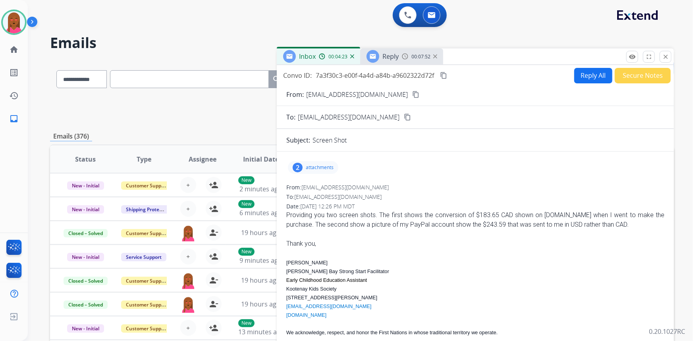
click at [312, 173] on div "2 attachments" at bounding box center [313, 167] width 50 height 13
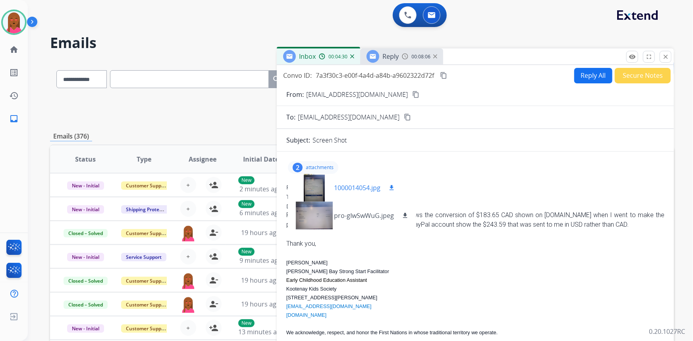
click at [321, 184] on div at bounding box center [314, 188] width 40 height 28
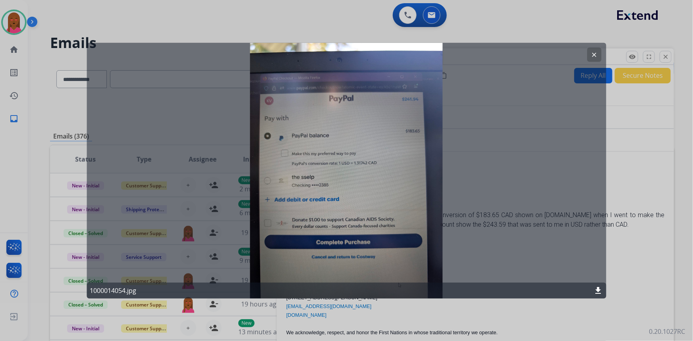
click at [636, 192] on div at bounding box center [346, 170] width 693 height 341
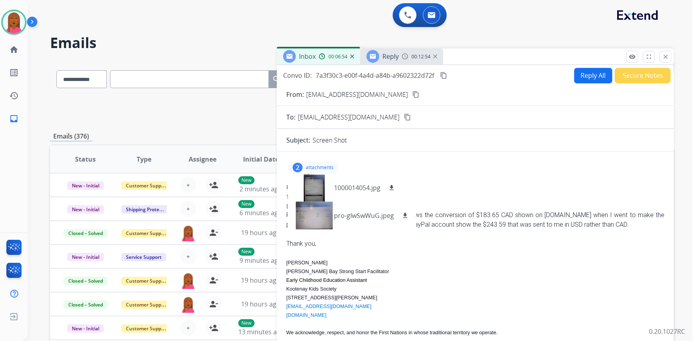
click at [447, 73] on mat-icon "content_copy" at bounding box center [443, 75] width 7 height 7
click at [319, 163] on div "2 attachments 1000014054.jpg download pro-gIwSwWuG.jpeg download" at bounding box center [313, 167] width 50 height 13
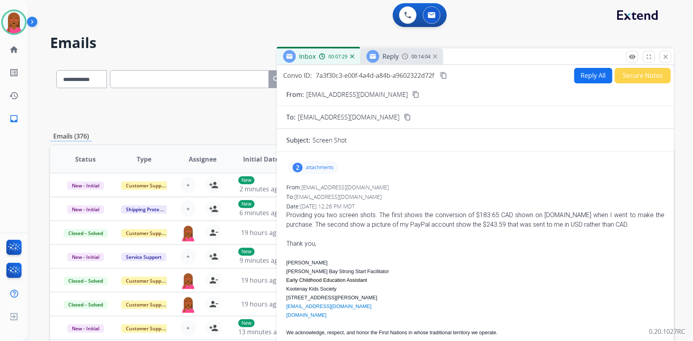
click at [580, 76] on button "Reply All" at bounding box center [594, 75] width 38 height 15
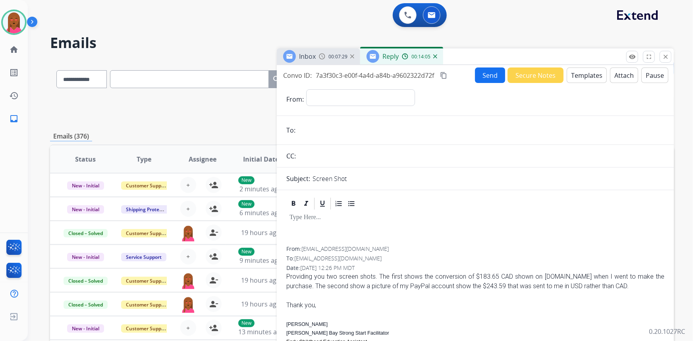
click at [592, 72] on button "Templates" at bounding box center [587, 75] width 40 height 15
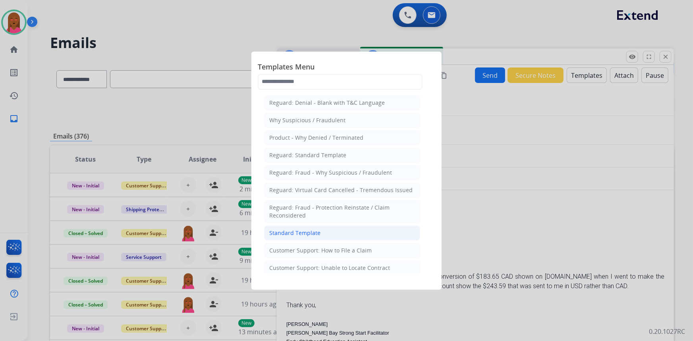
click at [321, 234] on li "Standard Template" at bounding box center [342, 233] width 156 height 15
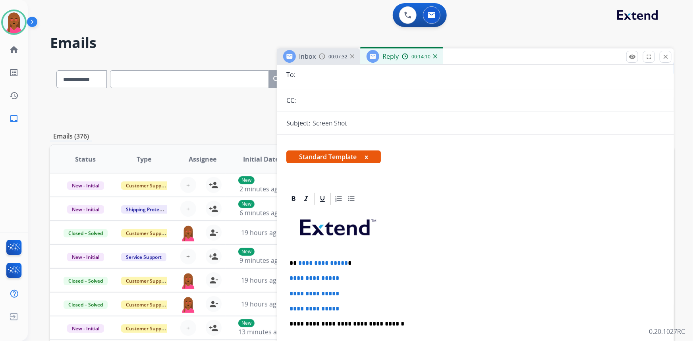
scroll to position [108, 0]
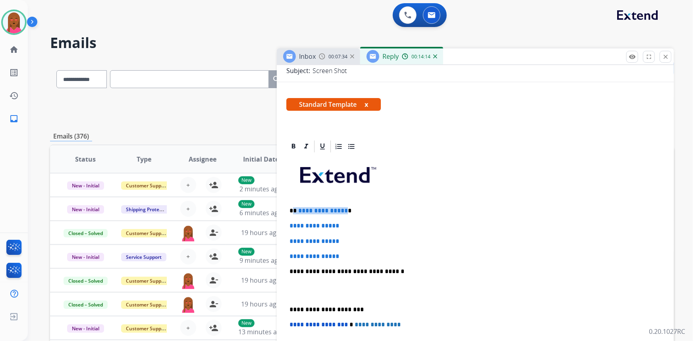
drag, startPoint x: 343, startPoint y: 211, endPoint x: 294, endPoint y: 209, distance: 48.9
click at [294, 209] on p "**********" at bounding box center [473, 210] width 366 height 7
click at [296, 297] on p at bounding box center [476, 291] width 372 height 15
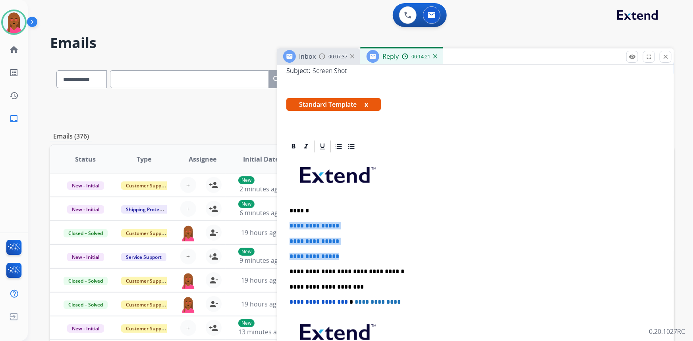
drag, startPoint x: 340, startPoint y: 251, endPoint x: 287, endPoint y: 225, distance: 59.4
click at [287, 225] on div "**********" at bounding box center [476, 279] width 378 height 251
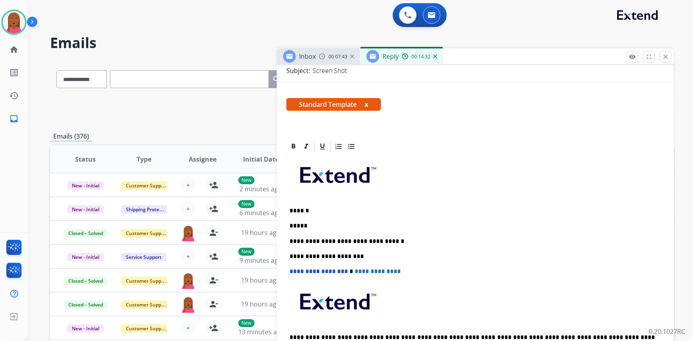
click at [534, 165] on p at bounding box center [476, 178] width 372 height 43
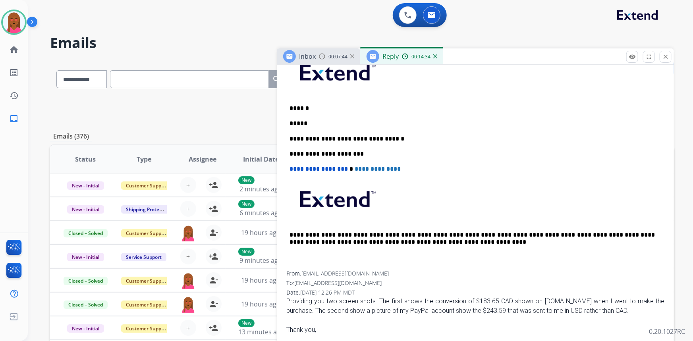
scroll to position [144, 0]
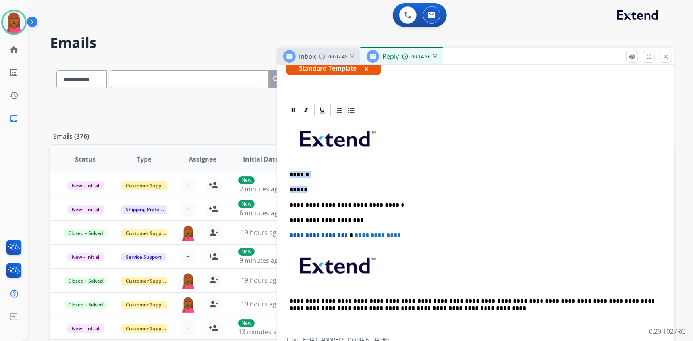
drag, startPoint x: 312, startPoint y: 188, endPoint x: 286, endPoint y: 174, distance: 29.5
click at [286, 174] on div "**********" at bounding box center [475, 299] width 397 height 393
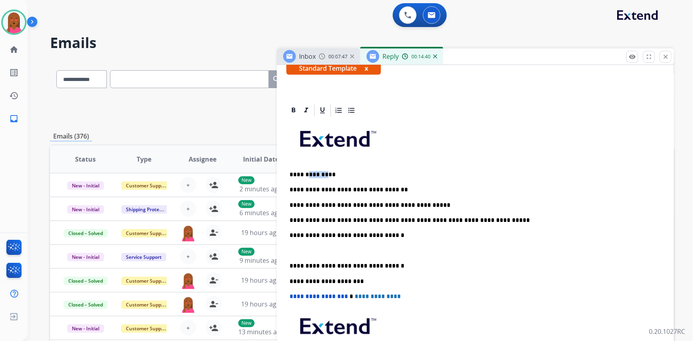
drag, startPoint x: 325, startPoint y: 172, endPoint x: 306, endPoint y: 172, distance: 19.5
click at [306, 172] on p "**********" at bounding box center [473, 174] width 366 height 7
click at [306, 172] on p "********" at bounding box center [473, 174] width 366 height 7
drag, startPoint x: 399, startPoint y: 203, endPoint x: 380, endPoint y: 202, distance: 18.7
click at [380, 202] on p "**********" at bounding box center [473, 205] width 366 height 7
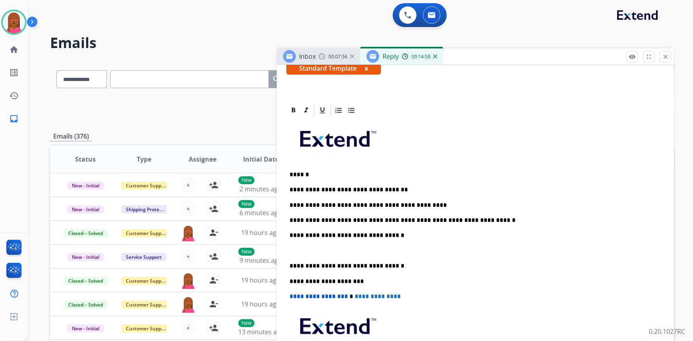
drag, startPoint x: 382, startPoint y: 221, endPoint x: 370, endPoint y: 219, distance: 12.2
click at [370, 219] on p "**********" at bounding box center [473, 220] width 366 height 7
click at [372, 219] on p "**********" at bounding box center [473, 220] width 366 height 7
drag, startPoint x: 343, startPoint y: 219, endPoint x: 323, endPoint y: 217, distance: 20.4
click at [323, 217] on p "**********" at bounding box center [473, 220] width 366 height 7
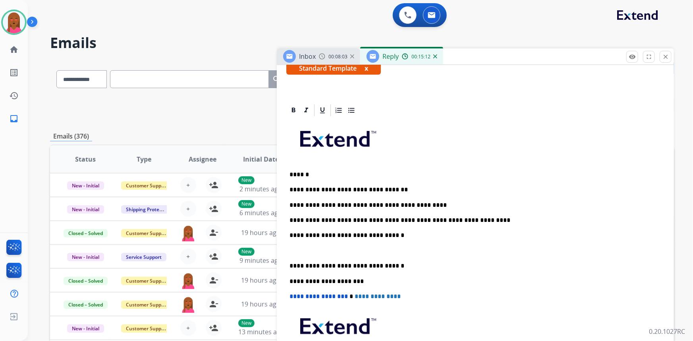
click at [310, 254] on div "**********" at bounding box center [476, 258] width 378 height 281
drag, startPoint x: 294, startPoint y: 254, endPoint x: 287, endPoint y: 237, distance: 18.0
click at [287, 237] on div "**********" at bounding box center [476, 258] width 378 height 281
click at [298, 256] on div "**********" at bounding box center [476, 258] width 378 height 281
drag, startPoint x: 291, startPoint y: 252, endPoint x: 283, endPoint y: 236, distance: 18.3
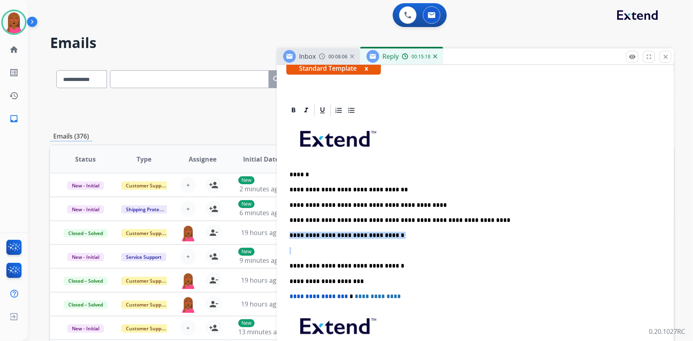
click at [283, 236] on div "**********" at bounding box center [475, 330] width 397 height 454
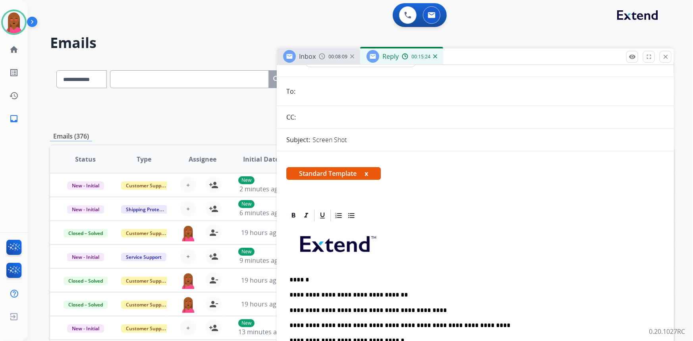
scroll to position [0, 0]
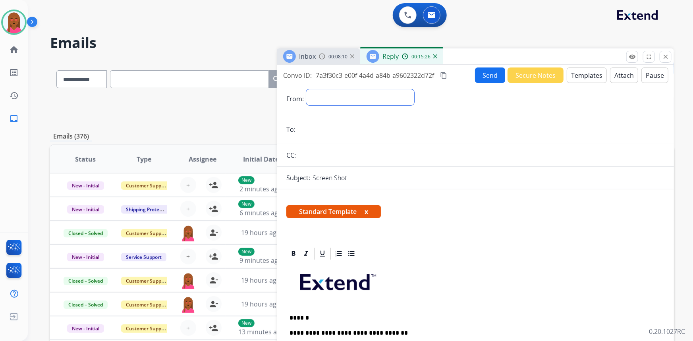
drag, startPoint x: 370, startPoint y: 95, endPoint x: 358, endPoint y: 103, distance: 14.6
click at [369, 92] on select "**********" at bounding box center [360, 97] width 108 height 16
select select "**********"
click at [306, 89] on select "**********" at bounding box center [360, 97] width 108 height 16
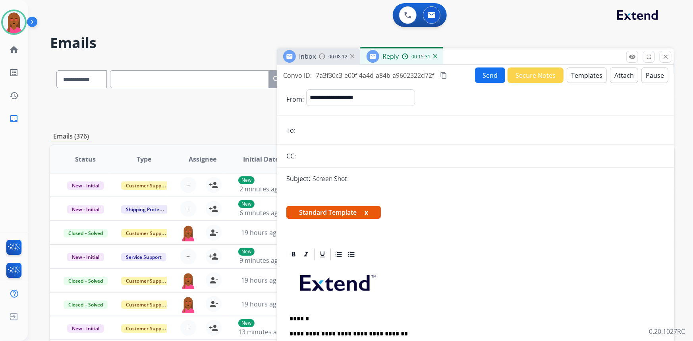
paste input "**********"
type input "**********"
click at [493, 77] on button "Send" at bounding box center [490, 75] width 30 height 15
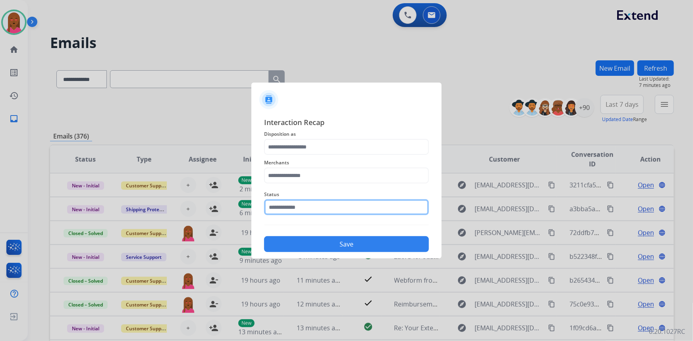
click at [298, 206] on input "text" at bounding box center [346, 208] width 165 height 16
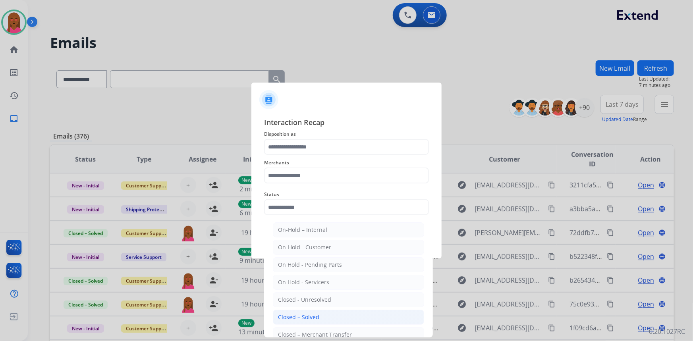
click at [312, 315] on div "Closed – Solved" at bounding box center [298, 318] width 41 height 8
type input "**********"
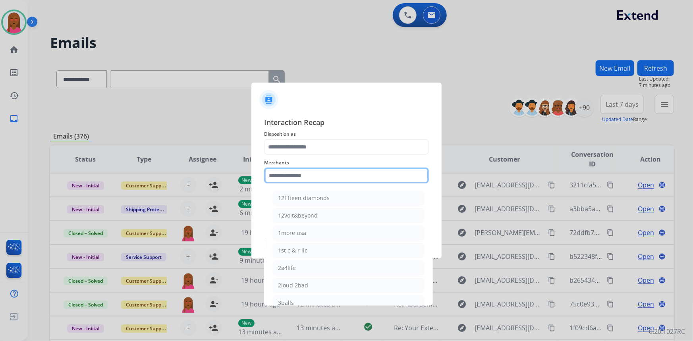
click at [331, 172] on input "text" at bounding box center [346, 176] width 165 height 16
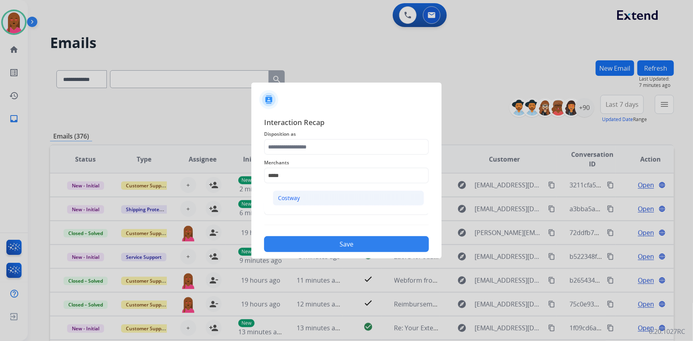
click at [353, 198] on li "Costway" at bounding box center [348, 198] width 151 height 15
type input "*******"
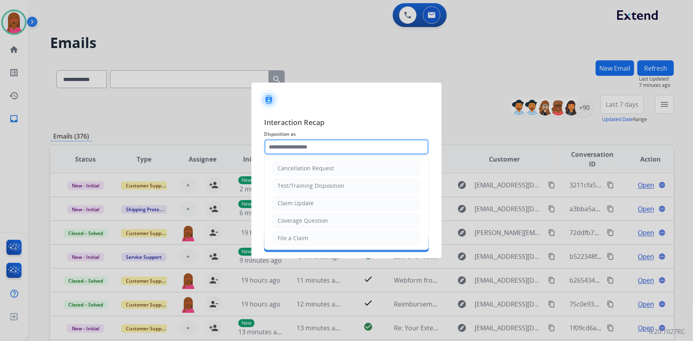
click at [334, 149] on input "text" at bounding box center [346, 147] width 165 height 16
drag, startPoint x: 329, startPoint y: 198, endPoint x: 341, endPoint y: 210, distance: 17.4
click at [329, 198] on div "Virtual or Tremendous Card Support" at bounding box center [326, 202] width 97 height 8
type input "**********"
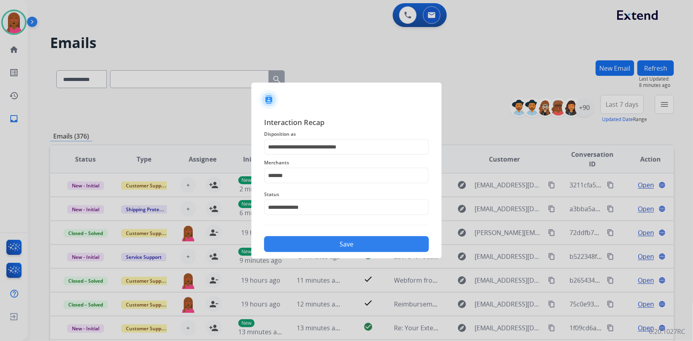
click at [343, 243] on button "Save" at bounding box center [346, 244] width 165 height 16
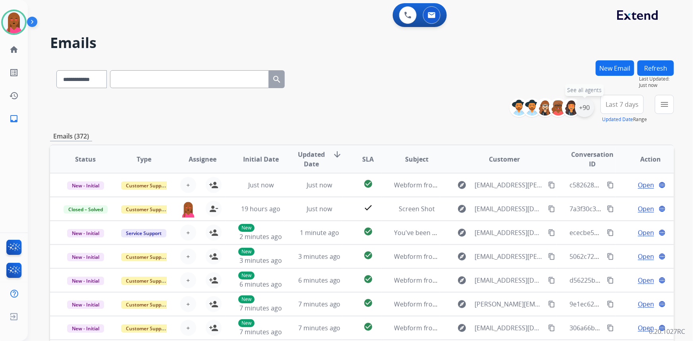
click at [585, 109] on div "+90" at bounding box center [584, 107] width 19 height 19
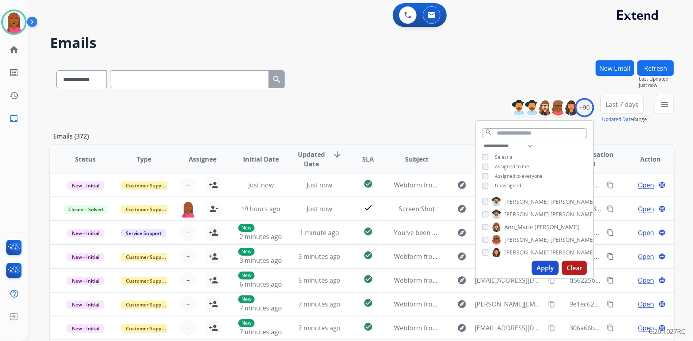
click at [499, 186] on span "Unassigned" at bounding box center [508, 185] width 26 height 7
click at [548, 265] on button "Apply" at bounding box center [545, 268] width 27 height 14
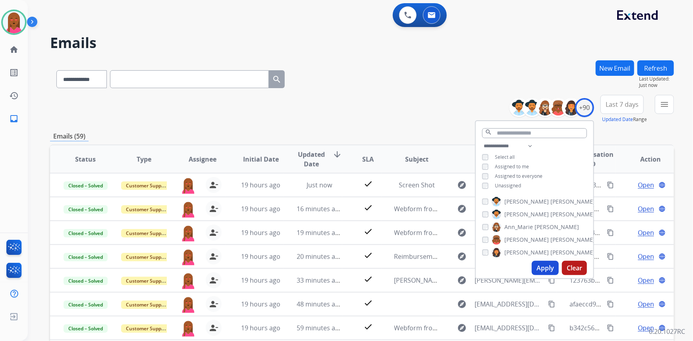
click at [617, 103] on span "Last 7 days" at bounding box center [622, 104] width 33 height 3
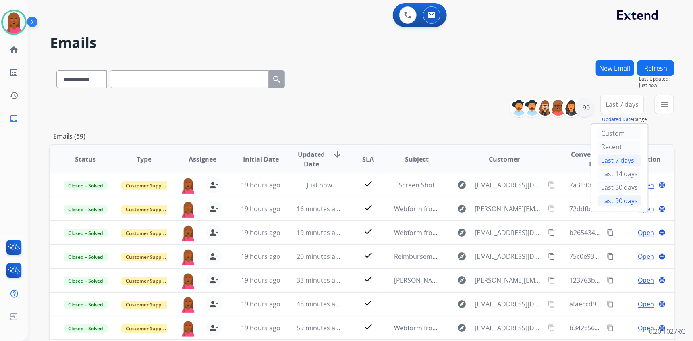
click at [605, 200] on div "Last 90 days" at bounding box center [620, 201] width 44 height 12
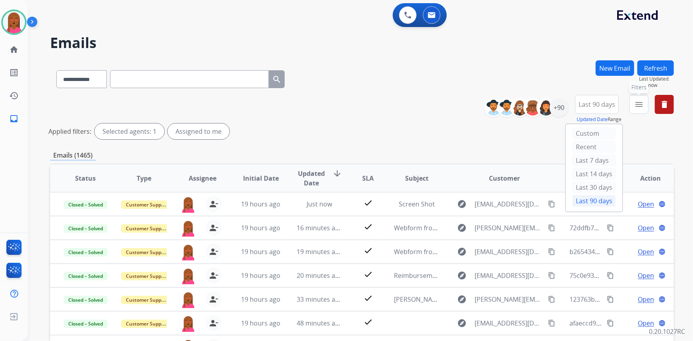
click at [632, 105] on button "menu Filters" at bounding box center [639, 104] width 19 height 19
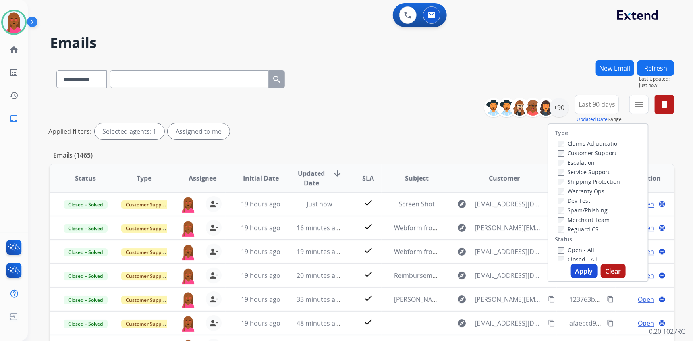
click at [598, 153] on label "Customer Support" at bounding box center [587, 153] width 58 height 8
click at [600, 180] on label "Shipping Protection" at bounding box center [589, 182] width 62 height 8
drag, startPoint x: 587, startPoint y: 227, endPoint x: 583, endPoint y: 245, distance: 19.1
click at [587, 227] on label "Reguard CS" at bounding box center [578, 230] width 41 height 8
click at [578, 250] on label "Open - All" at bounding box center [576, 250] width 36 height 8
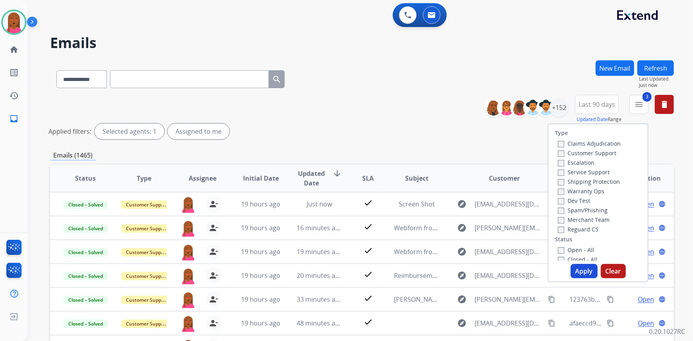
click at [586, 229] on label "Reguard CS" at bounding box center [578, 230] width 41 height 8
click at [574, 269] on button "Apply" at bounding box center [584, 271] width 27 height 14
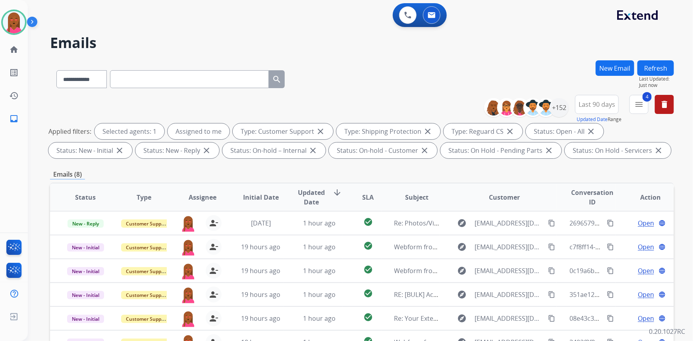
drag, startPoint x: 591, startPoint y: 12, endPoint x: 577, endPoint y: 158, distance: 146.9
click at [591, 14] on div "0 Voice Interactions 0 Email Interactions" at bounding box center [355, 15] width 637 height 25
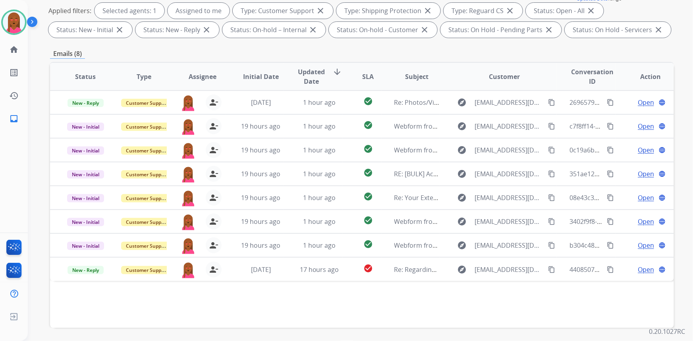
scroll to position [112, 0]
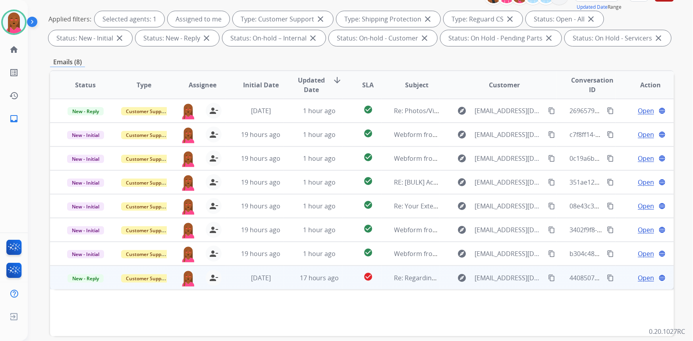
click at [640, 278] on span "Open" at bounding box center [646, 278] width 16 height 10
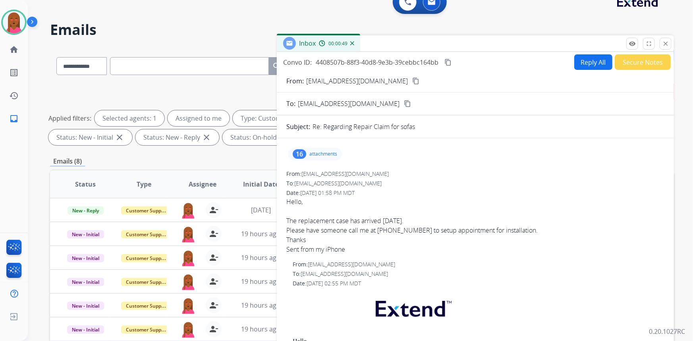
scroll to position [0, 0]
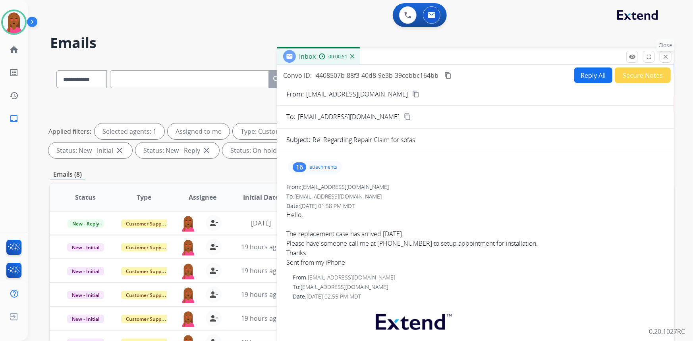
click at [666, 58] on mat-icon "close" at bounding box center [665, 56] width 7 height 7
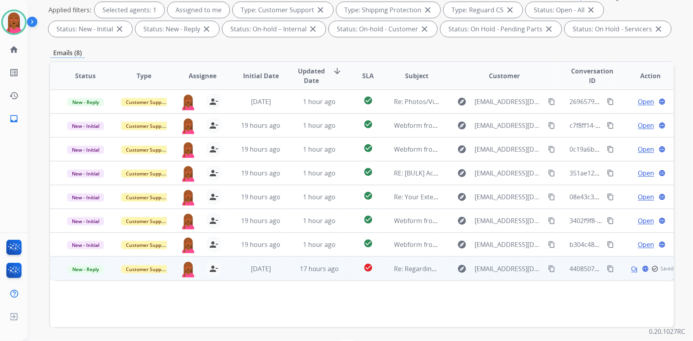
scroll to position [144, 0]
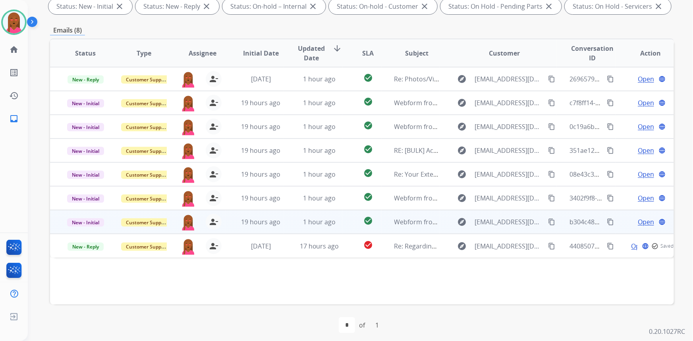
click at [644, 223] on span "Open" at bounding box center [646, 222] width 16 height 10
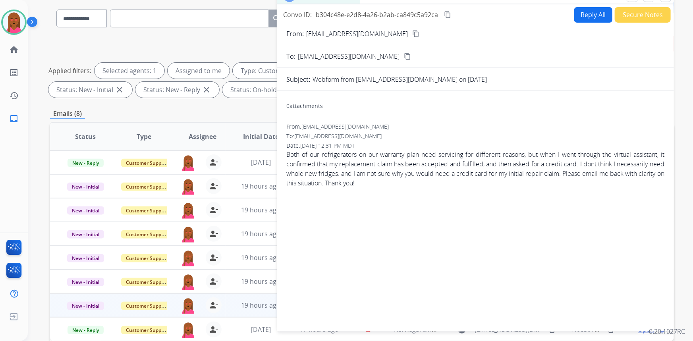
scroll to position [0, 0]
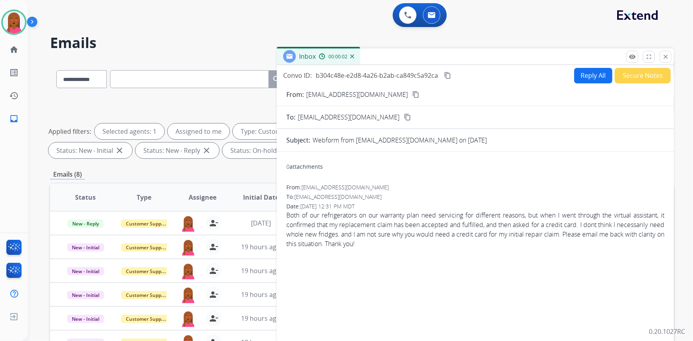
click at [413, 93] on mat-icon "content_copy" at bounding box center [416, 94] width 7 height 7
drag, startPoint x: 588, startPoint y: 219, endPoint x: 514, endPoint y: 213, distance: 74.1
click at [588, 219] on span "Both of our refrigerators on our warranty plan need servicing for different rea…" at bounding box center [476, 230] width 378 height 38
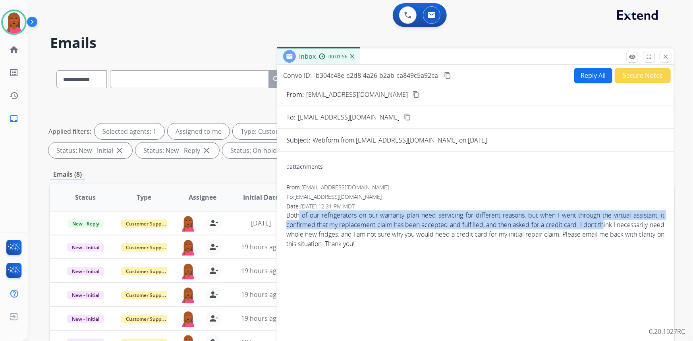
drag, startPoint x: 333, startPoint y: 211, endPoint x: 613, endPoint y: 226, distance: 280.2
click at [613, 226] on span "Both of our refrigerators on our warranty plan need servicing for different rea…" at bounding box center [476, 230] width 378 height 38
drag, startPoint x: 445, startPoint y: 69, endPoint x: 448, endPoint y: 74, distance: 6.1
click at [445, 70] on div "Convo ID: b304c48e-e2d8-4a26-b2ab-ca849c5a92ca content_copy Reply All Secure No…" at bounding box center [475, 76] width 397 height 16
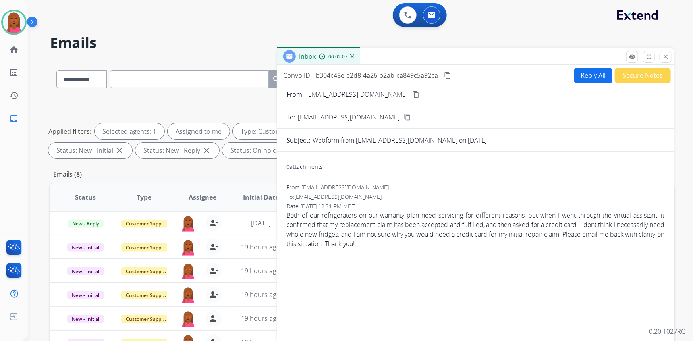
click at [448, 74] on mat-icon "content_copy" at bounding box center [447, 75] width 7 height 7
click at [358, 215] on span "Both of our refrigerators on our warranty plan need servicing for different rea…" at bounding box center [476, 230] width 378 height 38
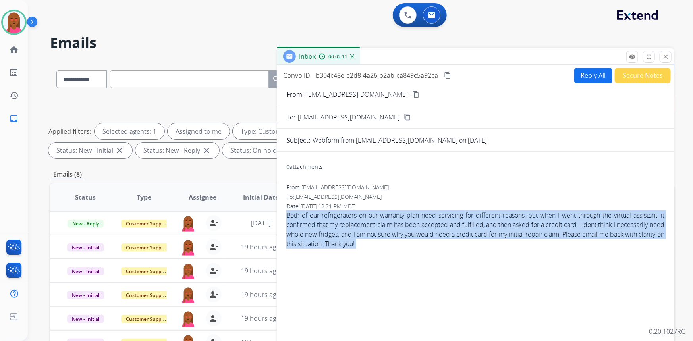
click at [358, 215] on span "Both of our refrigerators on our warranty plan need servicing for different rea…" at bounding box center [476, 230] width 378 height 38
copy app-emails-table "Both of our refrigerators on our warranty plan need servicing for different rea…"
click at [595, 79] on button "Reply All" at bounding box center [594, 75] width 38 height 15
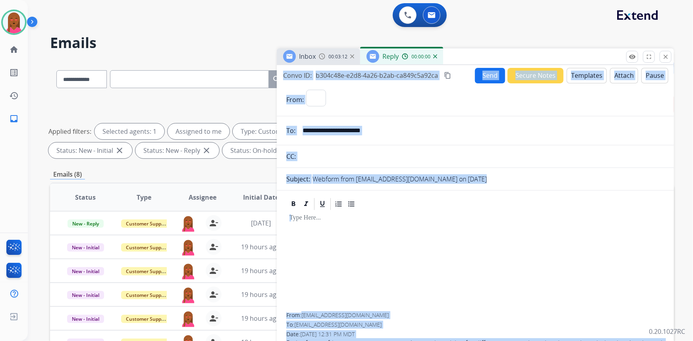
select select "**********"
click at [599, 76] on button "Templates" at bounding box center [587, 75] width 40 height 15
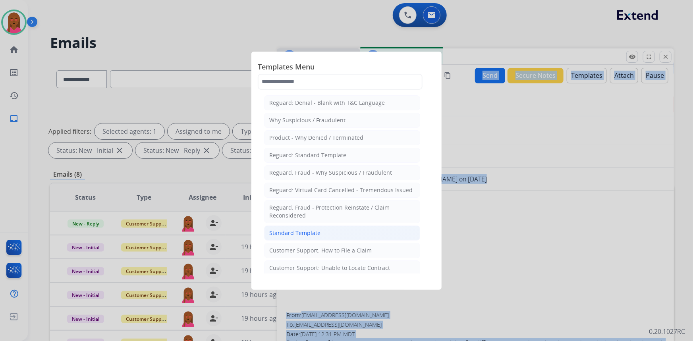
click at [343, 231] on li "Standard Template" at bounding box center [342, 233] width 156 height 15
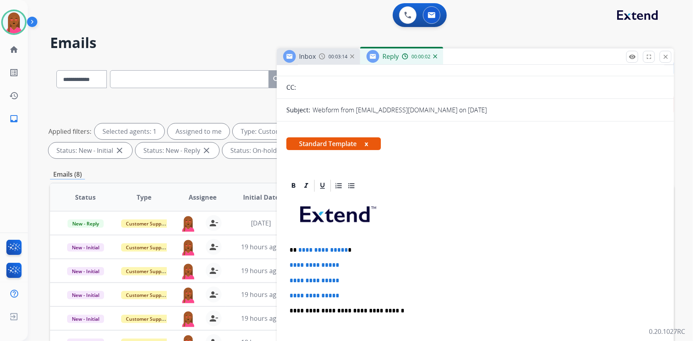
scroll to position [72, 0]
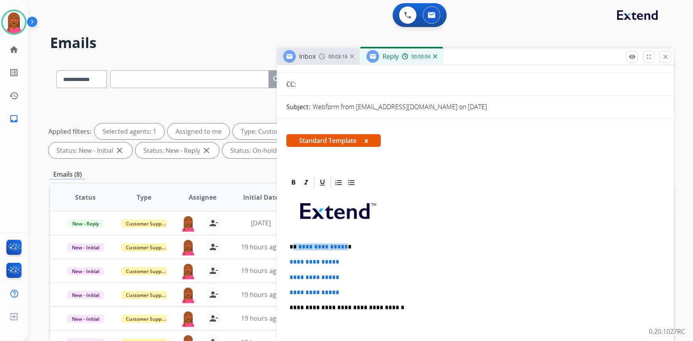
drag, startPoint x: 343, startPoint y: 246, endPoint x: 294, endPoint y: 245, distance: 48.5
click at [294, 245] on p "**********" at bounding box center [473, 247] width 366 height 7
drag, startPoint x: 348, startPoint y: 292, endPoint x: 288, endPoint y: 263, distance: 66.5
click at [288, 262] on div "**********" at bounding box center [476, 326] width 378 height 273
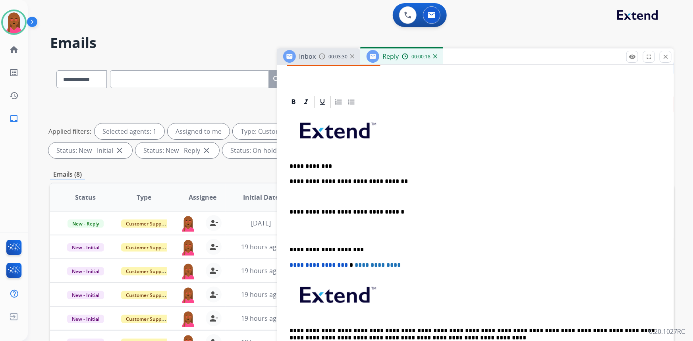
scroll to position [180, 0]
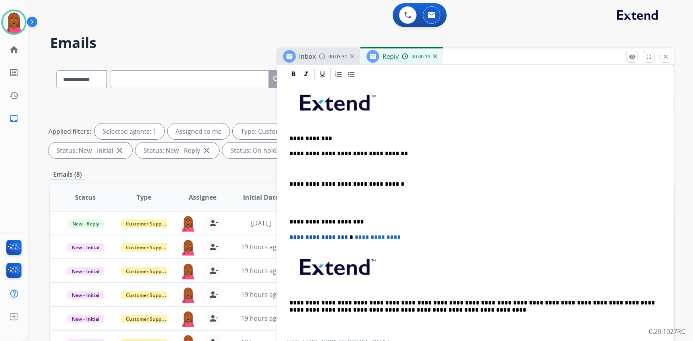
click at [294, 209] on p at bounding box center [476, 203] width 372 height 15
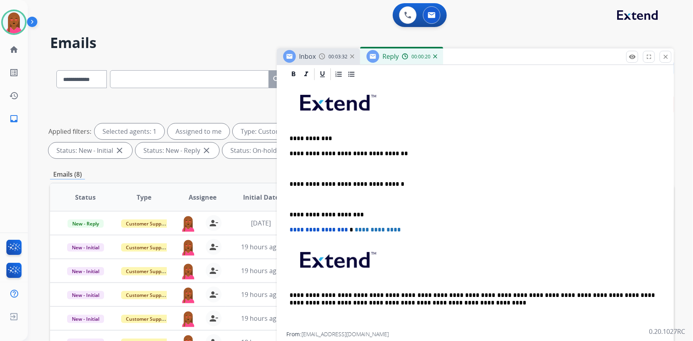
scroll to position [179, 0]
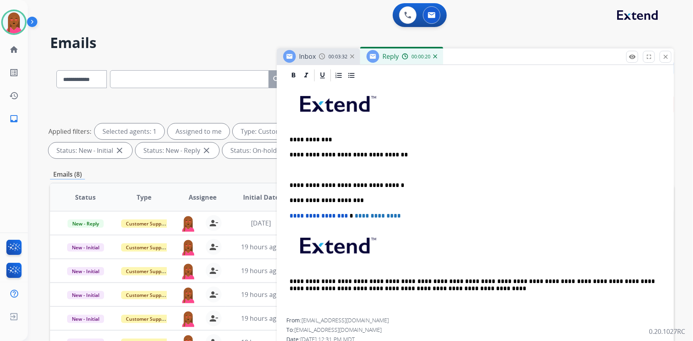
click at [298, 167] on p at bounding box center [476, 170] width 372 height 7
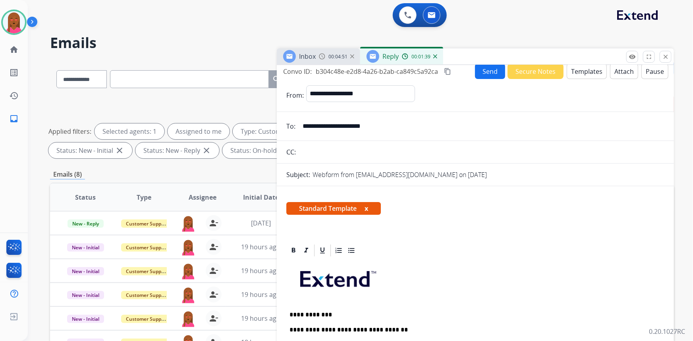
scroll to position [0, 0]
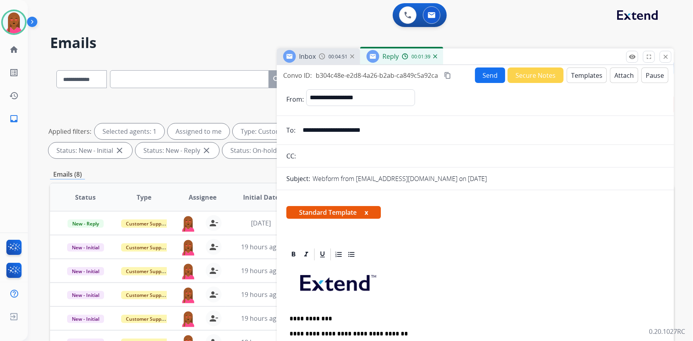
click at [485, 73] on button "Send" at bounding box center [490, 75] width 30 height 15
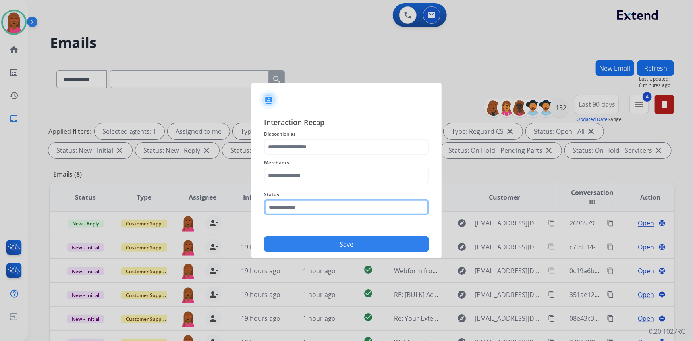
click at [300, 211] on input "text" at bounding box center [346, 208] width 165 height 16
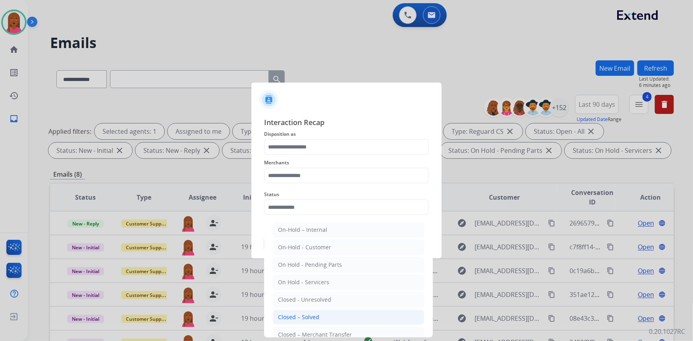
click at [305, 316] on div "Closed – Solved" at bounding box center [298, 318] width 41 height 8
type input "**********"
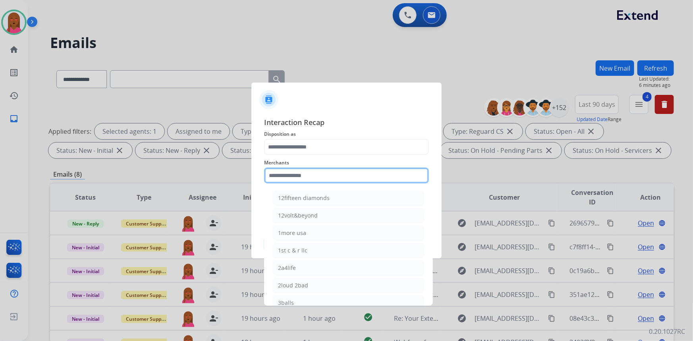
click at [324, 172] on input "text" at bounding box center [346, 176] width 165 height 16
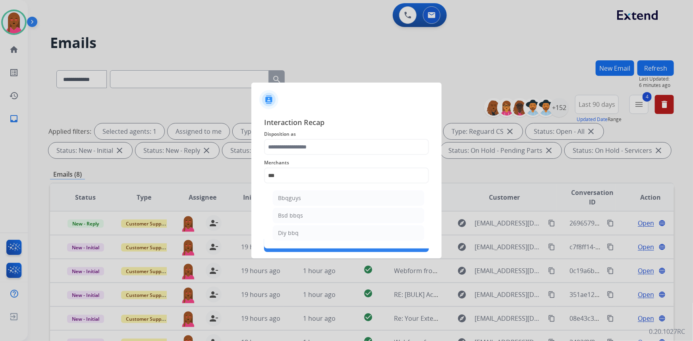
drag, startPoint x: 310, startPoint y: 196, endPoint x: 320, endPoint y: 163, distance: 34.7
click at [312, 195] on li "Bbqguys" at bounding box center [348, 198] width 151 height 15
type input "*******"
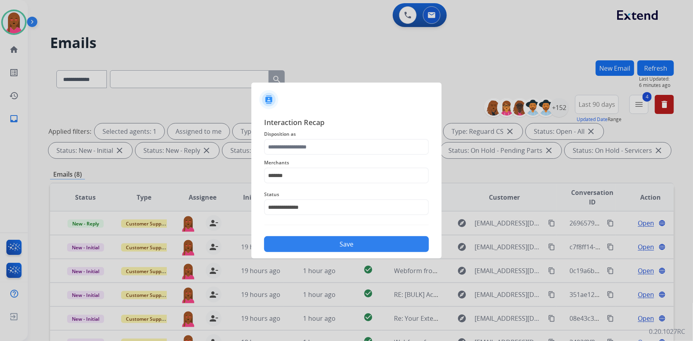
drag, startPoint x: 322, startPoint y: 159, endPoint x: 327, endPoint y: 154, distance: 6.7
click at [322, 158] on span "Merchants" at bounding box center [346, 163] width 165 height 10
click at [327, 153] on input "text" at bounding box center [346, 147] width 165 height 16
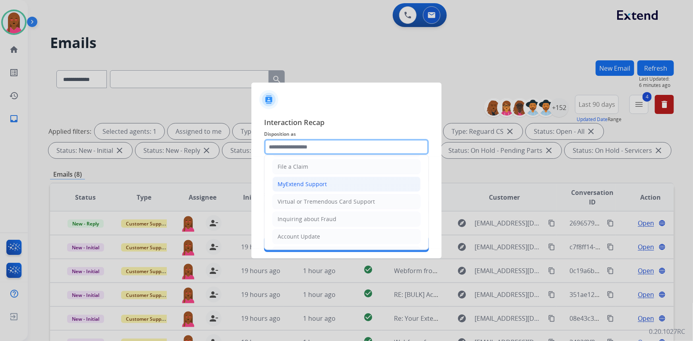
scroll to position [72, 0]
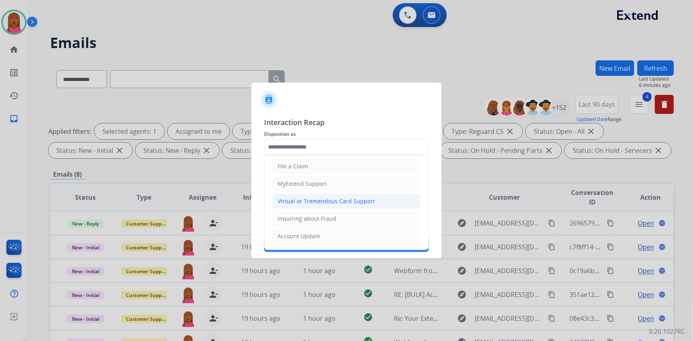
click at [338, 198] on div "Virtual or Tremendous Card Support" at bounding box center [326, 202] width 97 height 8
type input "**********"
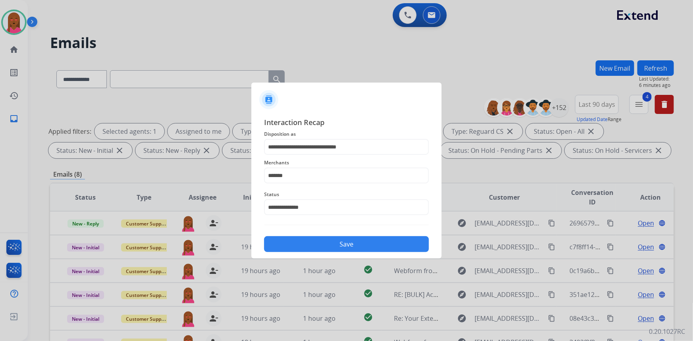
click at [343, 242] on button "Save" at bounding box center [346, 244] width 165 height 16
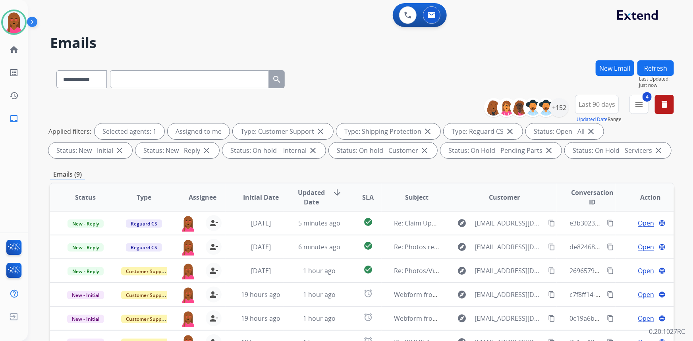
click at [587, 172] on div "Emails (9)" at bounding box center [362, 175] width 624 height 10
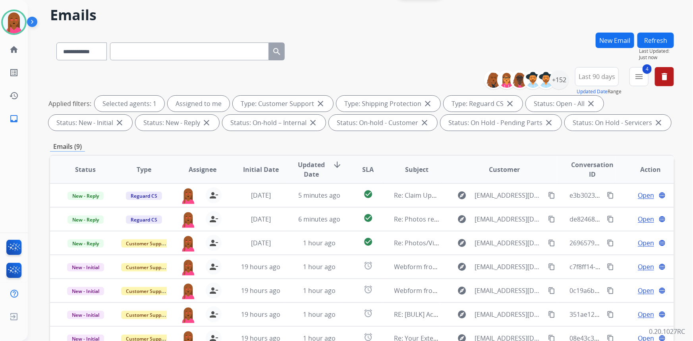
scroll to position [149, 0]
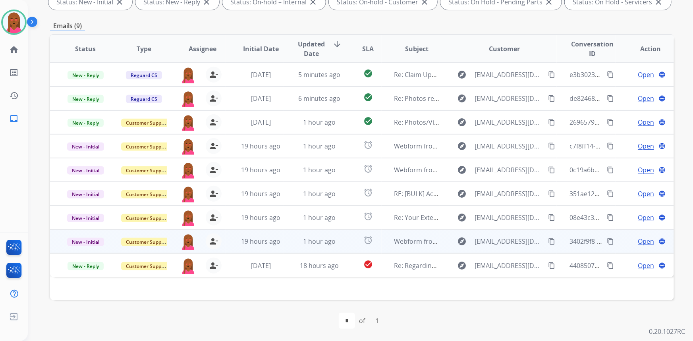
click at [641, 242] on span "Open" at bounding box center [646, 242] width 16 height 10
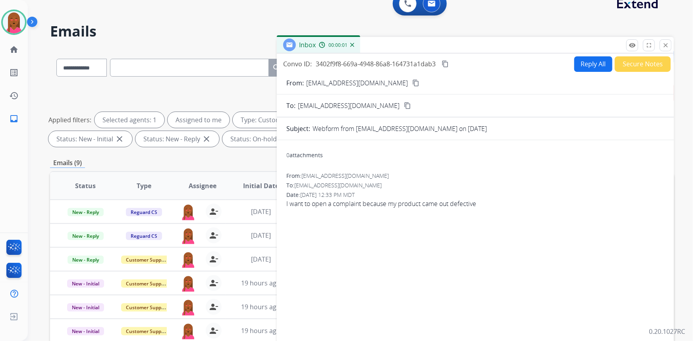
scroll to position [4, 0]
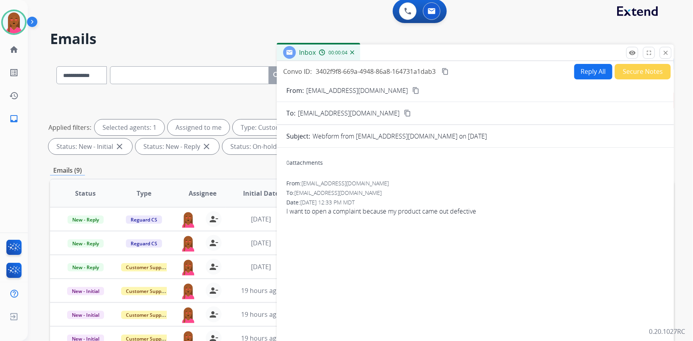
click at [413, 93] on mat-icon "content_copy" at bounding box center [416, 90] width 7 height 7
click at [346, 209] on span "I want to open a complaint because my product came out defective" at bounding box center [476, 212] width 378 height 10
copy app-emails-table "I want to open a complaint because my product came out defective remove_[MEDICA…"
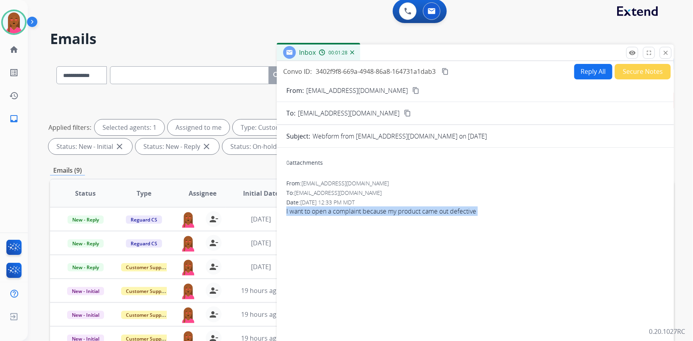
click at [575, 71] on button "Reply All" at bounding box center [594, 71] width 38 height 15
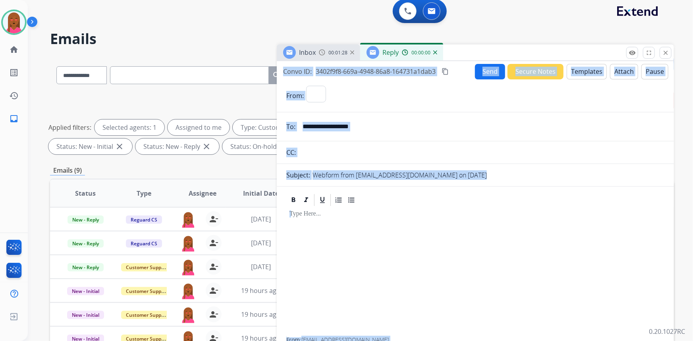
select select "**********"
click at [583, 72] on button "Templates" at bounding box center [587, 71] width 40 height 15
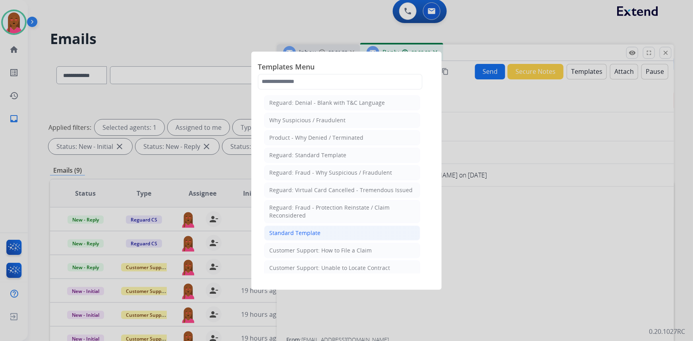
click at [334, 232] on li "Standard Template" at bounding box center [342, 233] width 156 height 15
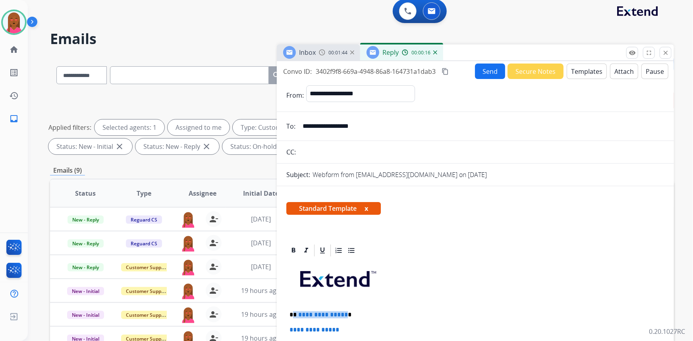
drag, startPoint x: 343, startPoint y: 312, endPoint x: 294, endPoint y: 310, distance: 48.9
click at [294, 312] on p "**********" at bounding box center [473, 315] width 366 height 7
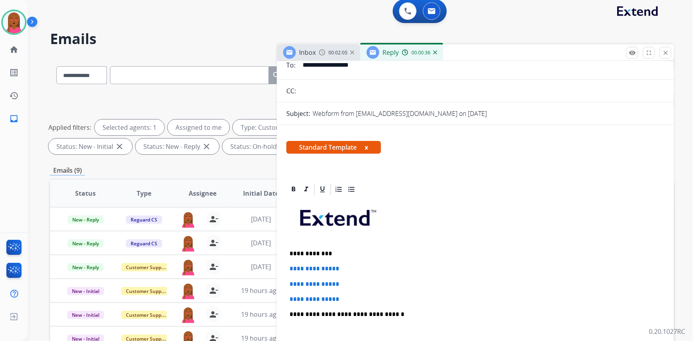
scroll to position [108, 0]
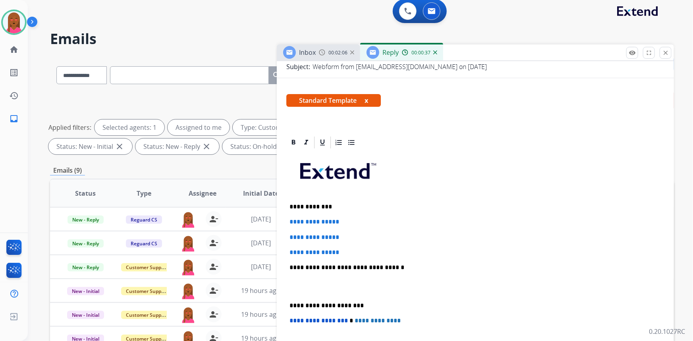
click at [324, 287] on p at bounding box center [476, 287] width 372 height 15
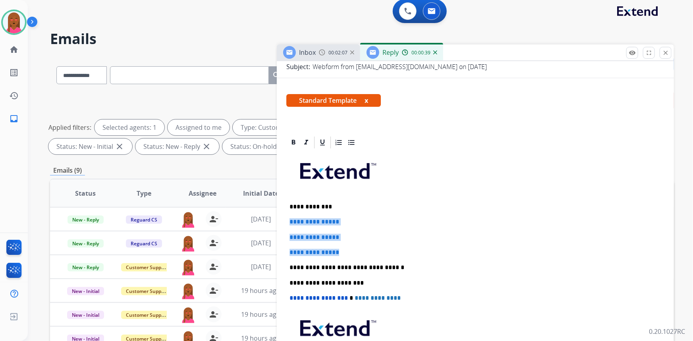
drag, startPoint x: 347, startPoint y: 247, endPoint x: 291, endPoint y: 219, distance: 62.6
click at [291, 219] on div "**********" at bounding box center [476, 275] width 378 height 251
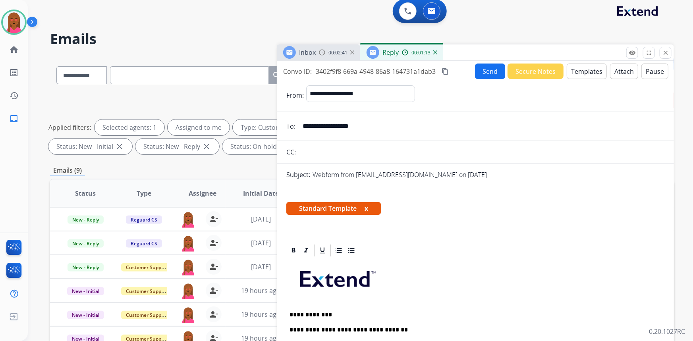
scroll to position [0, 0]
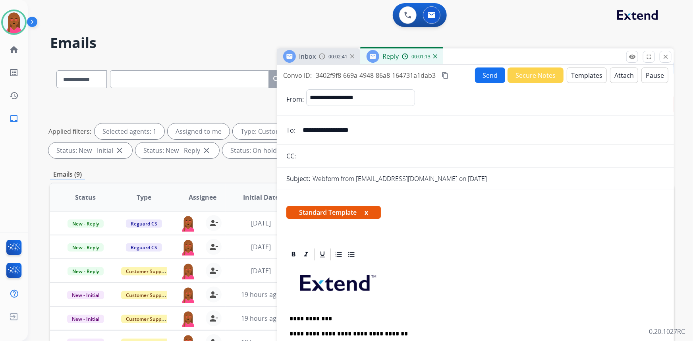
click at [488, 80] on button "Send" at bounding box center [490, 75] width 30 height 15
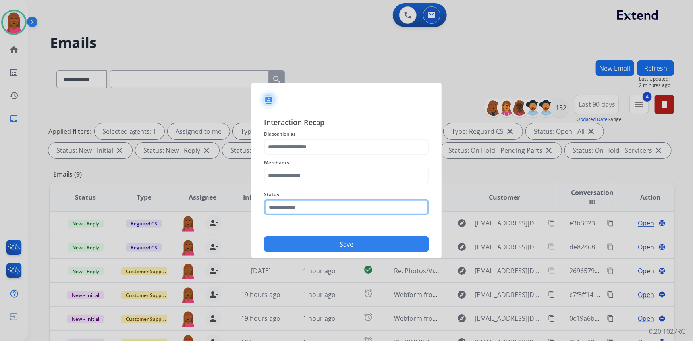
click at [326, 209] on input "text" at bounding box center [346, 208] width 165 height 16
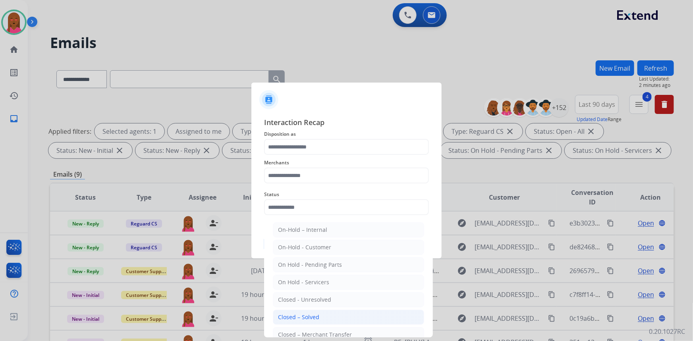
click at [330, 318] on li "Closed – Solved" at bounding box center [348, 317] width 151 height 15
type input "**********"
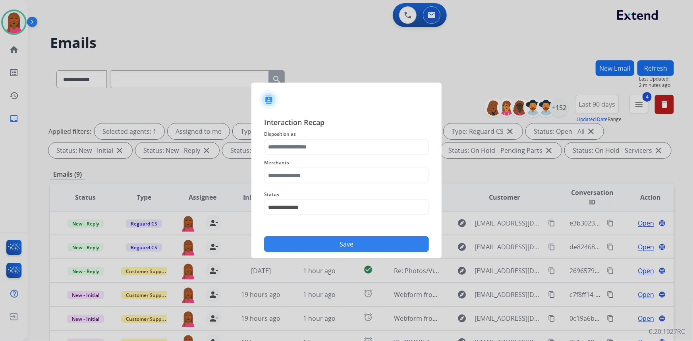
drag, startPoint x: 323, startPoint y: 165, endPoint x: 323, endPoint y: 175, distance: 9.9
click at [323, 171] on div "Merchants" at bounding box center [346, 171] width 165 height 32
click at [323, 175] on input "text" at bounding box center [346, 176] width 165 height 16
click at [309, 199] on div "[DOMAIN_NAME]" at bounding box center [301, 198] width 46 height 8
type input "**********"
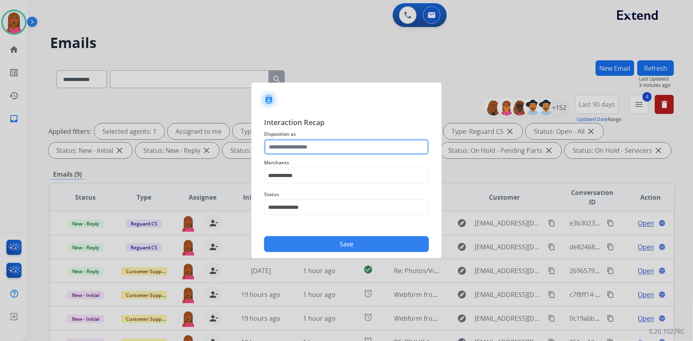
click at [319, 147] on input "text" at bounding box center [346, 147] width 165 height 16
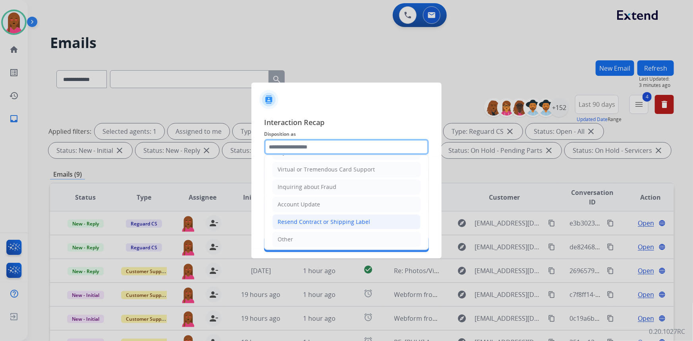
scroll to position [108, 0]
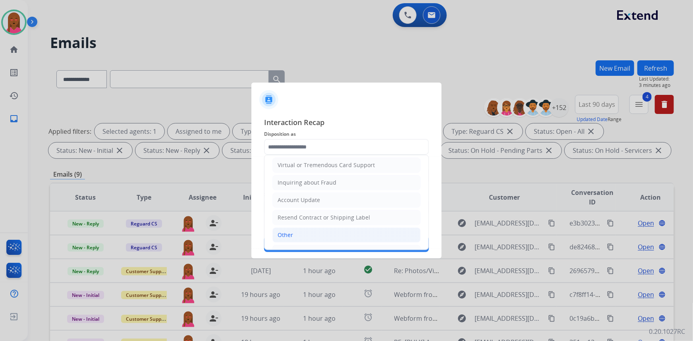
click at [309, 232] on li "Other" at bounding box center [347, 235] width 148 height 15
type input "*****"
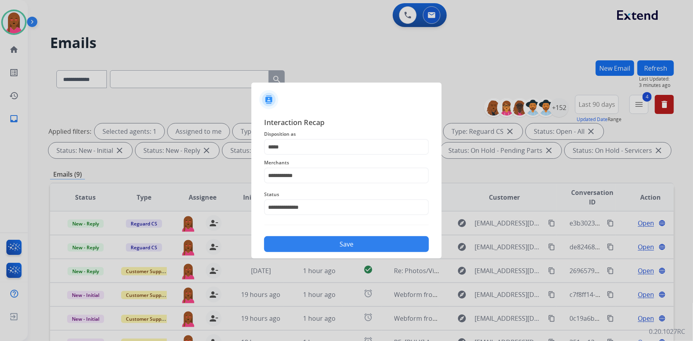
click at [307, 239] on button "Save" at bounding box center [346, 244] width 165 height 16
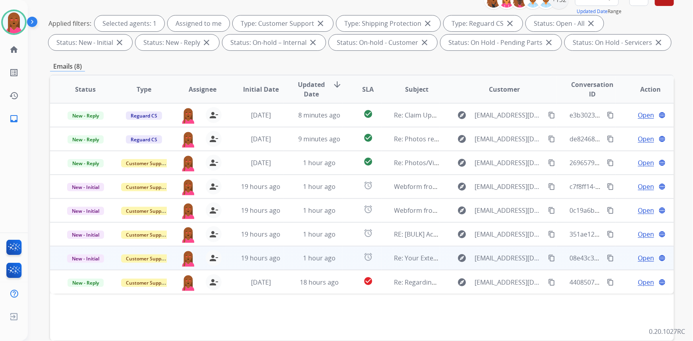
click at [644, 256] on span "Open" at bounding box center [646, 259] width 16 height 10
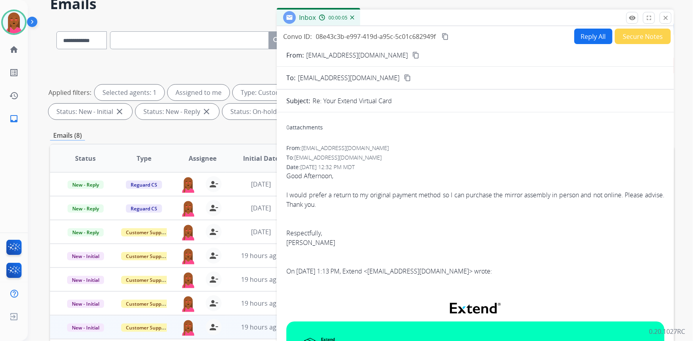
scroll to position [36, 0]
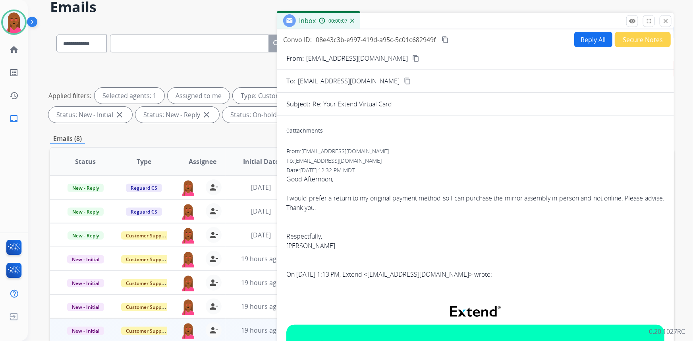
click at [413, 58] on mat-icon "content_copy" at bounding box center [416, 58] width 7 height 7
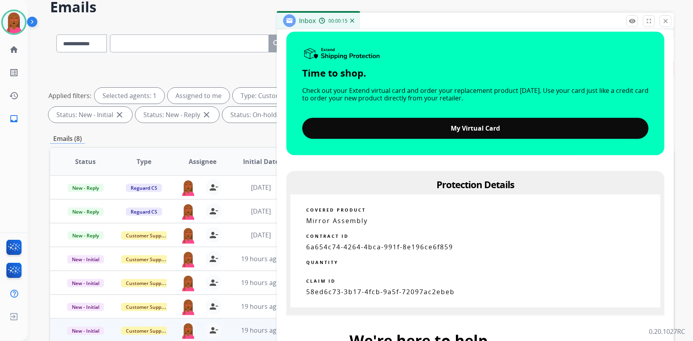
scroll to position [325, 0]
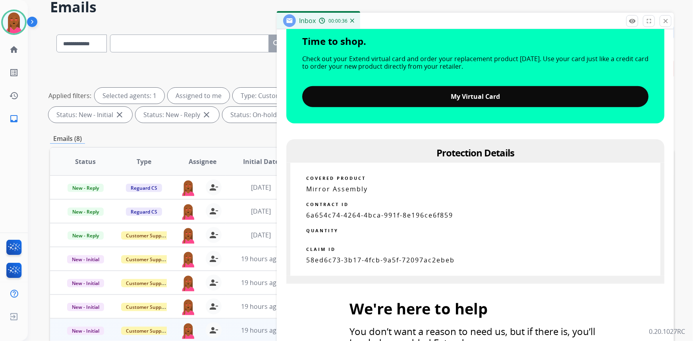
click at [411, 231] on p "QUANTITY" at bounding box center [475, 230] width 339 height 7
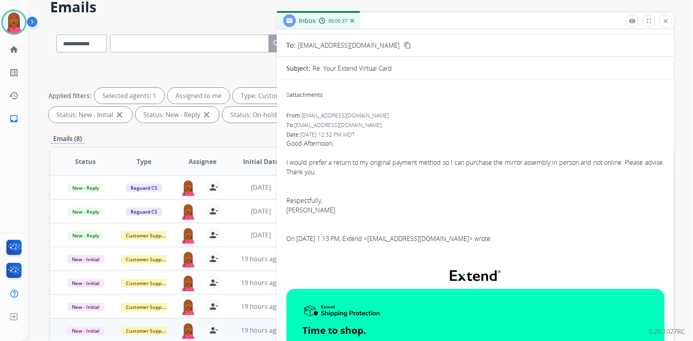
scroll to position [0, 0]
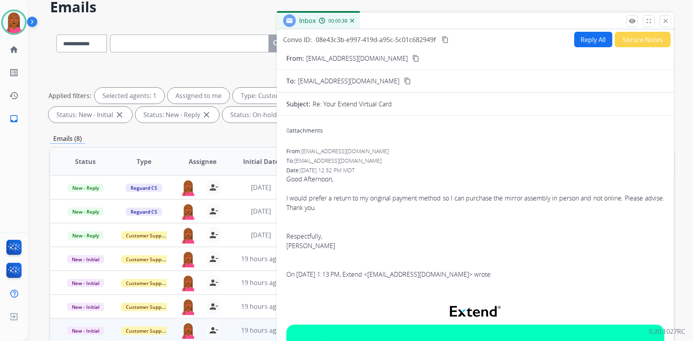
click at [447, 36] on mat-icon "content_copy" at bounding box center [445, 39] width 7 height 7
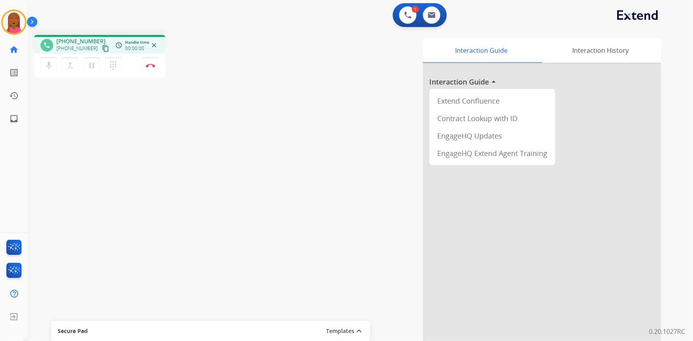
click at [102, 47] on mat-icon "content_copy" at bounding box center [105, 48] width 7 height 7
drag, startPoint x: 414, startPoint y: 86, endPoint x: 399, endPoint y: 81, distance: 15.8
click at [414, 86] on div "Interaction Guide Interaction History Interaction Guide arrow_drop_up Extend Co…" at bounding box center [458, 199] width 407 height 322
click at [148, 65] on img at bounding box center [151, 66] width 10 height 4
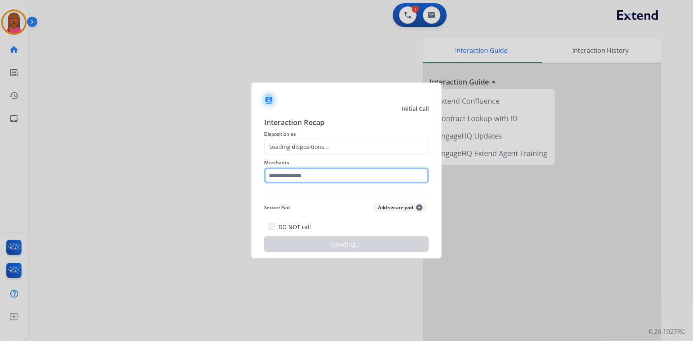
click at [335, 177] on input "text" at bounding box center [346, 176] width 165 height 16
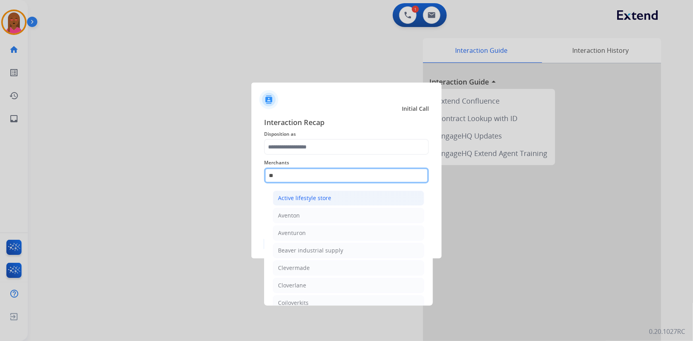
type input "*"
click at [327, 201] on div "Bed bath & beyond" at bounding box center [303, 198] width 51 height 8
type input "**********"
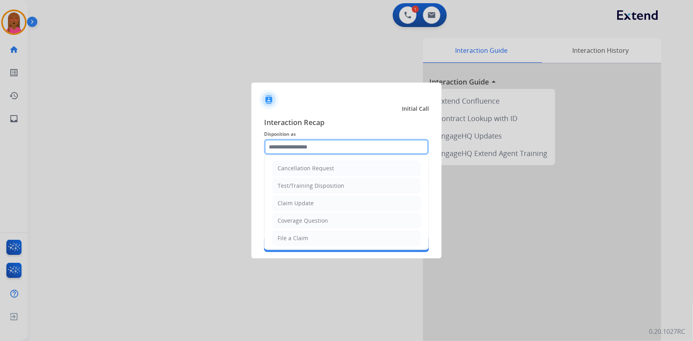
click at [345, 145] on input "text" at bounding box center [346, 147] width 165 height 16
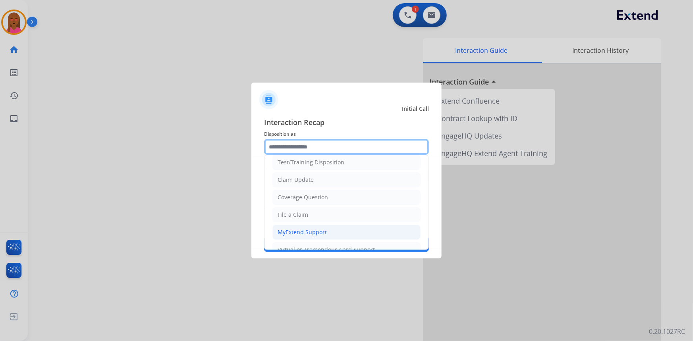
scroll to position [36, 0]
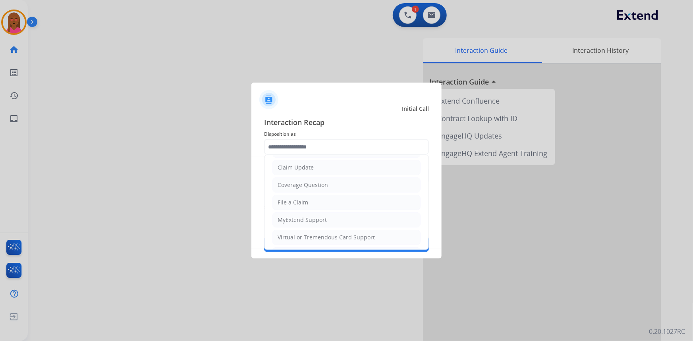
click at [327, 234] on div "Virtual or Tremendous Card Support" at bounding box center [326, 238] width 97 height 8
type input "**********"
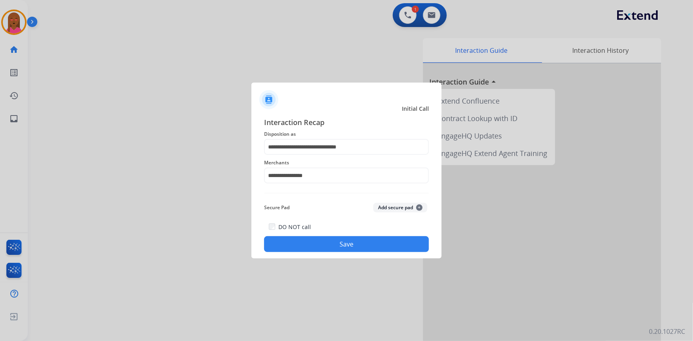
click at [328, 239] on button "Save" at bounding box center [346, 244] width 165 height 16
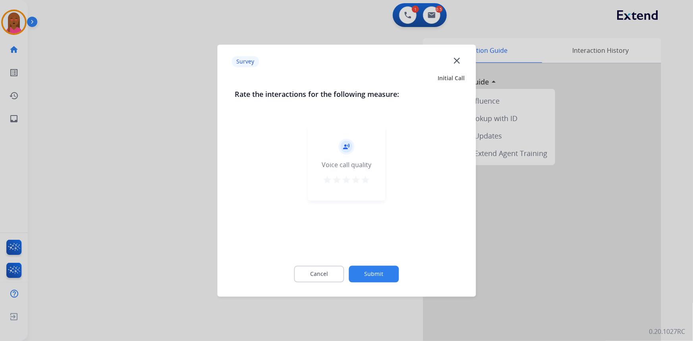
click at [460, 60] on mat-icon "close" at bounding box center [457, 60] width 10 height 10
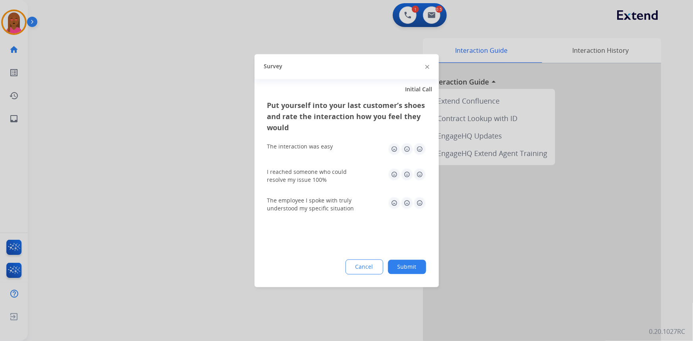
drag, startPoint x: 425, startPoint y: 64, endPoint x: 429, endPoint y: 56, distance: 9.6
click at [426, 64] on div at bounding box center [428, 67] width 4 height 10
click at [426, 66] on div at bounding box center [428, 67] width 4 height 10
click at [432, 17] on div at bounding box center [346, 170] width 693 height 341
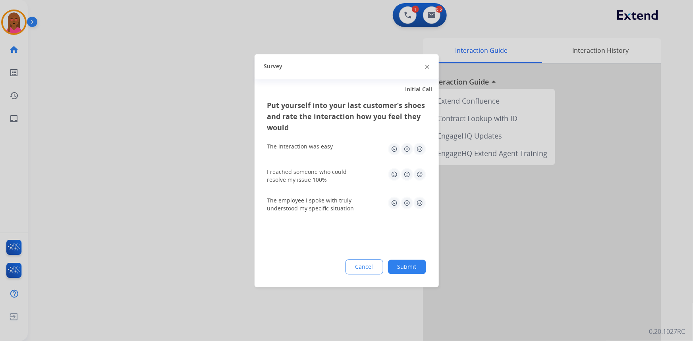
click at [432, 17] on img at bounding box center [432, 15] width 8 height 6
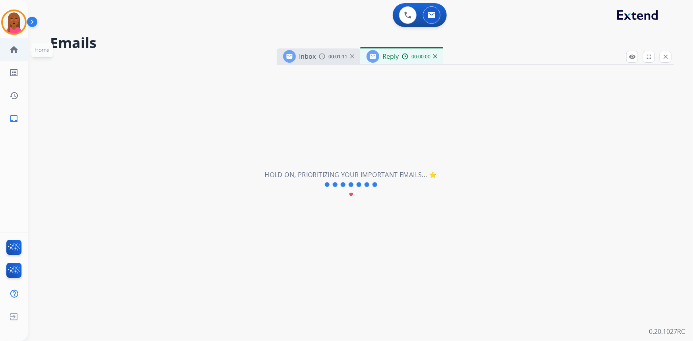
select select "**********"
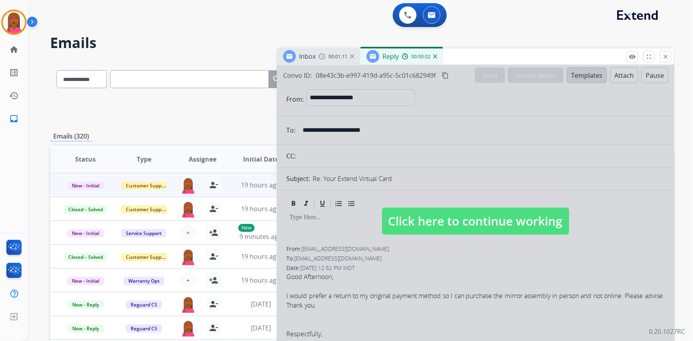
click at [461, 207] on div at bounding box center [475, 213] width 397 height 297
select select
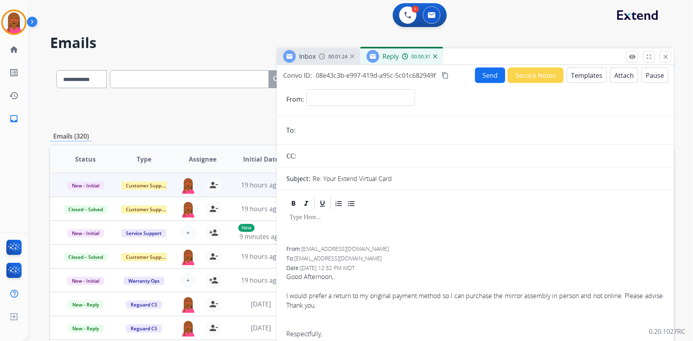
drag, startPoint x: 608, startPoint y: 232, endPoint x: 596, endPoint y: 238, distance: 13.5
click at [608, 232] on div at bounding box center [476, 229] width 378 height 36
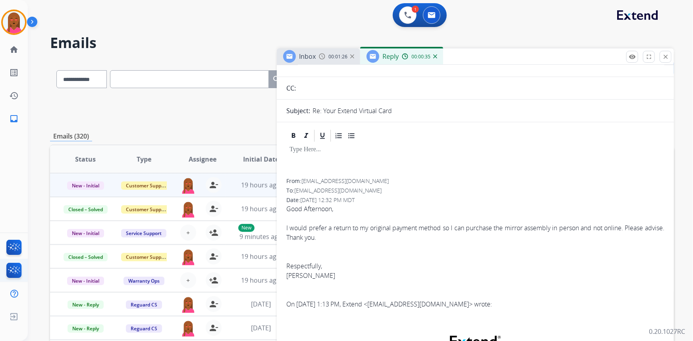
scroll to position [72, 0]
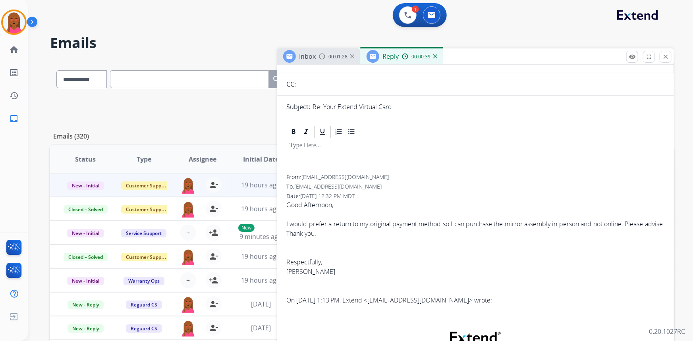
click at [337, 229] on div "I would prefer a return to my original payment method so I can purchase the mir…" at bounding box center [476, 228] width 378 height 19
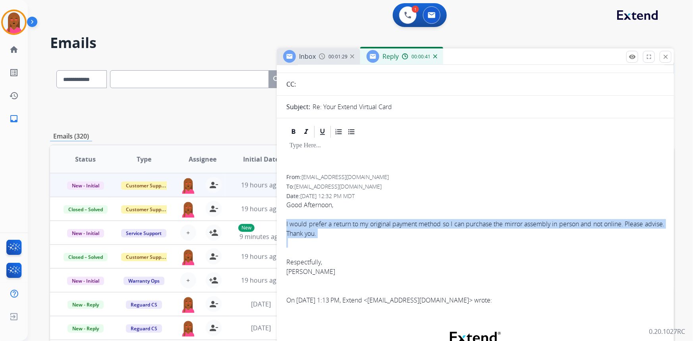
copy div "I would prefer a return to my original payment method so I can purchase the mir…"
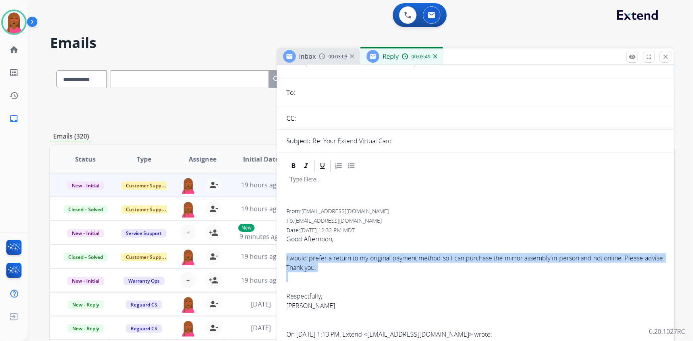
scroll to position [0, 0]
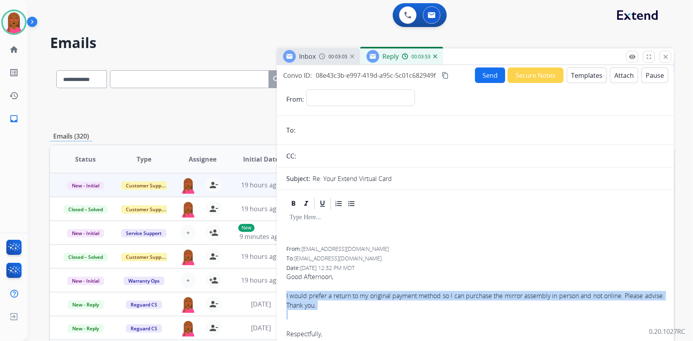
click at [574, 71] on button "Templates" at bounding box center [587, 75] width 40 height 15
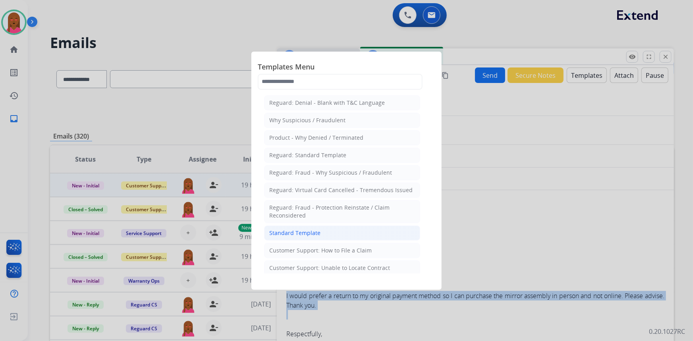
click at [324, 236] on li "Standard Template" at bounding box center [342, 233] width 156 height 15
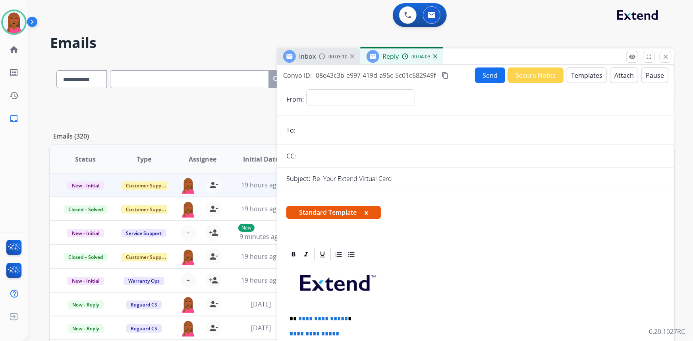
drag, startPoint x: 531, startPoint y: 211, endPoint x: 374, endPoint y: 223, distance: 156.6
click at [527, 211] on div "Standard Template x" at bounding box center [476, 215] width 378 height 19
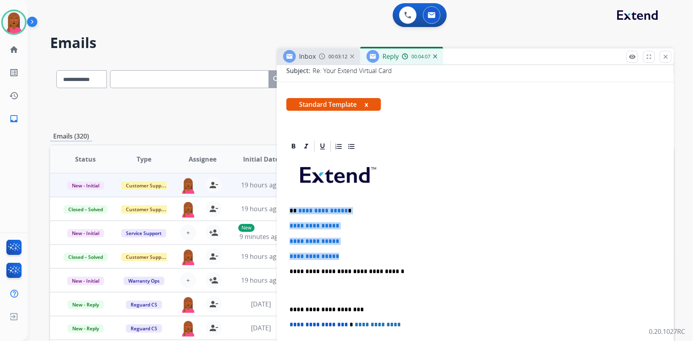
drag, startPoint x: 342, startPoint y: 253, endPoint x: 291, endPoint y: 210, distance: 66.0
click at [291, 210] on div "**********" at bounding box center [476, 290] width 378 height 273
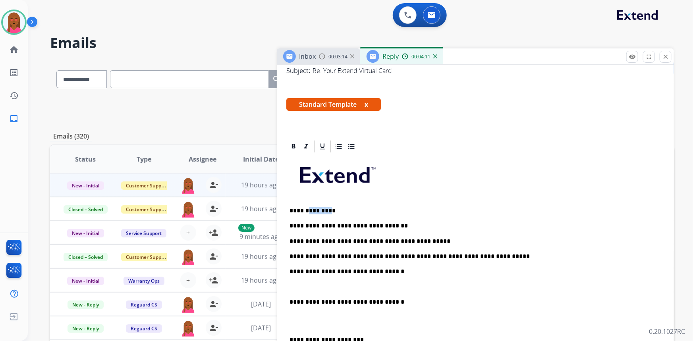
drag, startPoint x: 320, startPoint y: 207, endPoint x: 307, endPoint y: 207, distance: 13.1
click at [307, 207] on p "**********" at bounding box center [473, 210] width 366 height 7
drag, startPoint x: 413, startPoint y: 240, endPoint x: 392, endPoint y: 239, distance: 21.1
click at [392, 239] on p "**********" at bounding box center [473, 241] width 366 height 7
drag, startPoint x: 396, startPoint y: 254, endPoint x: 381, endPoint y: 255, distance: 15.1
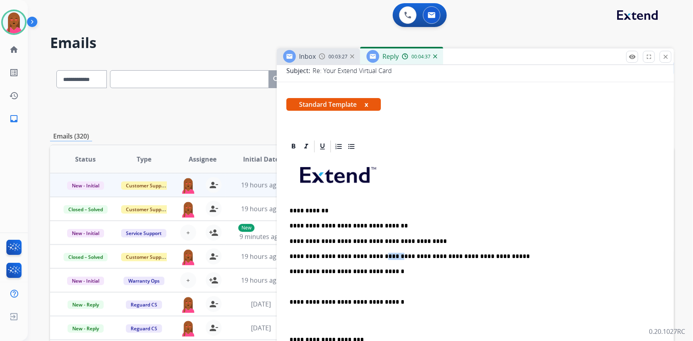
click at [381, 255] on p "**********" at bounding box center [473, 256] width 366 height 7
drag, startPoint x: 352, startPoint y: 254, endPoint x: 327, endPoint y: 254, distance: 24.2
click at [327, 254] on p "**********" at bounding box center [473, 256] width 366 height 7
drag, startPoint x: 365, startPoint y: 256, endPoint x: 341, endPoint y: 256, distance: 24.2
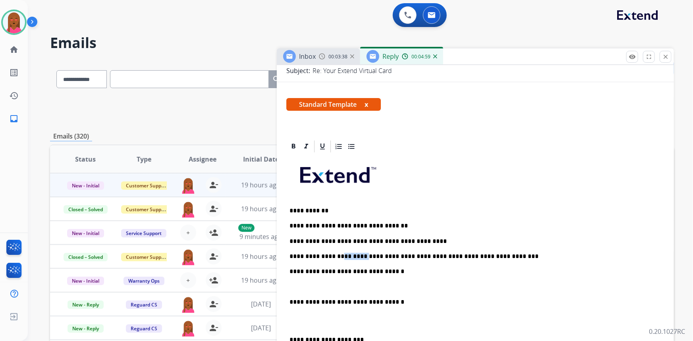
click at [341, 256] on p "**********" at bounding box center [473, 256] width 366 height 7
drag, startPoint x: 292, startPoint y: 286, endPoint x: 289, endPoint y: 271, distance: 15.2
click at [289, 271] on div "**********" at bounding box center [476, 306] width 378 height 304
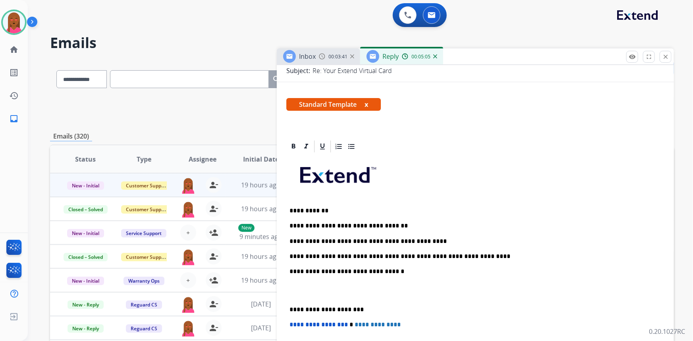
click at [292, 290] on p at bounding box center [476, 291] width 372 height 15
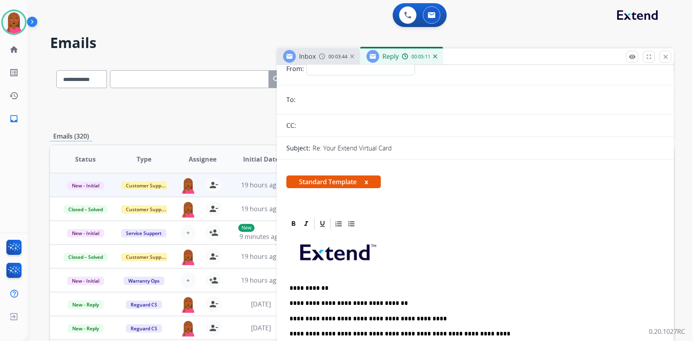
scroll to position [0, 0]
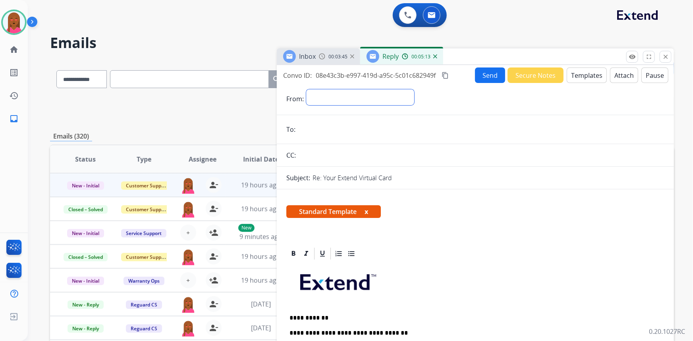
click at [363, 95] on select "**********" at bounding box center [360, 97] width 108 height 16
click at [361, 101] on select "**********" at bounding box center [360, 97] width 108 height 16
select select "**********"
click at [306, 89] on select "**********" at bounding box center [360, 97] width 108 height 16
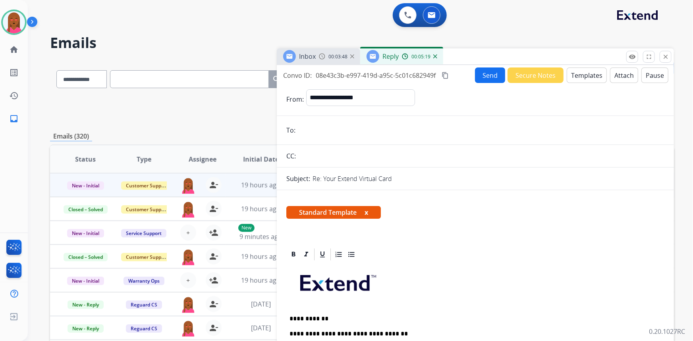
click at [329, 128] on input "email" at bounding box center [481, 130] width 367 height 16
paste input "**********"
type input "**********"
click at [486, 73] on button "Send" at bounding box center [490, 75] width 30 height 15
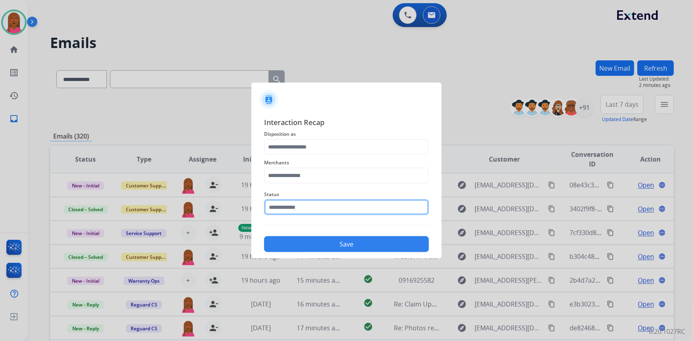
drag, startPoint x: 277, startPoint y: 207, endPoint x: 277, endPoint y: 213, distance: 6.0
click at [277, 207] on input "text" at bounding box center [346, 208] width 165 height 16
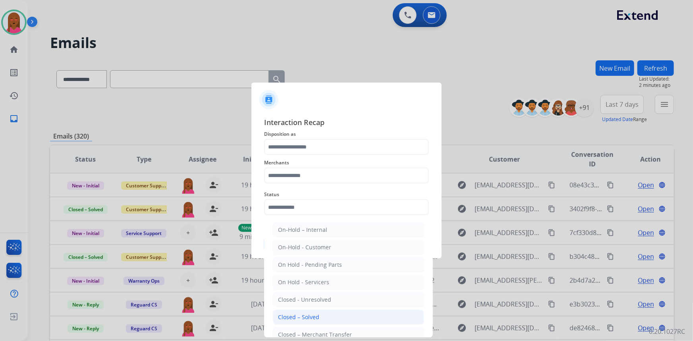
click at [318, 316] on div "Closed – Solved" at bounding box center [298, 318] width 41 height 8
type input "**********"
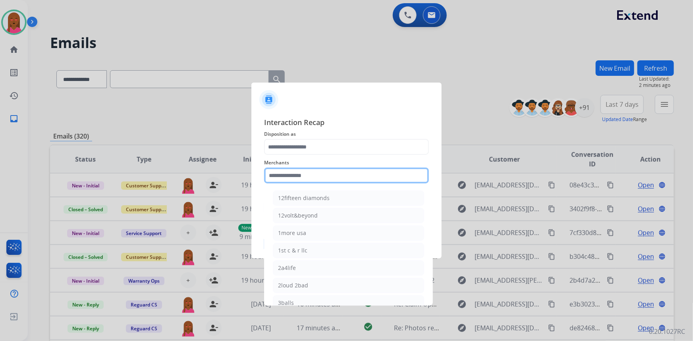
click at [326, 178] on input "text" at bounding box center [346, 176] width 165 height 16
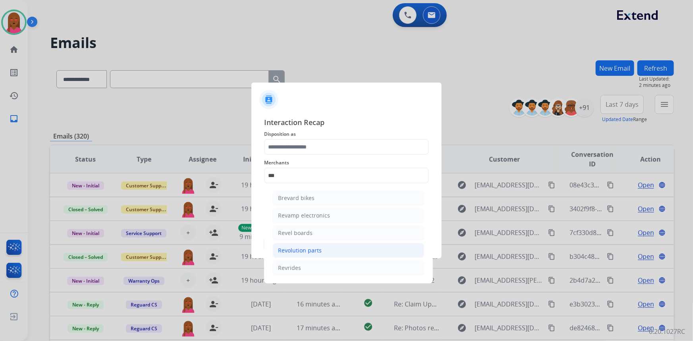
click at [318, 251] on div "Revolution parts" at bounding box center [300, 251] width 44 height 8
type input "**********"
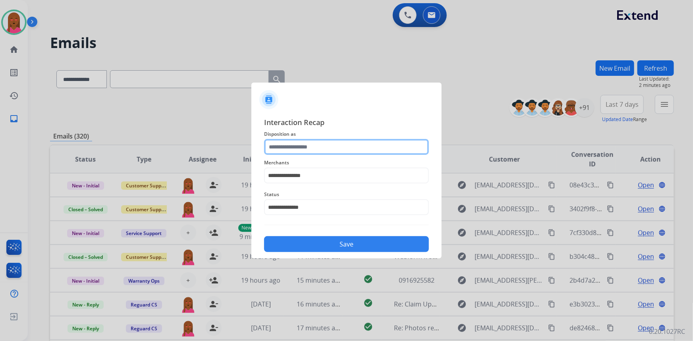
click at [332, 141] on input "text" at bounding box center [346, 147] width 165 height 16
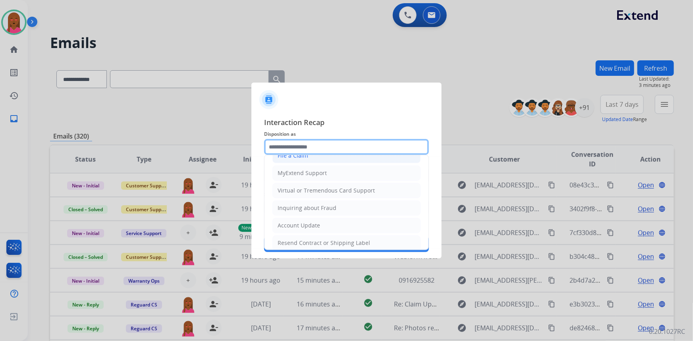
scroll to position [50, 0]
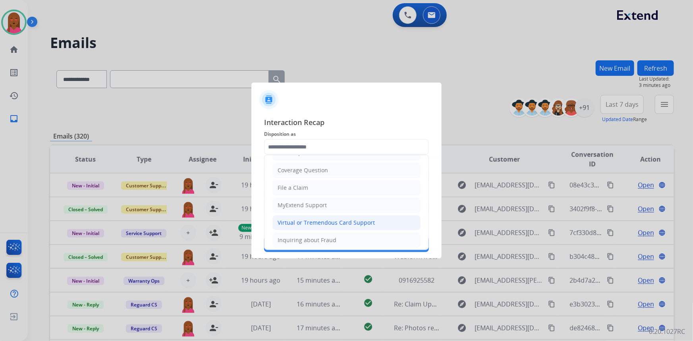
click at [356, 220] on div "Virtual or Tremendous Card Support" at bounding box center [326, 223] width 97 height 8
type input "**********"
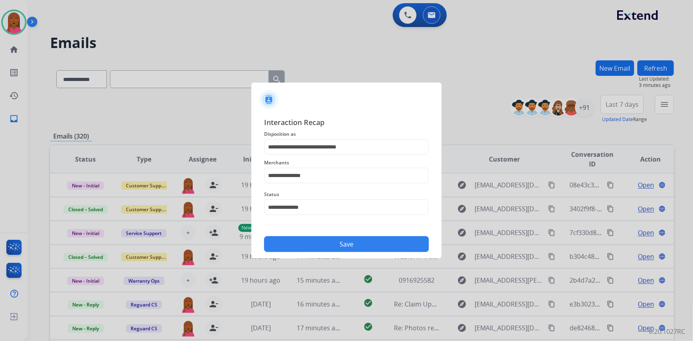
click at [360, 245] on button "Save" at bounding box center [346, 244] width 165 height 16
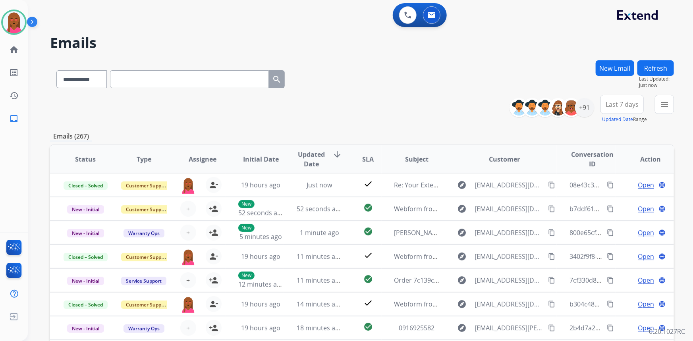
scroll to position [0, 0]
click at [587, 106] on div "+91" at bounding box center [584, 107] width 19 height 19
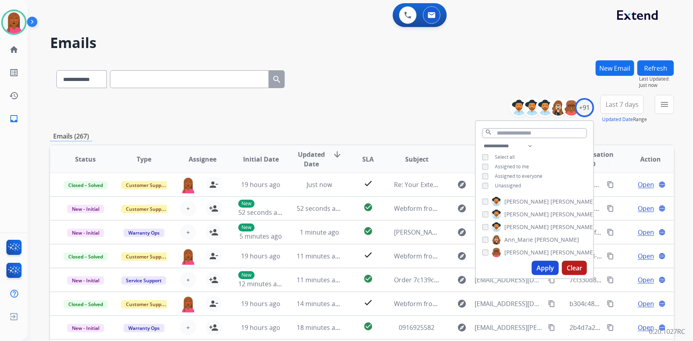
click at [515, 182] on span "Unassigned" at bounding box center [508, 185] width 26 height 7
click at [544, 269] on button "Apply" at bounding box center [545, 268] width 27 height 14
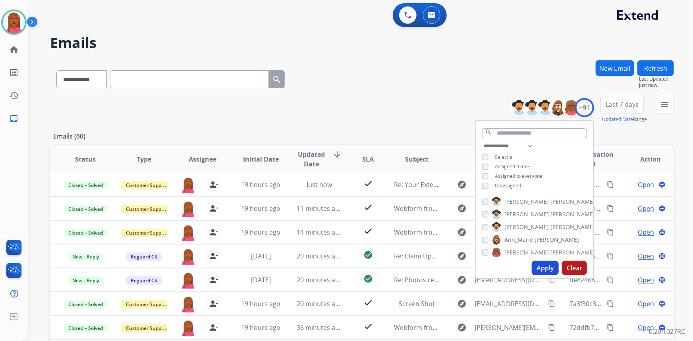
click at [637, 104] on button "Last 7 days" at bounding box center [622, 104] width 43 height 19
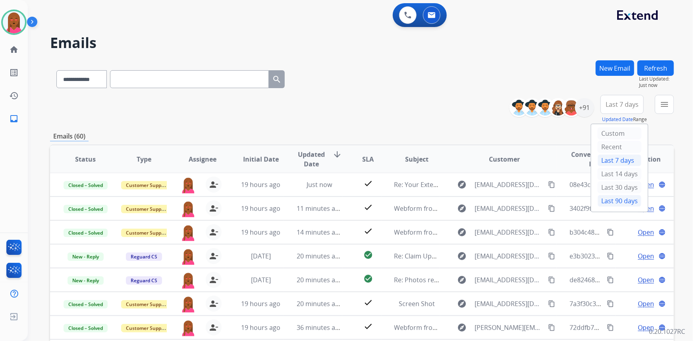
click at [628, 199] on div "Last 90 days" at bounding box center [620, 201] width 44 height 12
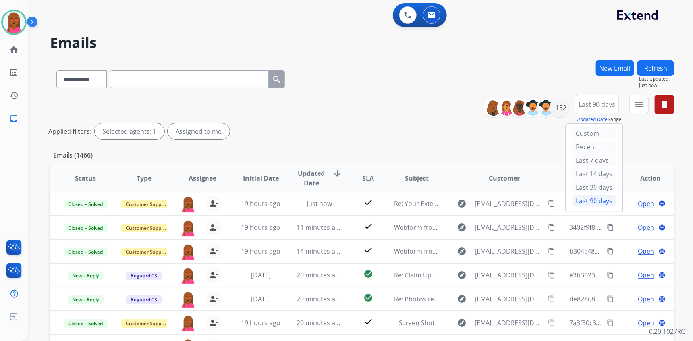
click at [644, 103] on button "menu" at bounding box center [639, 104] width 19 height 19
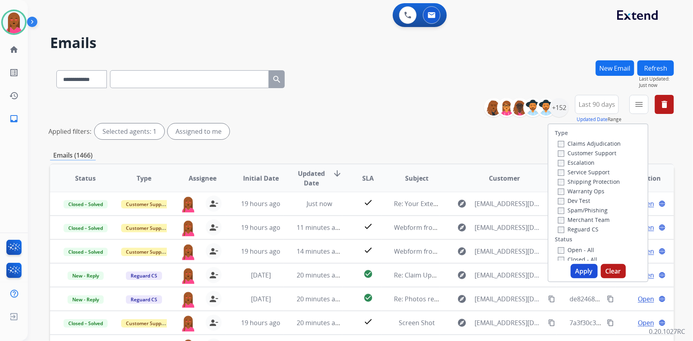
click at [604, 149] on label "Customer Support" at bounding box center [587, 153] width 58 height 8
click at [603, 182] on label "Shipping Protection" at bounding box center [589, 182] width 62 height 8
click at [591, 227] on label "Reguard CS" at bounding box center [578, 230] width 41 height 8
click at [580, 250] on label "Open - All" at bounding box center [576, 250] width 36 height 8
click at [579, 268] on button "Apply" at bounding box center [584, 271] width 27 height 14
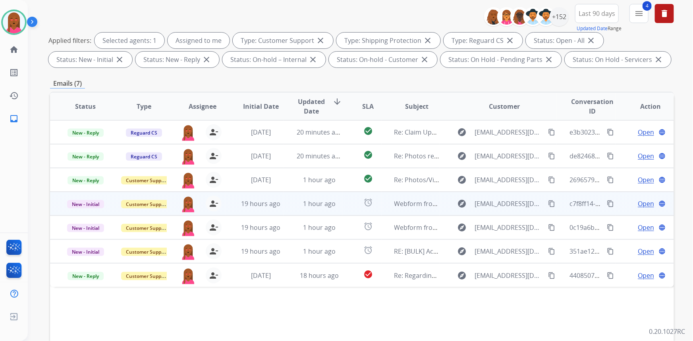
scroll to position [144, 0]
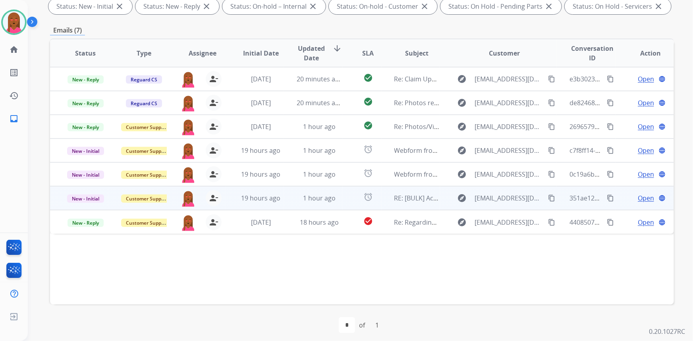
click at [639, 198] on span "Open" at bounding box center [646, 199] width 16 height 10
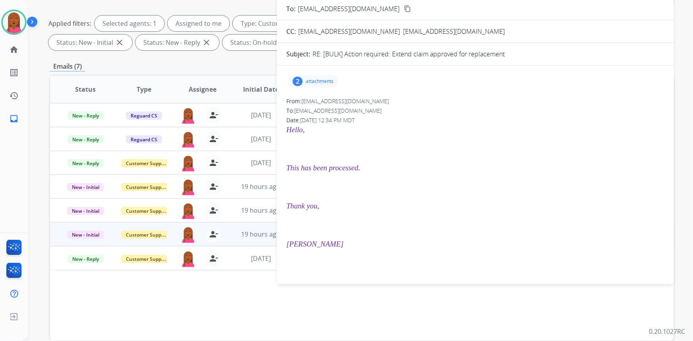
scroll to position [0, 0]
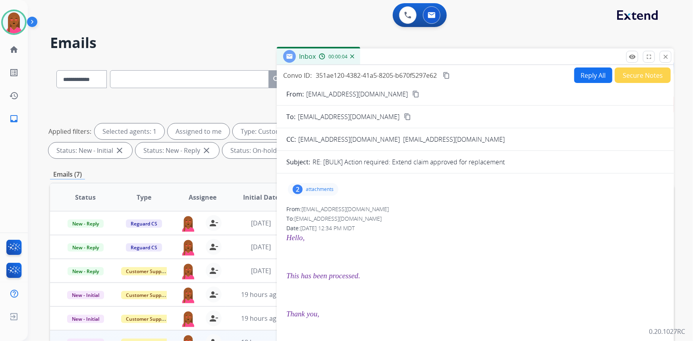
click at [657, 71] on button "Secure Notes" at bounding box center [643, 75] width 56 height 15
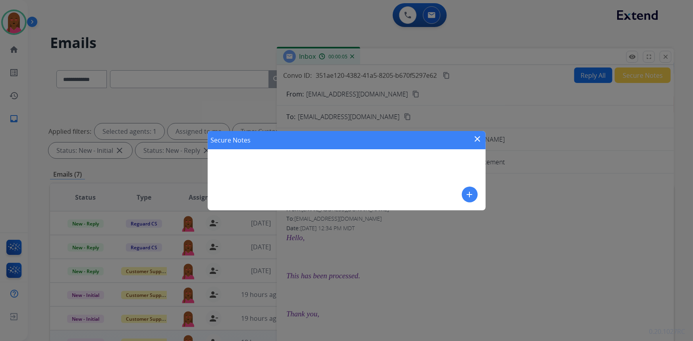
click at [470, 199] on mat-icon "add" at bounding box center [470, 195] width 10 height 10
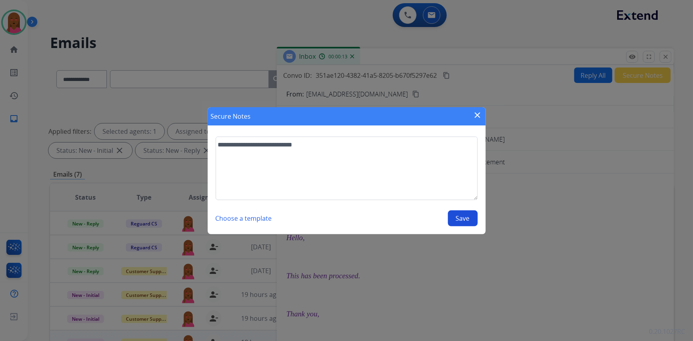
type textarea "**********"
click at [457, 218] on button "Save" at bounding box center [463, 219] width 30 height 16
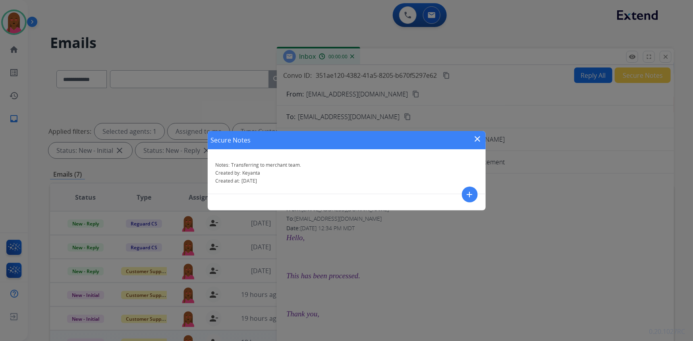
click at [475, 136] on mat-icon "close" at bounding box center [478, 139] width 10 height 10
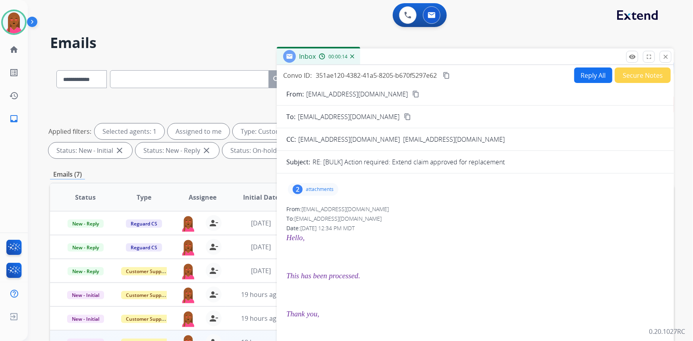
click at [648, 77] on button "Secure Notes" at bounding box center [643, 75] width 56 height 15
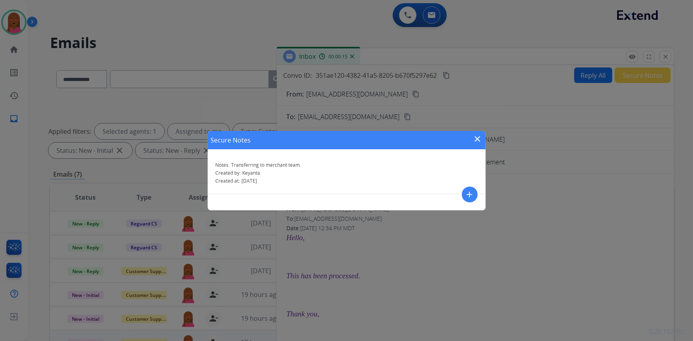
click at [476, 138] on mat-icon "close" at bounding box center [478, 139] width 10 height 10
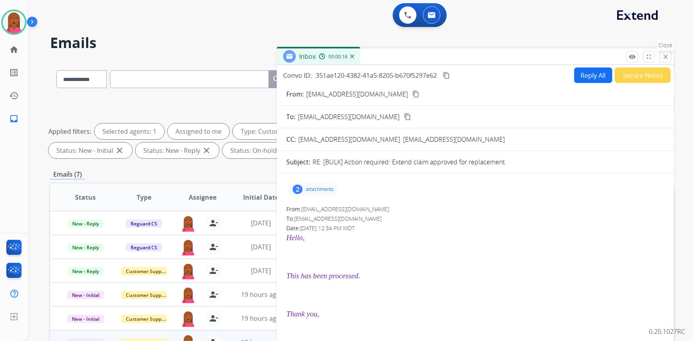
click at [664, 56] on mat-icon "close" at bounding box center [665, 56] width 7 height 7
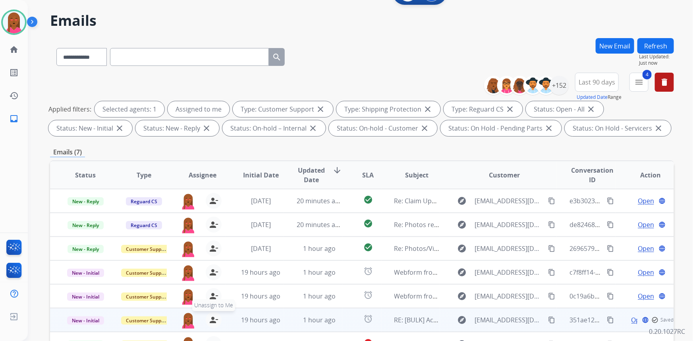
scroll to position [108, 0]
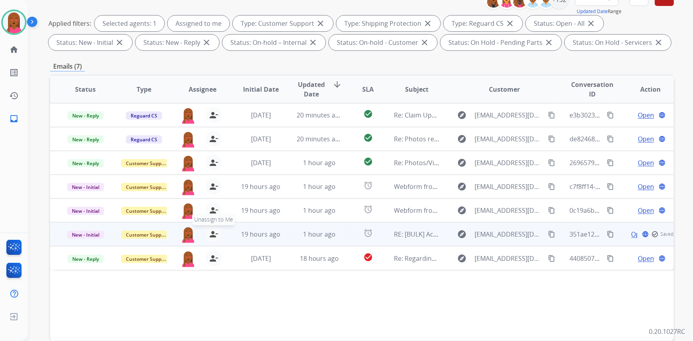
click at [207, 236] on button "person_remove [PERSON_NAME] to Me" at bounding box center [214, 235] width 16 height 16
click at [143, 233] on span "Customer Support" at bounding box center [147, 235] width 52 height 8
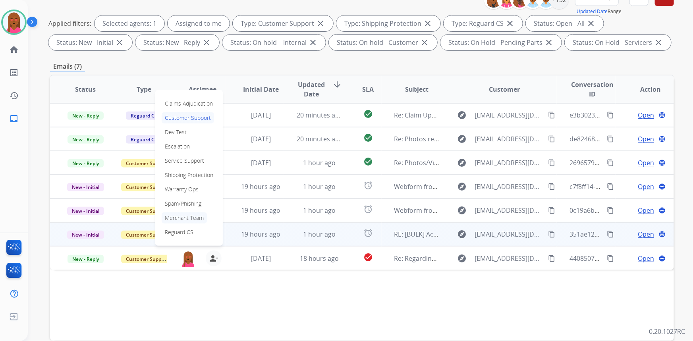
click at [200, 217] on p "Merchant Team" at bounding box center [184, 218] width 45 height 11
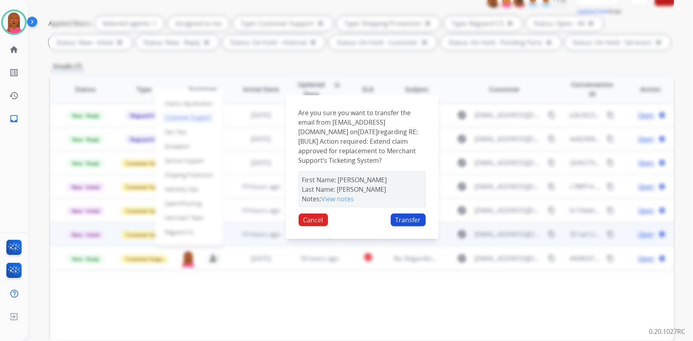
click at [411, 227] on button "Transfer" at bounding box center [408, 220] width 35 height 13
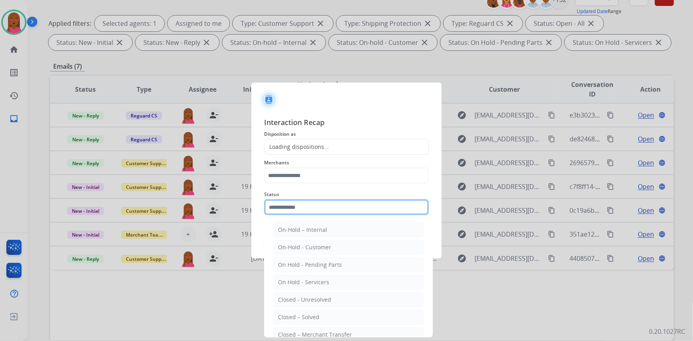
click at [292, 200] on input "text" at bounding box center [346, 208] width 165 height 16
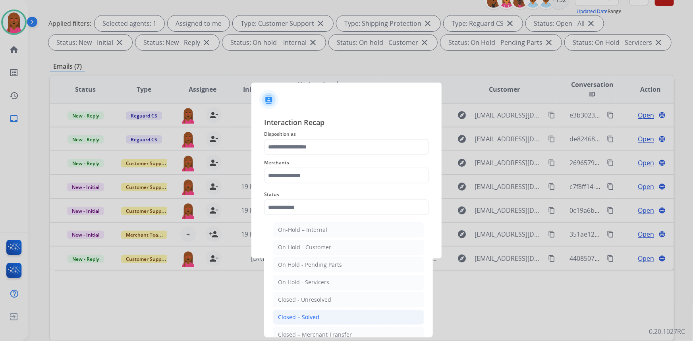
click at [331, 314] on li "Closed – Solved" at bounding box center [348, 317] width 151 height 15
type input "**********"
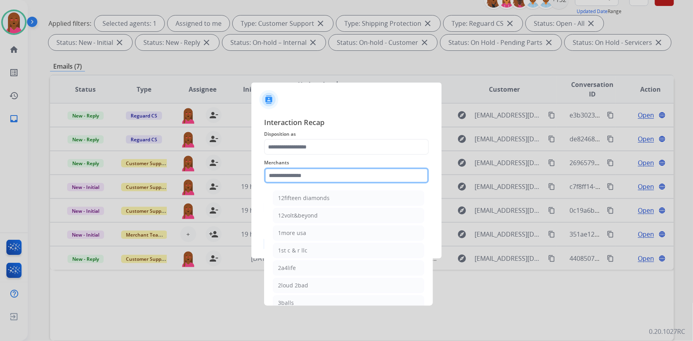
click at [356, 180] on input "text" at bounding box center [346, 176] width 165 height 16
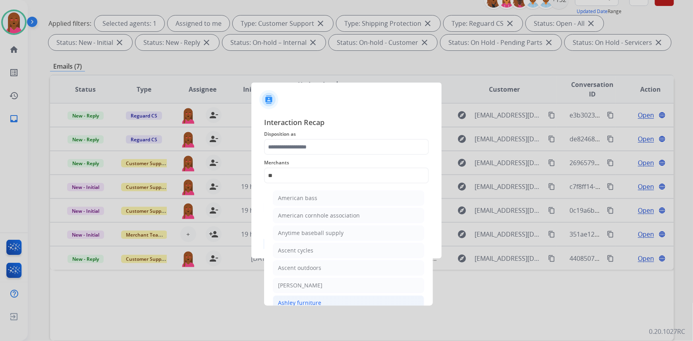
click at [333, 298] on li "Ashley furniture" at bounding box center [348, 303] width 151 height 15
type input "**********"
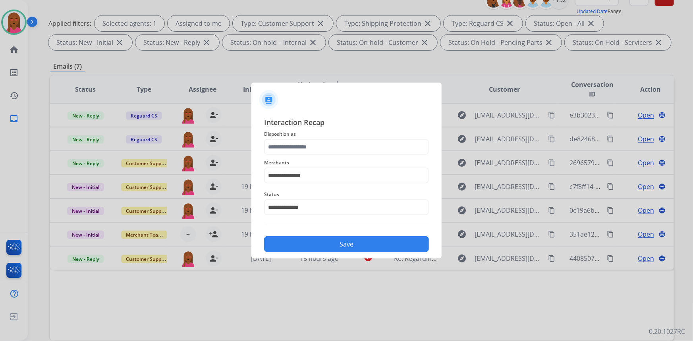
click at [359, 136] on span "Disposition as" at bounding box center [346, 135] width 165 height 10
drag, startPoint x: 351, startPoint y: 134, endPoint x: 351, endPoint y: 139, distance: 5.2
click at [351, 138] on span "Disposition as" at bounding box center [346, 135] width 165 height 10
click at [348, 148] on input "text" at bounding box center [346, 147] width 165 height 16
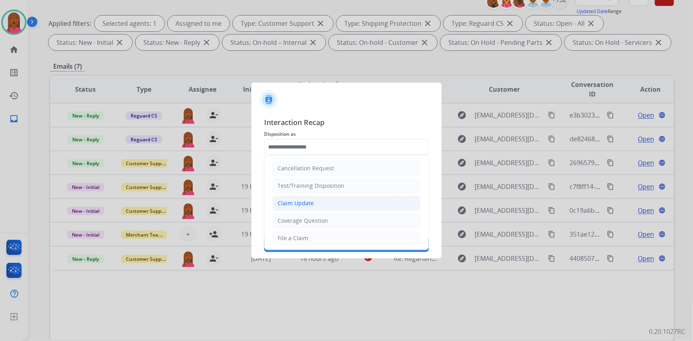
click at [357, 203] on li "Claim Update" at bounding box center [347, 203] width 148 height 15
type input "**********"
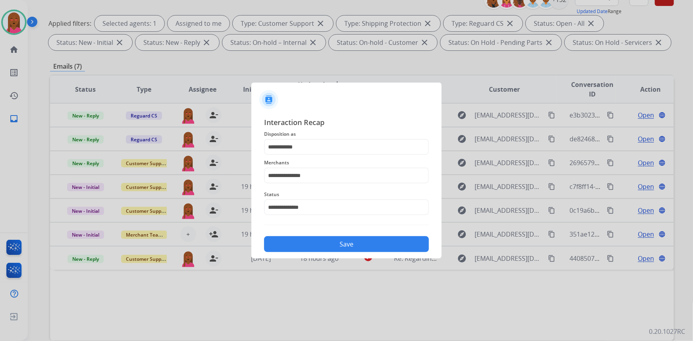
click at [362, 234] on div "Save" at bounding box center [346, 242] width 165 height 21
drag, startPoint x: 362, startPoint y: 241, endPoint x: 364, endPoint y: 234, distance: 7.4
click at [363, 240] on button "Save" at bounding box center [346, 244] width 165 height 16
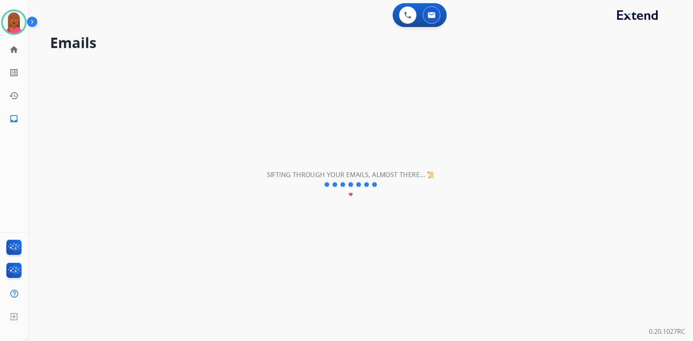
scroll to position [0, 0]
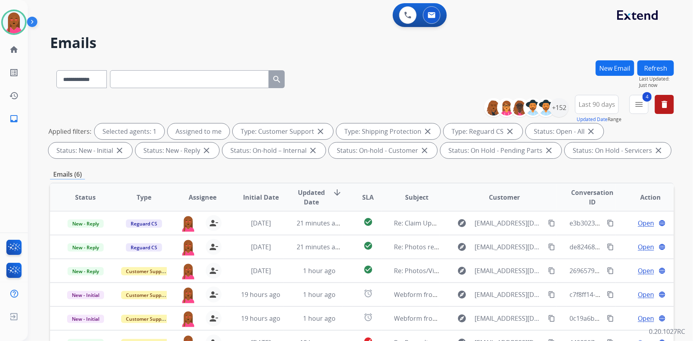
scroll to position [108, 0]
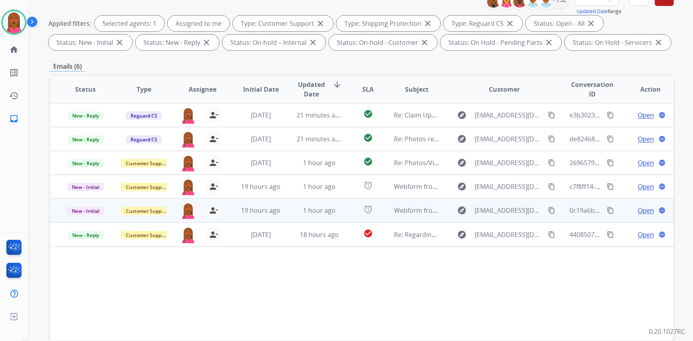
click at [644, 210] on span "Open" at bounding box center [646, 211] width 16 height 10
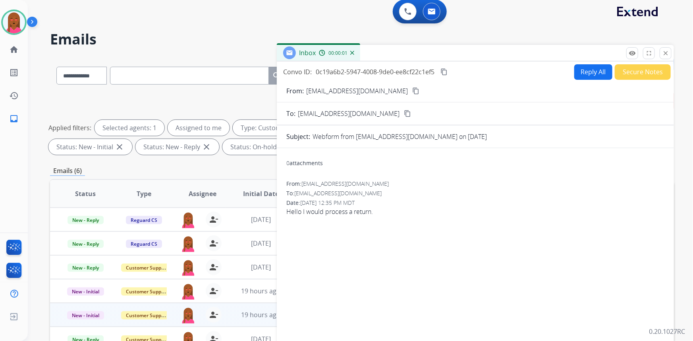
scroll to position [0, 0]
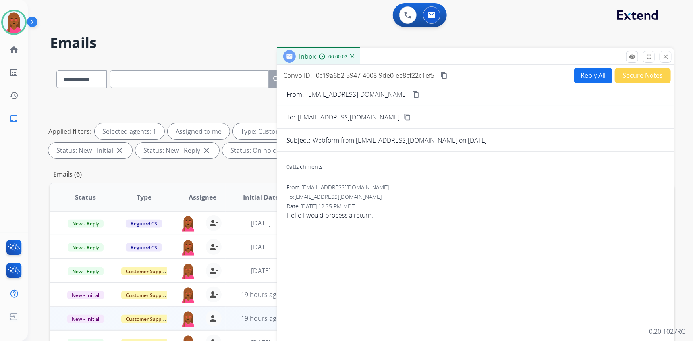
click at [413, 93] on mat-icon "content_copy" at bounding box center [416, 94] width 7 height 7
click at [356, 333] on div "0 attachments From: Fmoreno9402@gmail.com To: support@extend.com Date: 08/11/20…" at bounding box center [475, 270] width 397 height 225
click at [300, 215] on span "Hello I would process a return." at bounding box center [476, 216] width 378 height 10
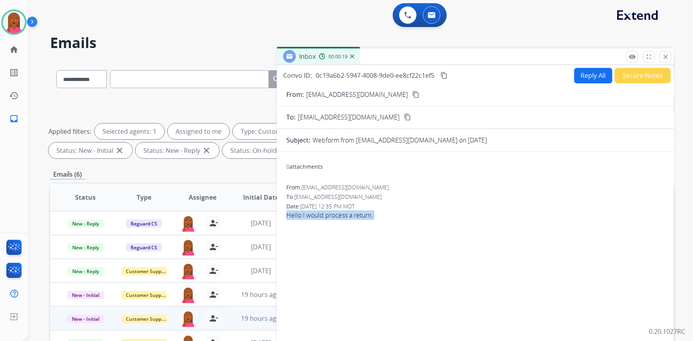
copy app-emails-table "Hello I would process a return. remove_red_eye Logs fullscreen Expand close Clo…"
drag, startPoint x: 447, startPoint y: 75, endPoint x: 442, endPoint y: 75, distance: 5.6
click at [447, 75] on mat-icon "content_copy" at bounding box center [444, 75] width 7 height 7
click at [588, 68] on button "Reply All" at bounding box center [594, 75] width 38 height 15
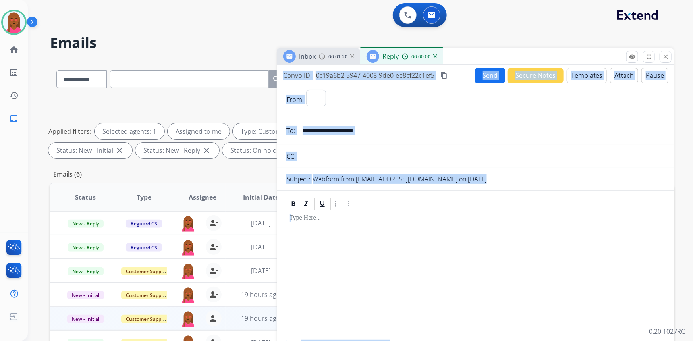
select select "**********"
click at [579, 76] on button "Templates" at bounding box center [587, 75] width 40 height 15
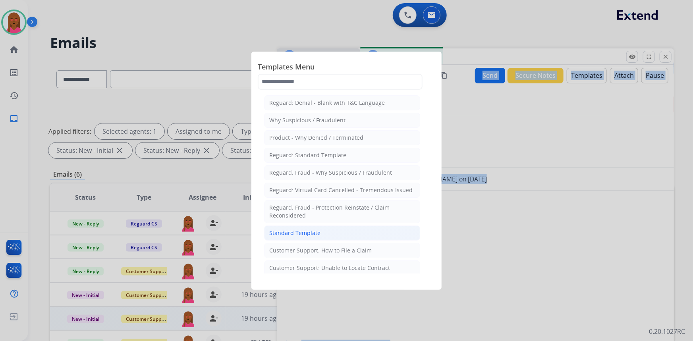
click at [293, 229] on div "Standard Template" at bounding box center [294, 233] width 51 height 8
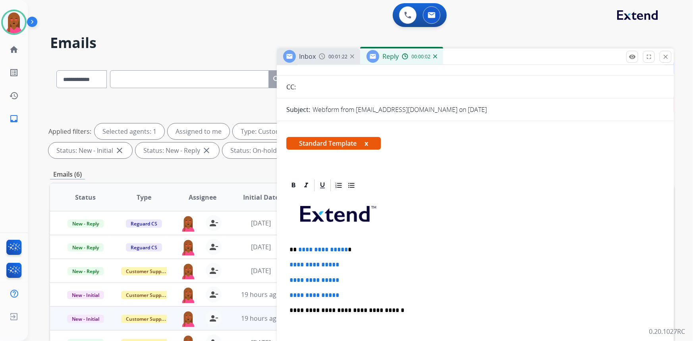
scroll to position [72, 0]
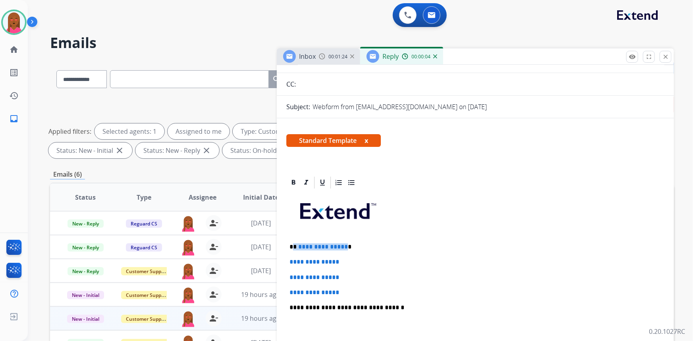
drag, startPoint x: 343, startPoint y: 245, endPoint x: 293, endPoint y: 246, distance: 49.7
click at [293, 246] on p "**********" at bounding box center [473, 247] width 366 height 7
click at [581, 256] on div "**********" at bounding box center [476, 326] width 378 height 273
drag, startPoint x: 349, startPoint y: 290, endPoint x: 289, endPoint y: 256, distance: 69.1
click at [289, 256] on div "**********" at bounding box center [476, 326] width 378 height 273
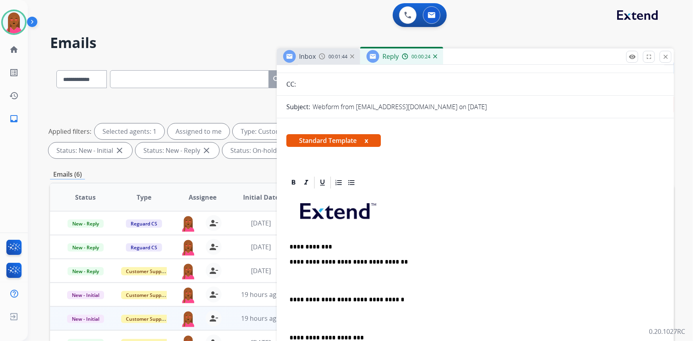
click at [294, 317] on p at bounding box center [476, 319] width 372 height 15
click at [291, 325] on div "**********" at bounding box center [476, 322] width 378 height 265
click at [293, 312] on p "**********" at bounding box center [473, 319] width 366 height 15
click at [296, 310] on div "**********" at bounding box center [476, 315] width 378 height 250
click at [292, 306] on div "**********" at bounding box center [476, 315] width 378 height 250
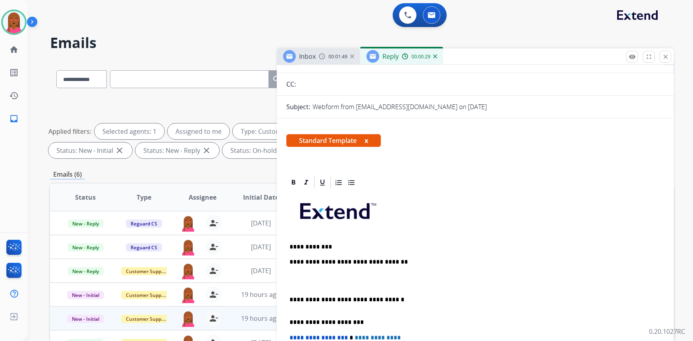
click at [292, 306] on div "**********" at bounding box center [476, 315] width 378 height 250
click at [304, 265] on p "**********" at bounding box center [473, 266] width 366 height 15
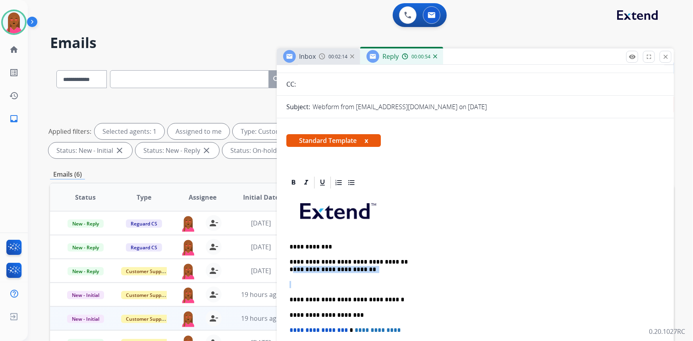
drag, startPoint x: 373, startPoint y: 276, endPoint x: 291, endPoint y: 271, distance: 82.8
click at [291, 271] on div "**********" at bounding box center [476, 311] width 378 height 243
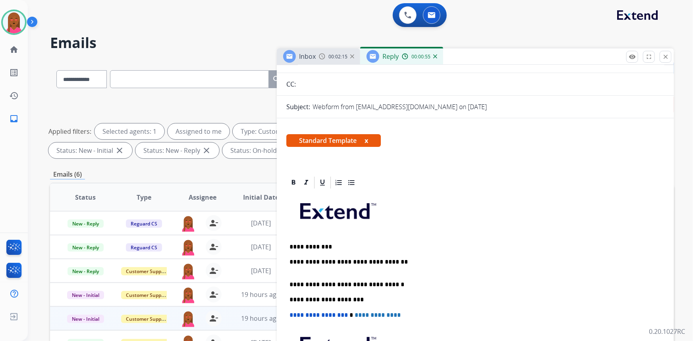
click at [294, 274] on div "**********" at bounding box center [476, 304] width 378 height 228
click at [336, 276] on div "**********" at bounding box center [476, 304] width 378 height 228
click at [309, 274] on div "**********" at bounding box center [476, 304] width 378 height 228
click at [298, 274] on div "**********" at bounding box center [476, 304] width 378 height 228
click at [295, 271] on p "**********" at bounding box center [473, 266] width 366 height 15
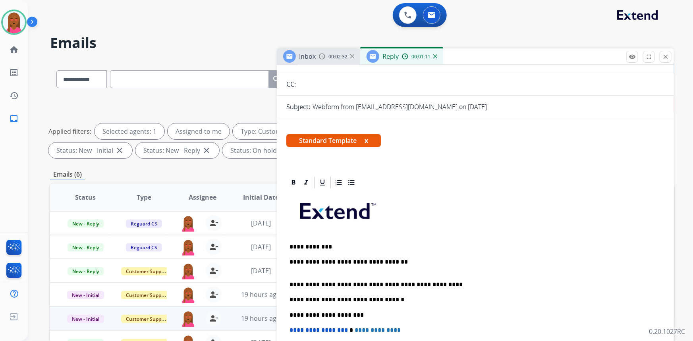
click at [303, 270] on p "**********" at bounding box center [473, 266] width 366 height 15
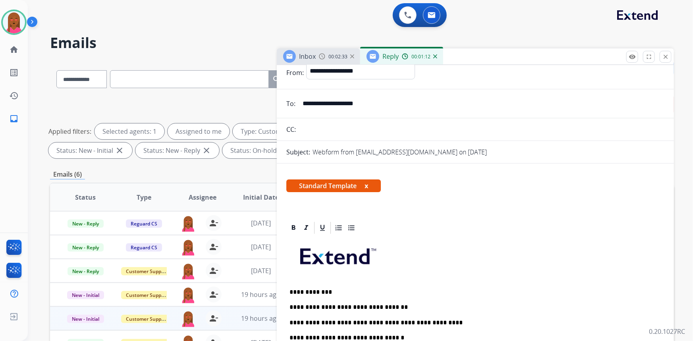
scroll to position [0, 0]
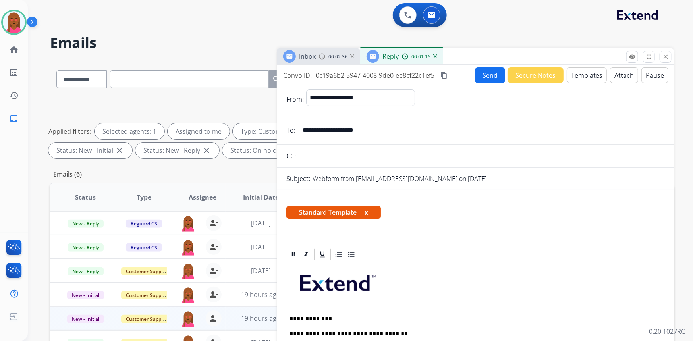
click at [501, 76] on div "Send Secure Notes Templates Attach Pause" at bounding box center [572, 75] width 194 height 15
click at [486, 71] on button "Send" at bounding box center [490, 75] width 30 height 15
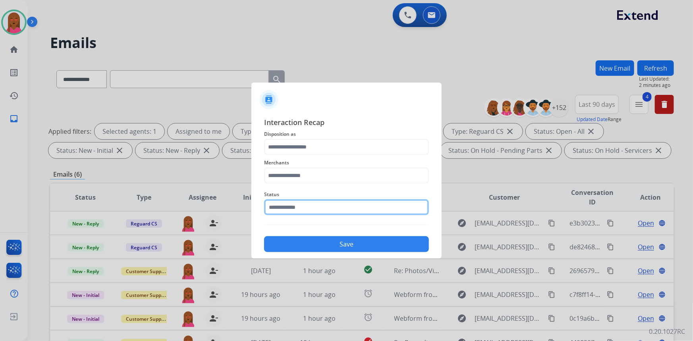
click at [310, 207] on input "text" at bounding box center [346, 208] width 165 height 16
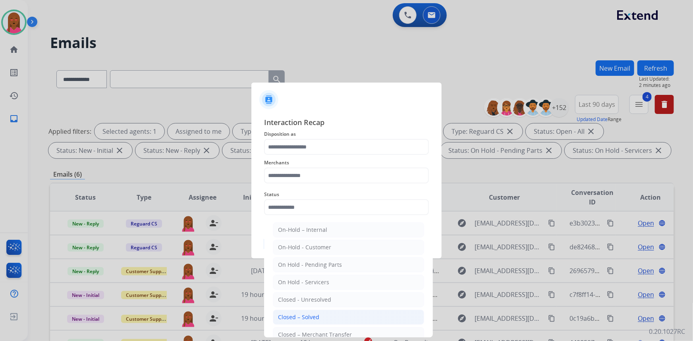
click at [356, 317] on li "Closed – Solved" at bounding box center [348, 317] width 151 height 15
type input "**********"
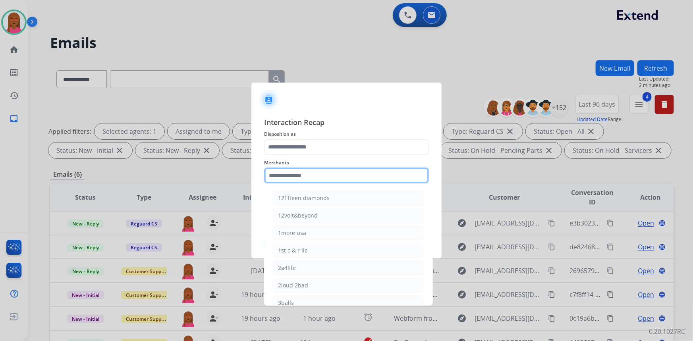
click at [299, 177] on input "text" at bounding box center [346, 176] width 165 height 16
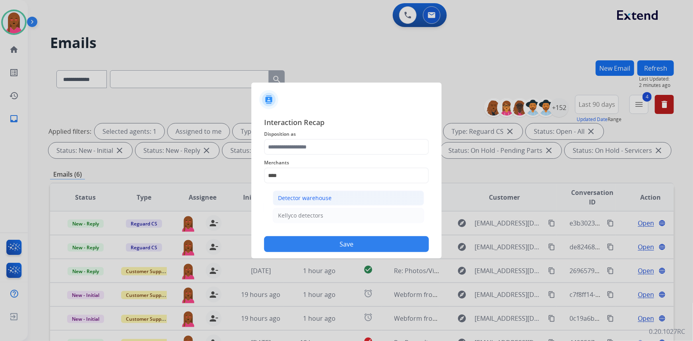
click at [318, 196] on div "Detector warehouse" at bounding box center [305, 198] width 54 height 8
type input "**********"
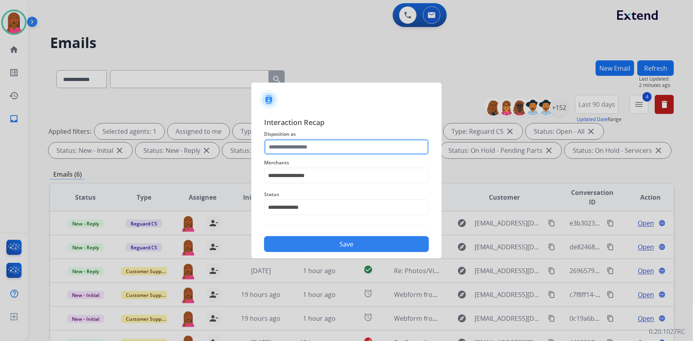
click at [325, 151] on input "text" at bounding box center [346, 147] width 165 height 16
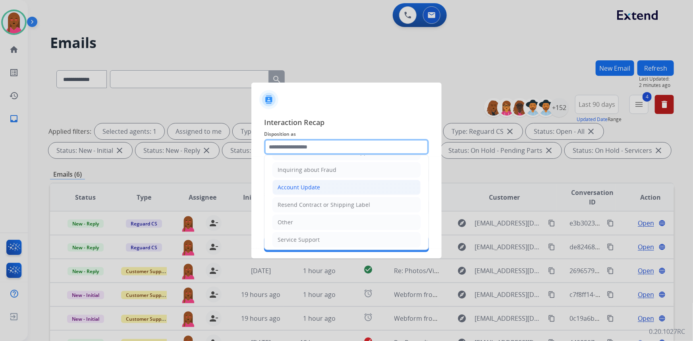
scroll to position [123, 0]
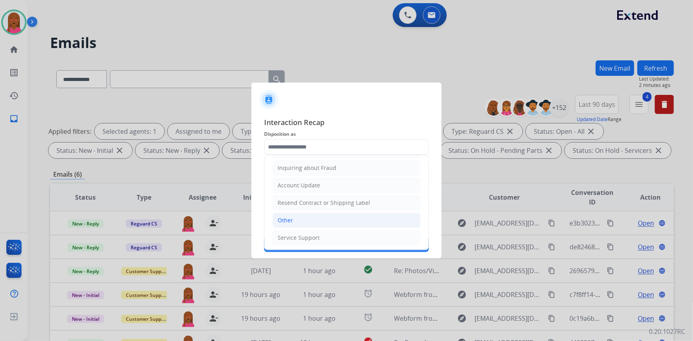
click at [316, 220] on li "Other" at bounding box center [347, 220] width 148 height 15
type input "*****"
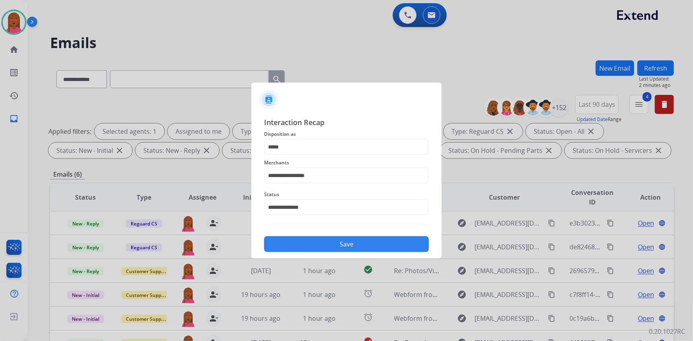
drag, startPoint x: 328, startPoint y: 248, endPoint x: 369, endPoint y: 188, distance: 72.1
click at [330, 246] on button "Save" at bounding box center [346, 244] width 165 height 16
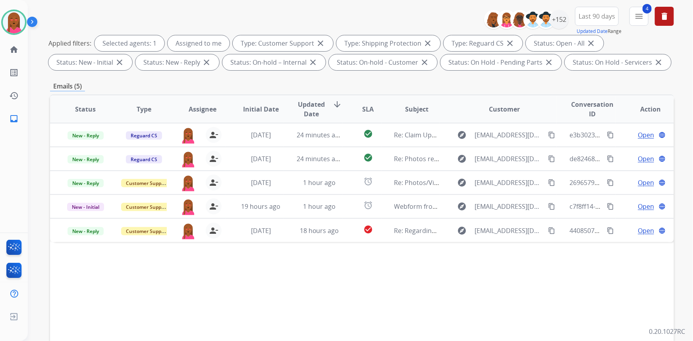
scroll to position [108, 0]
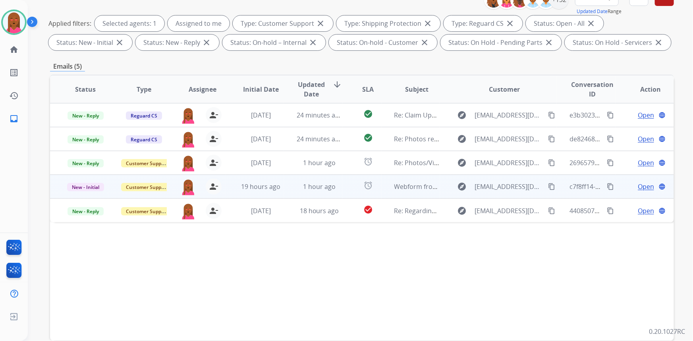
click at [643, 179] on td "Open language" at bounding box center [645, 187] width 58 height 24
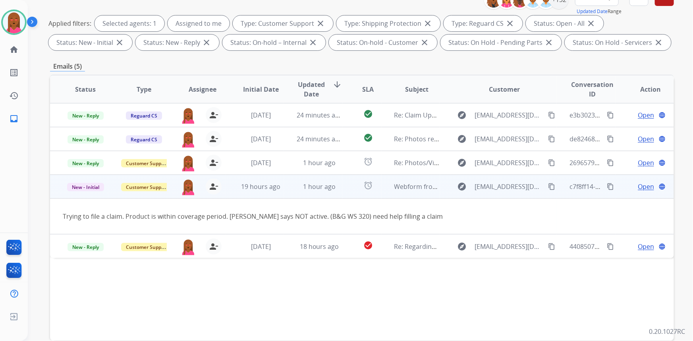
click at [644, 185] on span "Open" at bounding box center [646, 187] width 16 height 10
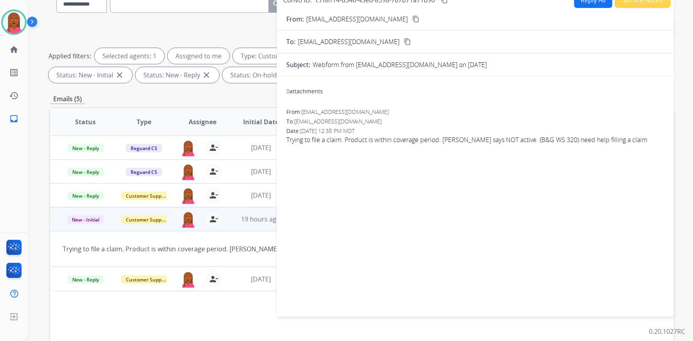
scroll to position [0, 0]
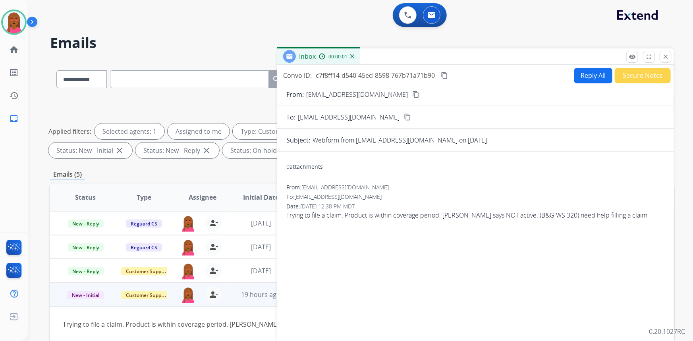
click at [413, 95] on mat-icon "content_copy" at bounding box center [416, 94] width 7 height 7
click at [461, 206] on div "Date: 08/11/2025 - 12:38 PM MDT" at bounding box center [476, 207] width 378 height 8
click at [390, 215] on span "Trying to file a claim. Product is within coverage period. Item says NOT active…" at bounding box center [476, 216] width 378 height 10
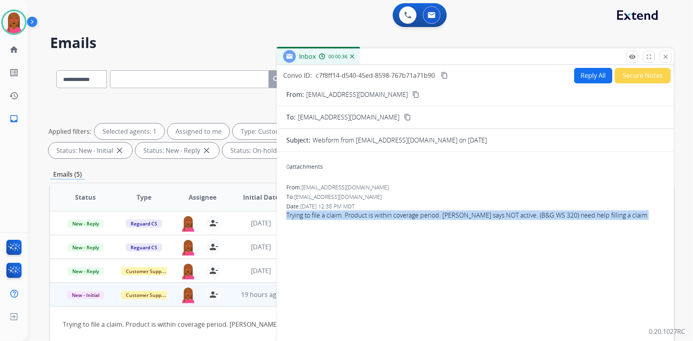
copy app-emails-table "Trying to file a claim. Product is within coverage period. Item says NOT active…"
drag, startPoint x: 446, startPoint y: 76, endPoint x: 368, endPoint y: 45, distance: 84.1
click at [446, 76] on mat-icon "content_copy" at bounding box center [444, 75] width 7 height 7
click at [594, 130] on form "From: fwelles@comcast.net content_copy To: support@extend.com content_copy Subj…" at bounding box center [475, 236] width 397 height 306
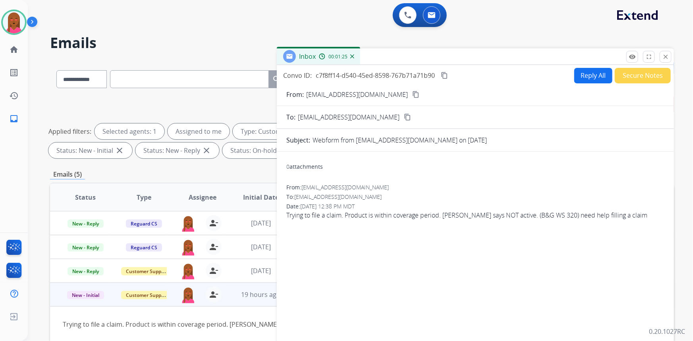
click at [588, 73] on button "Reply All" at bounding box center [594, 75] width 38 height 15
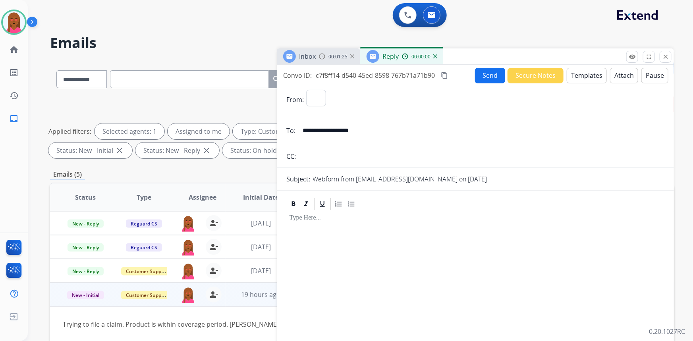
select select "**********"
click at [585, 74] on button "Templates" at bounding box center [587, 75] width 40 height 15
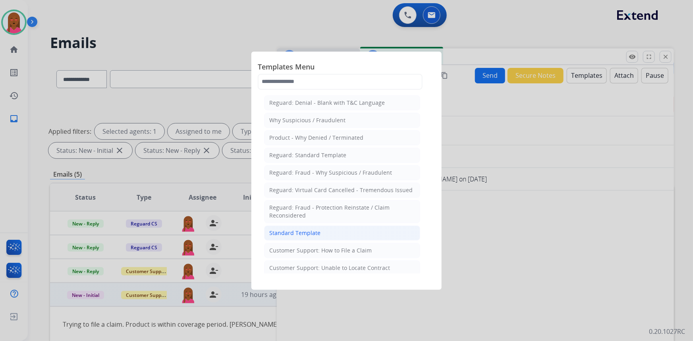
click at [335, 231] on li "Standard Template" at bounding box center [342, 233] width 156 height 15
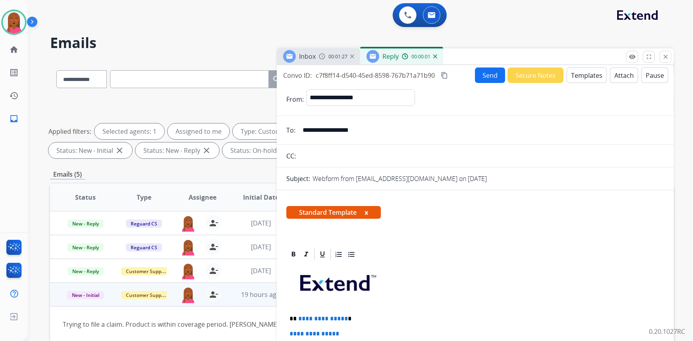
scroll to position [108, 0]
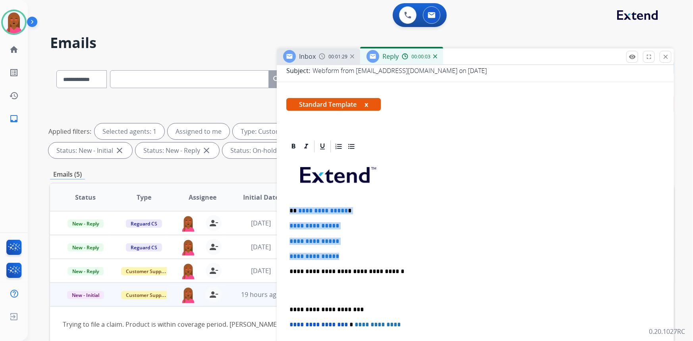
drag, startPoint x: 331, startPoint y: 249, endPoint x: 288, endPoint y: 209, distance: 59.1
click at [288, 209] on div "**********" at bounding box center [476, 290] width 378 height 273
paste div
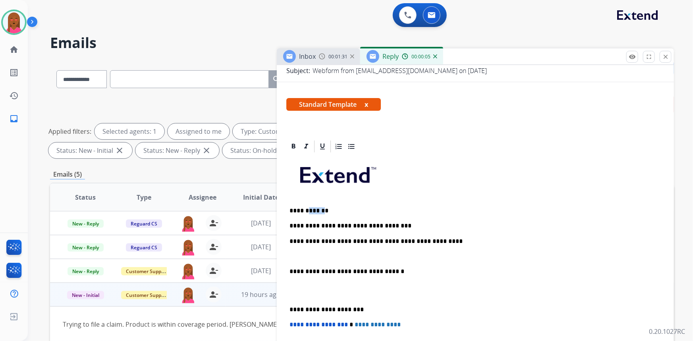
drag, startPoint x: 321, startPoint y: 209, endPoint x: 306, endPoint y: 209, distance: 14.3
click at [306, 209] on p "**********" at bounding box center [473, 210] width 366 height 7
drag, startPoint x: 389, startPoint y: 225, endPoint x: 369, endPoint y: 225, distance: 19.9
click at [369, 225] on p "**********" at bounding box center [473, 226] width 366 height 7
click at [298, 254] on p at bounding box center [476, 256] width 372 height 7
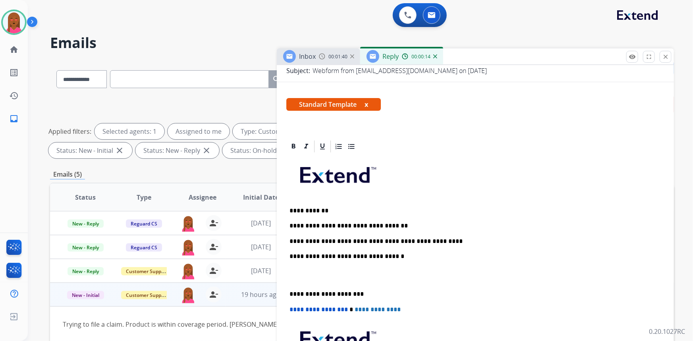
click at [293, 278] on p at bounding box center [476, 275] width 372 height 15
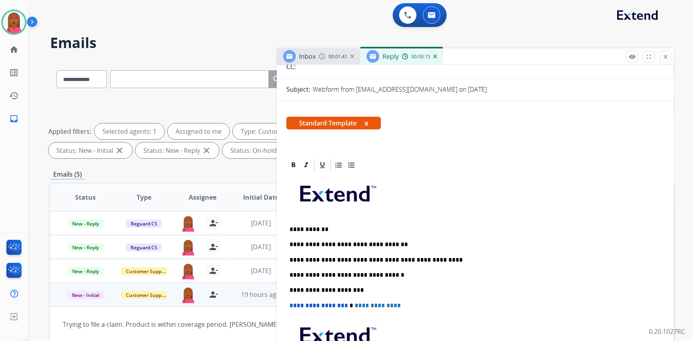
scroll to position [0, 0]
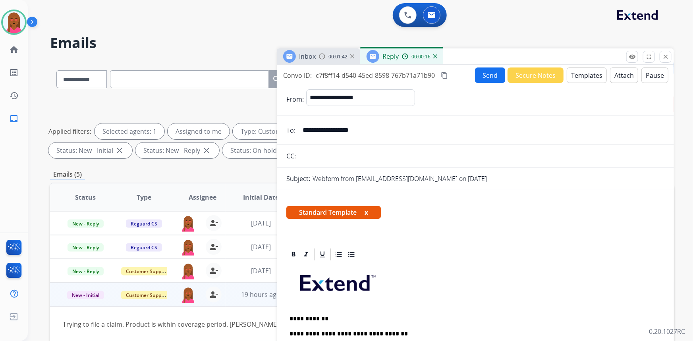
click at [485, 72] on button "Send" at bounding box center [490, 75] width 30 height 15
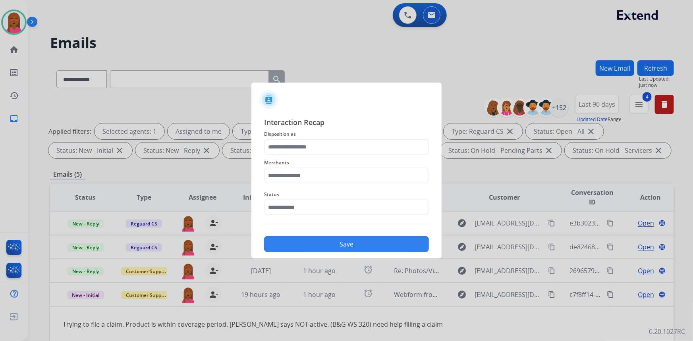
click at [318, 215] on div "Interaction Recap Disposition as Merchants Status Save" at bounding box center [346, 185] width 165 height 136
click at [317, 211] on input "text" at bounding box center [346, 208] width 165 height 16
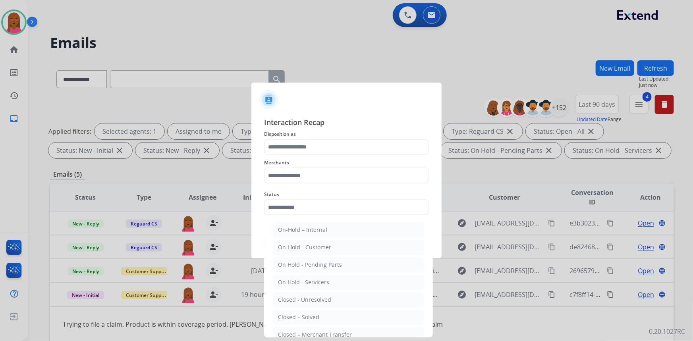
click at [312, 312] on li "Closed – Solved" at bounding box center [348, 317] width 151 height 15
type input "**********"
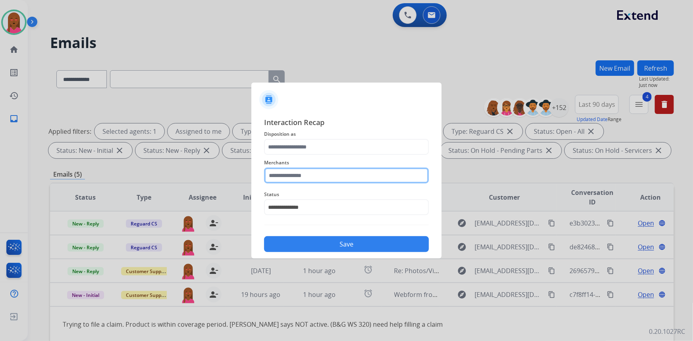
click at [336, 172] on input "text" at bounding box center [346, 176] width 165 height 16
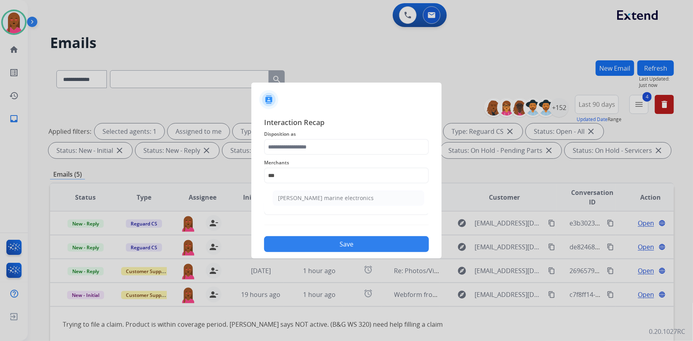
click at [326, 205] on li "[PERSON_NAME] marine electronics" at bounding box center [348, 198] width 151 height 15
type input "**********"
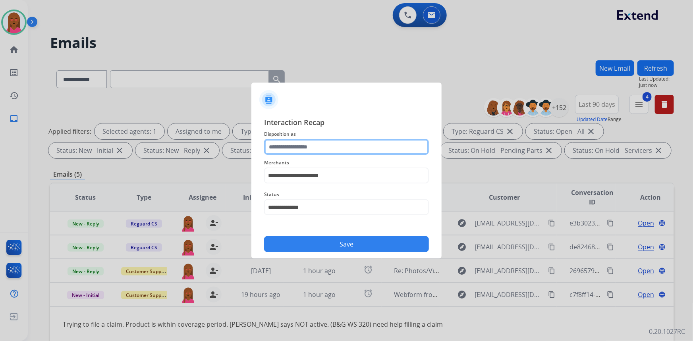
click at [328, 145] on input "text" at bounding box center [346, 147] width 165 height 16
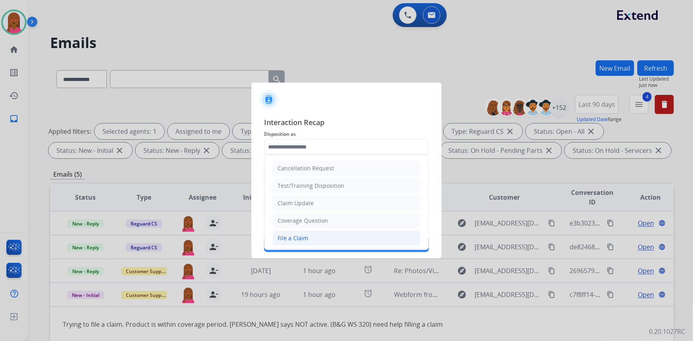
click at [330, 236] on li "File a Claim" at bounding box center [347, 238] width 148 height 15
type input "**********"
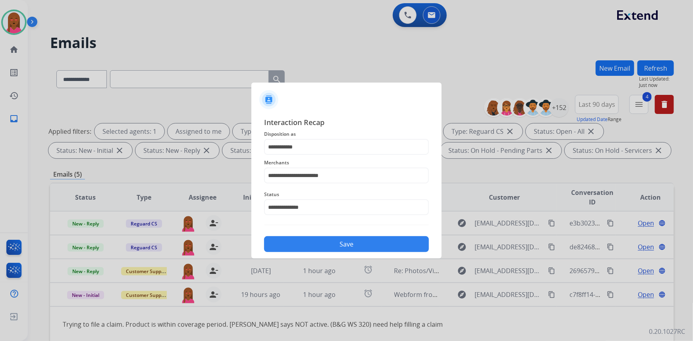
click at [330, 245] on button "Save" at bounding box center [346, 244] width 165 height 16
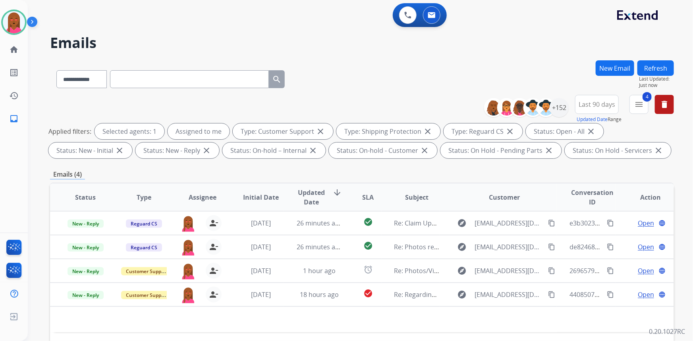
click at [625, 128] on div "Applied filters: Selected agents: 1 Assigned to me Type: Customer Support close…" at bounding box center [360, 141] width 624 height 35
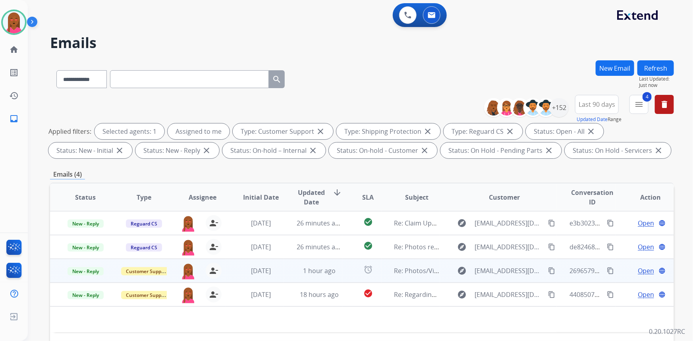
click at [639, 269] on span "Open" at bounding box center [646, 271] width 16 height 10
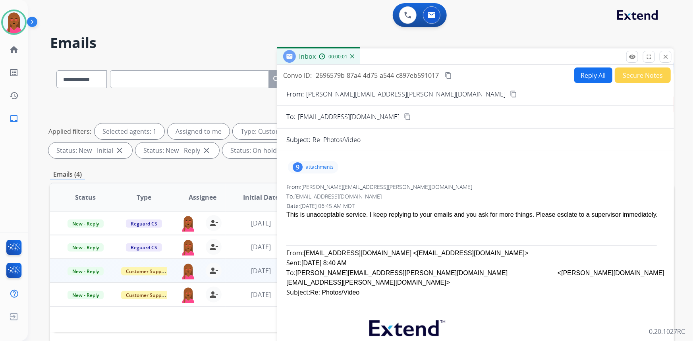
click at [510, 91] on mat-icon "content_copy" at bounding box center [513, 94] width 7 height 7
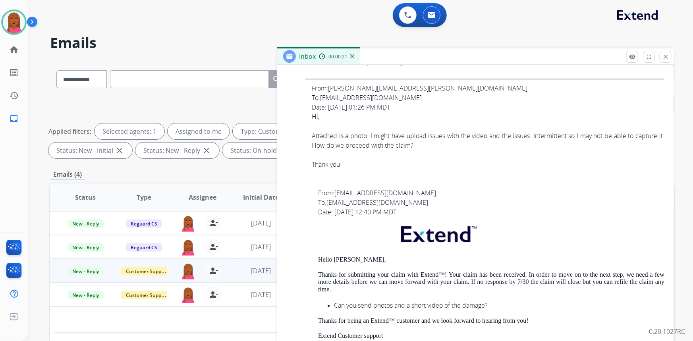
scroll to position [1373, 0]
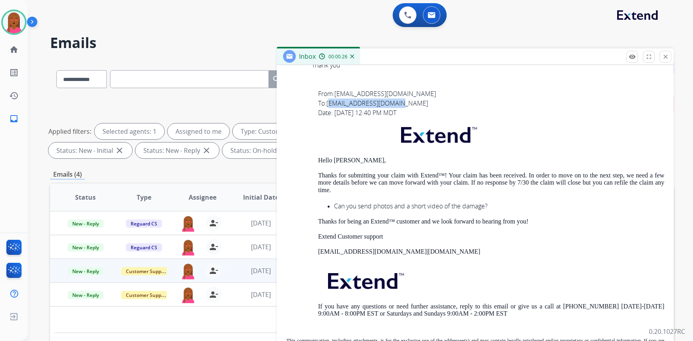
drag, startPoint x: 405, startPoint y: 129, endPoint x: 329, endPoint y: 130, distance: 75.1
click at [329, 108] on div "To: davidennett@gmail.com" at bounding box center [491, 104] width 347 height 10
copy link "[EMAIL_ADDRESS][DOMAIN_NAME]"
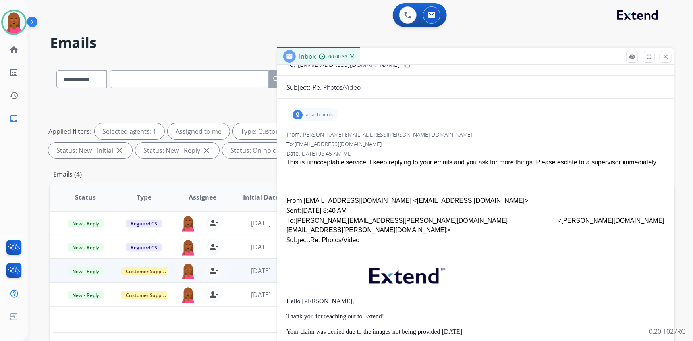
scroll to position [0, 0]
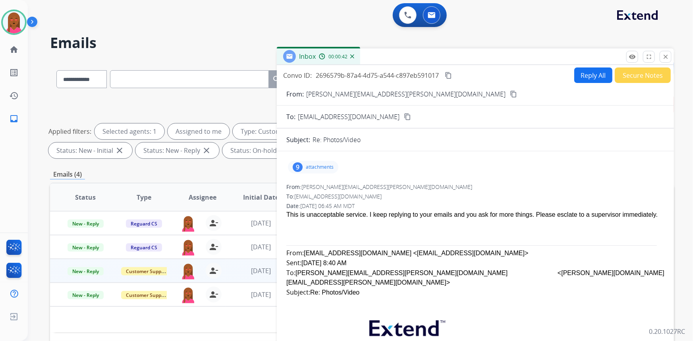
click at [544, 176] on div "9 attachments" at bounding box center [476, 167] width 378 height 19
click at [409, 219] on div "This is unacceptable service. I keep replying to your emails and you ask for mo…" at bounding box center [476, 215] width 378 height 10
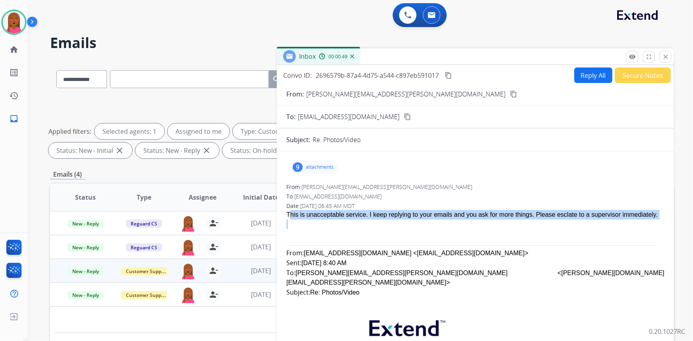
click at [409, 219] on div "This is unacceptable service. I keep replying to your emails and you ask for mo…" at bounding box center [476, 215] width 378 height 10
copy span "This is unacceptable service. I keep replying to your emails and you ask for mo…"
click at [450, 76] on mat-icon "content_copy" at bounding box center [448, 75] width 7 height 7
click at [579, 74] on button "Reply All" at bounding box center [594, 75] width 38 height 15
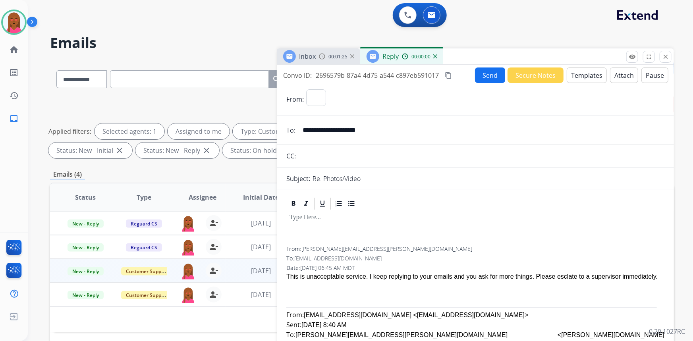
click at [584, 74] on button "Templates" at bounding box center [587, 75] width 40 height 15
select select "**********"
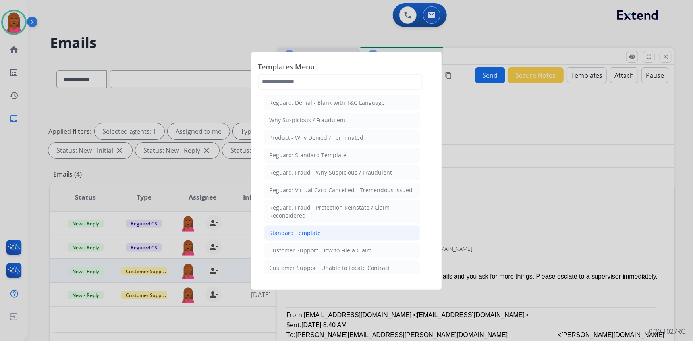
click at [326, 235] on li "Standard Template" at bounding box center [342, 233] width 156 height 15
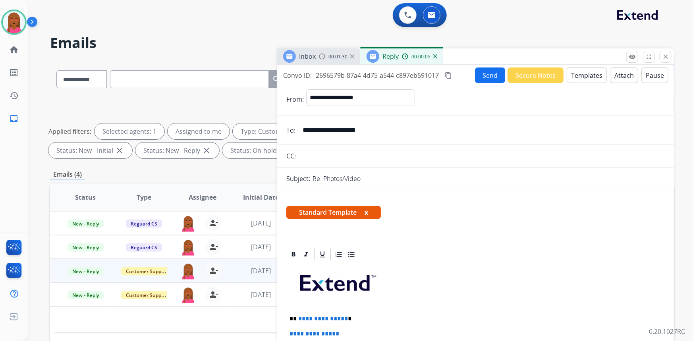
drag, startPoint x: 548, startPoint y: 164, endPoint x: 444, endPoint y: 233, distance: 125.3
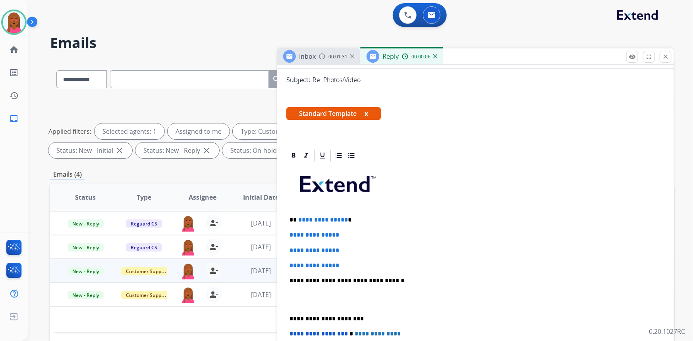
scroll to position [108, 0]
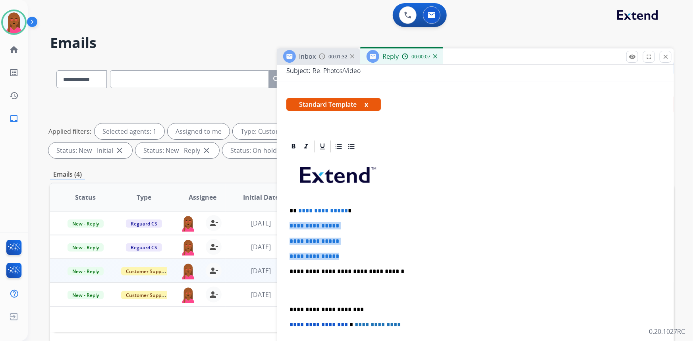
drag, startPoint x: 349, startPoint y: 257, endPoint x: 286, endPoint y: 211, distance: 78.2
click at [287, 211] on div "**********" at bounding box center [476, 290] width 378 height 273
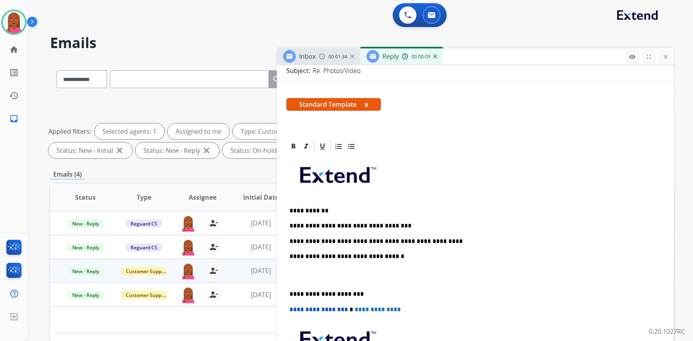
click at [296, 281] on p at bounding box center [476, 275] width 372 height 15
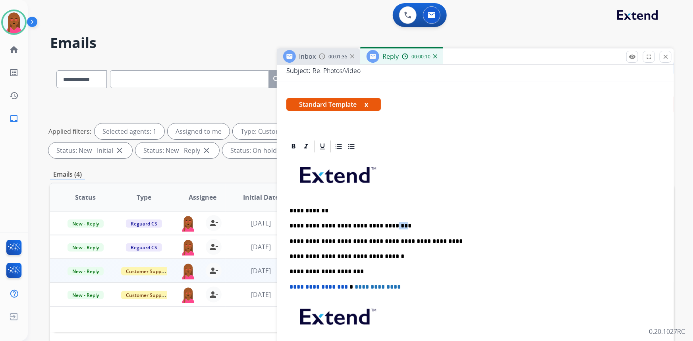
drag, startPoint x: 389, startPoint y: 226, endPoint x: 368, endPoint y: 223, distance: 21.6
click at [368, 223] on p "**********" at bounding box center [473, 226] width 366 height 7
drag, startPoint x: 320, startPoint y: 210, endPoint x: 306, endPoint y: 210, distance: 13.5
click at [306, 210] on p "**********" at bounding box center [473, 210] width 366 height 7
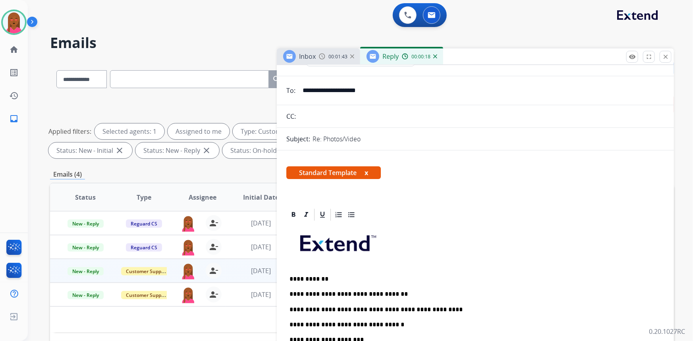
scroll to position [0, 0]
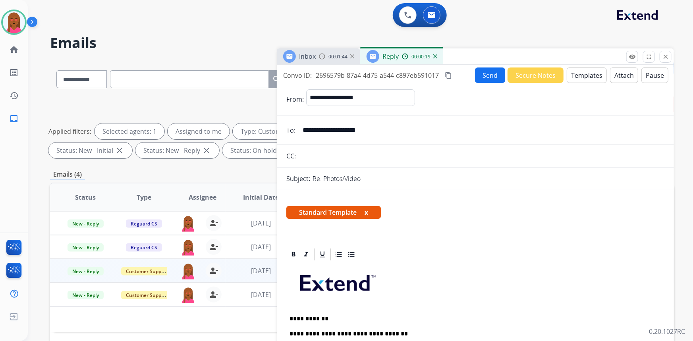
click at [490, 77] on button "Send" at bounding box center [490, 75] width 30 height 15
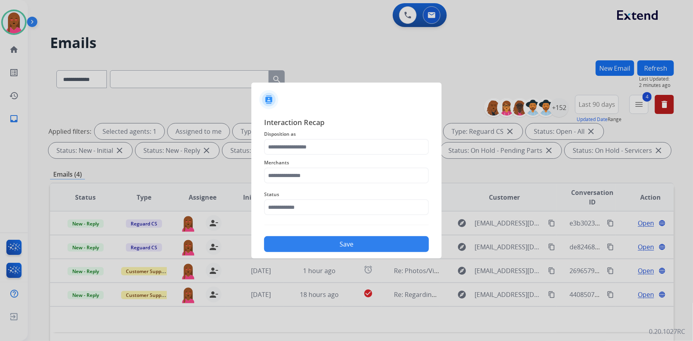
click at [364, 216] on div "Status" at bounding box center [346, 203] width 165 height 32
click at [349, 203] on input "text" at bounding box center [346, 208] width 165 height 16
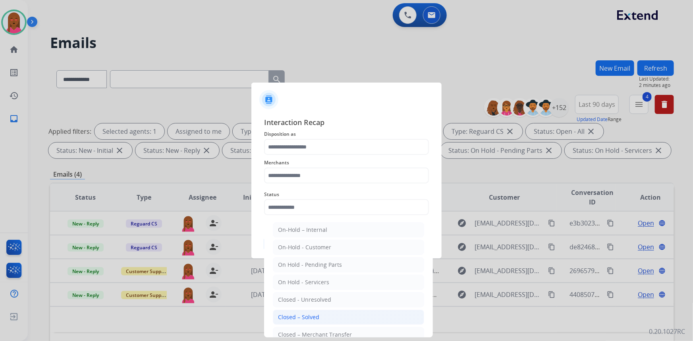
click at [317, 317] on div "Closed – Solved" at bounding box center [298, 318] width 41 height 8
type input "**********"
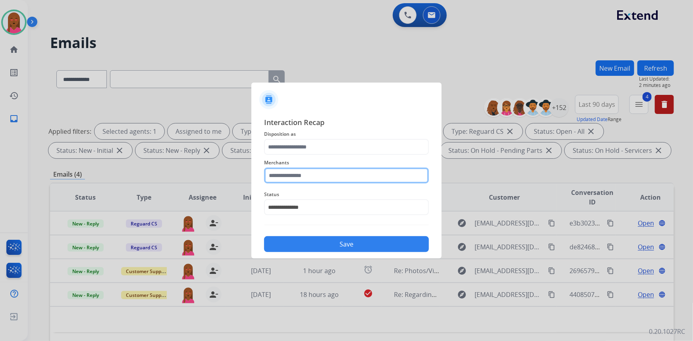
click at [333, 172] on input "text" at bounding box center [346, 176] width 165 height 16
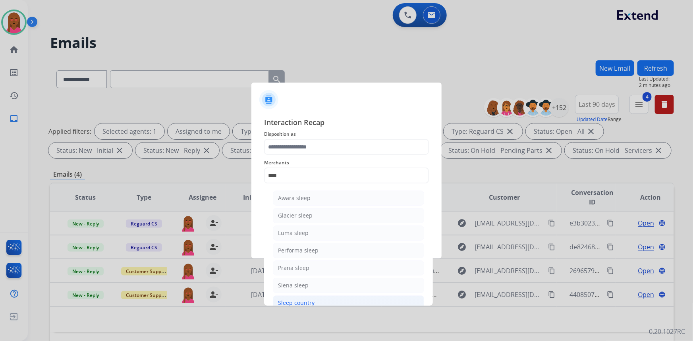
click at [307, 302] on div "Sleep country" at bounding box center [296, 303] width 37 height 8
type input "**********"
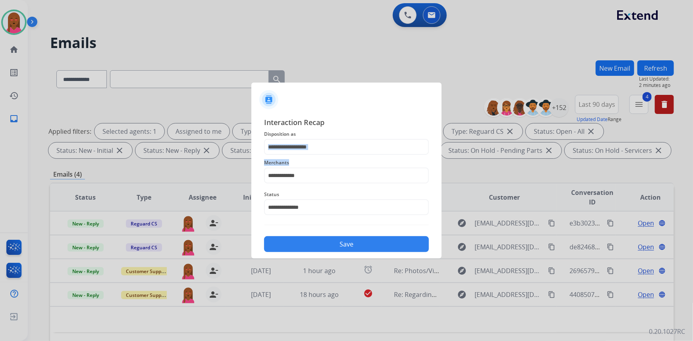
click at [325, 155] on div "**********" at bounding box center [346, 185] width 165 height 136
click at [325, 151] on input "text" at bounding box center [346, 147] width 165 height 16
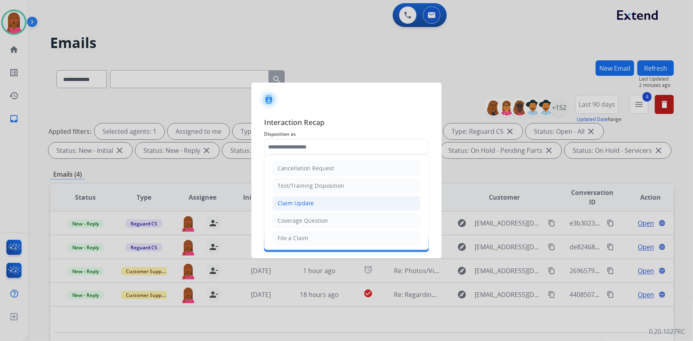
click at [316, 203] on li "Claim Update" at bounding box center [347, 203] width 148 height 15
type input "**********"
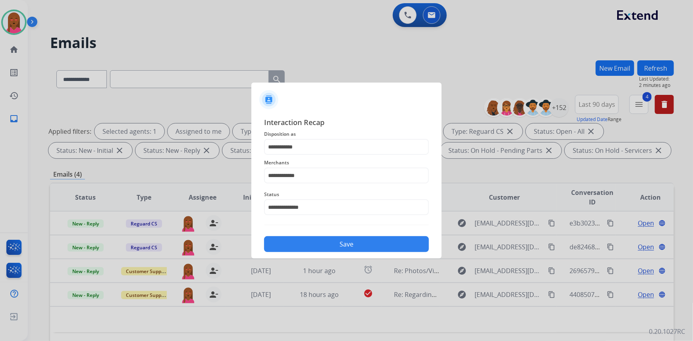
click at [335, 238] on button "Save" at bounding box center [346, 244] width 165 height 16
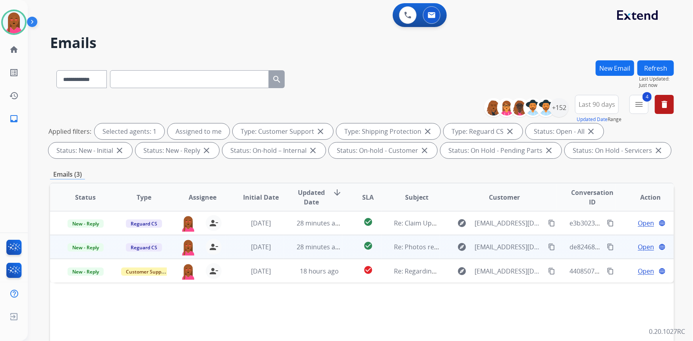
click at [638, 245] on span "Open" at bounding box center [646, 247] width 16 height 10
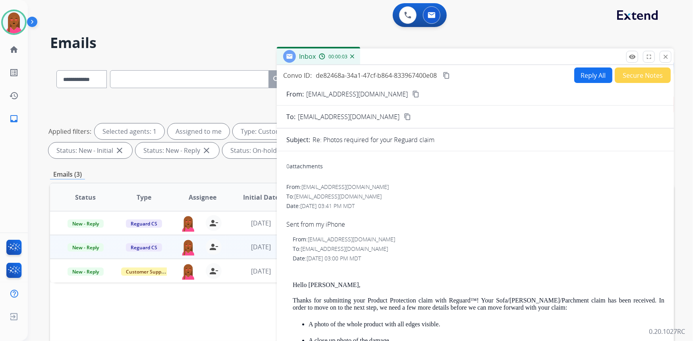
click at [413, 91] on mat-icon "content_copy" at bounding box center [416, 94] width 7 height 7
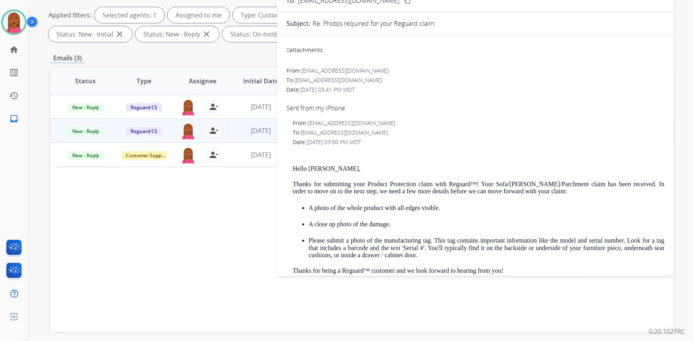
scroll to position [40, 0]
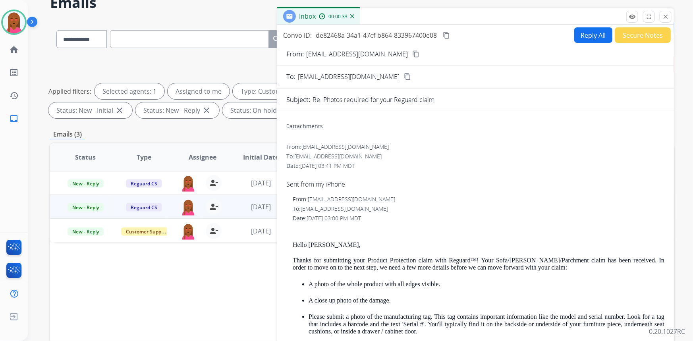
drag, startPoint x: 496, startPoint y: 225, endPoint x: 461, endPoint y: 211, distance: 37.6
click at [496, 225] on div "From: customerservice@reguardprotection.com To: jannie0805@gmail.com Date: 08/0…" at bounding box center [476, 323] width 378 height 255
click at [335, 183] on div "Sent from my iPhone" at bounding box center [476, 185] width 378 height 10
click at [336, 183] on div "Sent from my iPhone" at bounding box center [476, 185] width 378 height 10
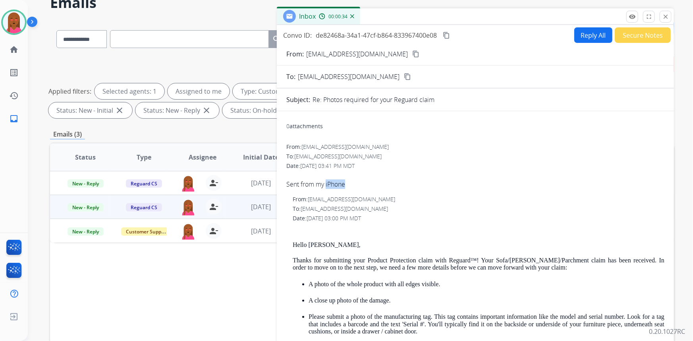
click at [336, 183] on div "Sent from my iPhone" at bounding box center [476, 185] width 378 height 10
copy div "Sent from my iPhone"
click at [445, 31] on button "content_copy" at bounding box center [447, 36] width 10 height 10
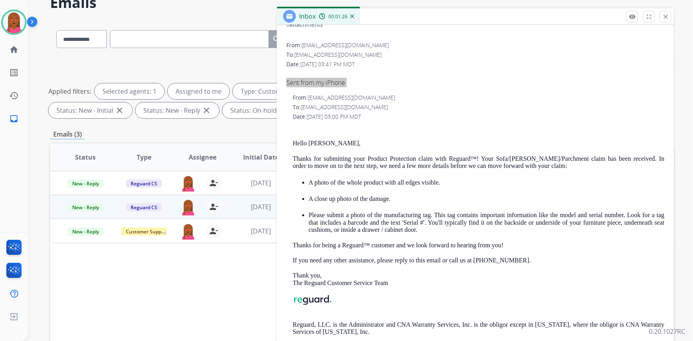
scroll to position [110, 0]
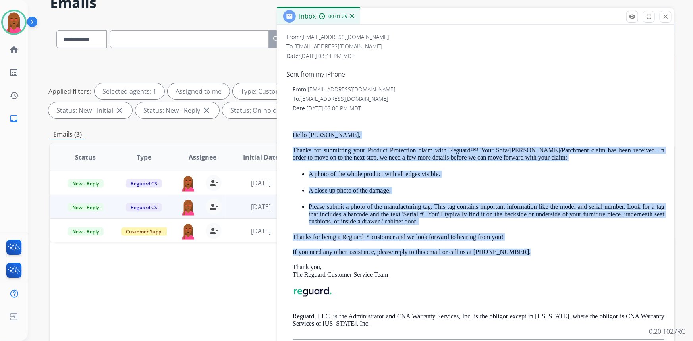
drag, startPoint x: 289, startPoint y: 135, endPoint x: 521, endPoint y: 253, distance: 260.9
click at [521, 253] on div "From: customerservice@reguardprotection.com To: jannie0805@gmail.com Date: 08/0…" at bounding box center [476, 212] width 378 height 255
copy div "Hello Dorothy, Thanks for submitting your Product Protection claim with Reguard…"
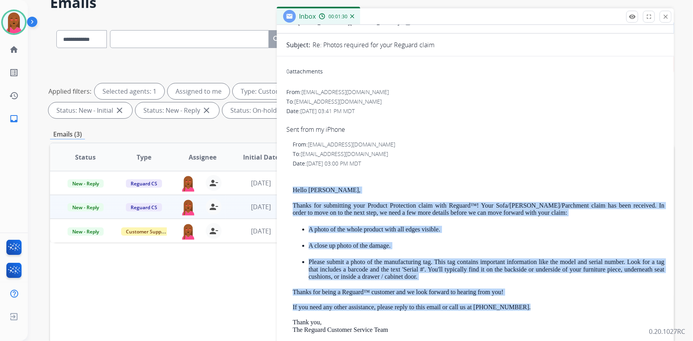
scroll to position [0, 0]
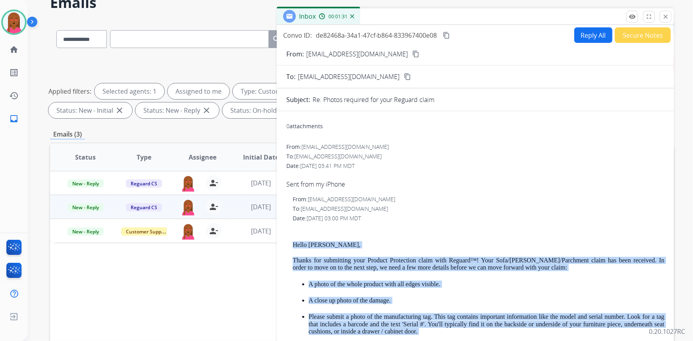
click at [595, 36] on button "Reply All" at bounding box center [594, 34] width 38 height 15
select select "**********"
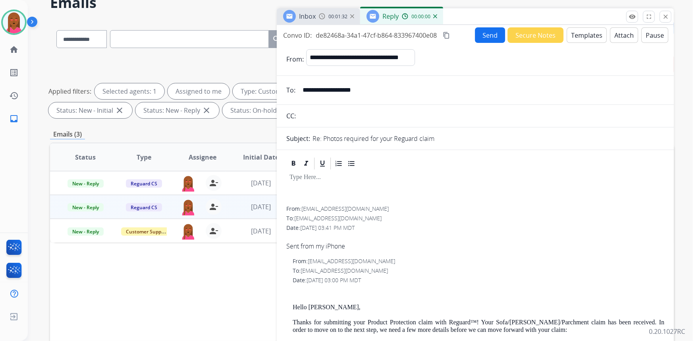
click at [593, 33] on button "Templates" at bounding box center [587, 34] width 40 height 15
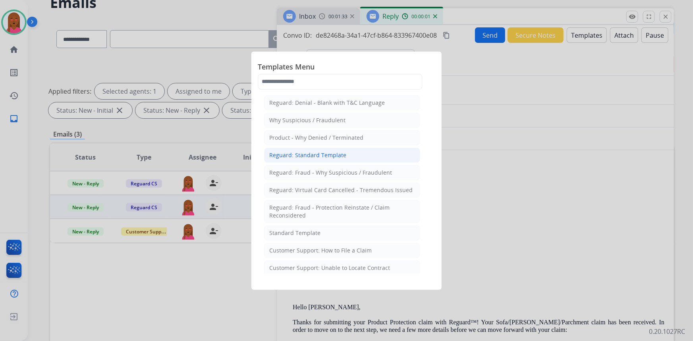
click at [325, 159] on div "Reguard: Standard Template" at bounding box center [307, 155] width 77 height 8
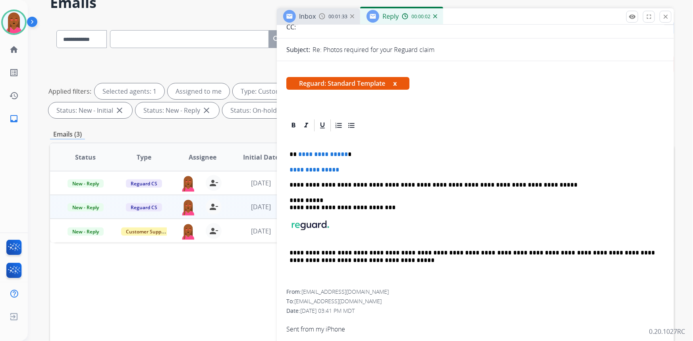
scroll to position [108, 0]
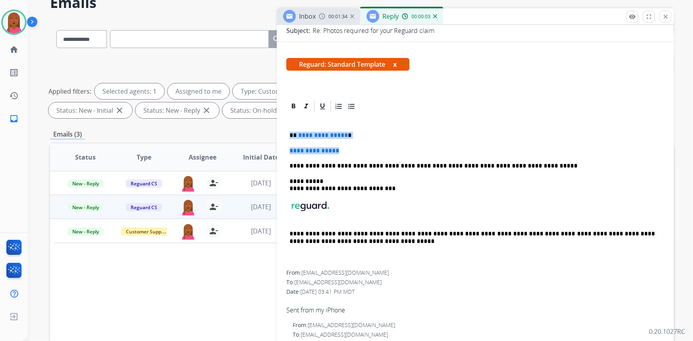
drag, startPoint x: 318, startPoint y: 149, endPoint x: 287, endPoint y: 136, distance: 33.7
click at [287, 138] on div "**********" at bounding box center [476, 192] width 378 height 157
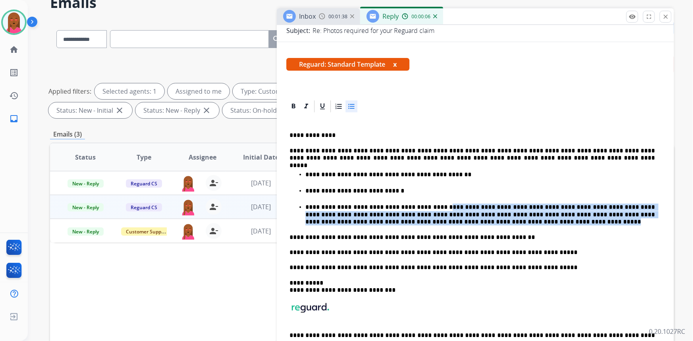
drag, startPoint x: 422, startPoint y: 222, endPoint x: 426, endPoint y: 204, distance: 18.4
click at [426, 204] on p "**********" at bounding box center [481, 215] width 350 height 22
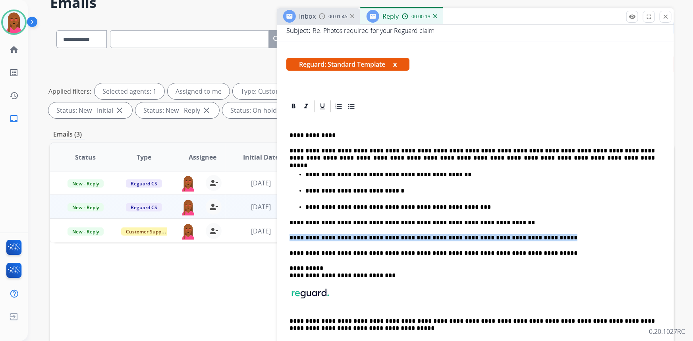
drag, startPoint x: 538, startPoint y: 233, endPoint x: 281, endPoint y: 228, distance: 257.2
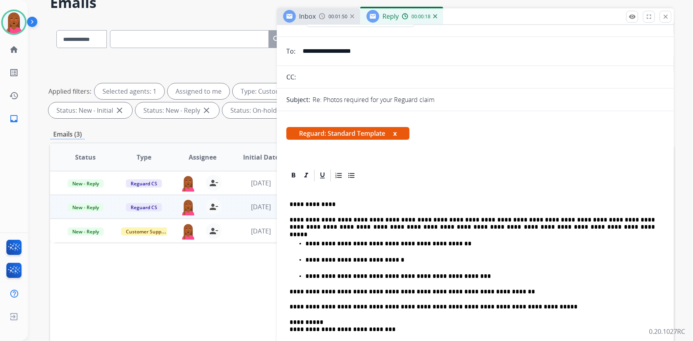
scroll to position [0, 0]
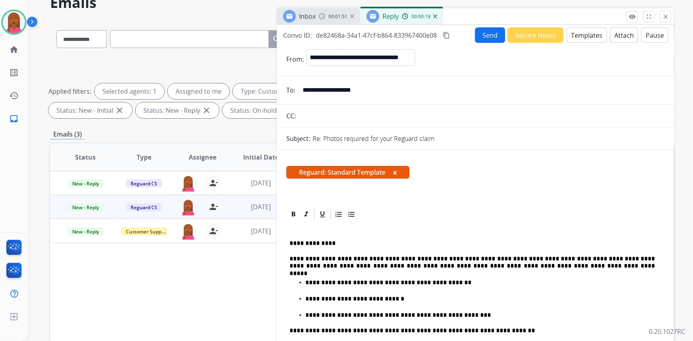
click at [476, 256] on p "**********" at bounding box center [473, 263] width 366 height 15
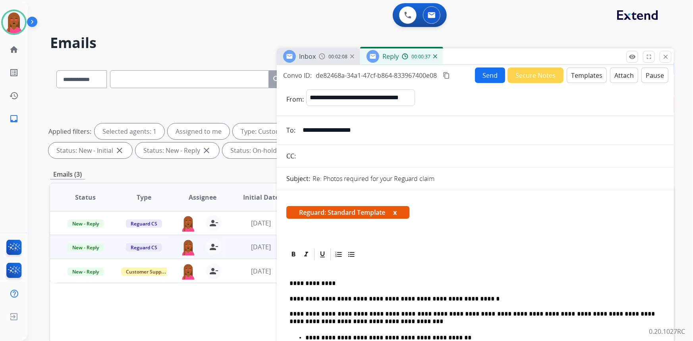
click at [488, 79] on button "Send" at bounding box center [490, 75] width 30 height 15
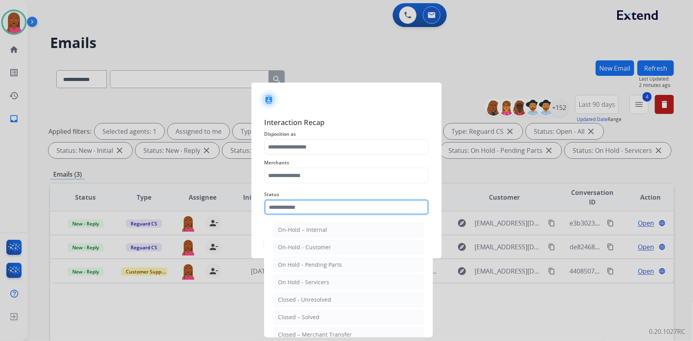
click at [302, 207] on input "text" at bounding box center [346, 208] width 165 height 16
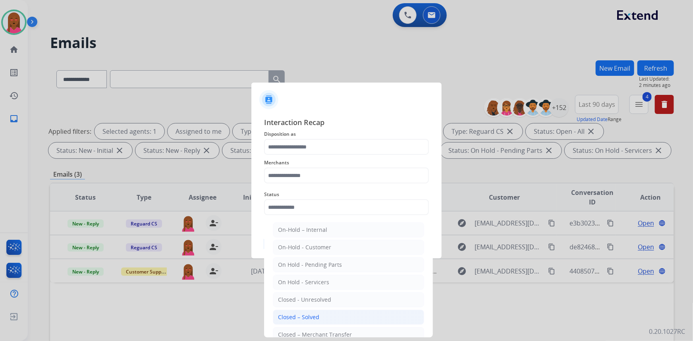
click at [319, 316] on li "Closed – Solved" at bounding box center [348, 317] width 151 height 15
type input "**********"
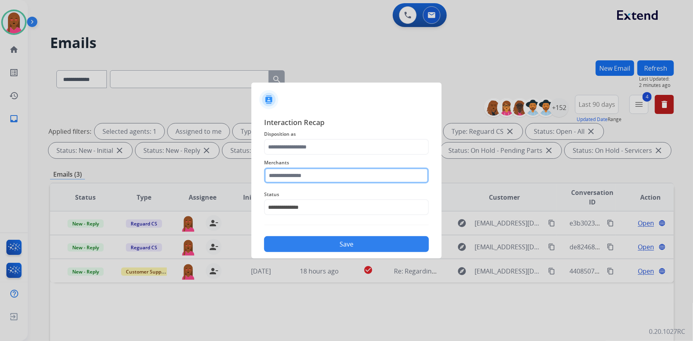
click at [330, 175] on input "text" at bounding box center [346, 176] width 165 height 16
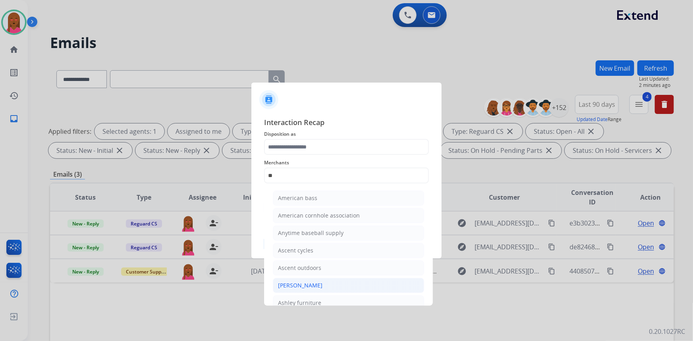
click at [320, 286] on div "[PERSON_NAME]" at bounding box center [300, 286] width 45 height 8
type input "**********"
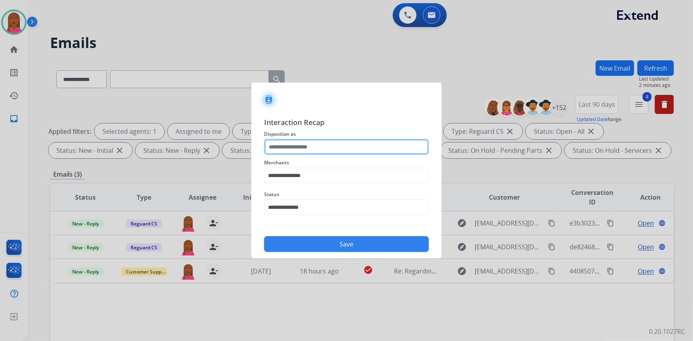
click at [341, 145] on input "text" at bounding box center [346, 147] width 165 height 16
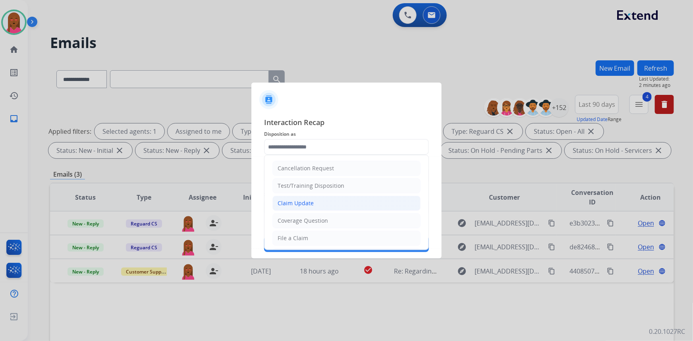
click at [337, 208] on li "Claim Update" at bounding box center [347, 203] width 148 height 15
type input "**********"
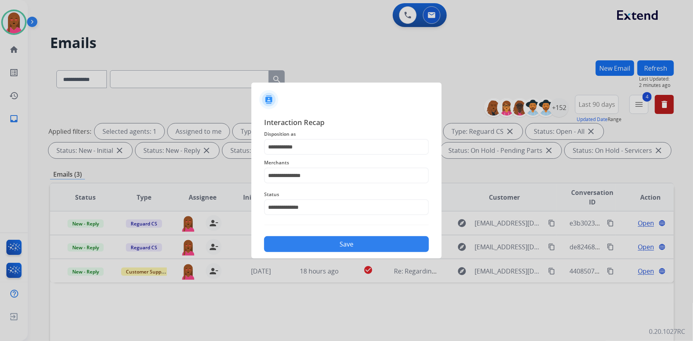
click at [333, 248] on button "Save" at bounding box center [346, 244] width 165 height 16
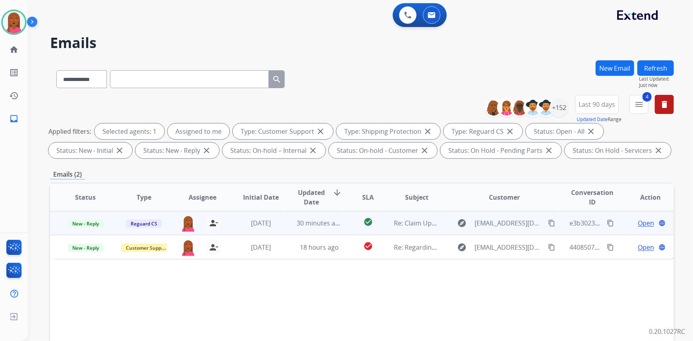
click at [644, 223] on span "Open" at bounding box center [646, 224] width 16 height 10
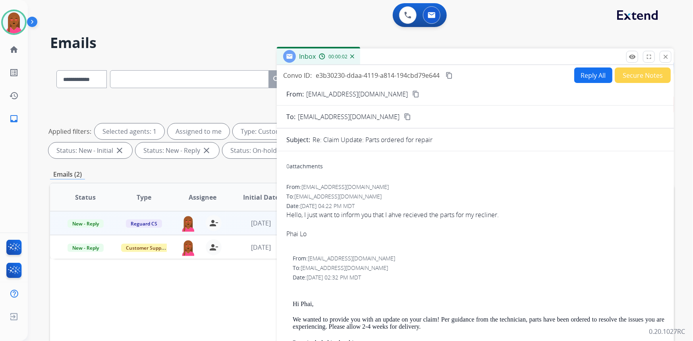
click at [627, 211] on div "Hello, I just want to inform you that I ahve recieved the parts for my recliner." at bounding box center [476, 215] width 378 height 10
click at [413, 91] on mat-icon "content_copy" at bounding box center [416, 94] width 7 height 7
drag, startPoint x: 576, startPoint y: 238, endPoint x: 597, endPoint y: 234, distance: 21.1
click at [580, 238] on span "Hello, I just want to inform you that I ahve recieved the parts for my recliner…" at bounding box center [476, 229] width 378 height 38
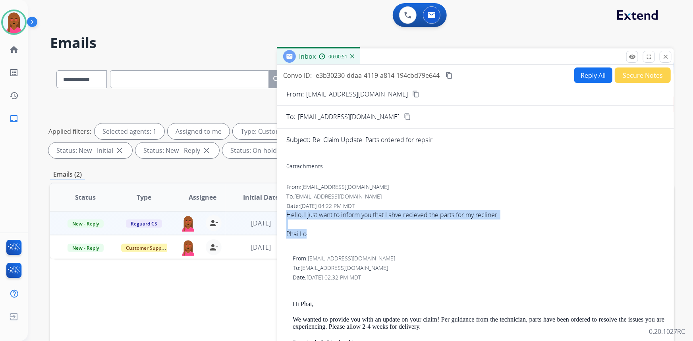
click at [161, 19] on div "0 Voice Interactions 0 Email Interactions" at bounding box center [355, 15] width 637 height 25
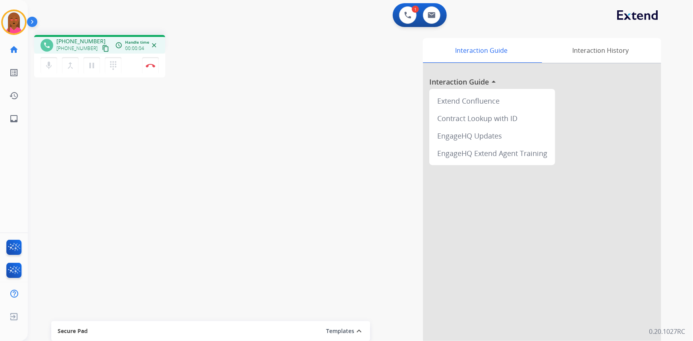
click at [102, 48] on mat-icon "content_copy" at bounding box center [105, 48] width 7 height 7
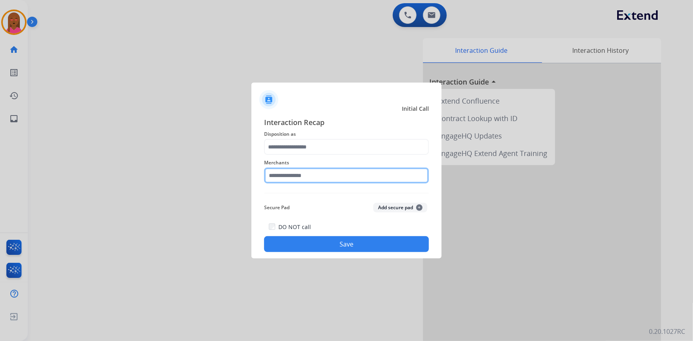
click at [308, 173] on input "text" at bounding box center [346, 176] width 165 height 16
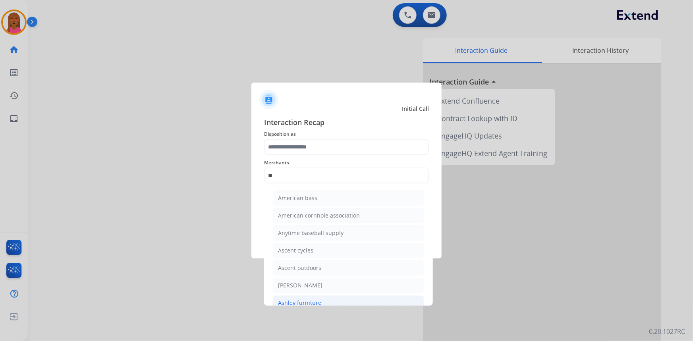
drag, startPoint x: 321, startPoint y: 302, endPoint x: 342, endPoint y: 158, distance: 145.3
click at [322, 301] on li "Ashley furniture" at bounding box center [348, 303] width 151 height 15
type input "**********"
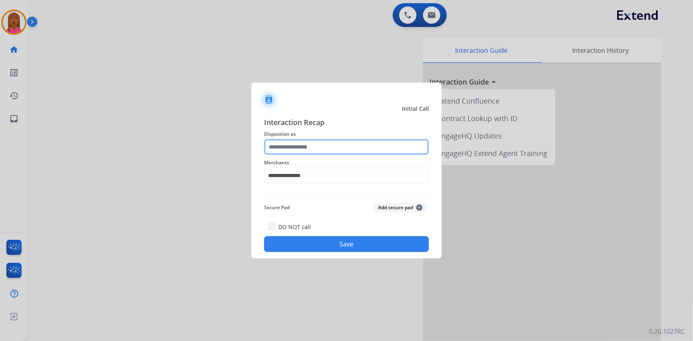
click at [333, 147] on input "text" at bounding box center [346, 147] width 165 height 16
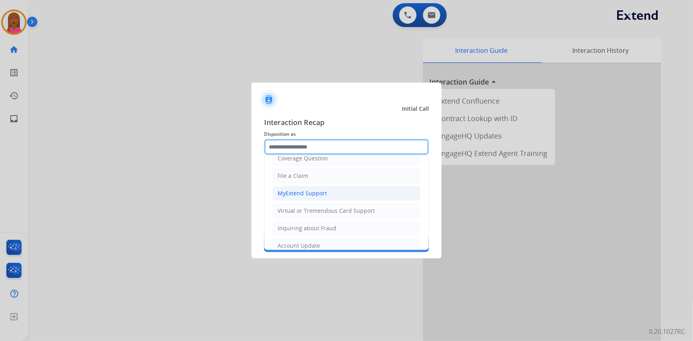
scroll to position [123, 0]
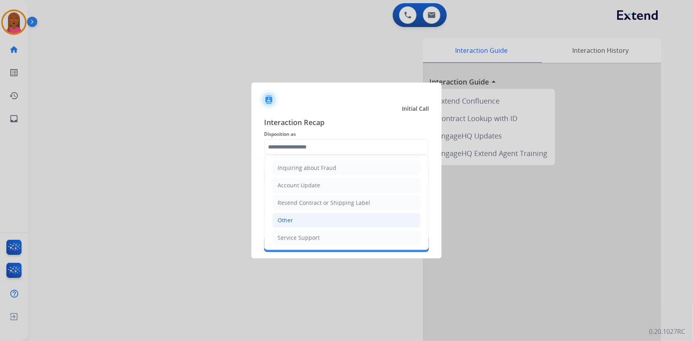
click at [318, 220] on li "Other" at bounding box center [347, 220] width 148 height 15
type input "*****"
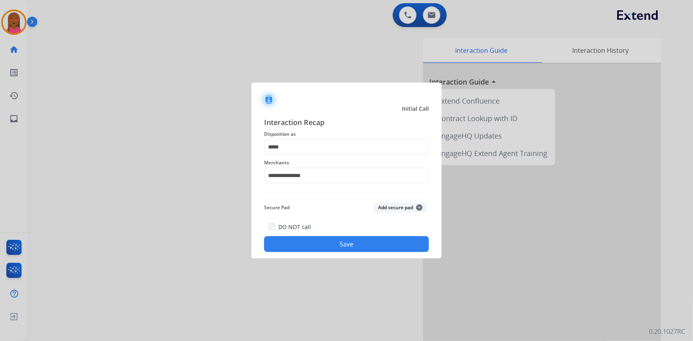
click at [333, 248] on button "Save" at bounding box center [346, 244] width 165 height 16
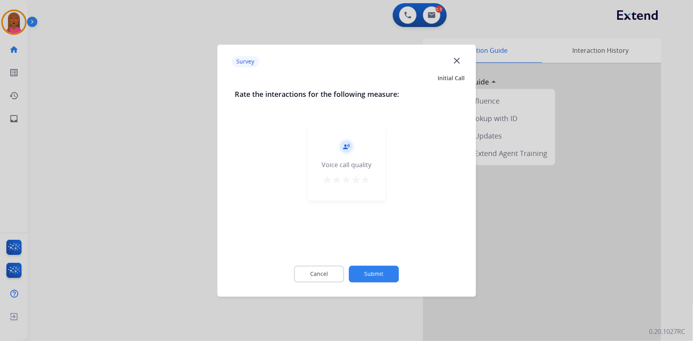
click at [456, 59] on mat-icon "close" at bounding box center [457, 60] width 10 height 10
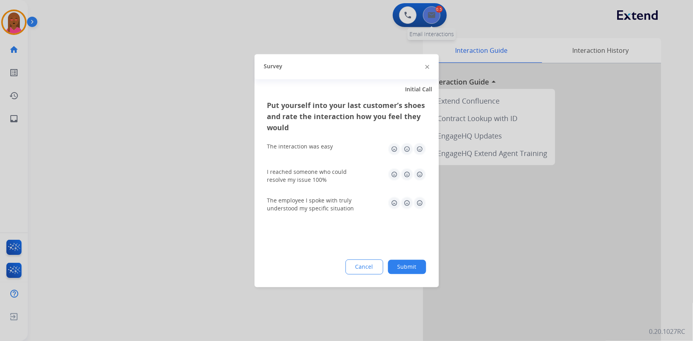
click at [431, 18] on div at bounding box center [346, 170] width 693 height 341
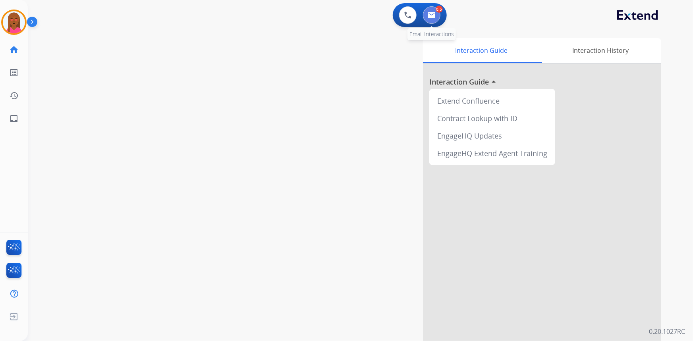
click at [431, 17] on img at bounding box center [432, 15] width 8 height 6
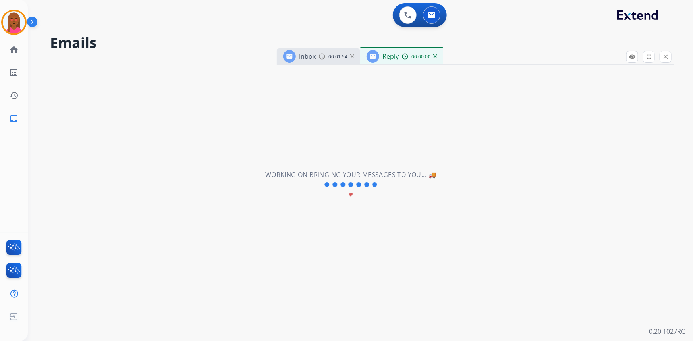
select select "**********"
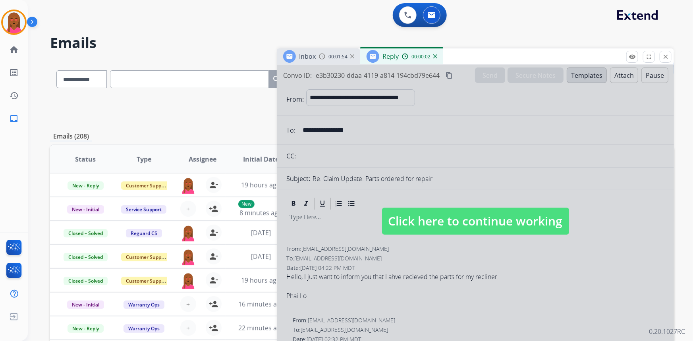
click at [455, 218] on span "Click here to continue working" at bounding box center [475, 221] width 187 height 27
select select
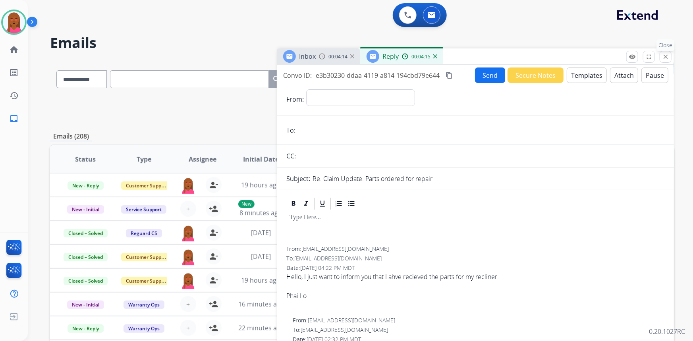
click at [665, 54] on mat-icon "close" at bounding box center [665, 56] width 7 height 7
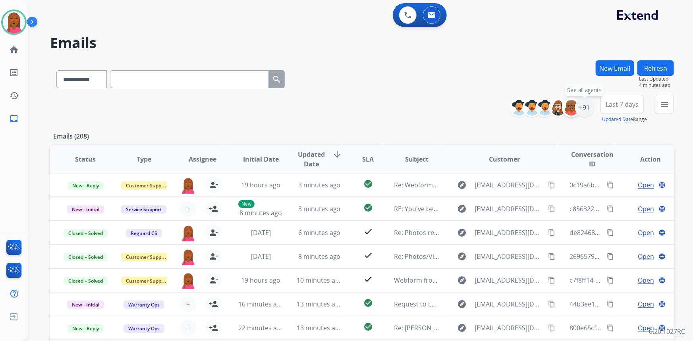
drag, startPoint x: 584, startPoint y: 111, endPoint x: 568, endPoint y: 108, distance: 16.5
click at [585, 111] on div "+91" at bounding box center [584, 107] width 19 height 19
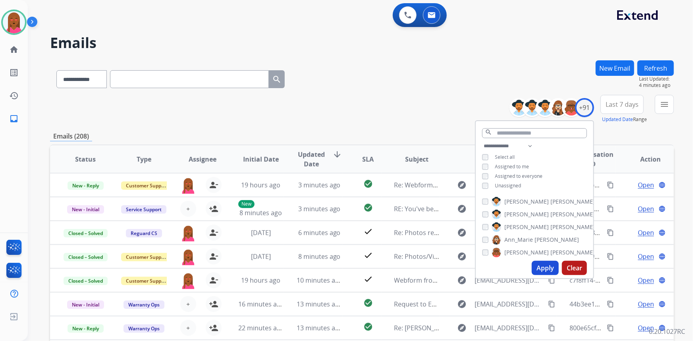
click at [515, 184] on span "Unassigned" at bounding box center [508, 185] width 26 height 7
click at [547, 273] on button "Apply" at bounding box center [545, 268] width 27 height 14
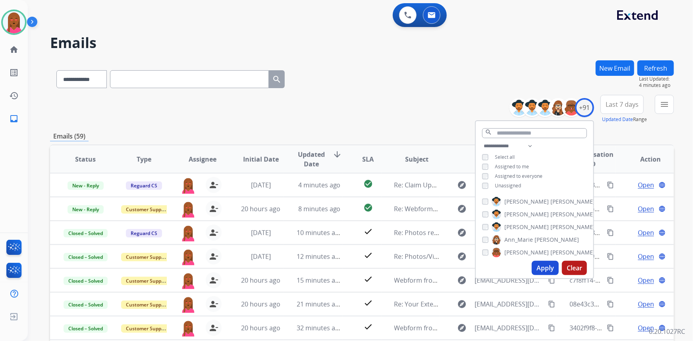
click at [623, 104] on span "Last 7 days" at bounding box center [622, 104] width 33 height 3
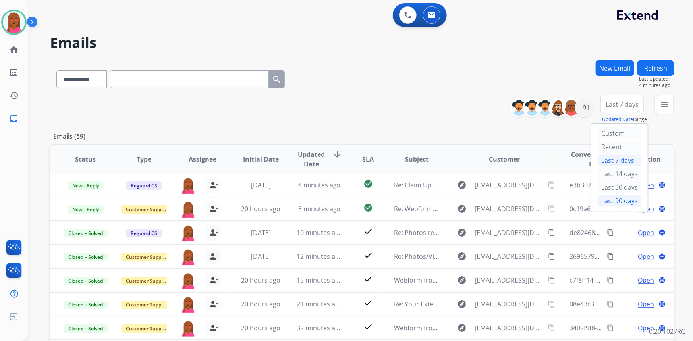
click at [620, 200] on div "Last 90 days" at bounding box center [620, 201] width 44 height 12
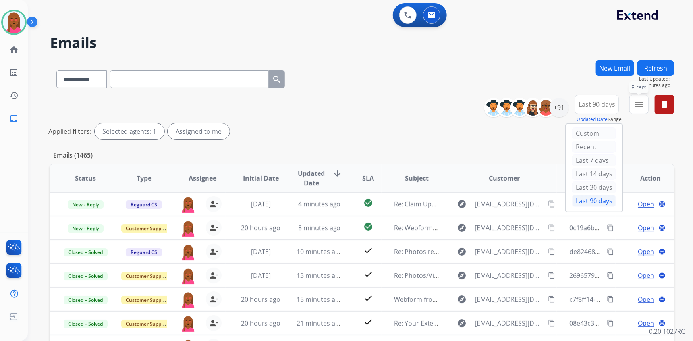
drag, startPoint x: 636, startPoint y: 105, endPoint x: 622, endPoint y: 130, distance: 28.8
click at [636, 105] on mat-icon "menu" at bounding box center [640, 105] width 10 height 10
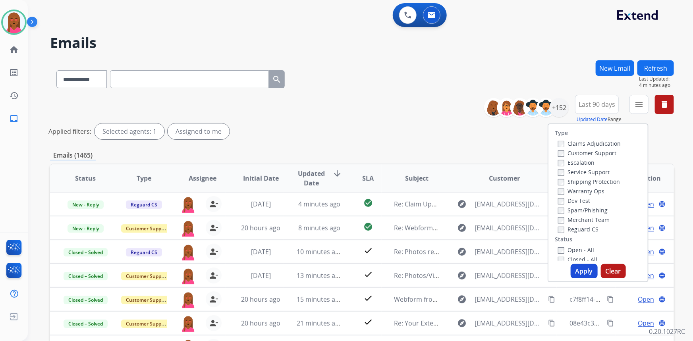
click at [610, 153] on label "Customer Support" at bounding box center [587, 153] width 58 height 8
click at [606, 185] on label "Shipping Protection" at bounding box center [589, 182] width 62 height 8
click at [595, 185] on label "Shipping Protection" at bounding box center [589, 182] width 62 height 8
click at [581, 228] on label "Reguard CS" at bounding box center [578, 230] width 41 height 8
click at [579, 251] on label "Open - All" at bounding box center [576, 250] width 36 height 8
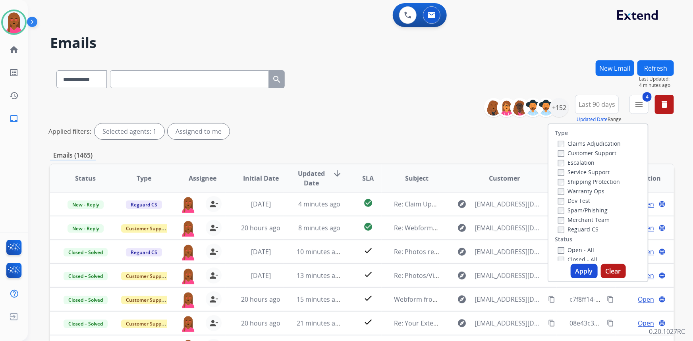
click at [580, 267] on button "Apply" at bounding box center [584, 271] width 27 height 14
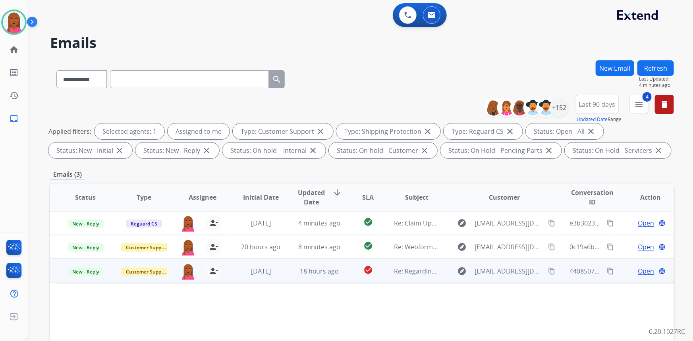
click at [638, 271] on span "Open" at bounding box center [646, 272] width 16 height 10
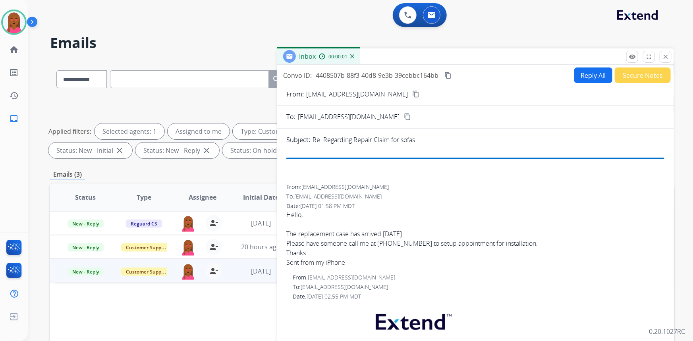
click at [579, 74] on button "Reply All" at bounding box center [594, 75] width 38 height 15
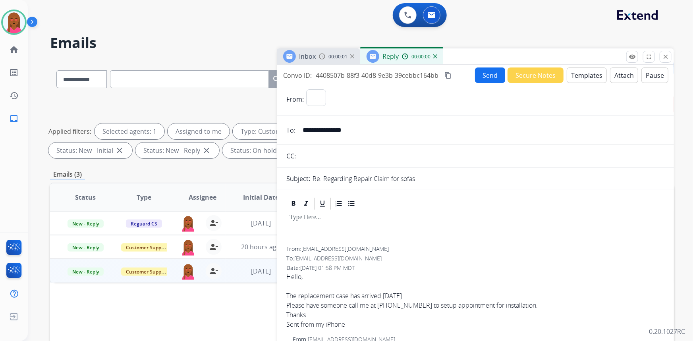
select select "**********"
click at [588, 70] on button "Templates" at bounding box center [587, 75] width 40 height 15
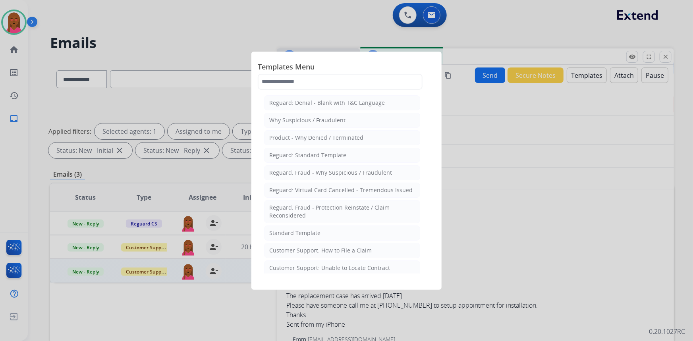
click at [342, 234] on li "Standard Template" at bounding box center [342, 233] width 156 height 15
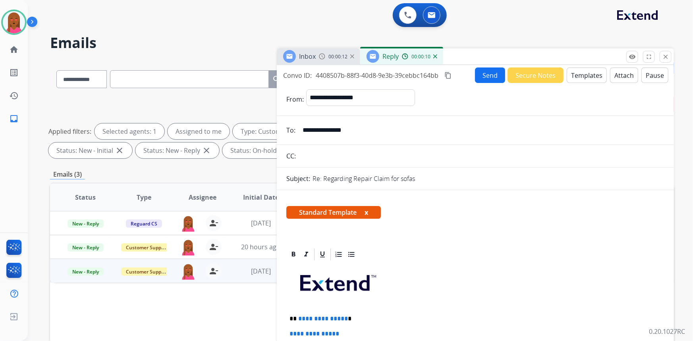
drag, startPoint x: 516, startPoint y: 178, endPoint x: 431, endPoint y: 236, distance: 103.4
click at [516, 178] on div "Re: Regarding Repair Claim for sofas" at bounding box center [489, 179] width 352 height 10
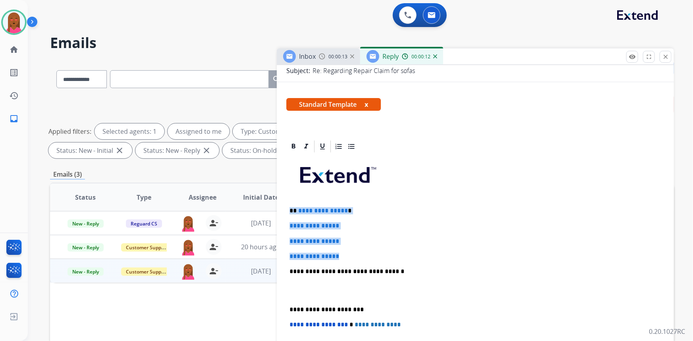
drag, startPoint x: 349, startPoint y: 254, endPoint x: 291, endPoint y: 207, distance: 74.1
click at [291, 207] on div "**********" at bounding box center [476, 290] width 378 height 273
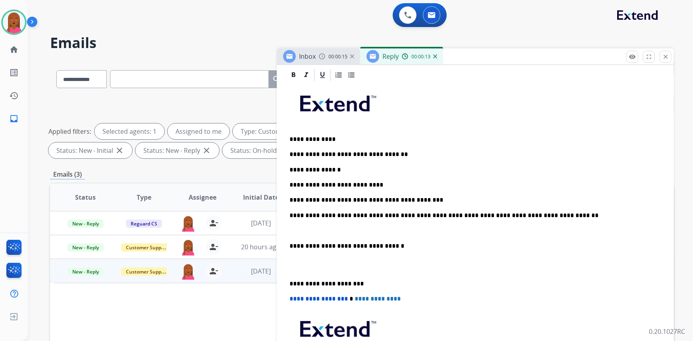
scroll to position [180, 0]
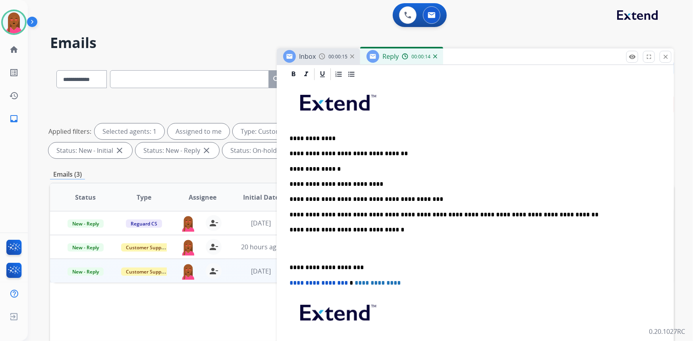
click at [293, 256] on div "**********" at bounding box center [476, 233] width 378 height 304
click at [294, 250] on p at bounding box center [476, 249] width 372 height 15
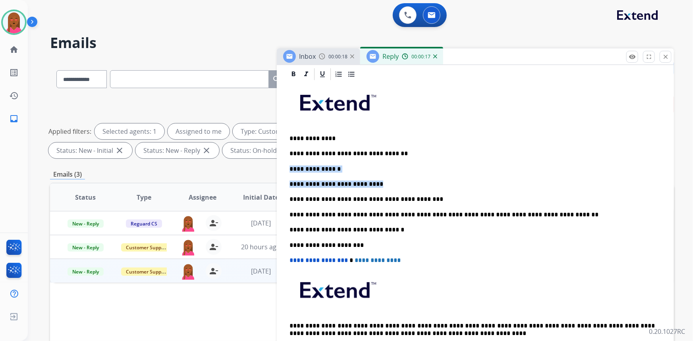
drag, startPoint x: 316, startPoint y: 169, endPoint x: 287, endPoint y: 164, distance: 28.6
click at [287, 164] on div "**********" at bounding box center [476, 221] width 378 height 281
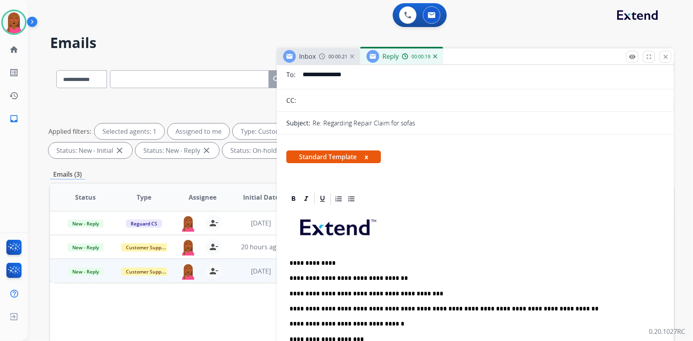
scroll to position [0, 0]
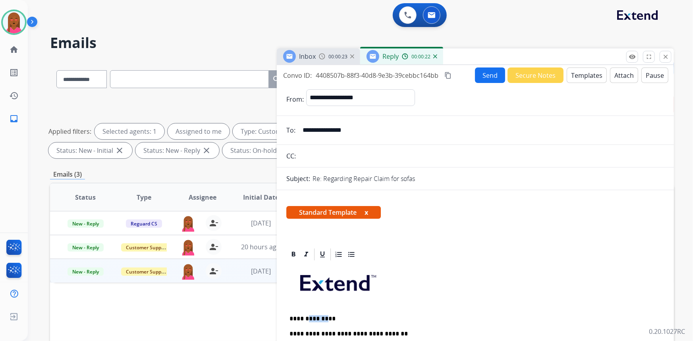
drag, startPoint x: 325, startPoint y: 318, endPoint x: 307, endPoint y: 317, distance: 17.5
click at [307, 317] on p "**********" at bounding box center [473, 319] width 366 height 7
click at [308, 318] on p "********" at bounding box center [473, 319] width 366 height 7
click at [499, 182] on div "Re: Regarding Repair Claim for sofas" at bounding box center [489, 179] width 352 height 10
click at [448, 76] on mat-icon "content_copy" at bounding box center [448, 75] width 7 height 7
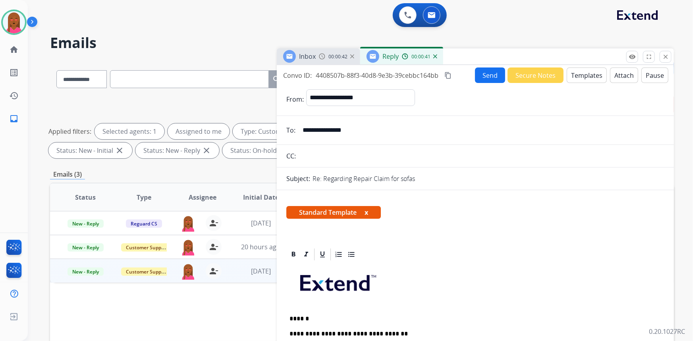
click at [482, 74] on button "Send" at bounding box center [490, 75] width 30 height 15
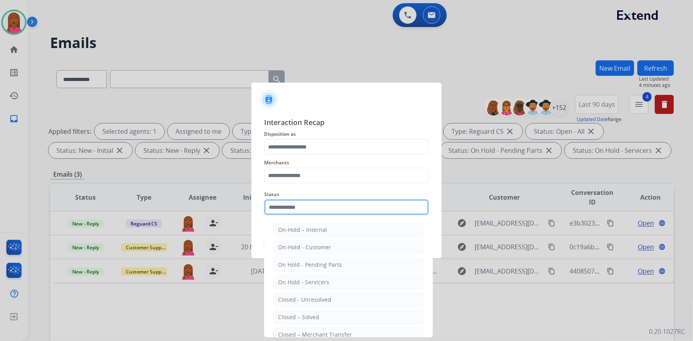
click at [310, 205] on input "text" at bounding box center [346, 208] width 165 height 16
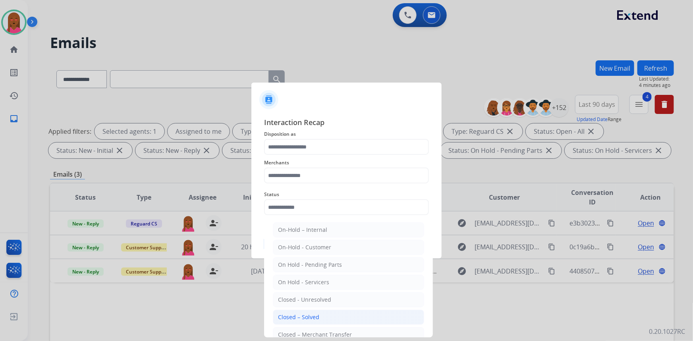
click at [326, 317] on li "Closed – Solved" at bounding box center [348, 317] width 151 height 15
type input "**********"
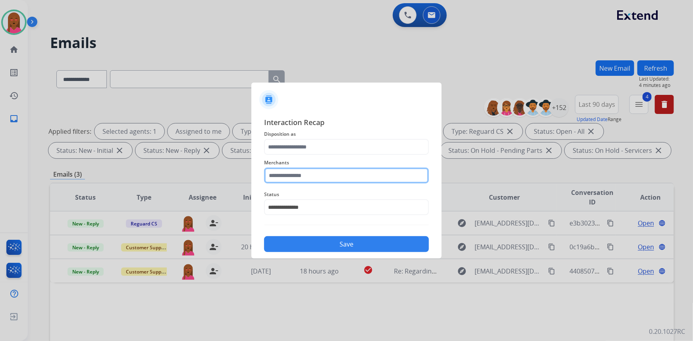
click at [339, 175] on input "text" at bounding box center [346, 176] width 165 height 16
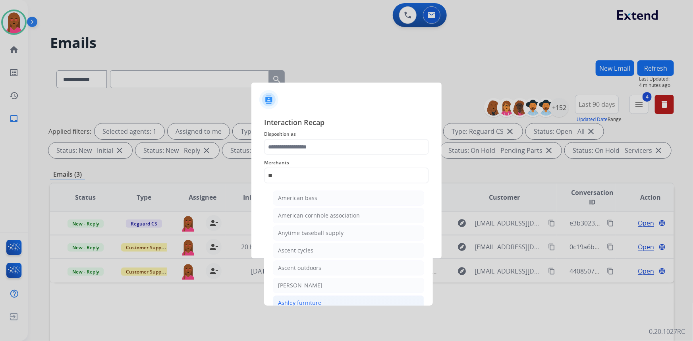
drag, startPoint x: 316, startPoint y: 301, endPoint x: 312, endPoint y: 196, distance: 105.0
click at [316, 300] on div "Ashley furniture" at bounding box center [299, 303] width 43 height 8
type input "**********"
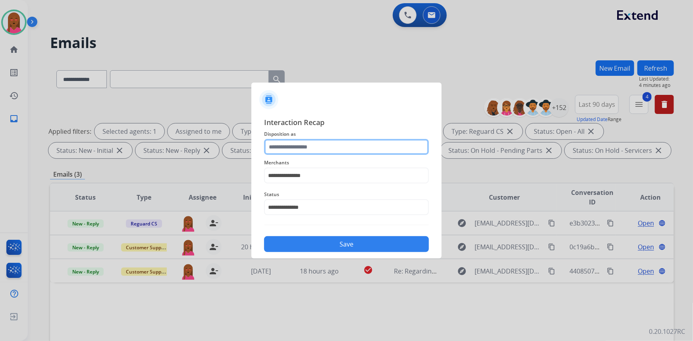
click at [332, 146] on input "text" at bounding box center [346, 147] width 165 height 16
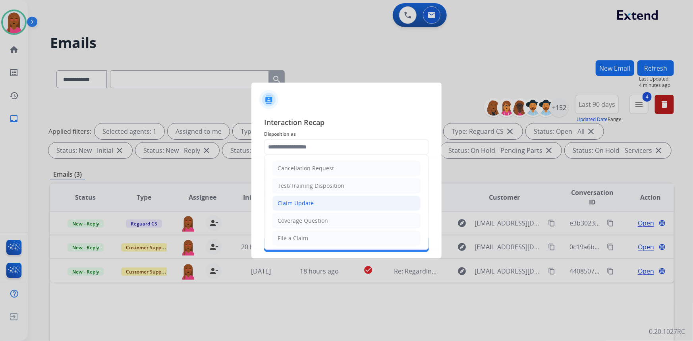
click at [320, 201] on li "Claim Update" at bounding box center [347, 203] width 148 height 15
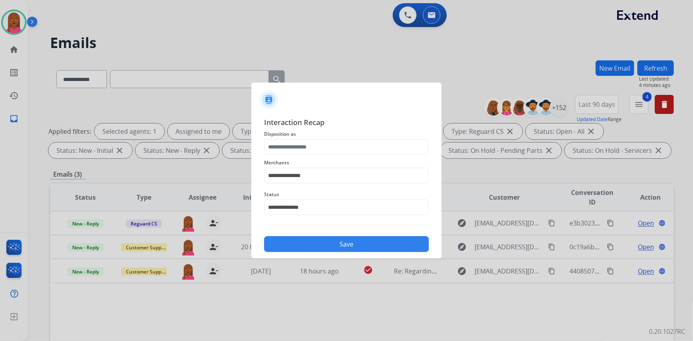
type input "**********"
click at [351, 241] on button "Save" at bounding box center [346, 244] width 165 height 16
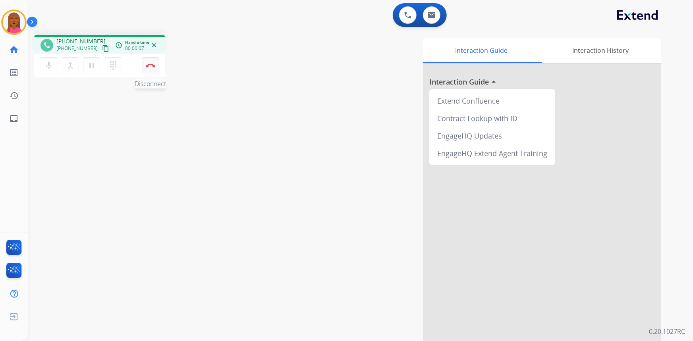
click at [155, 65] on button "Disconnect" at bounding box center [150, 65] width 17 height 17
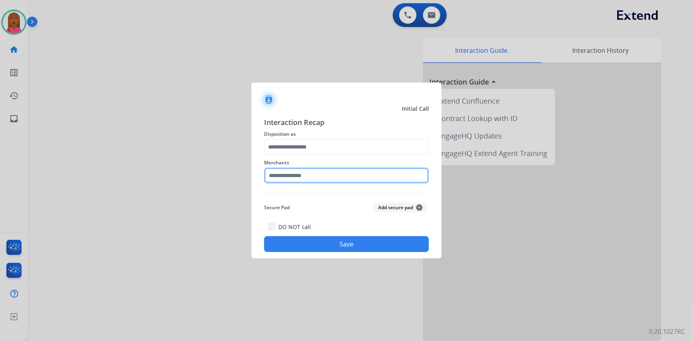
click at [362, 177] on input "text" at bounding box center [346, 176] width 165 height 16
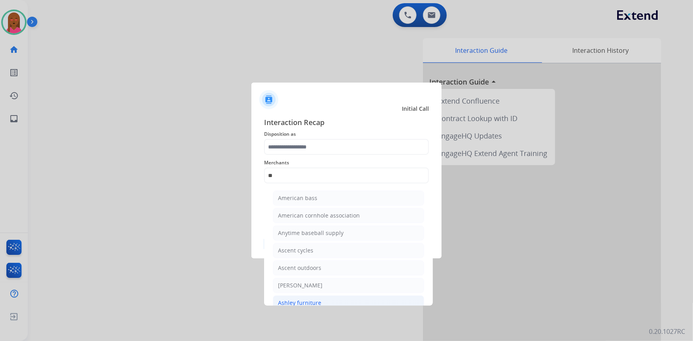
click at [329, 304] on li "Ashley furniture" at bounding box center [348, 303] width 151 height 15
type input "**********"
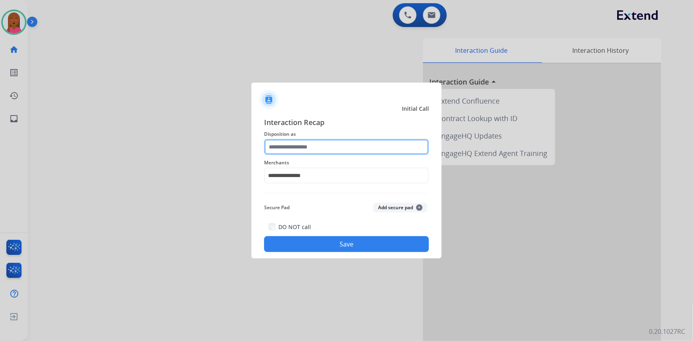
click at [335, 143] on input "text" at bounding box center [346, 147] width 165 height 16
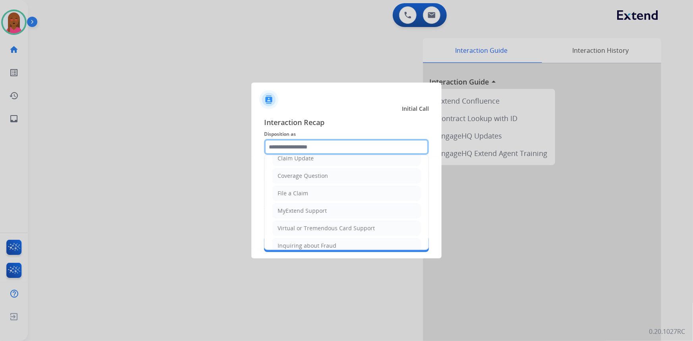
scroll to position [108, 0]
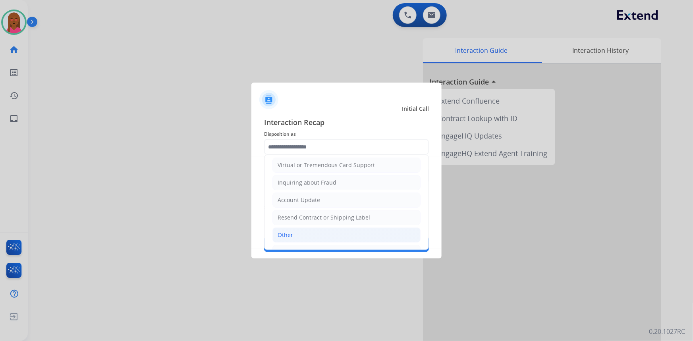
click at [316, 234] on li "Other" at bounding box center [347, 235] width 148 height 15
type input "*****"
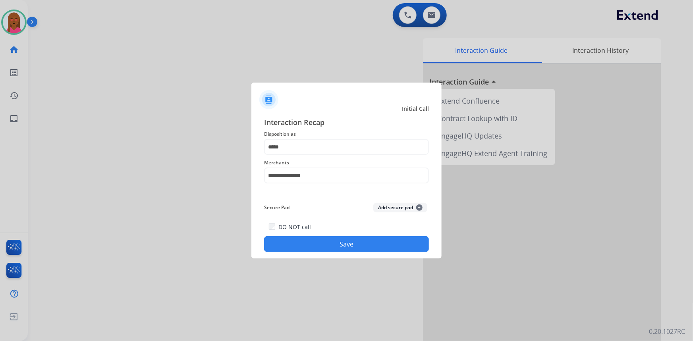
click at [334, 247] on button "Save" at bounding box center [346, 244] width 165 height 16
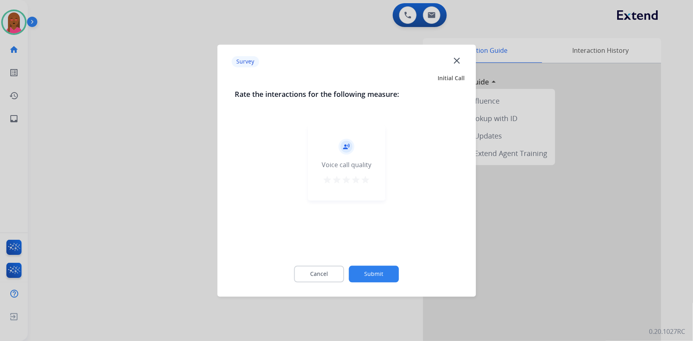
click at [457, 62] on mat-icon "close" at bounding box center [457, 60] width 10 height 10
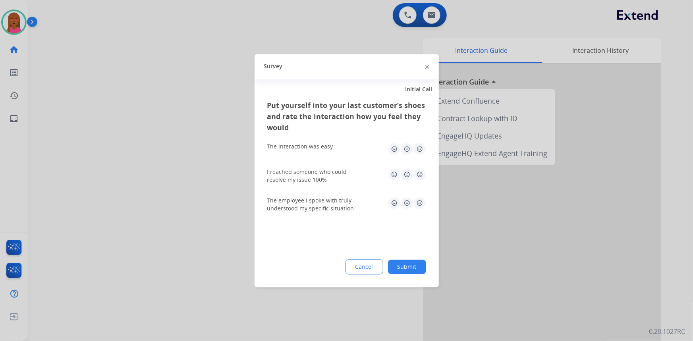
click at [428, 66] on img at bounding box center [428, 67] width 4 height 4
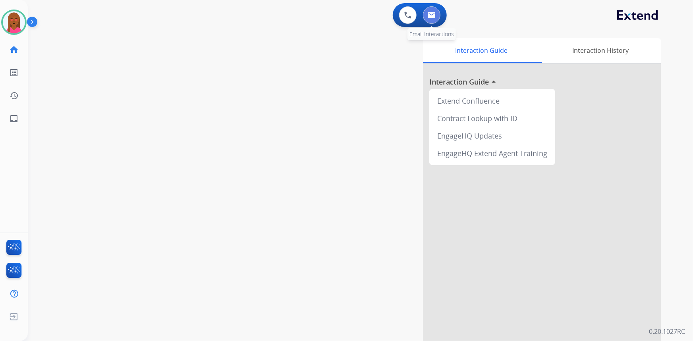
click at [436, 18] on button at bounding box center [431, 14] width 17 height 17
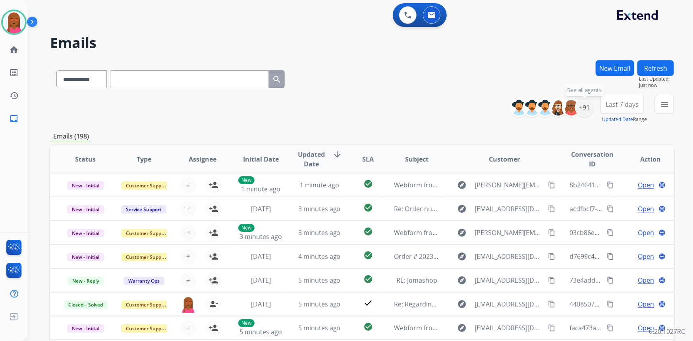
drag, startPoint x: 588, startPoint y: 105, endPoint x: 546, endPoint y: 130, distance: 48.8
click at [588, 104] on div "+91" at bounding box center [584, 107] width 19 height 19
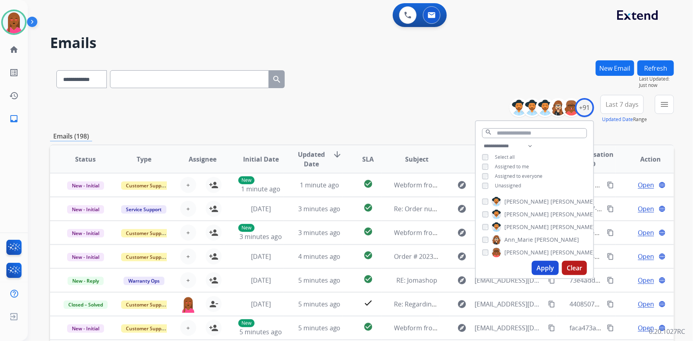
click at [549, 266] on button "Apply" at bounding box center [545, 268] width 27 height 14
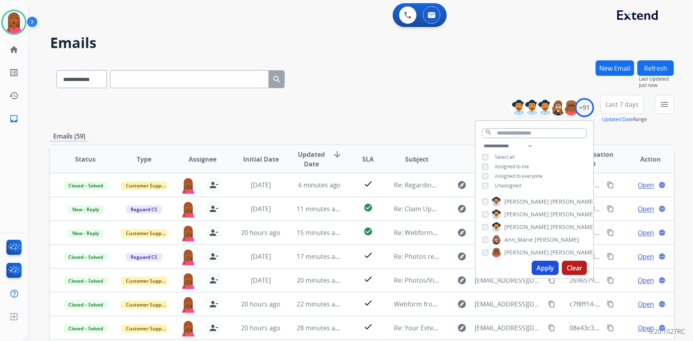
click at [624, 106] on span "Last 7 days" at bounding box center [622, 104] width 33 height 3
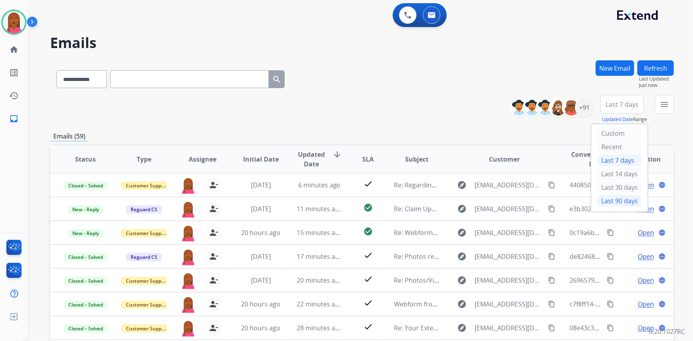
click at [618, 198] on div "Last 90 days" at bounding box center [620, 201] width 44 height 12
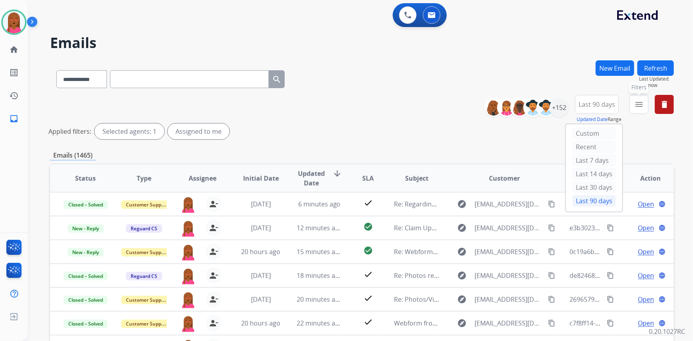
click at [636, 106] on mat-icon "menu" at bounding box center [640, 105] width 10 height 10
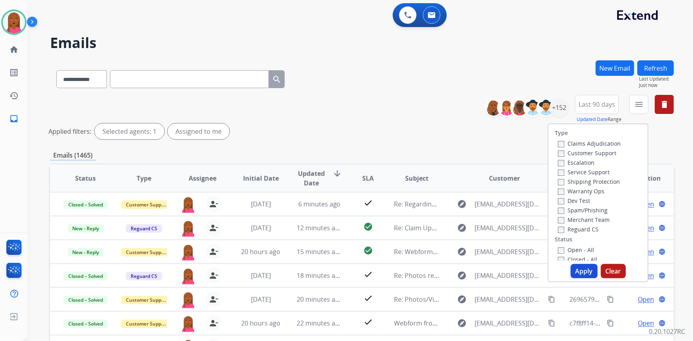
click at [597, 147] on div "Claims Adjudication" at bounding box center [589, 144] width 63 height 10
click at [602, 155] on label "Customer Support" at bounding box center [587, 153] width 58 height 8
click at [599, 181] on label "Shipping Protection" at bounding box center [589, 182] width 62 height 8
click at [575, 231] on label "Reguard CS" at bounding box center [578, 230] width 41 height 8
click at [581, 250] on label "Open - All" at bounding box center [576, 250] width 36 height 8
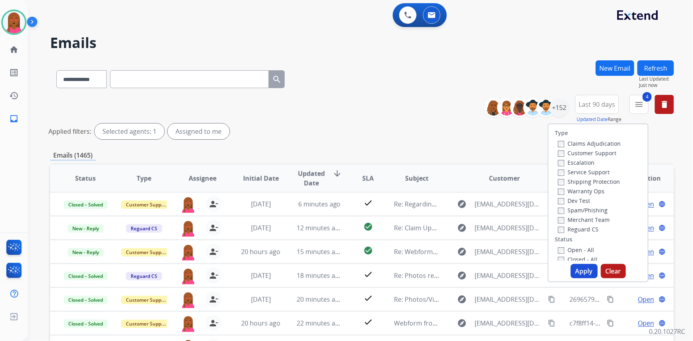
click at [583, 273] on button "Apply" at bounding box center [584, 271] width 27 height 14
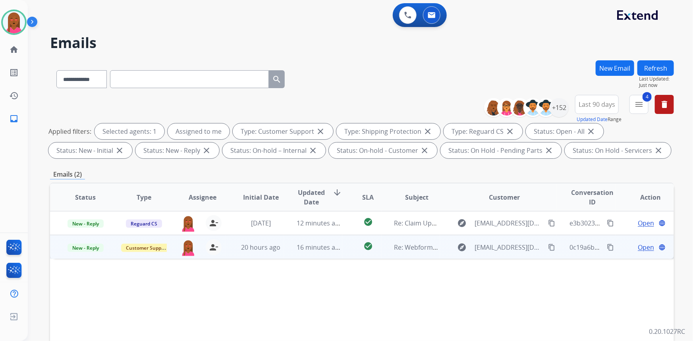
click at [642, 246] on span "Open" at bounding box center [646, 248] width 16 height 10
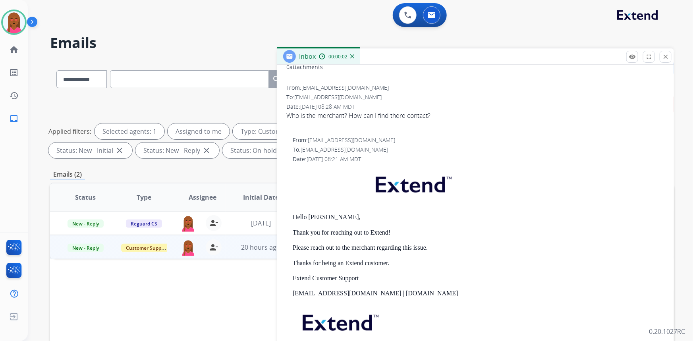
scroll to position [33, 0]
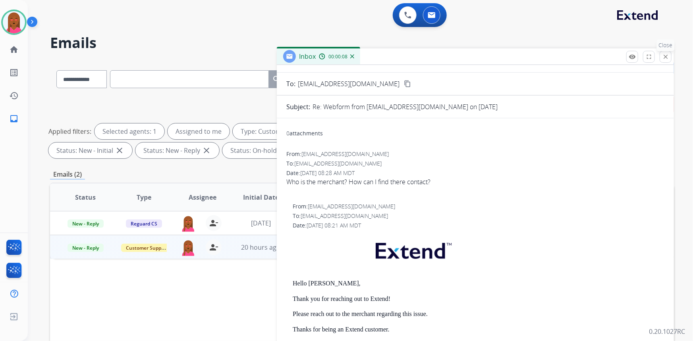
click at [669, 58] on mat-icon "close" at bounding box center [665, 56] width 7 height 7
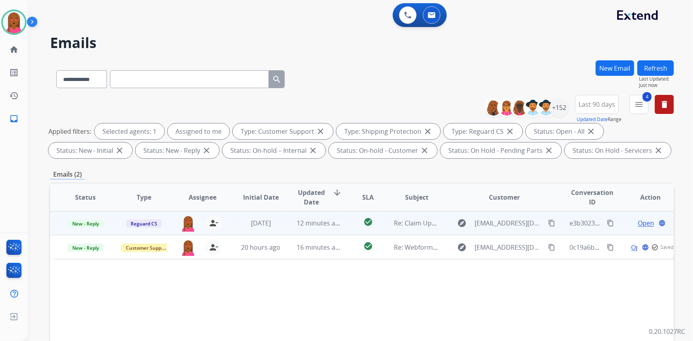
click at [638, 223] on span "Open" at bounding box center [646, 224] width 16 height 10
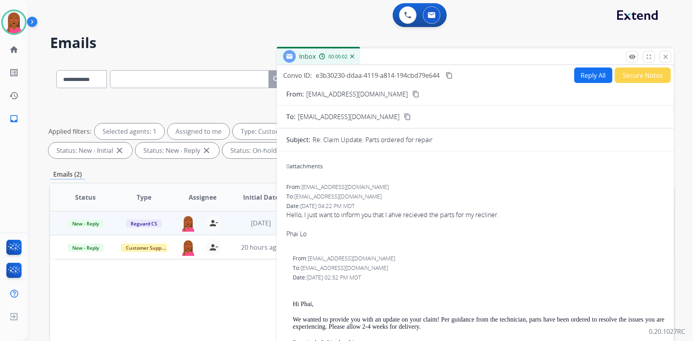
drag, startPoint x: 467, startPoint y: 213, endPoint x: 427, endPoint y: 207, distance: 40.3
click at [427, 207] on div "From: lo.phai@gmail.com To: customerservice@reguardprotection.com Date: 08/10/2…" at bounding box center [476, 215] width 378 height 65
click at [401, 219] on div "Hello, I just want to inform you that I ahve recieved the parts for my recliner." at bounding box center [476, 215] width 378 height 10
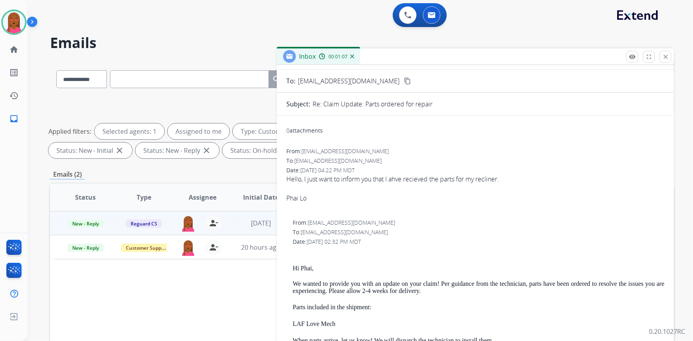
scroll to position [0, 0]
